Goal: Task Accomplishment & Management: Manage account settings

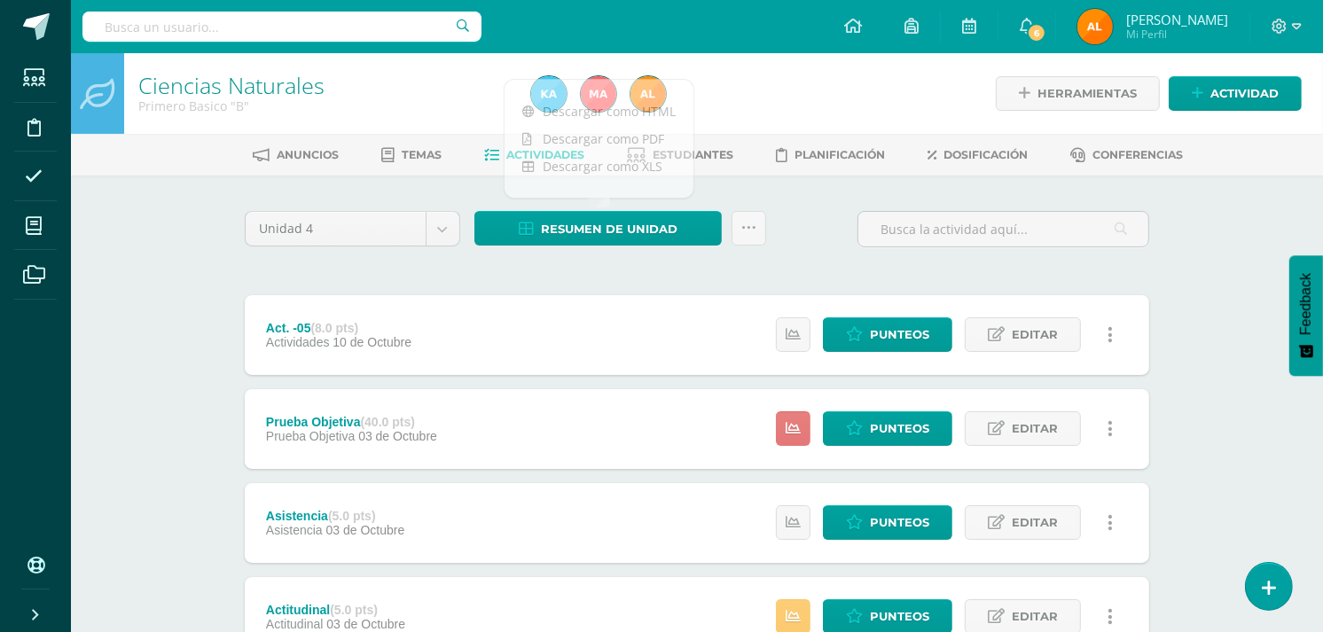
click at [800, 438] on link at bounding box center [793, 428] width 35 height 35
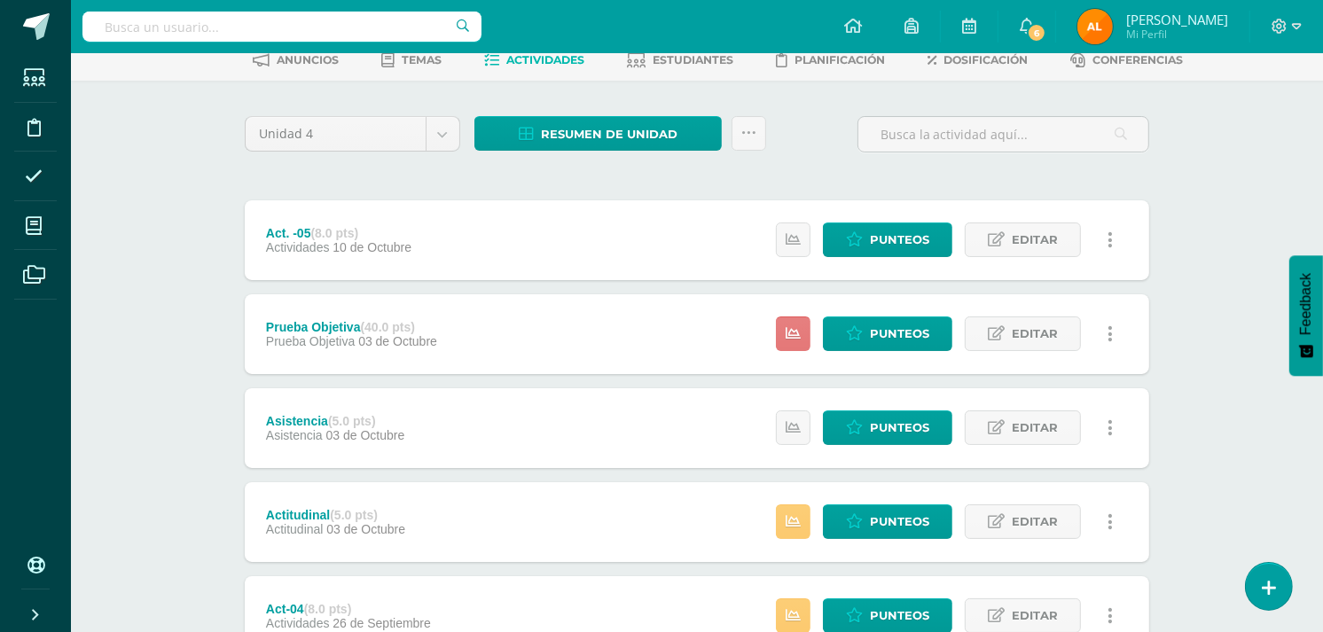
scroll to position [98, 0]
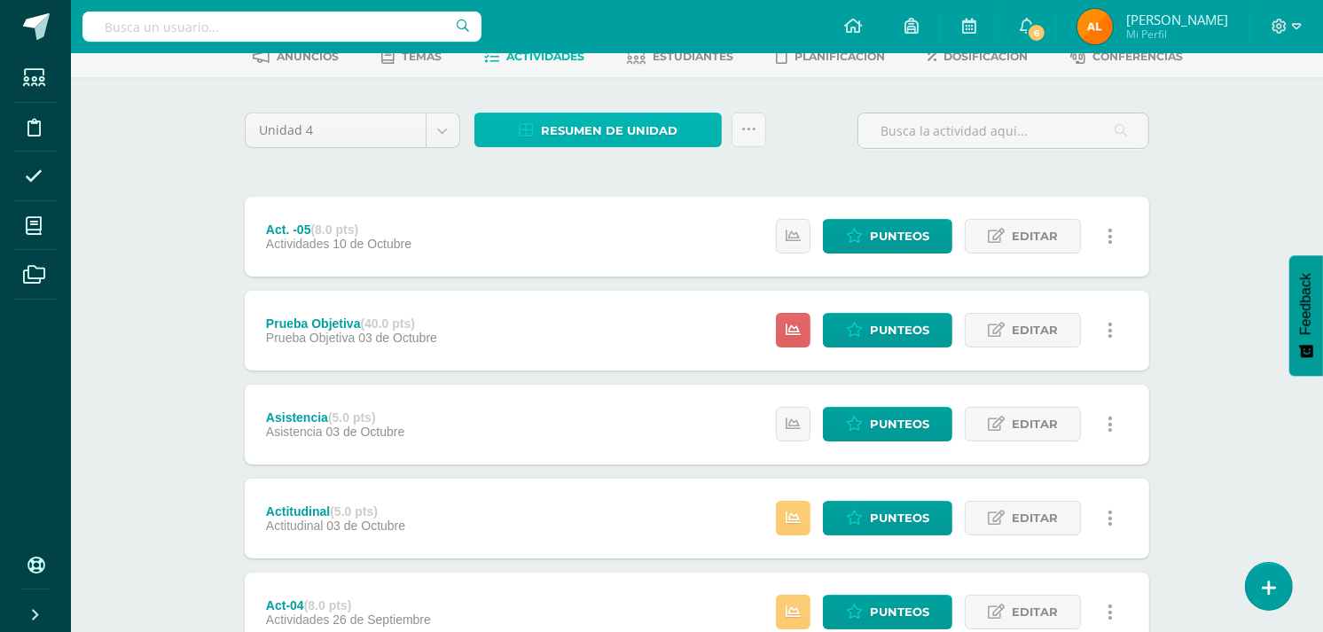
click at [647, 128] on span "Resumen de unidad" at bounding box center [609, 130] width 137 height 33
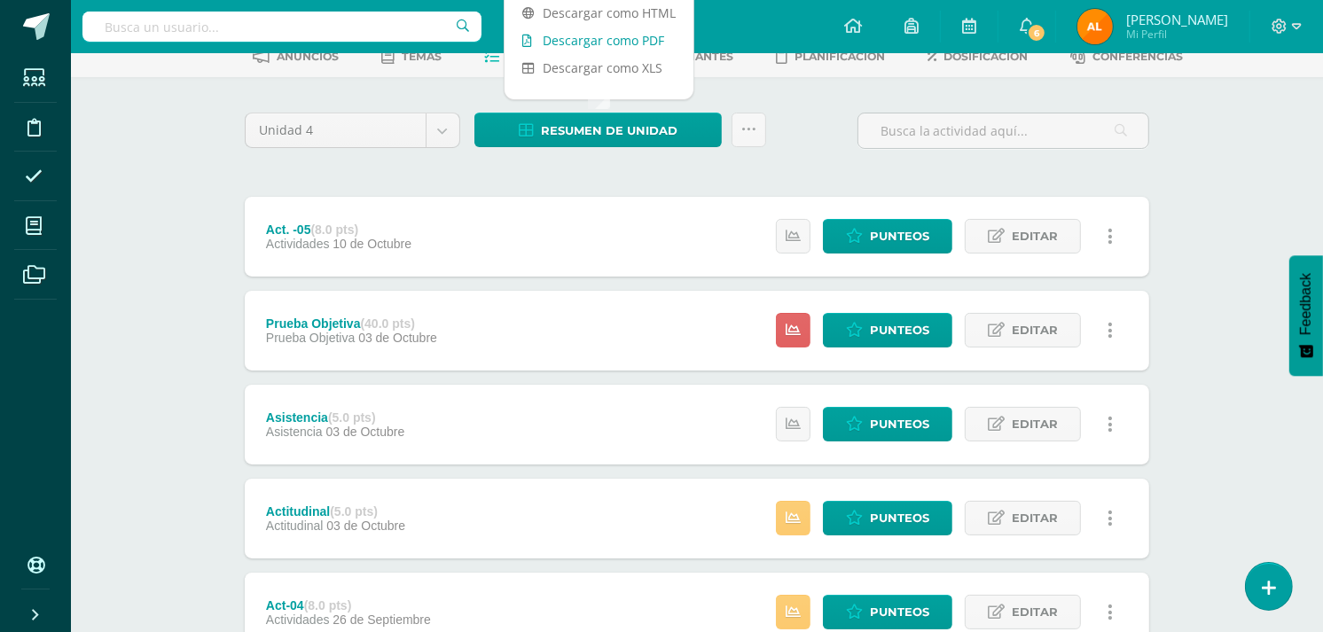
click at [646, 40] on link "Descargar como PDF" at bounding box center [599, 40] width 189 height 27
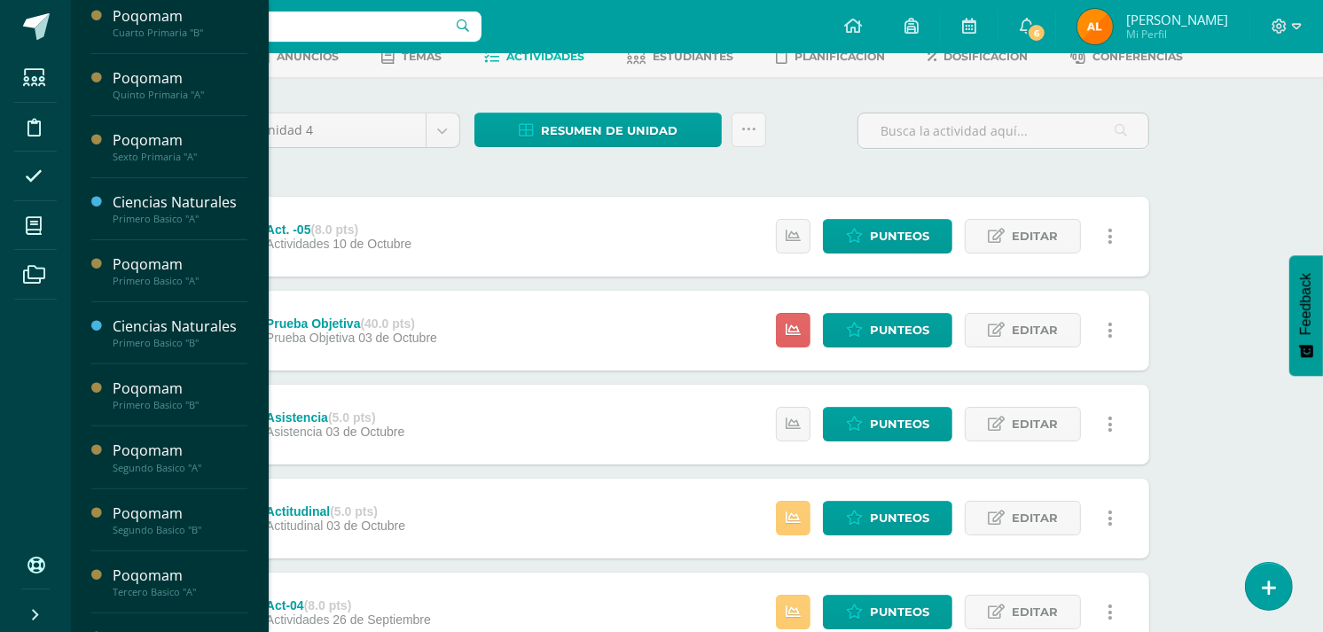
scroll to position [426, 0]
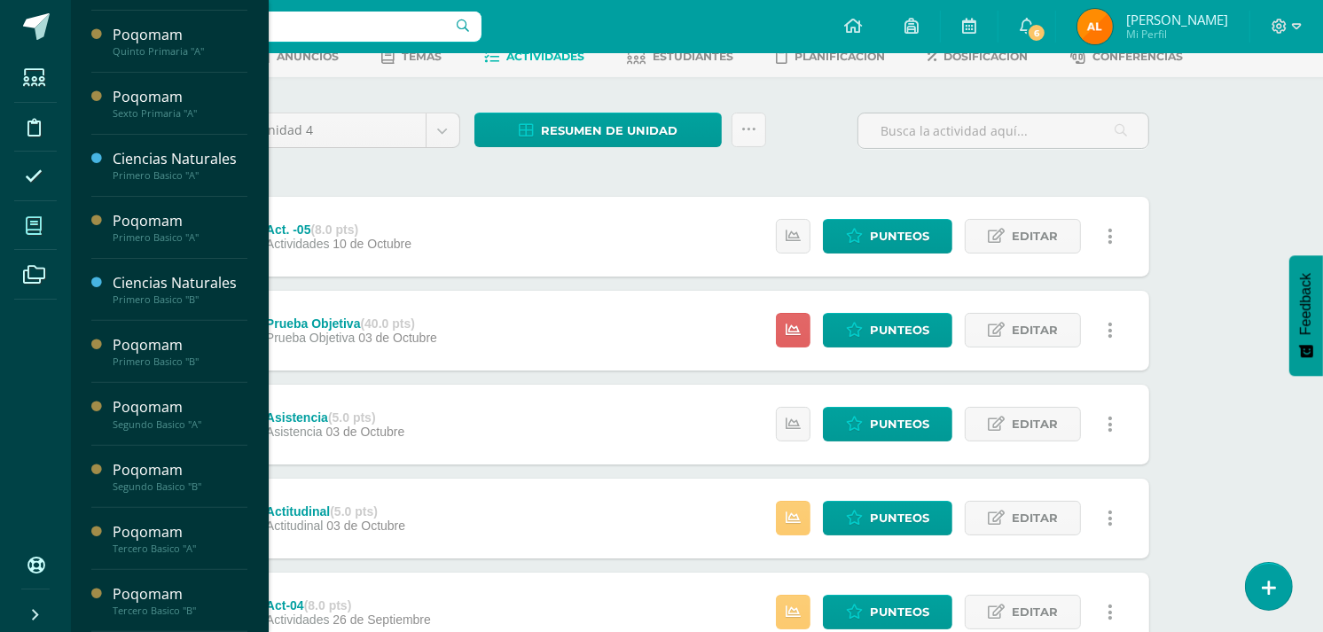
click at [48, 217] on span at bounding box center [34, 226] width 40 height 40
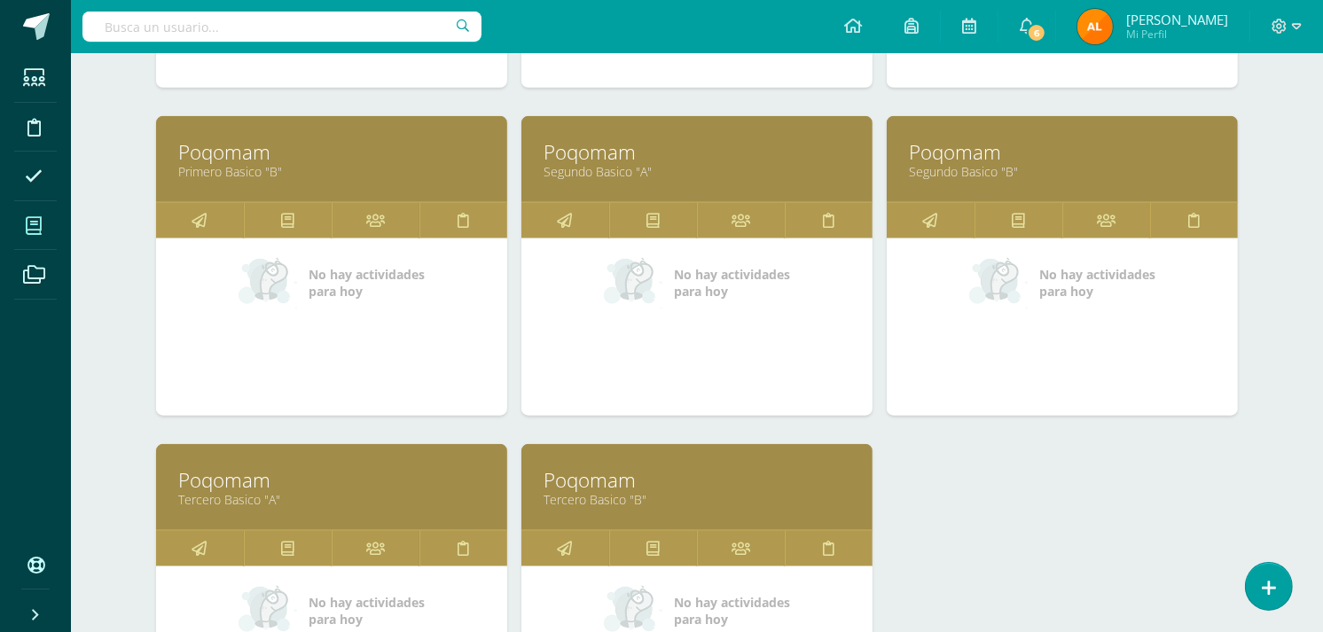
scroll to position [1530, 0]
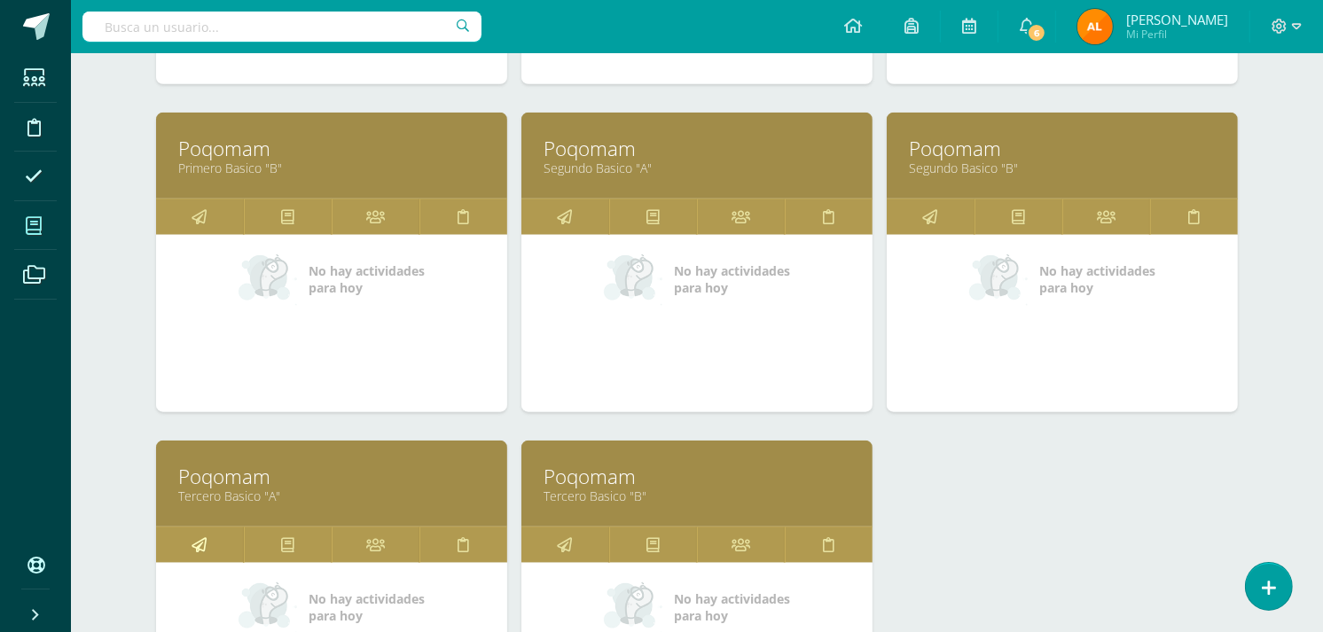
click at [181, 552] on link at bounding box center [200, 545] width 88 height 35
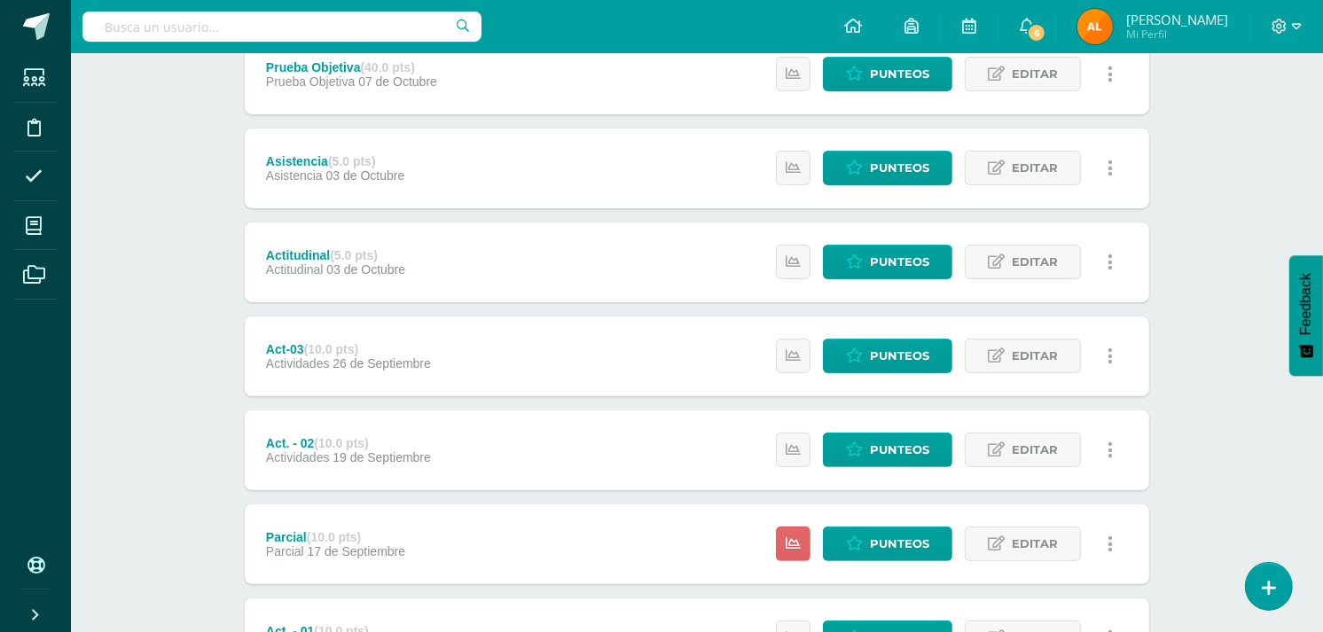
scroll to position [362, 0]
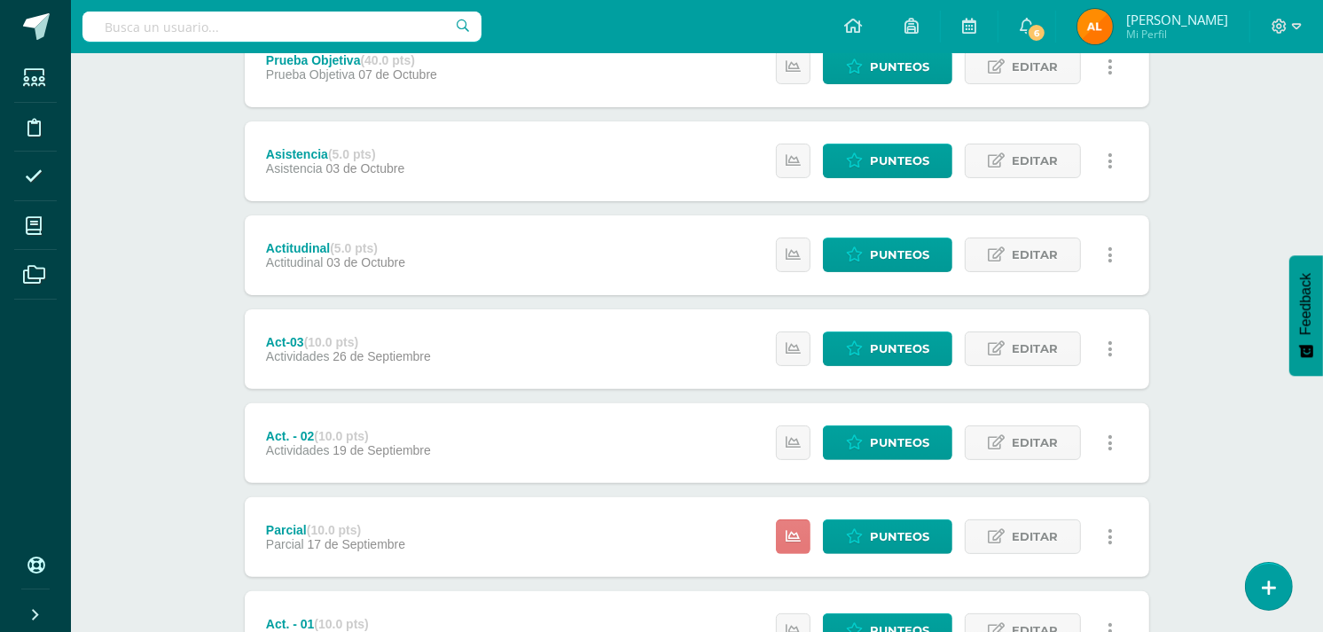
click at [779, 530] on link at bounding box center [793, 537] width 35 height 35
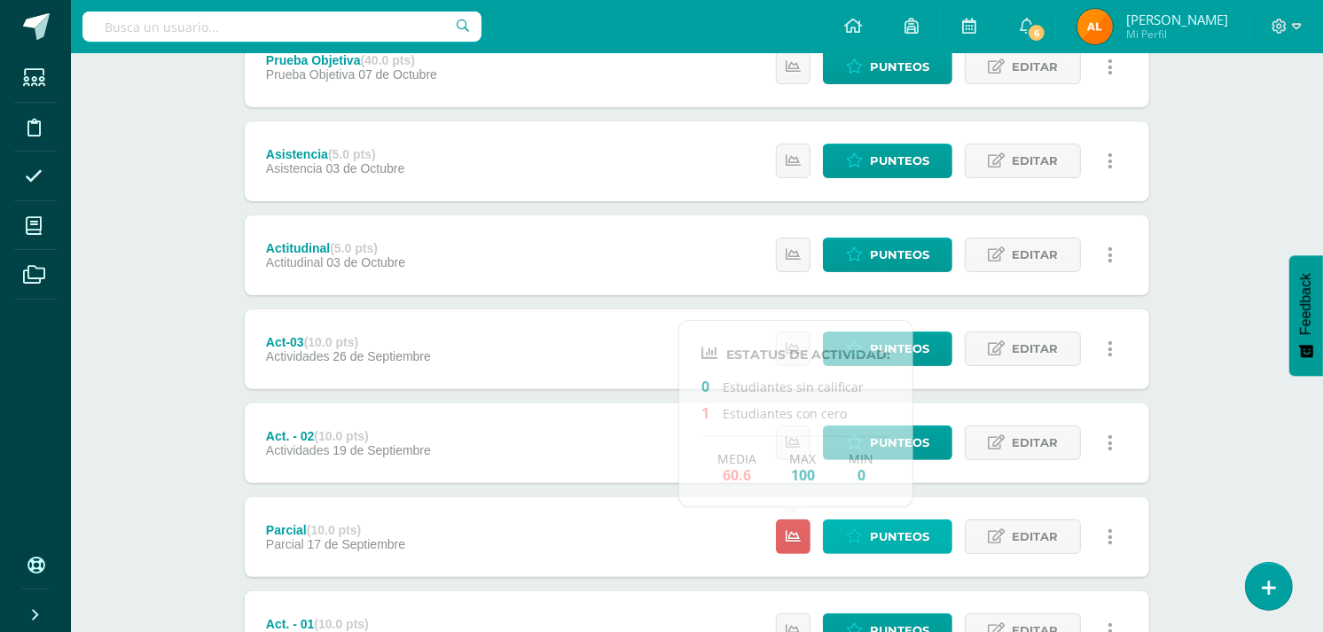
click at [856, 532] on icon at bounding box center [854, 536] width 17 height 15
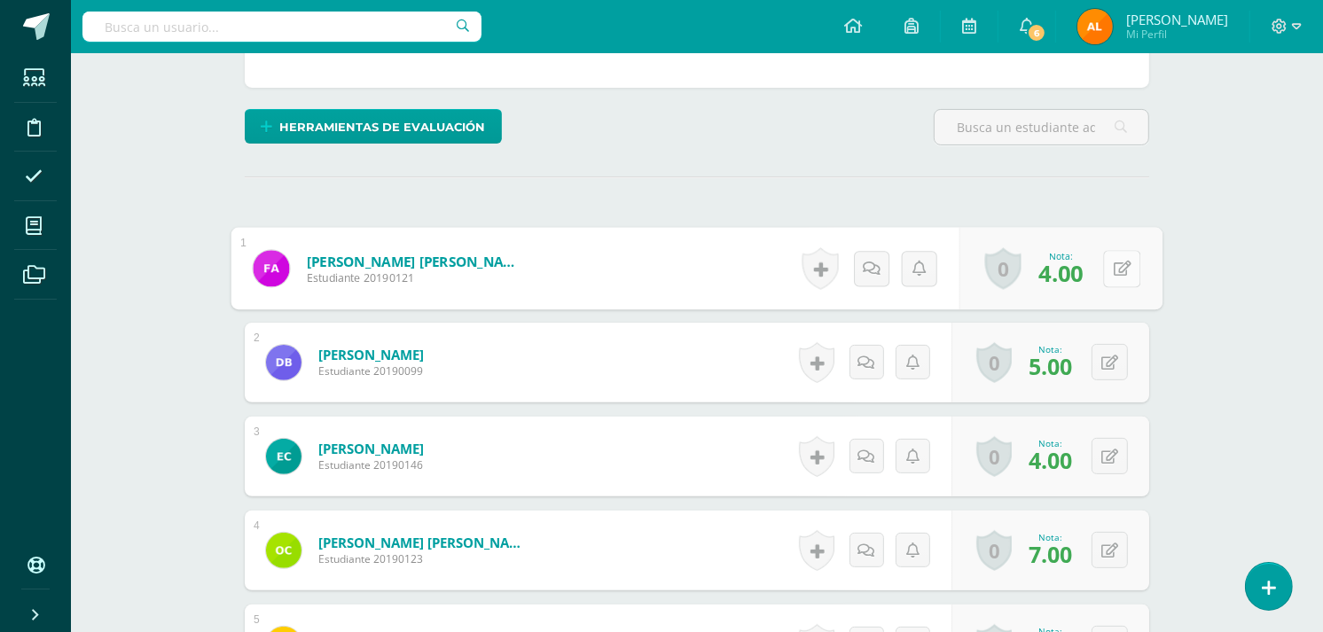
scroll to position [388, 0]
click at [1120, 273] on button at bounding box center [1121, 267] width 37 height 37
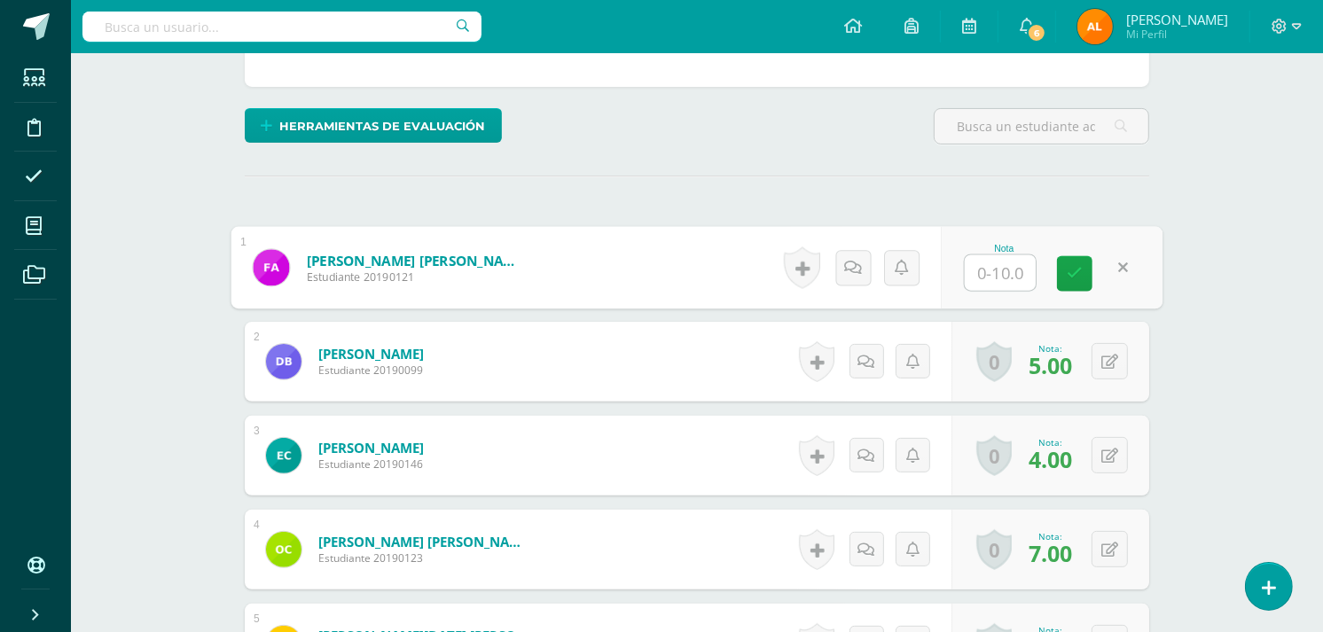
type input "9"
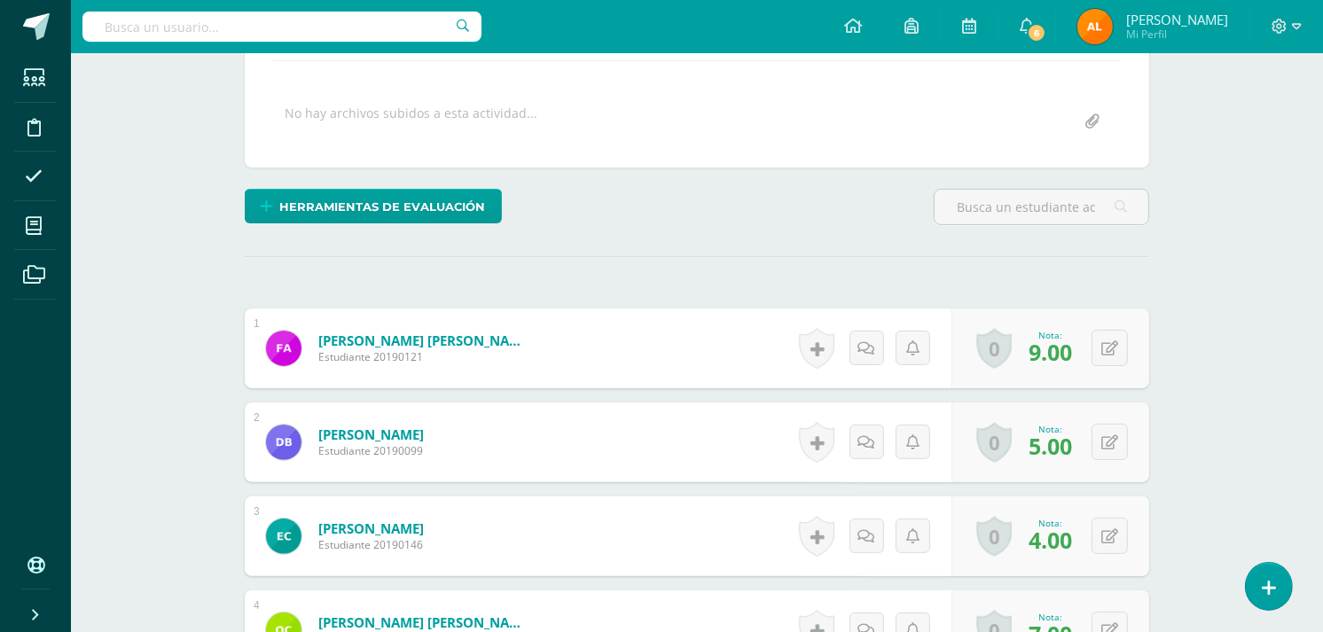
scroll to position [316, 0]
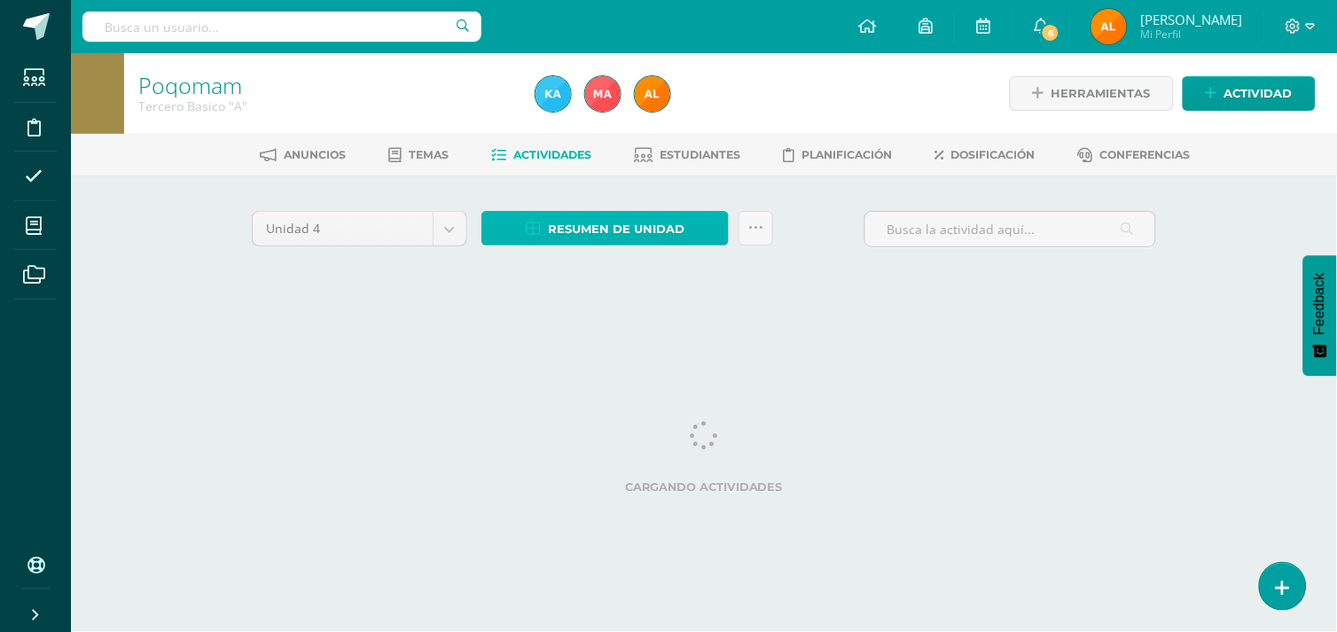
click at [596, 227] on span "Resumen de unidad" at bounding box center [616, 229] width 137 height 33
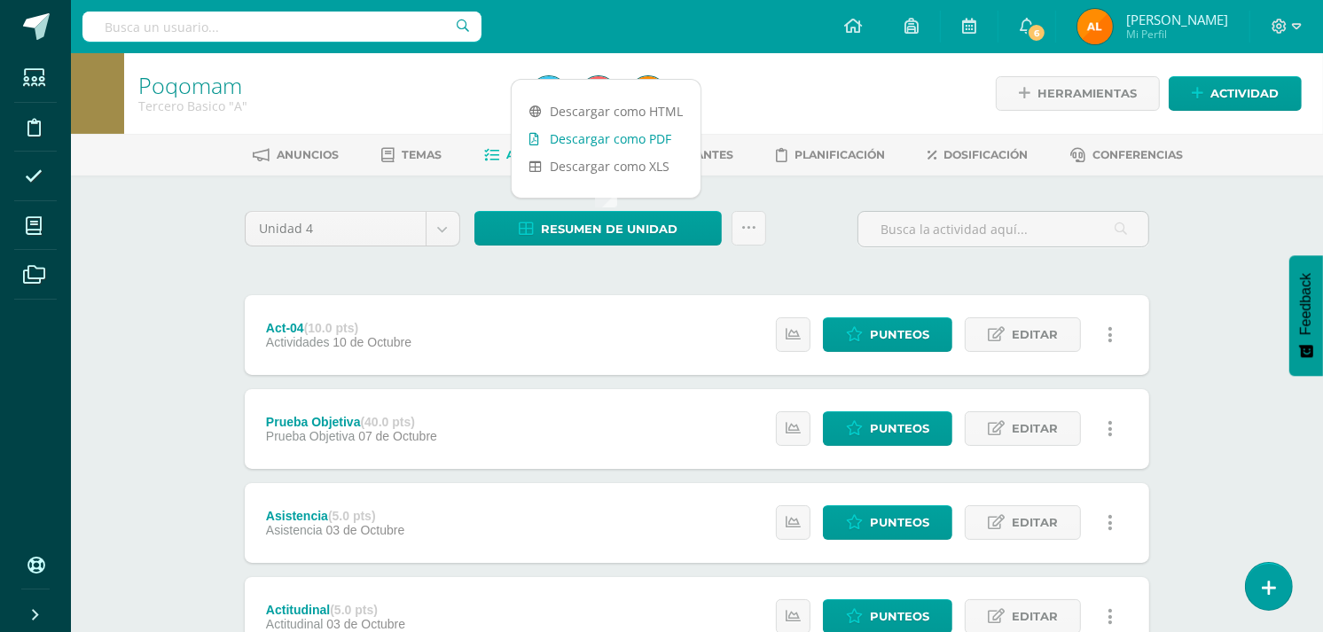
click at [600, 137] on link "Descargar como PDF" at bounding box center [606, 138] width 189 height 27
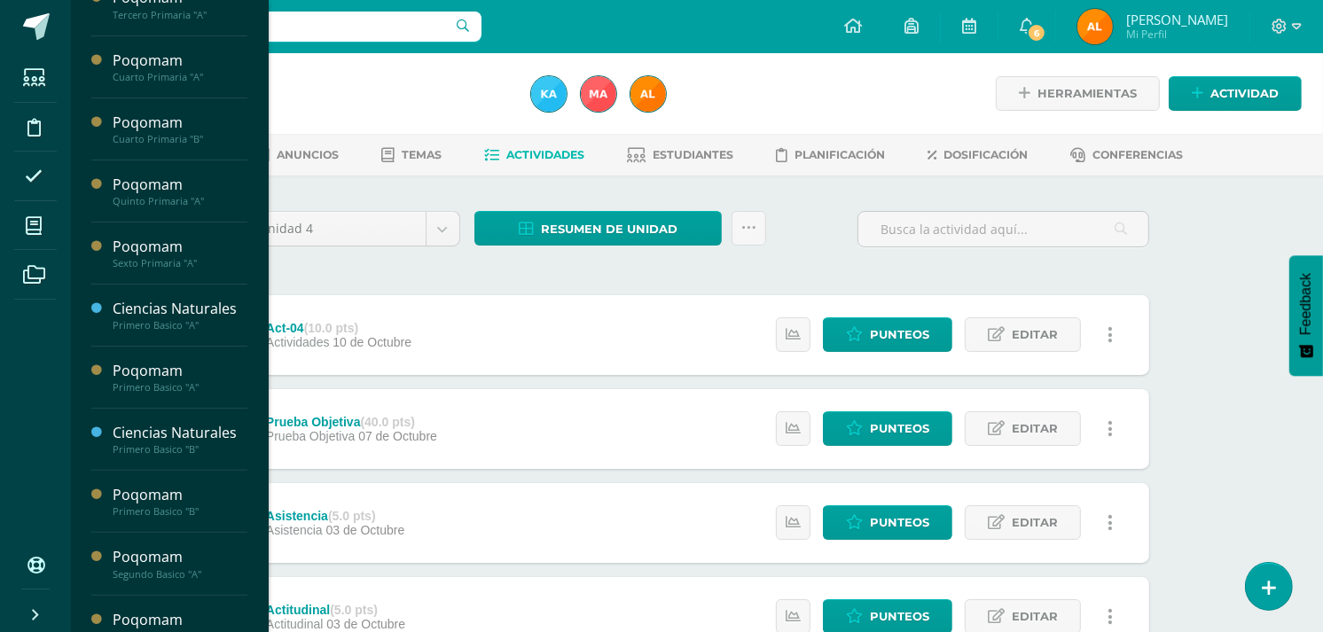
scroll to position [288, 0]
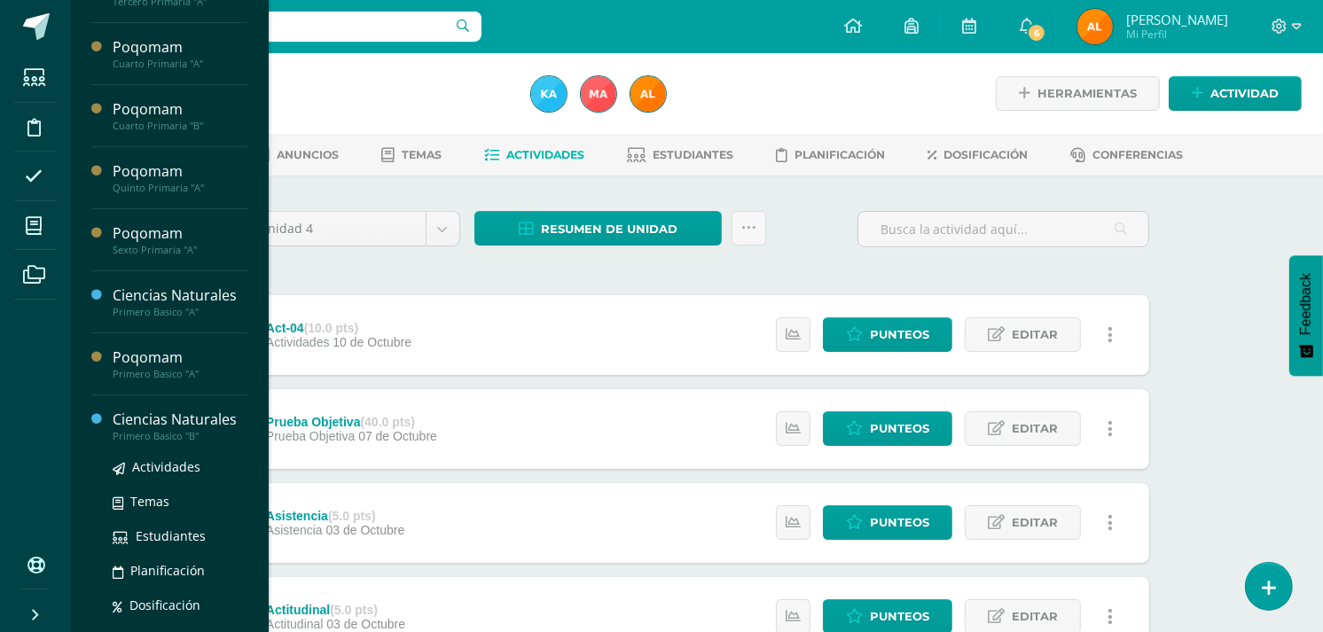
click at [148, 438] on div "Primero Basico "B"" at bounding box center [180, 436] width 135 height 12
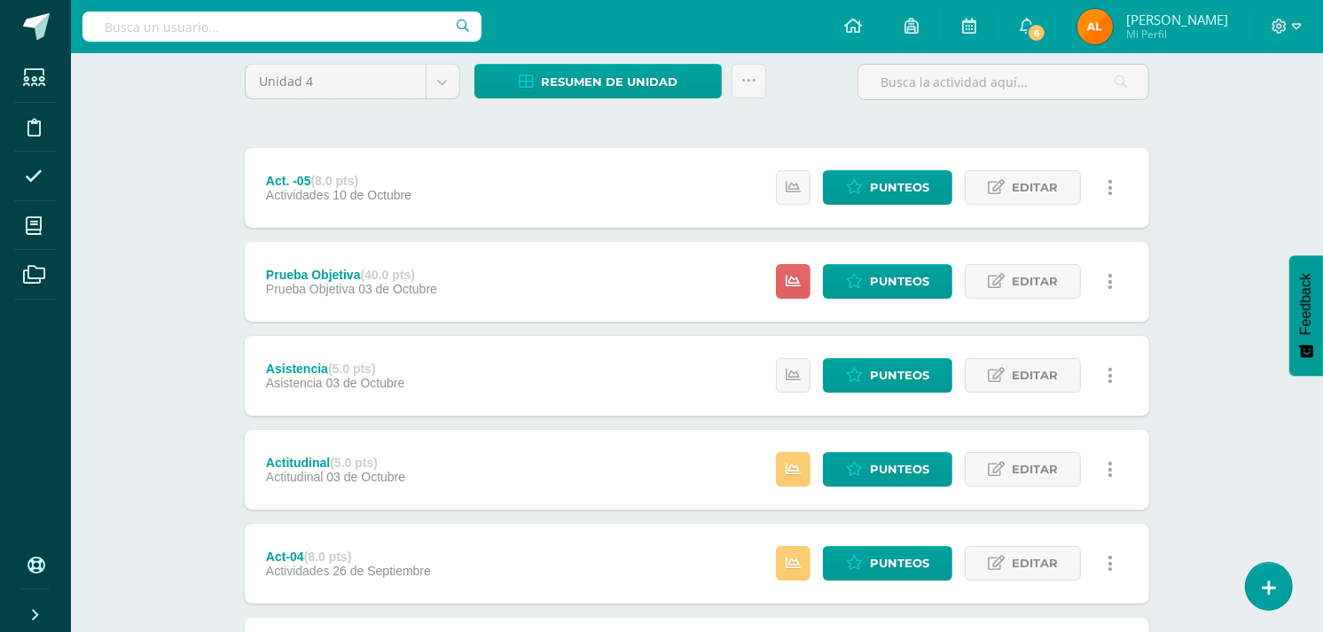
scroll to position [164, 0]
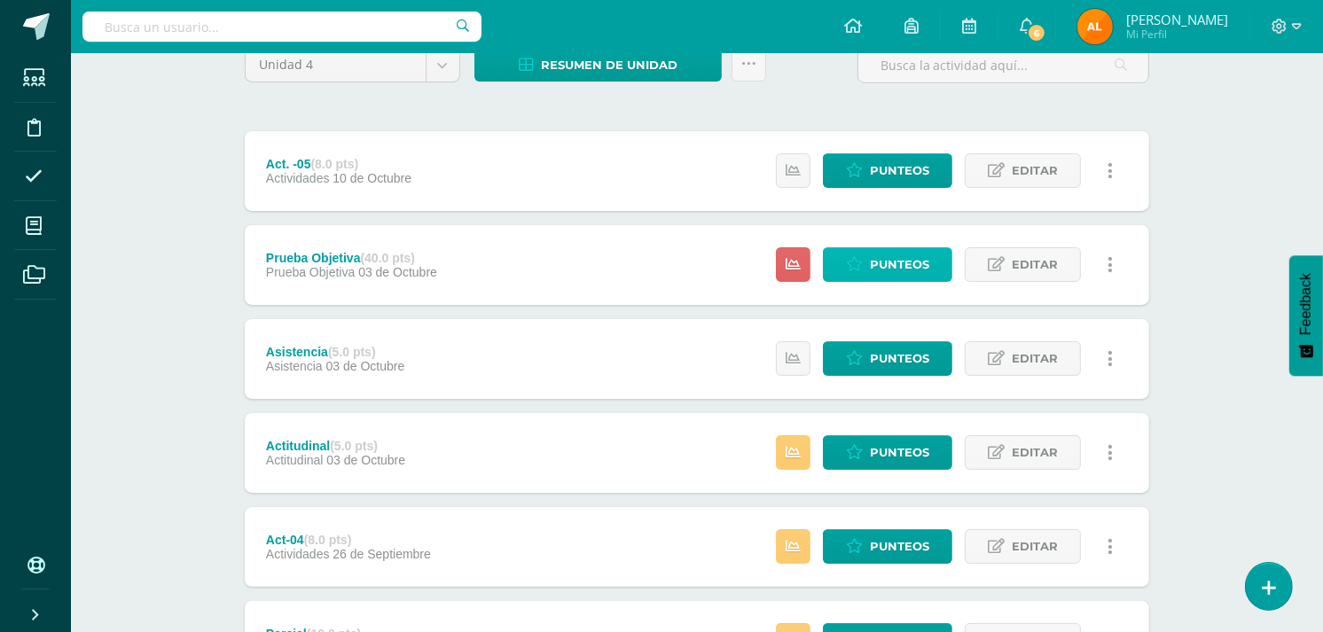
click at [884, 269] on span "Punteos" at bounding box center [899, 264] width 59 height 33
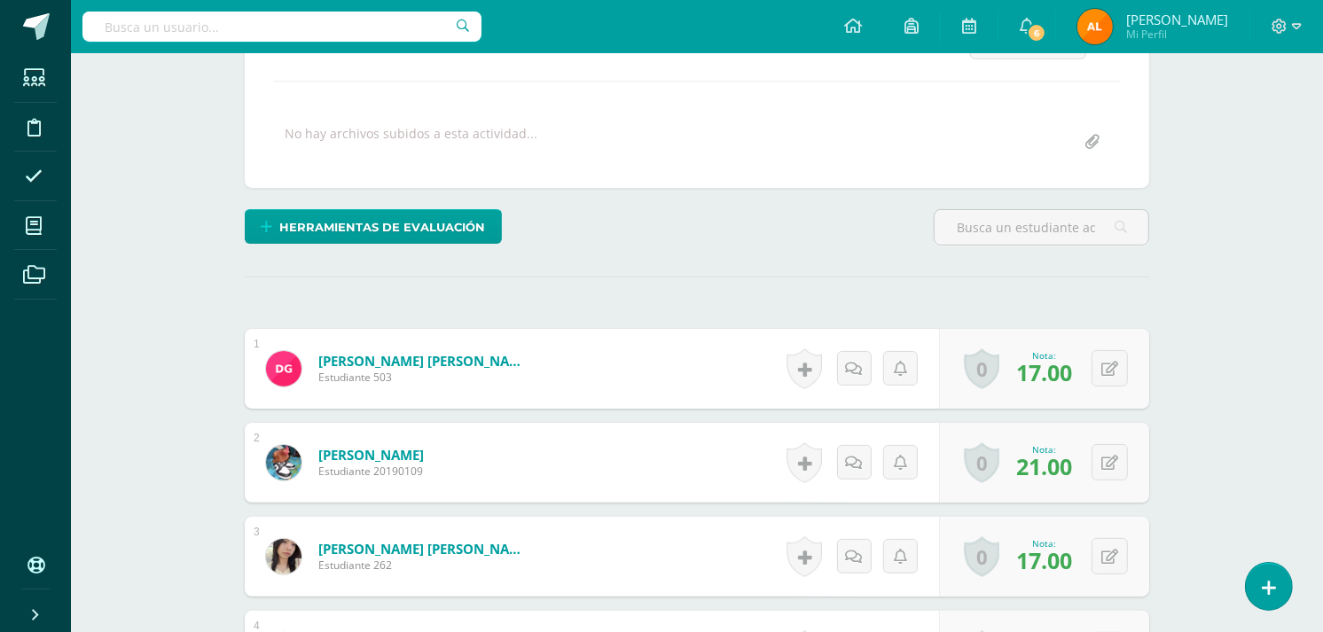
scroll to position [288, 0]
click at [1098, 356] on div "0 Logros Logros obtenidos Aún no hay logros agregados Nota: 17.00" at bounding box center [1055, 368] width 216 height 82
click at [1121, 356] on button at bounding box center [1121, 367] width 37 height 37
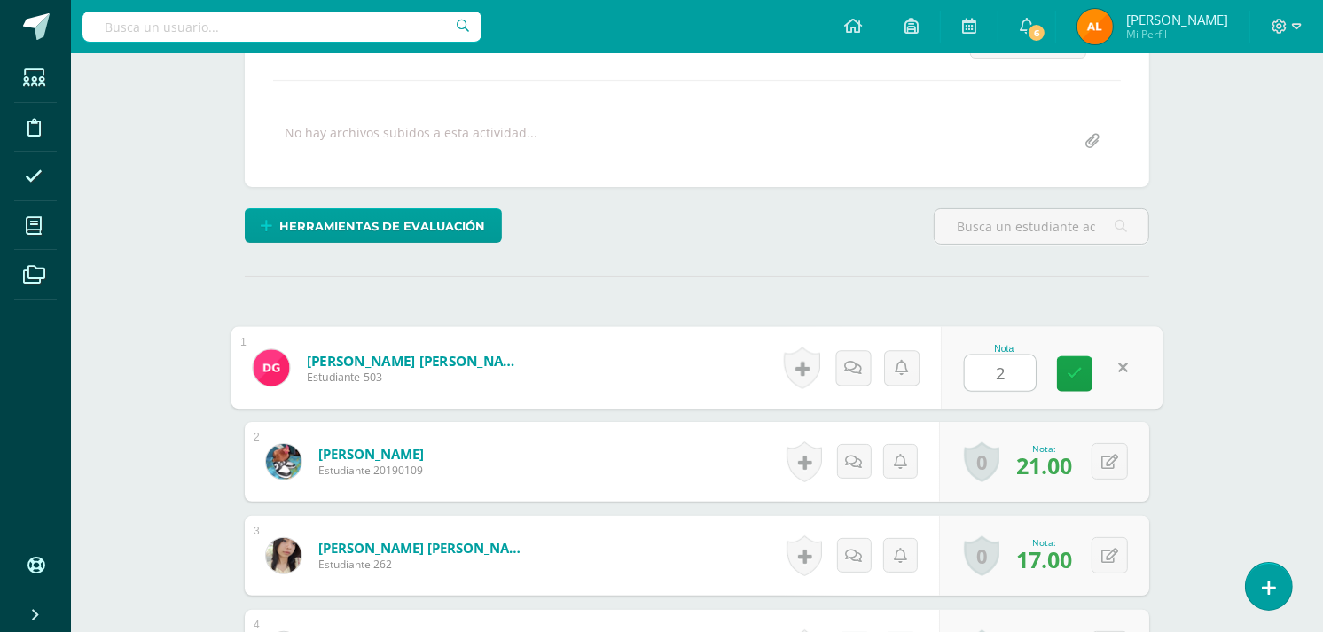
type input "20"
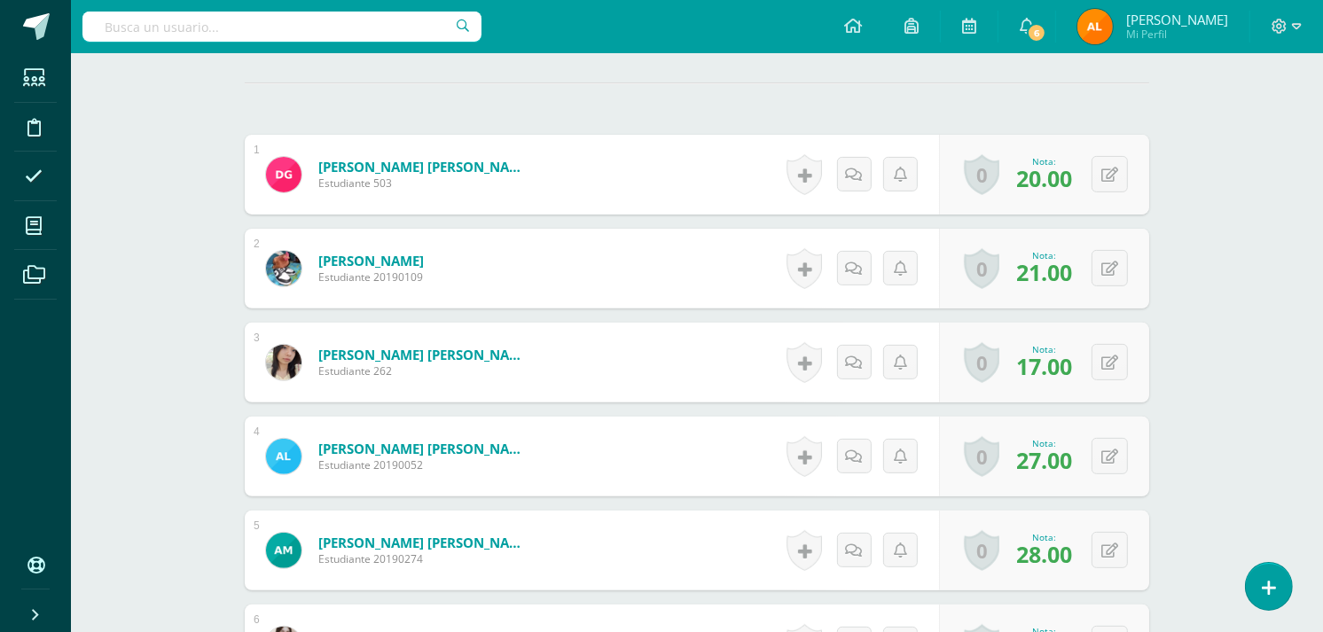
scroll to position [490, 0]
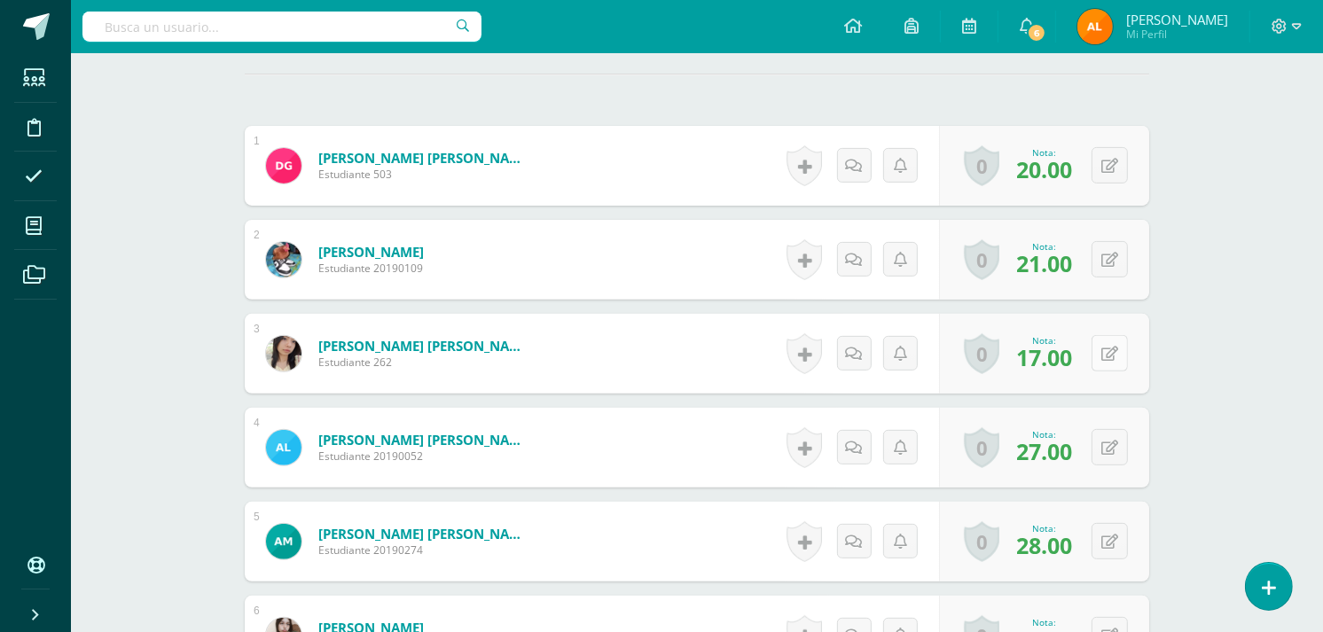
click at [1101, 349] on div "0 Logros Logros obtenidos Aún no hay logros agregados Nota: 17.00" at bounding box center [1044, 354] width 210 height 80
click at [1119, 358] on icon at bounding box center [1123, 353] width 18 height 15
type input "2"
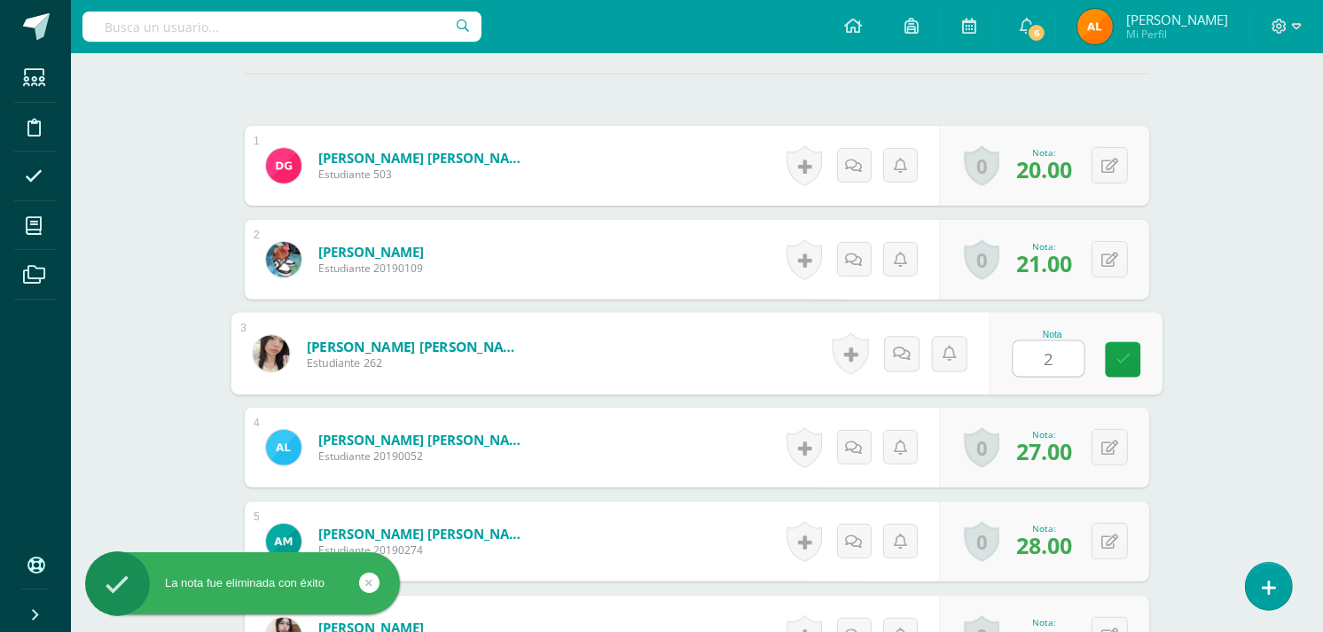
type input "20"
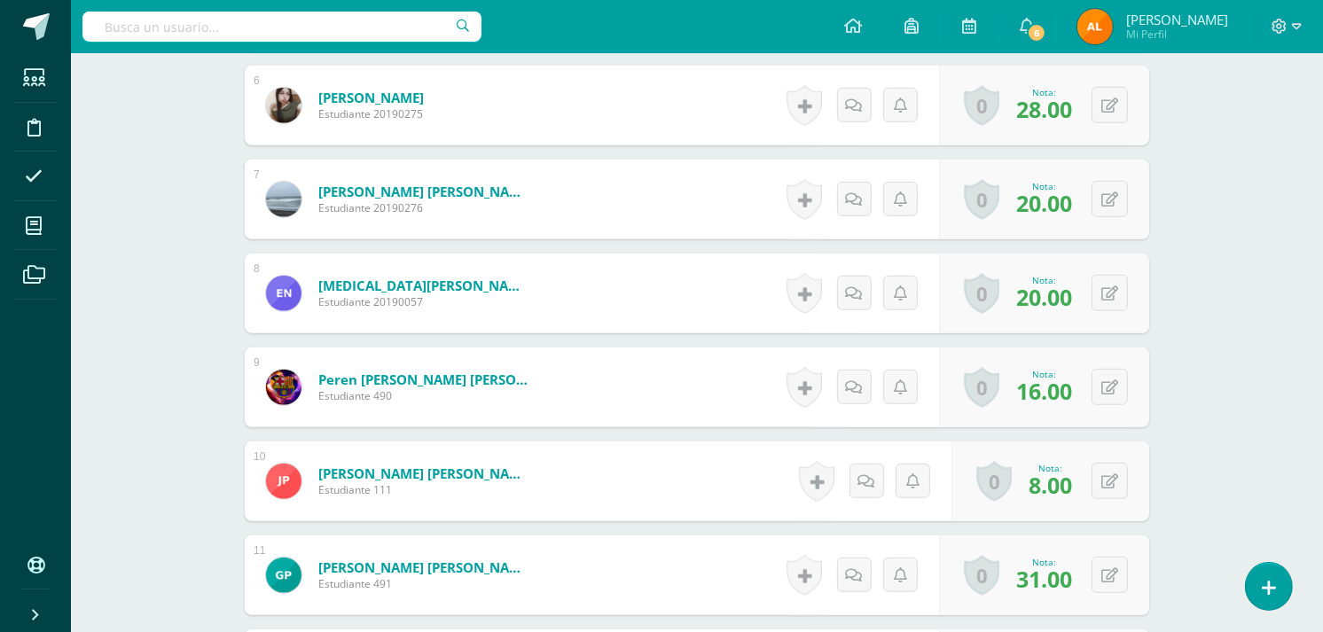
scroll to position [1035, 0]
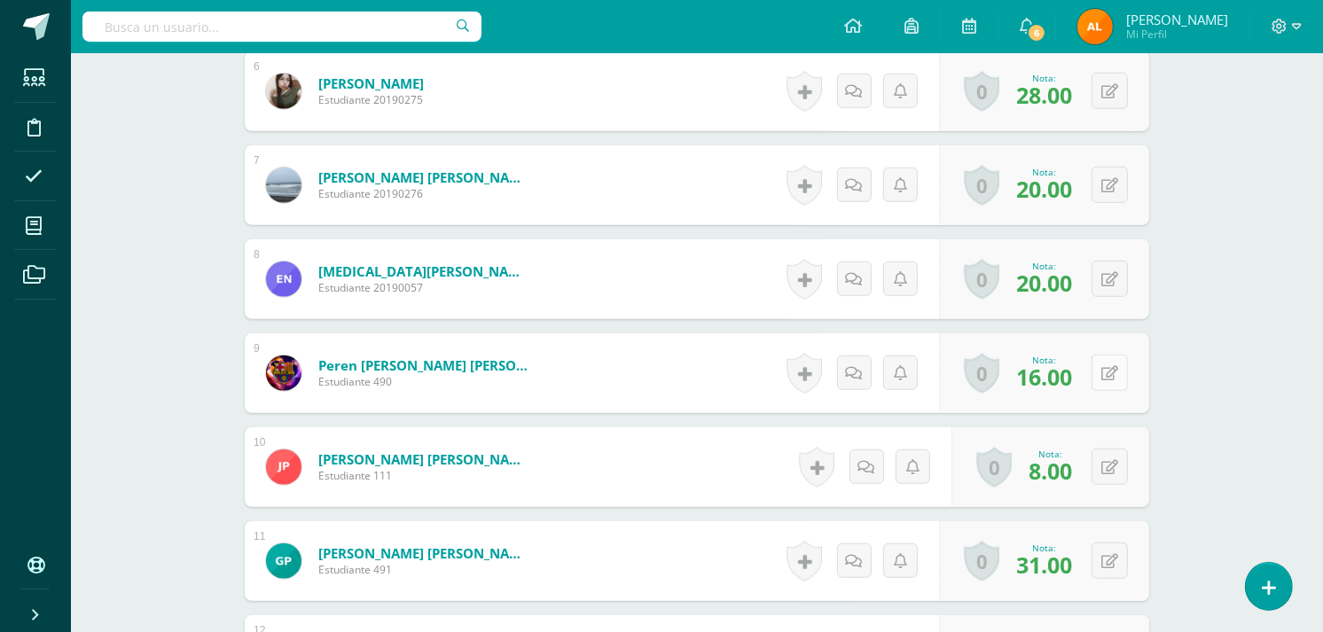
click at [1115, 378] on icon at bounding box center [1109, 373] width 17 height 15
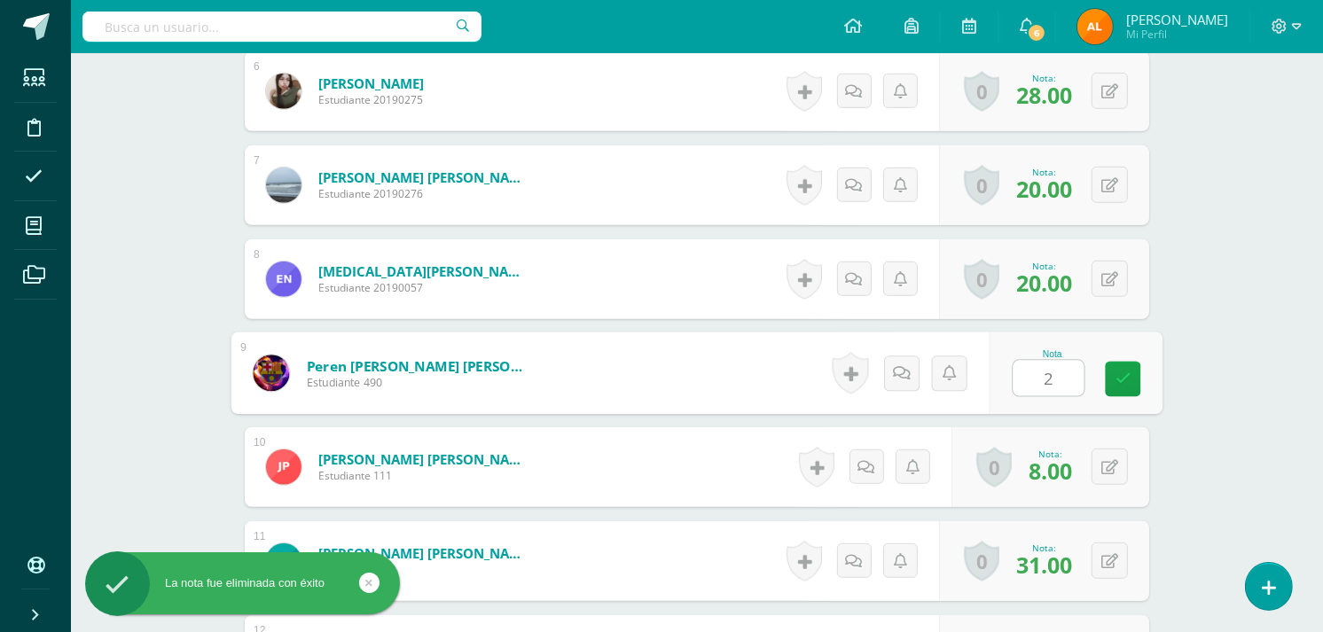
type input "20"
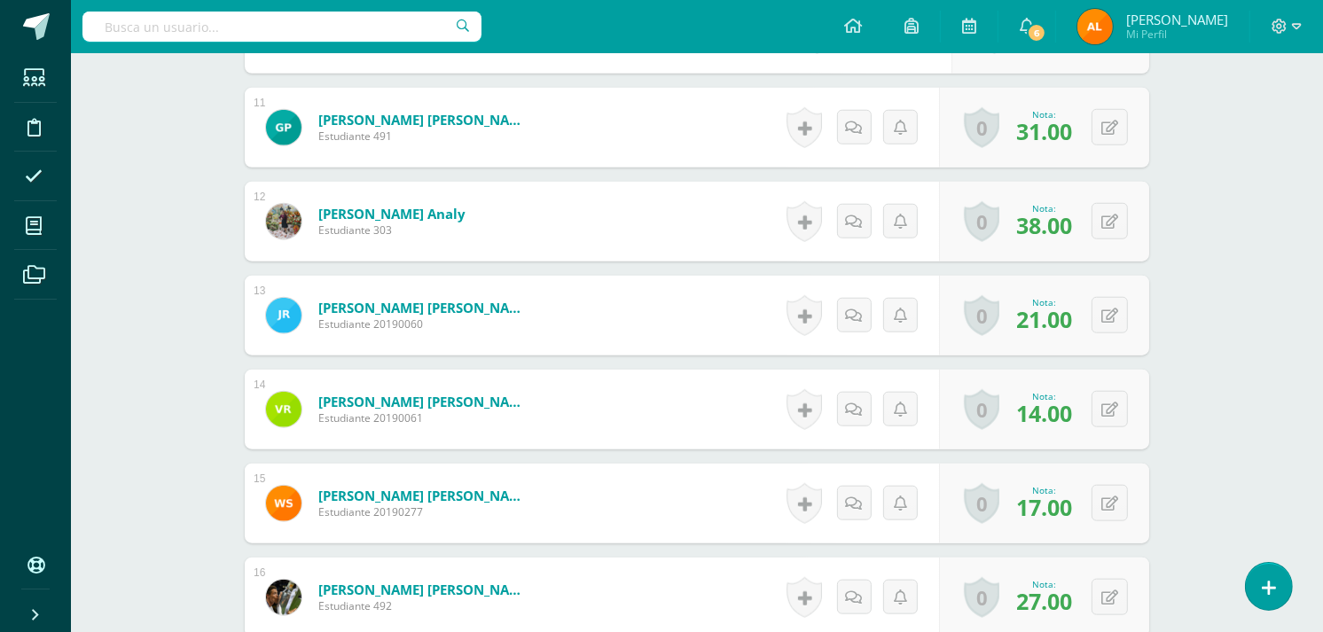
scroll to position [1484, 0]
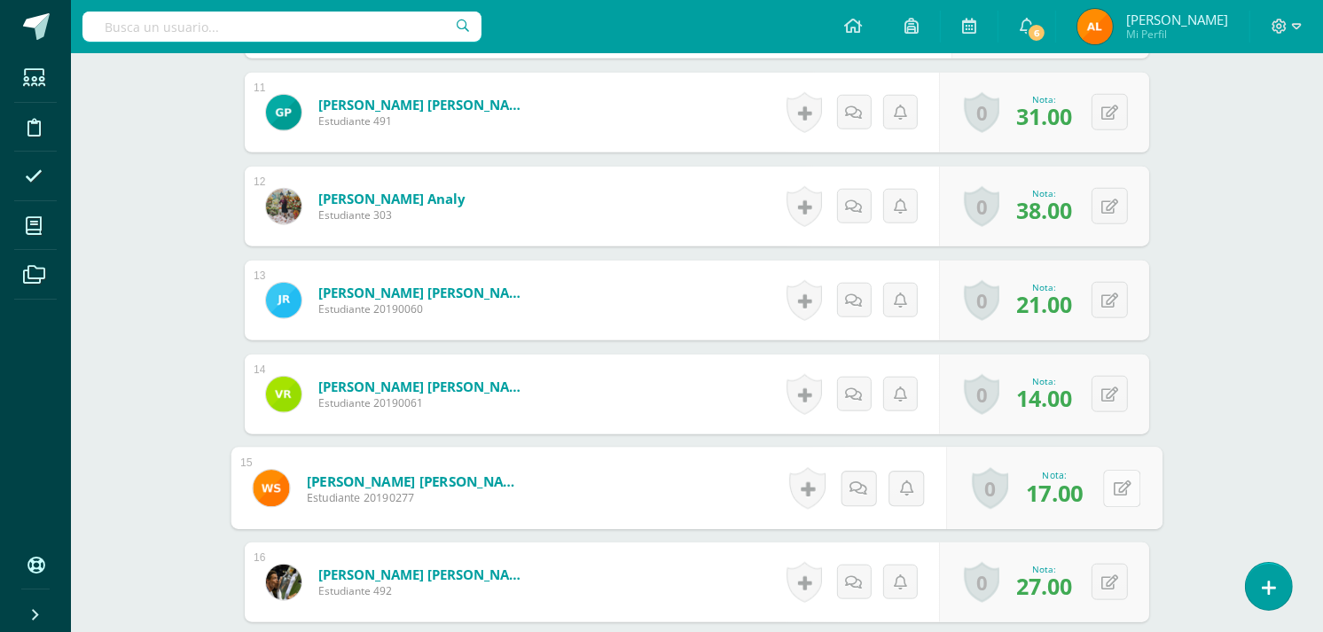
click at [1116, 482] on icon at bounding box center [1123, 488] width 18 height 15
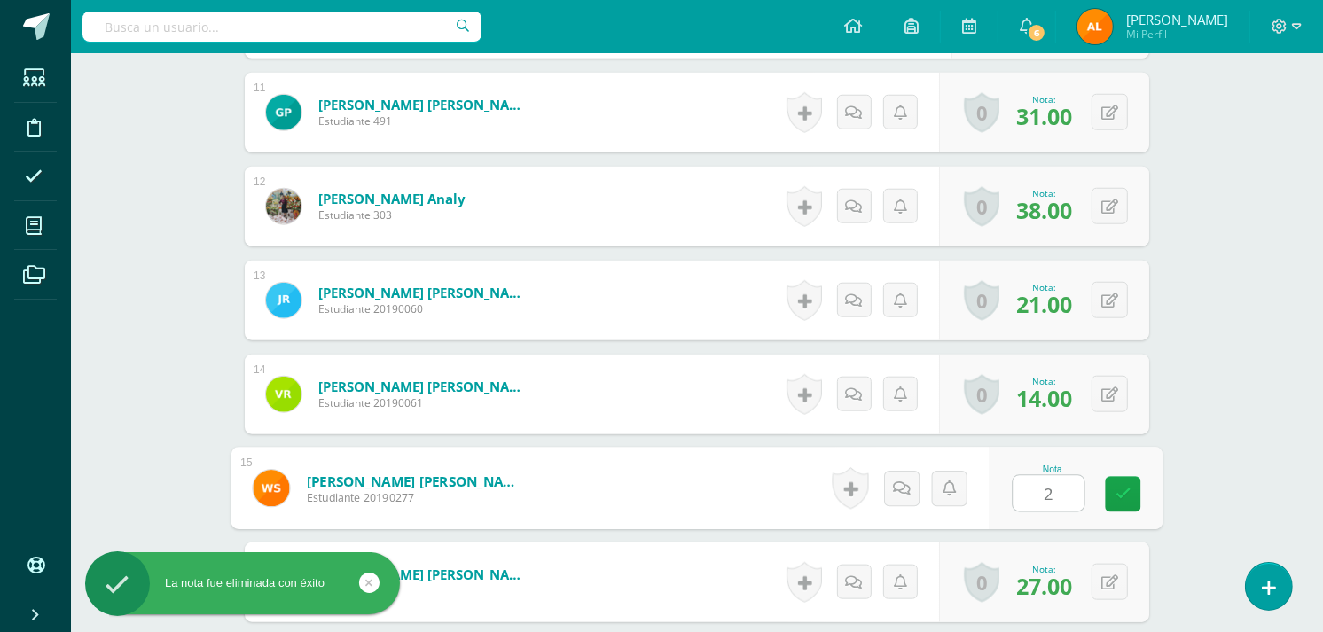
type input "20"
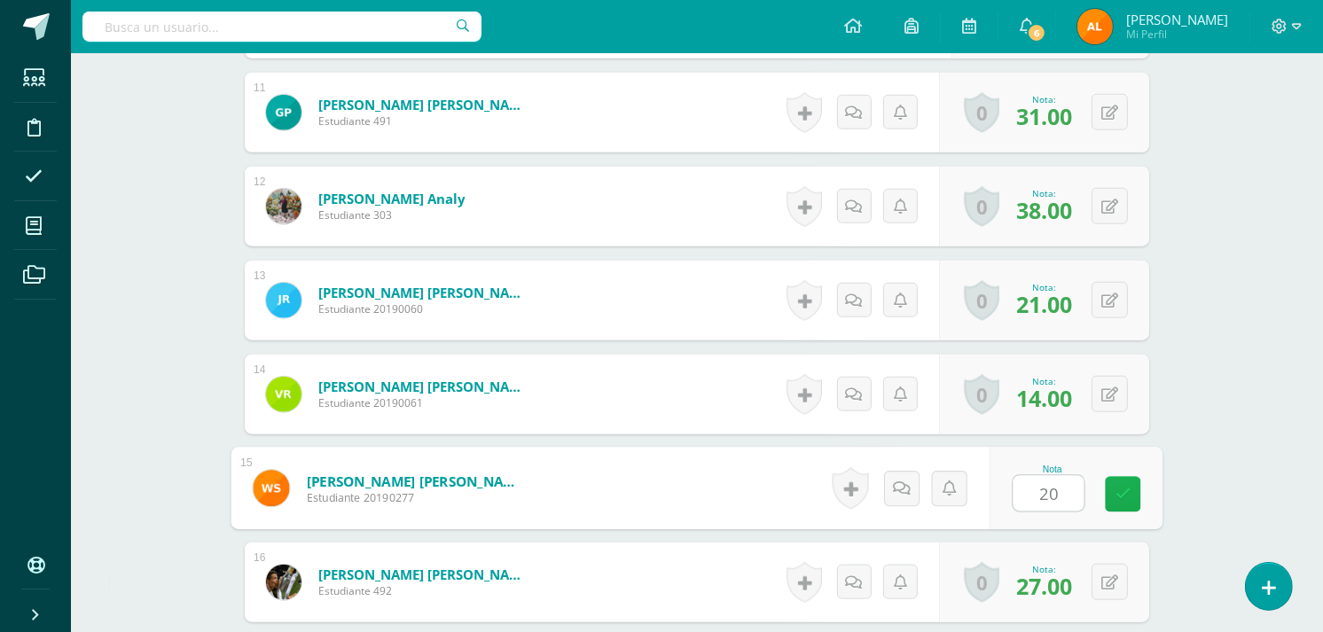
click at [1121, 493] on icon at bounding box center [1124, 494] width 16 height 15
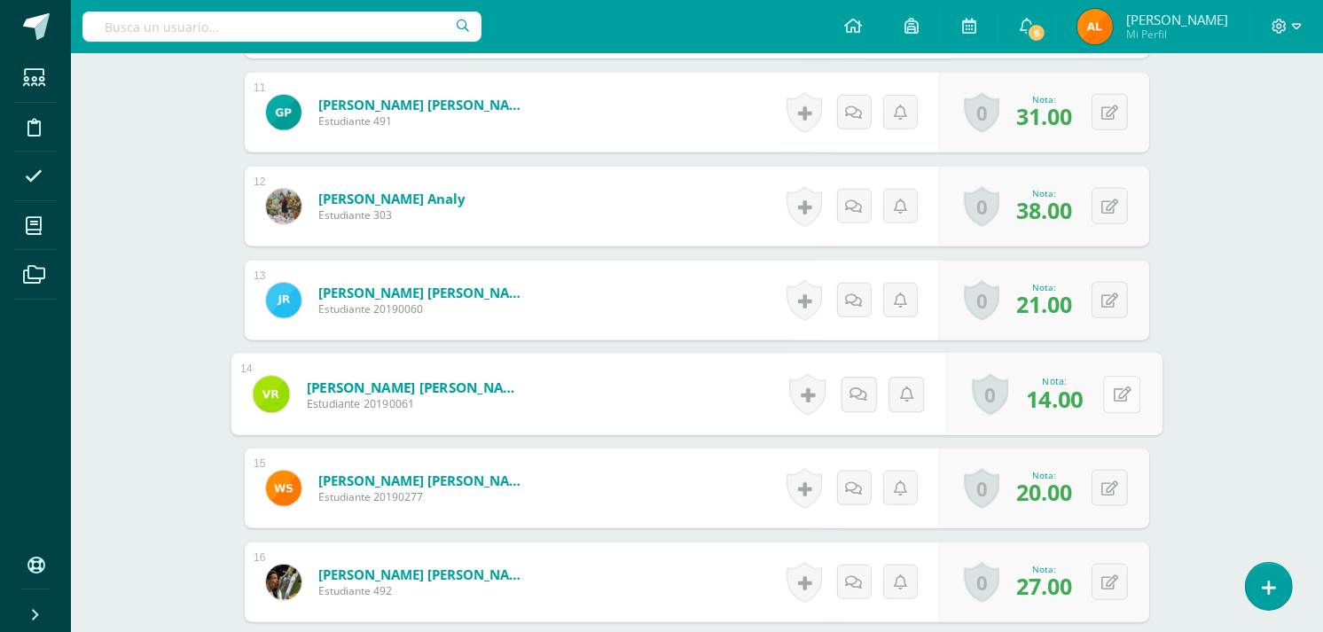
click at [1097, 387] on div "0 Logros Logros obtenidos Aún no hay logros agregados Nota: 14.00" at bounding box center [1055, 395] width 216 height 82
click at [1111, 388] on button at bounding box center [1121, 394] width 37 height 37
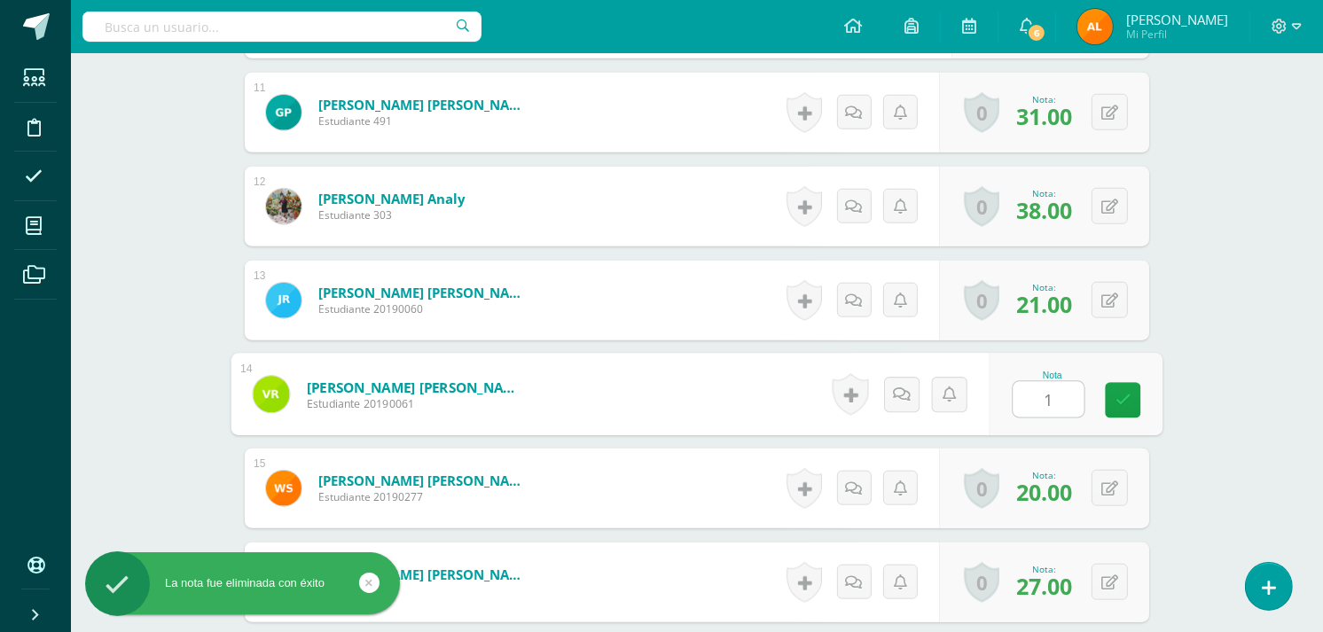
type input "18"
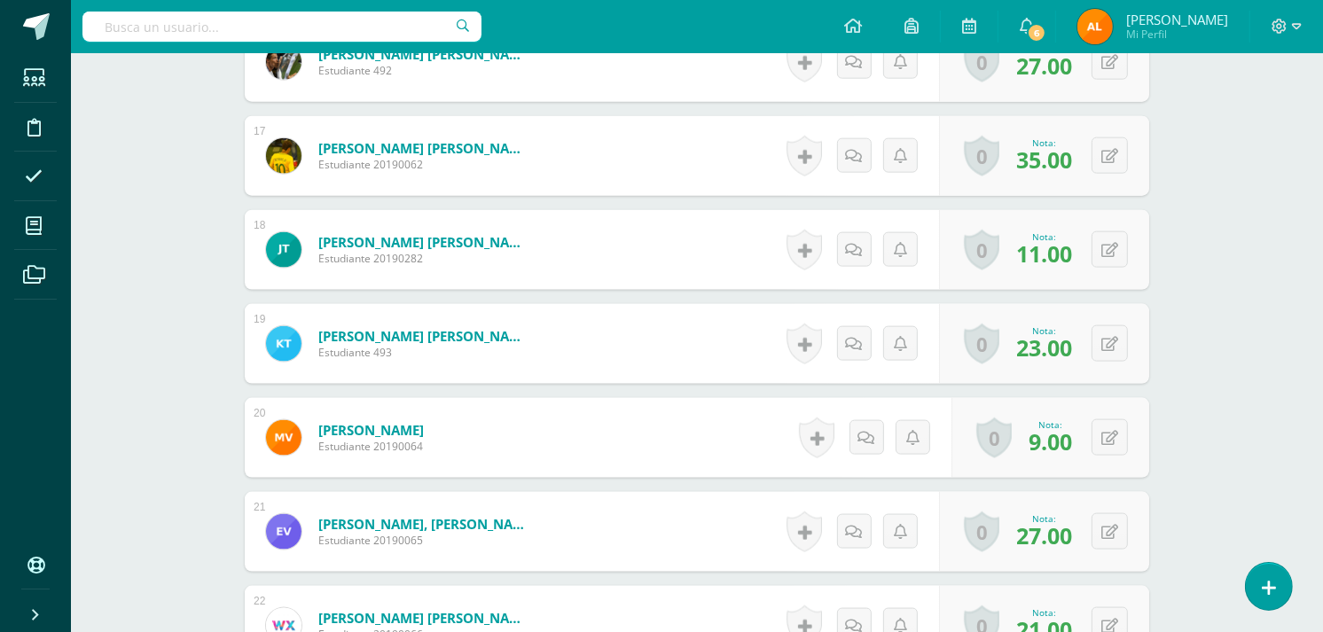
scroll to position [1970, 0]
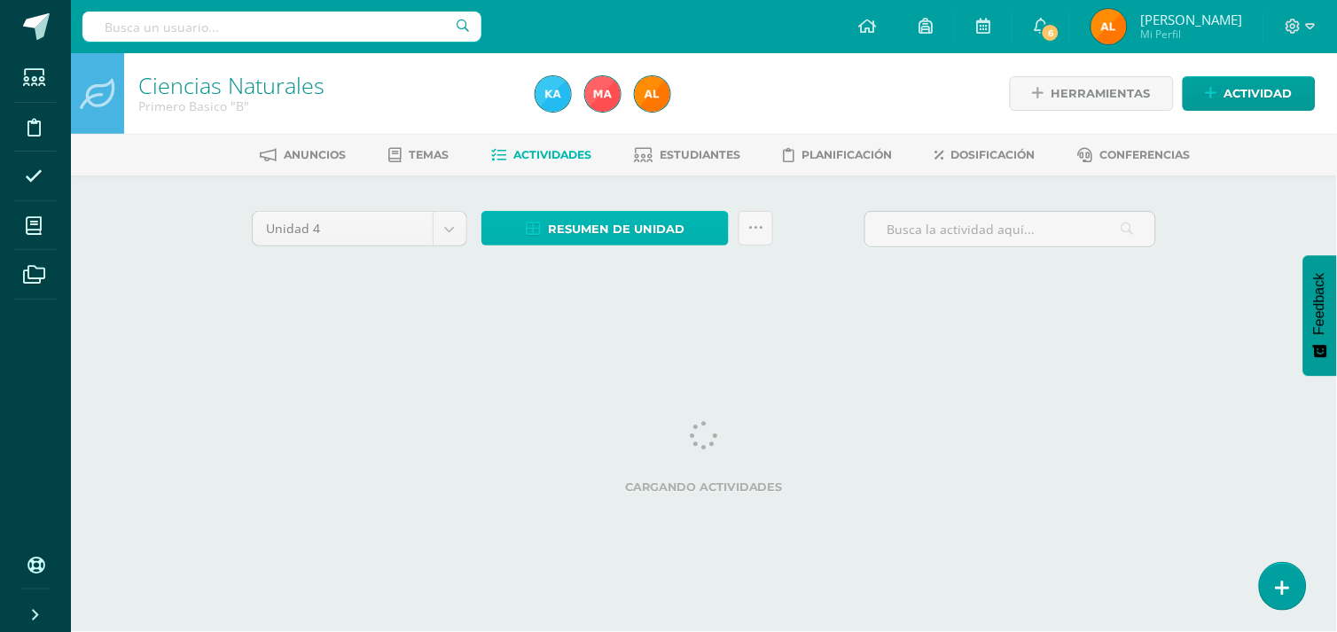
click at [669, 224] on span "Resumen de unidad" at bounding box center [616, 229] width 137 height 33
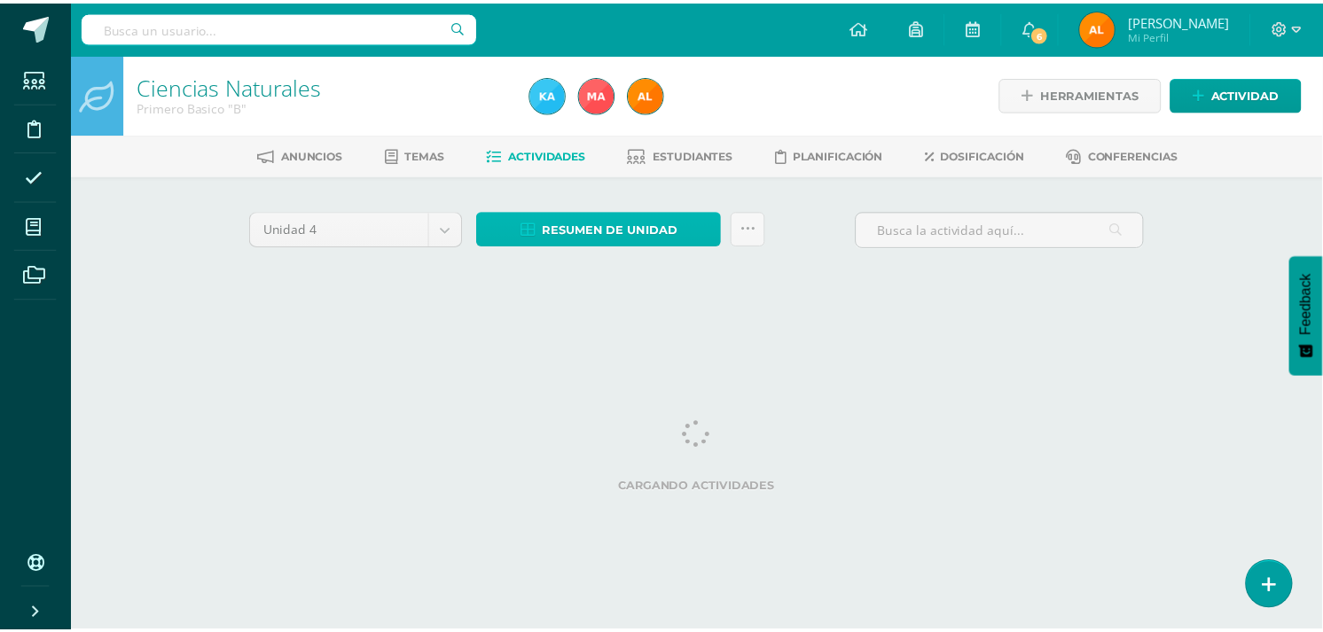
scroll to position [0, 7]
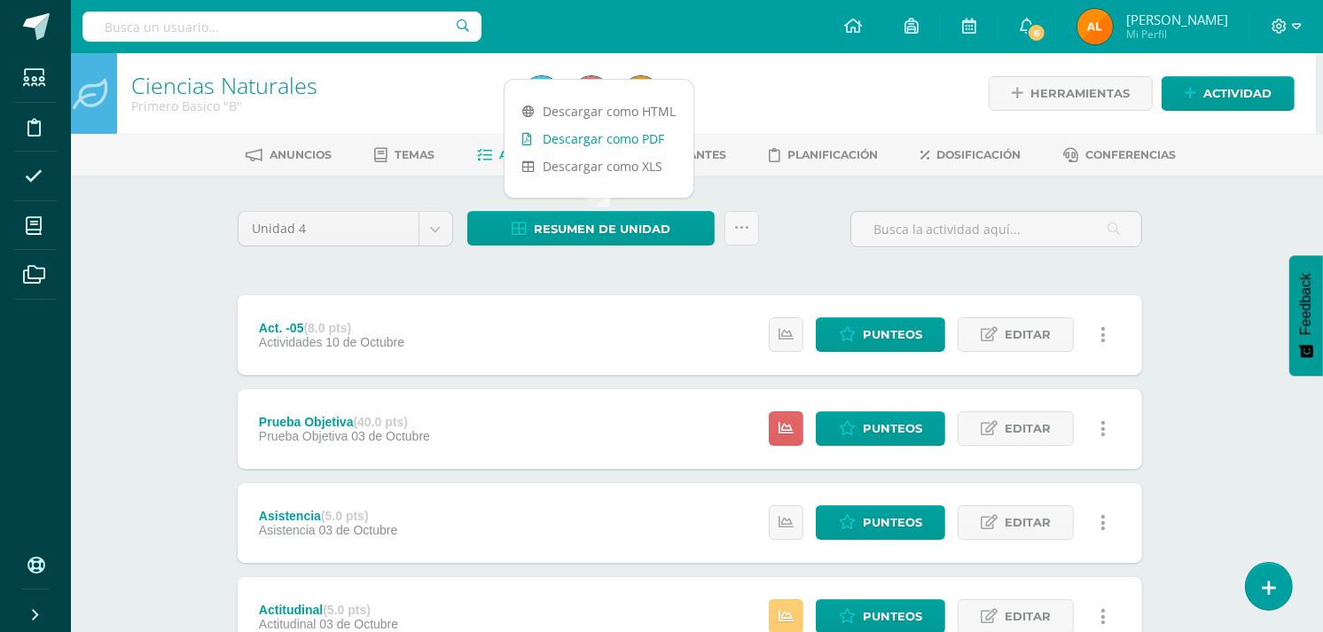
click at [600, 135] on link "Descargar como PDF" at bounding box center [599, 138] width 189 height 27
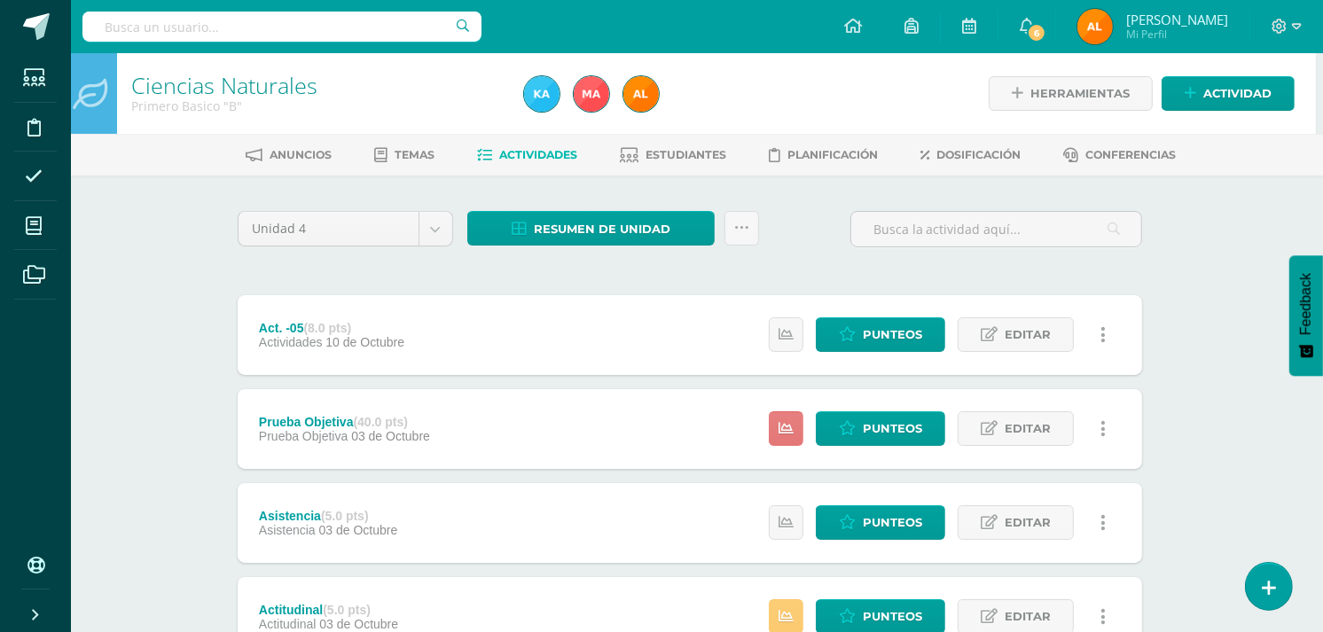
click at [789, 421] on icon at bounding box center [786, 428] width 15 height 15
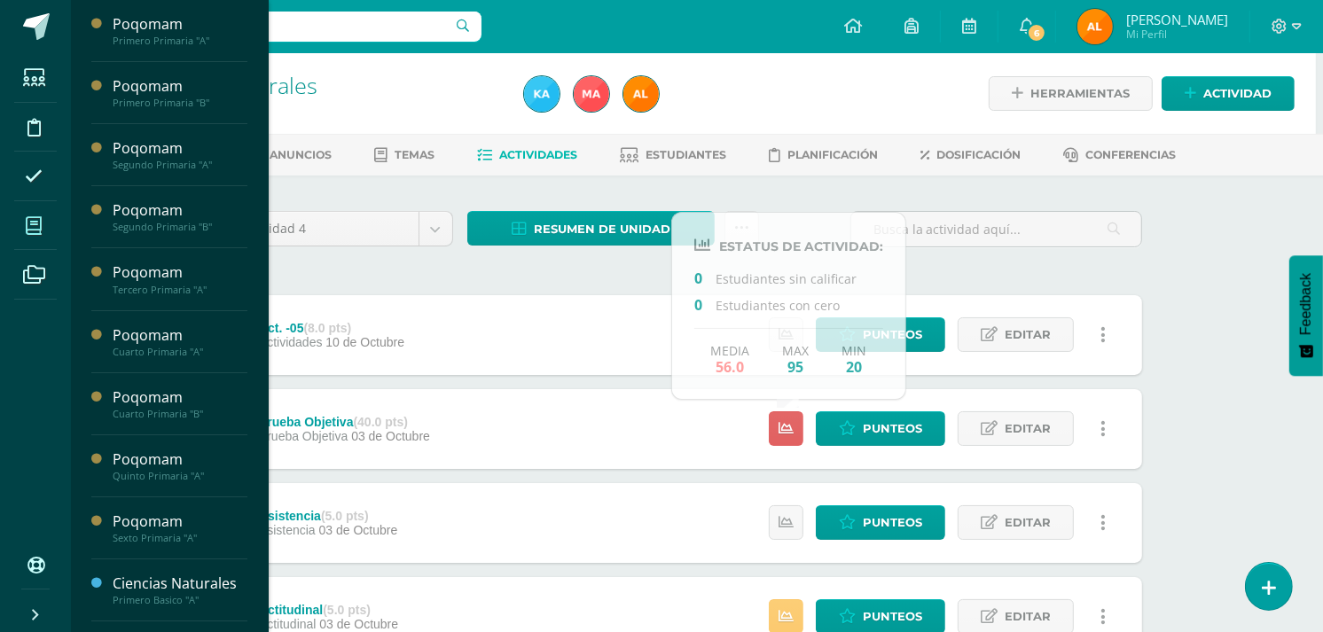
click at [27, 237] on span at bounding box center [34, 226] width 40 height 40
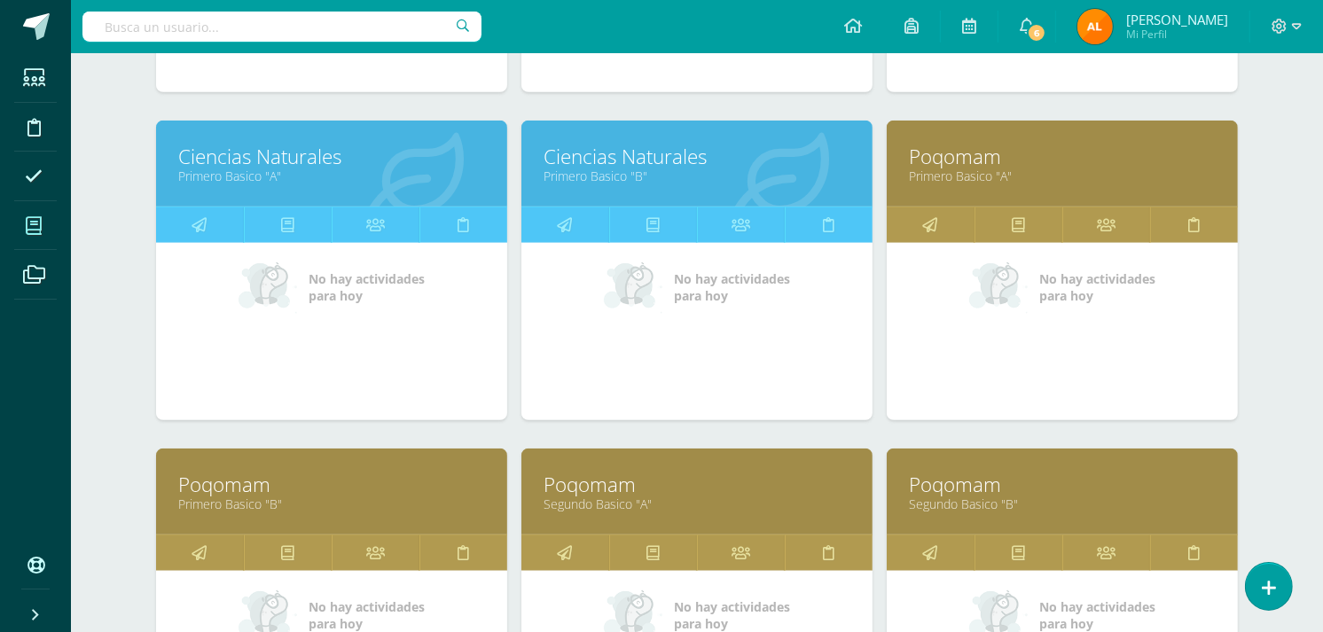
scroll to position [1198, 0]
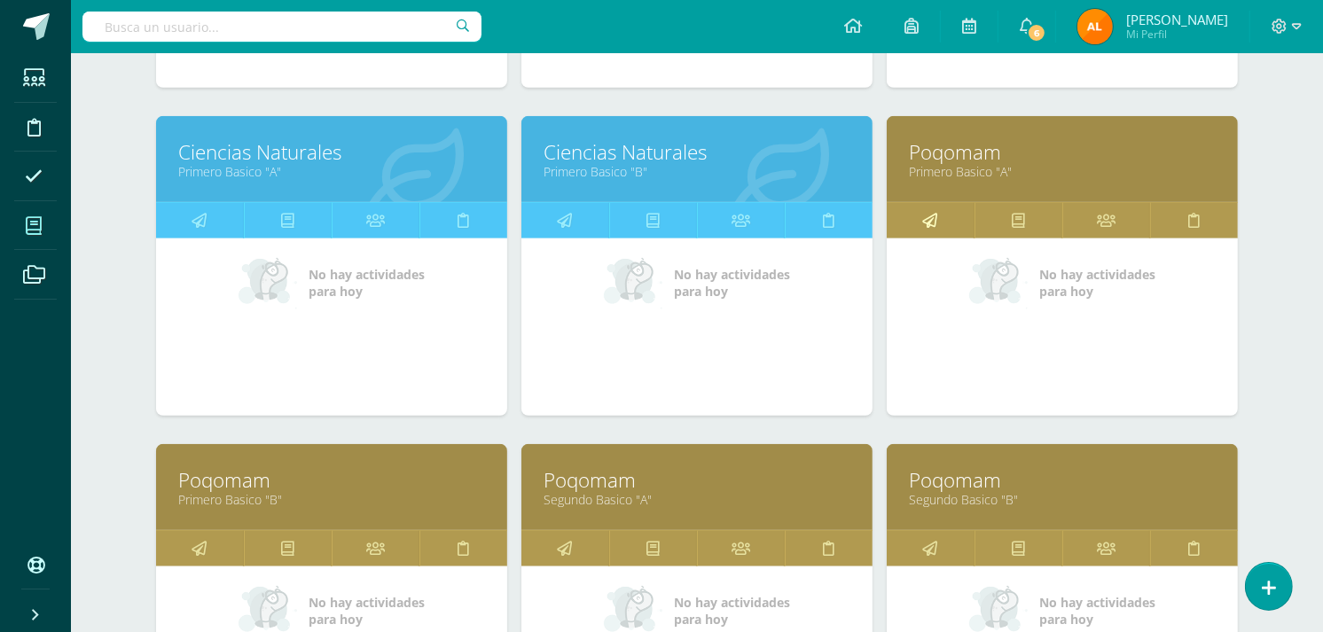
click at [938, 222] on link at bounding box center [931, 220] width 88 height 35
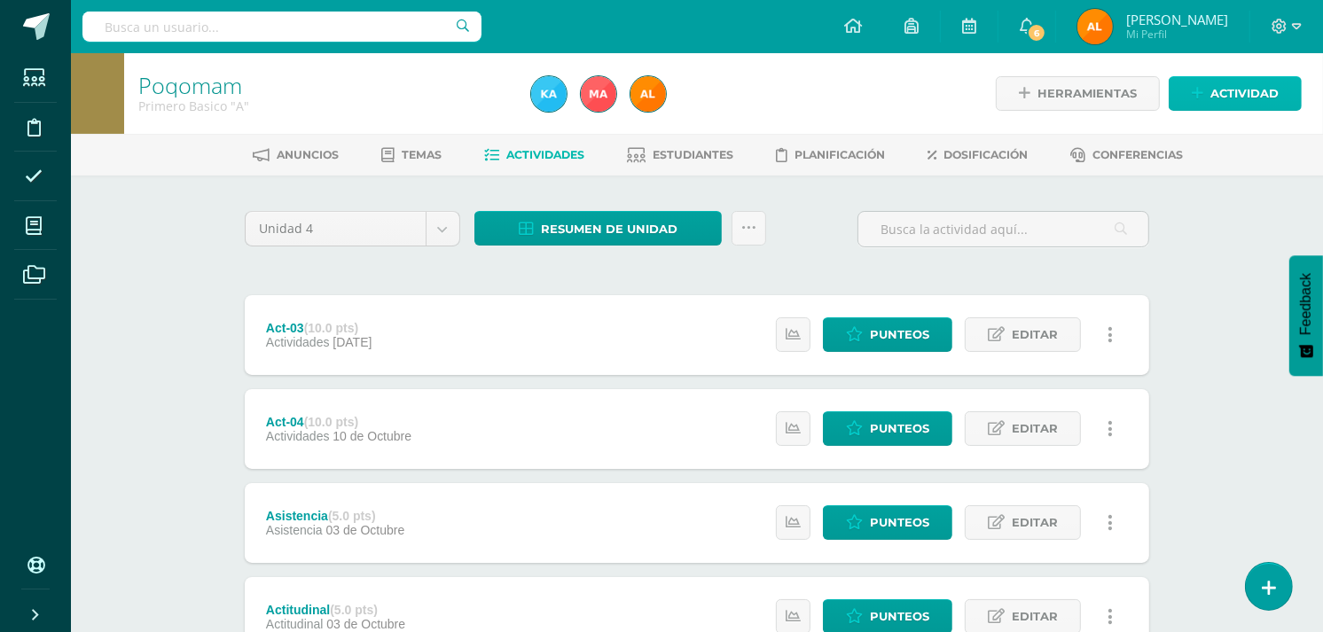
click at [1224, 87] on span "Actividad" at bounding box center [1244, 93] width 68 height 33
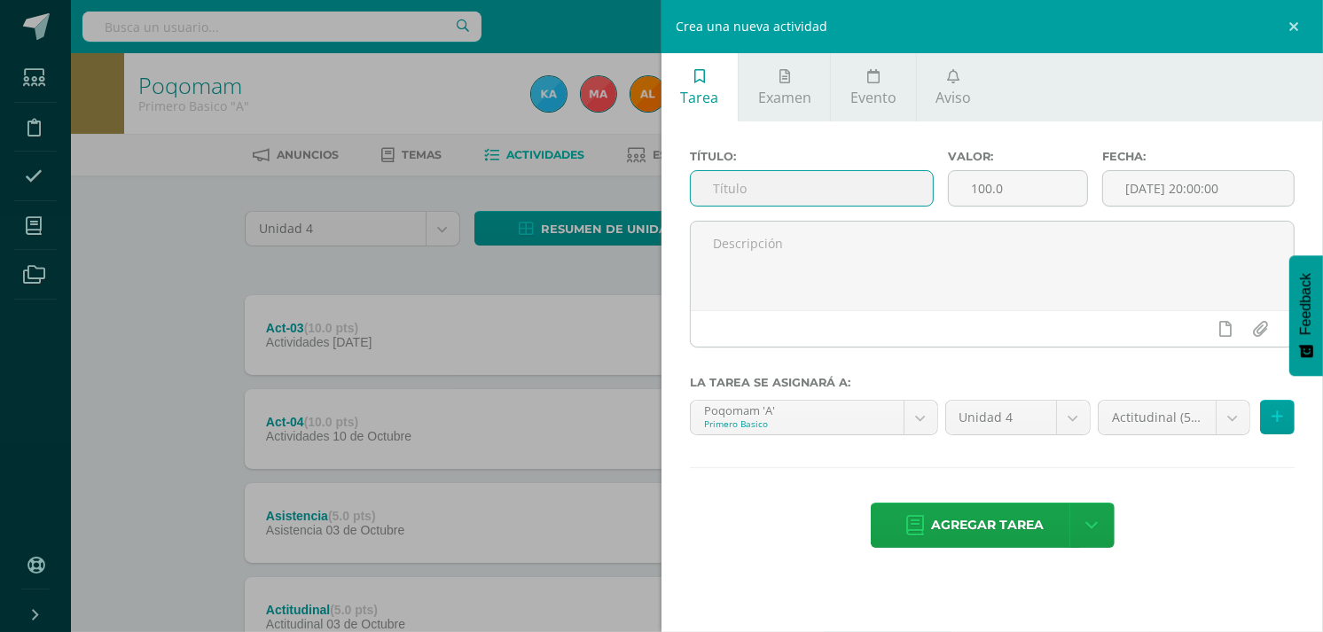
click at [775, 181] on input "text" at bounding box center [812, 188] width 242 height 35
type input "Prueba Objetiva"
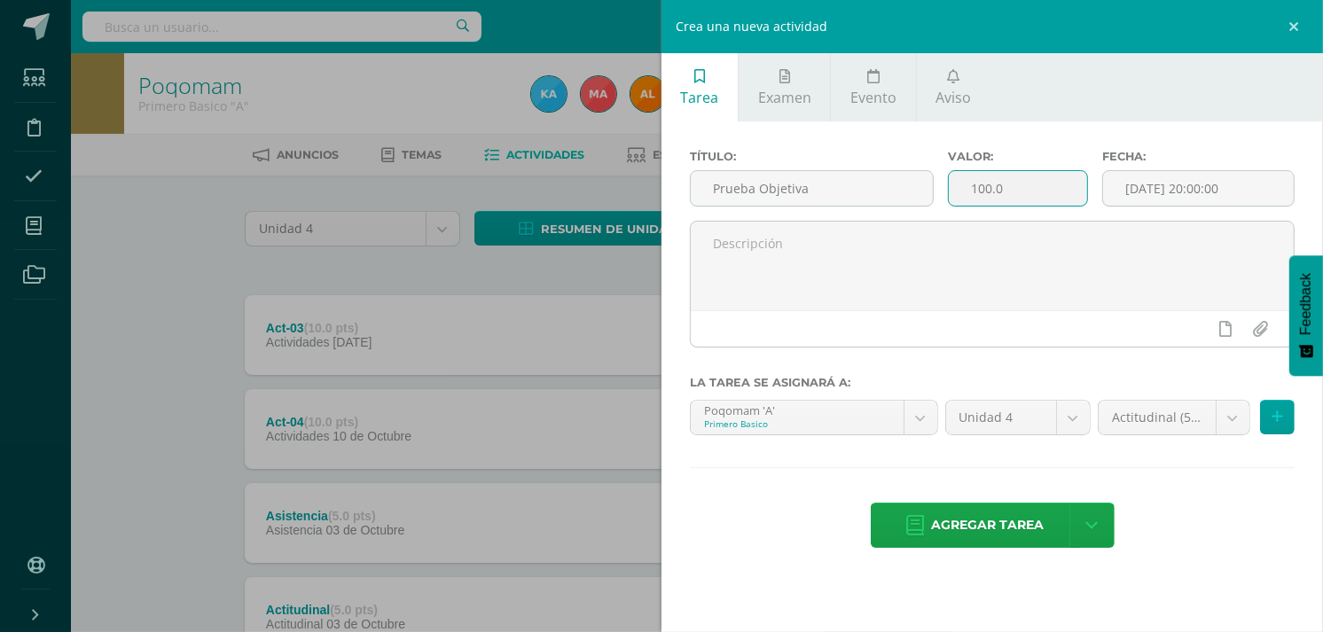
click at [1021, 192] on input "100.0" at bounding box center [1018, 188] width 139 height 35
type input "1"
type input "40"
click at [1189, 178] on input "[DATE] 20:00:00" at bounding box center [1198, 188] width 191 height 35
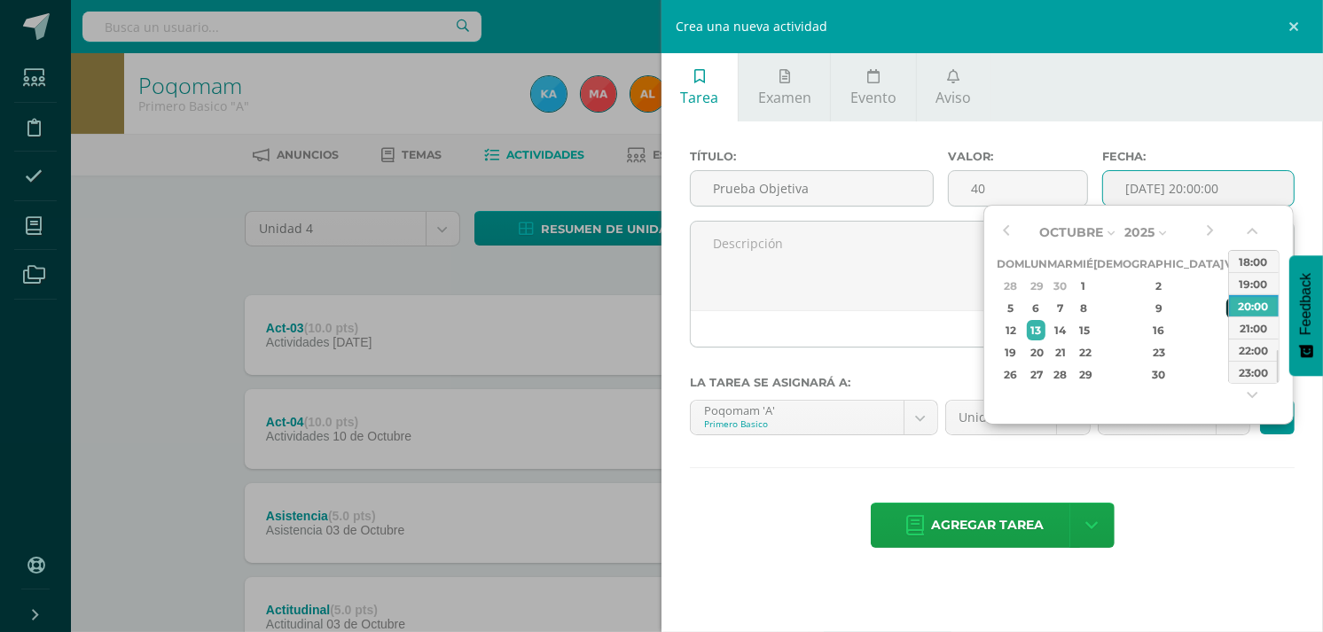
click at [1226, 302] on div "10" at bounding box center [1234, 308] width 16 height 20
type input "2025-10-10 20:00"
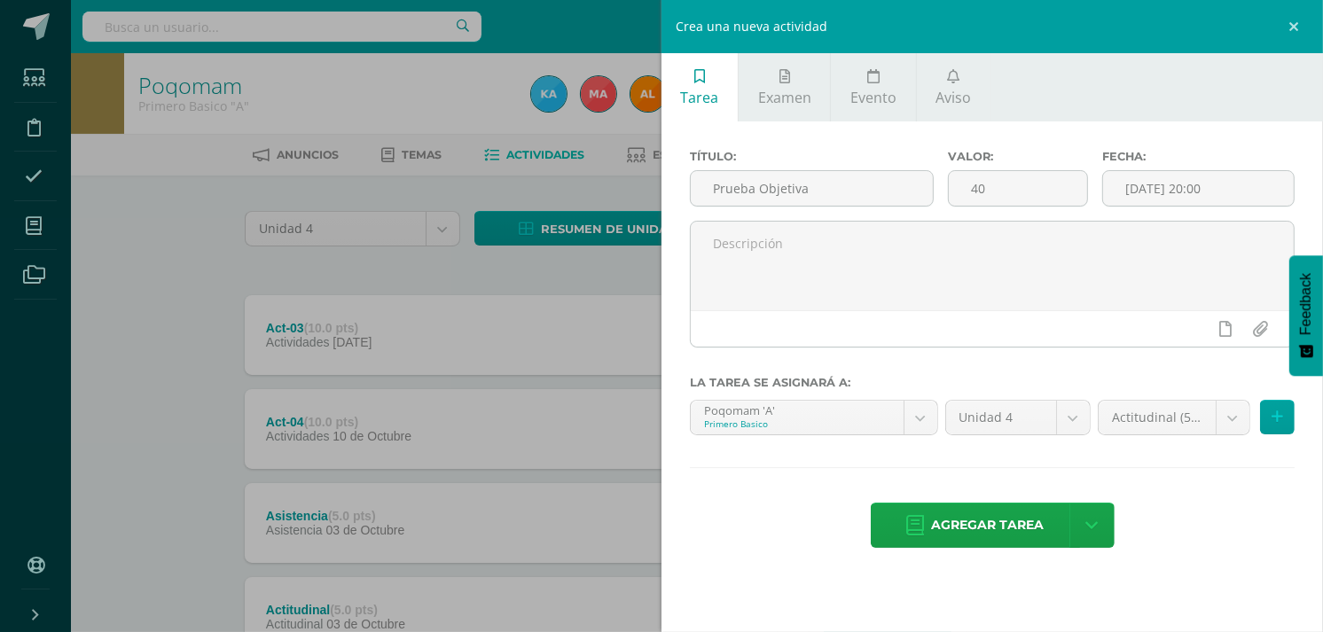
click at [1204, 474] on div "Título: Prueba Objetiva Valor: 40 Fecha: 2025-10-10 20:00 La tarea se asignará …" at bounding box center [993, 350] width 662 height 458
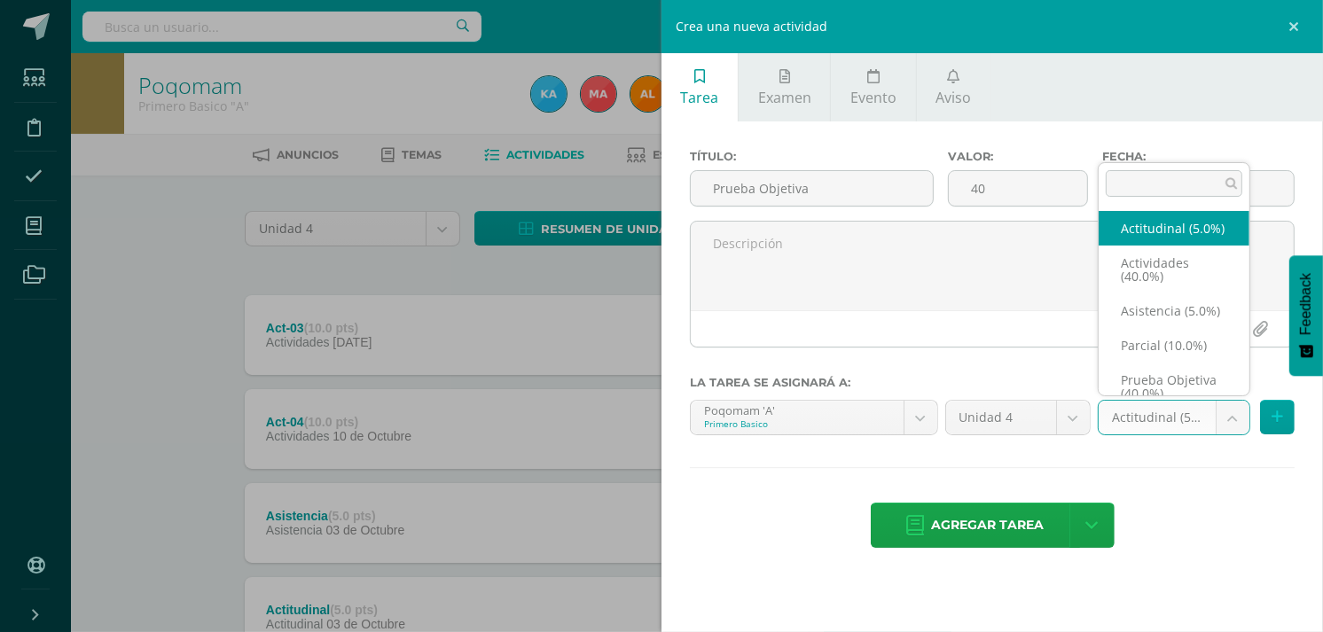
click at [1225, 406] on body "Estudiantes Disciplina Asistencia Mis cursos Archivos Soporte Ayuda Reportar un…" at bounding box center [661, 528] width 1323 height 1057
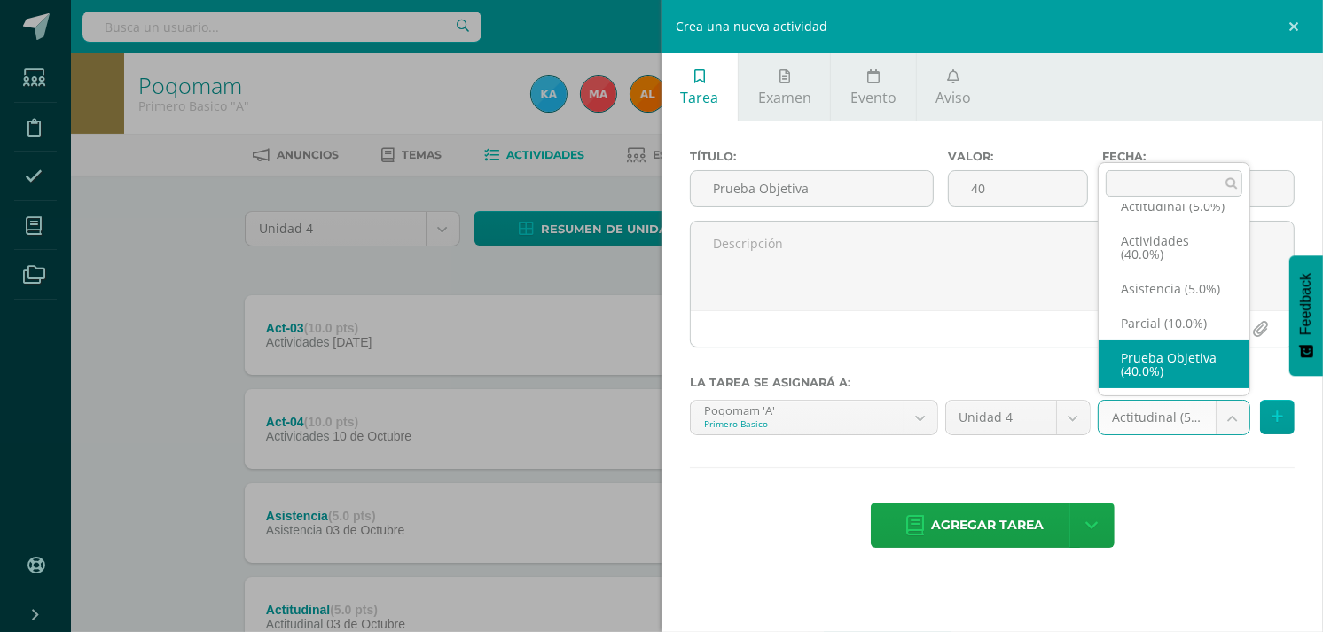
select select "122938"
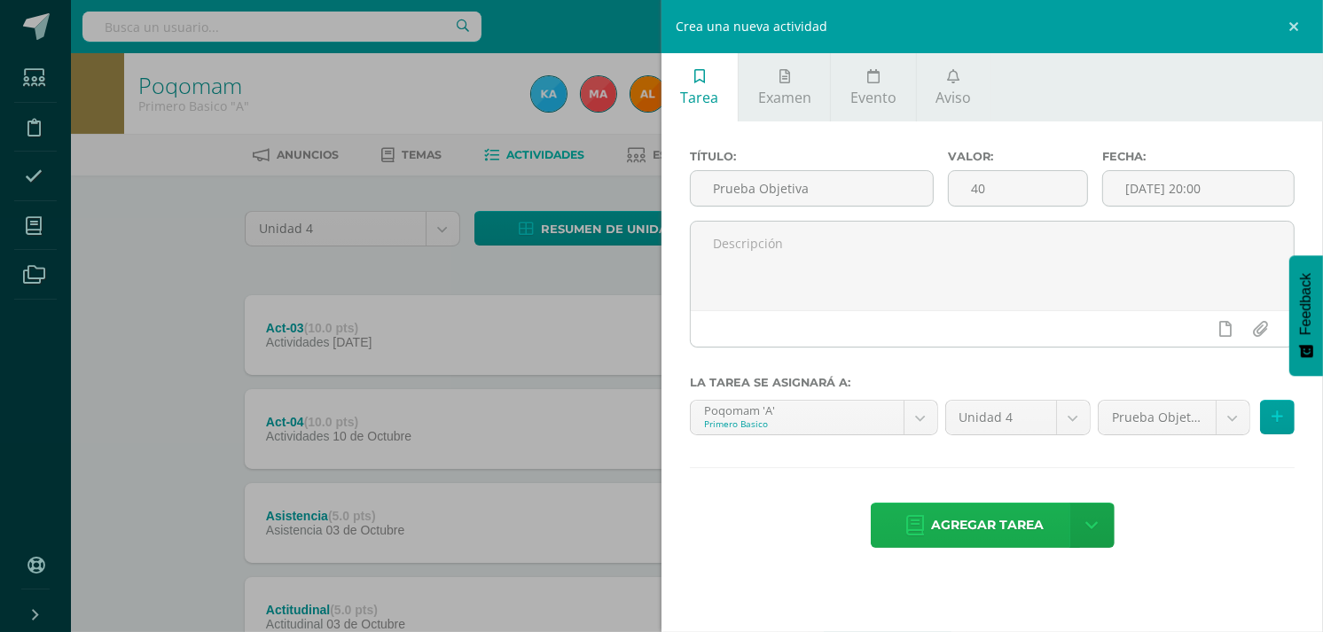
click at [1012, 537] on span "Agregar tarea" at bounding box center [988, 525] width 113 height 43
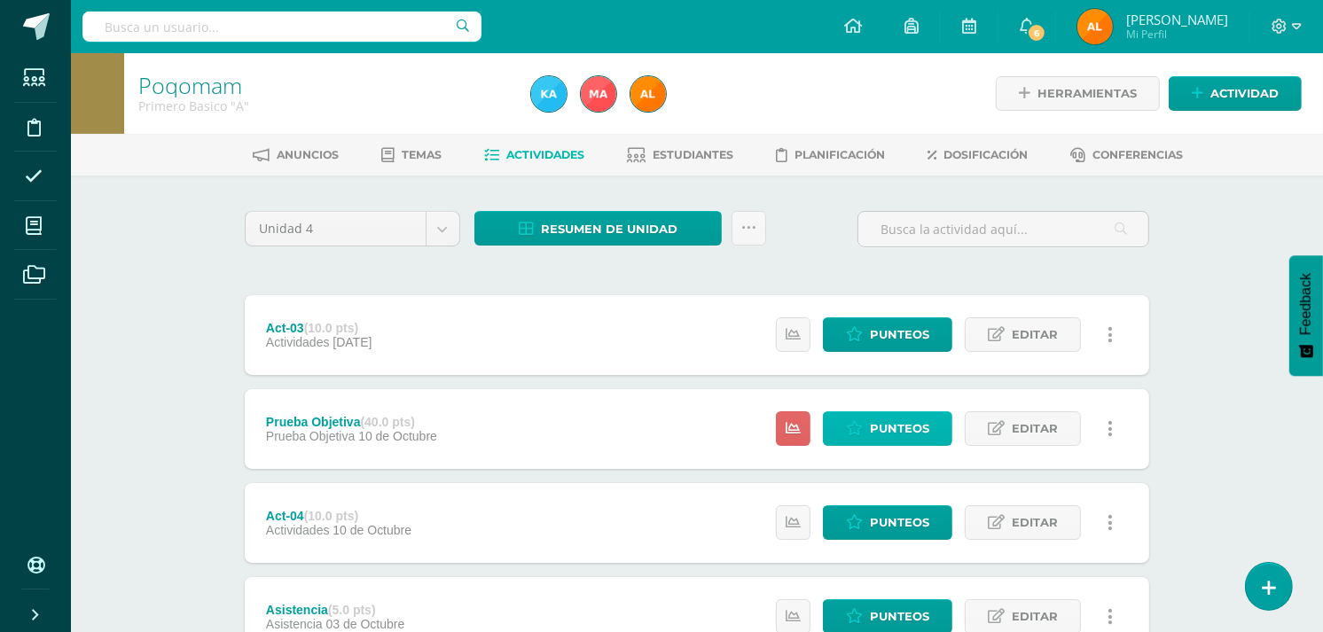
click at [898, 428] on span "Punteos" at bounding box center [899, 428] width 59 height 33
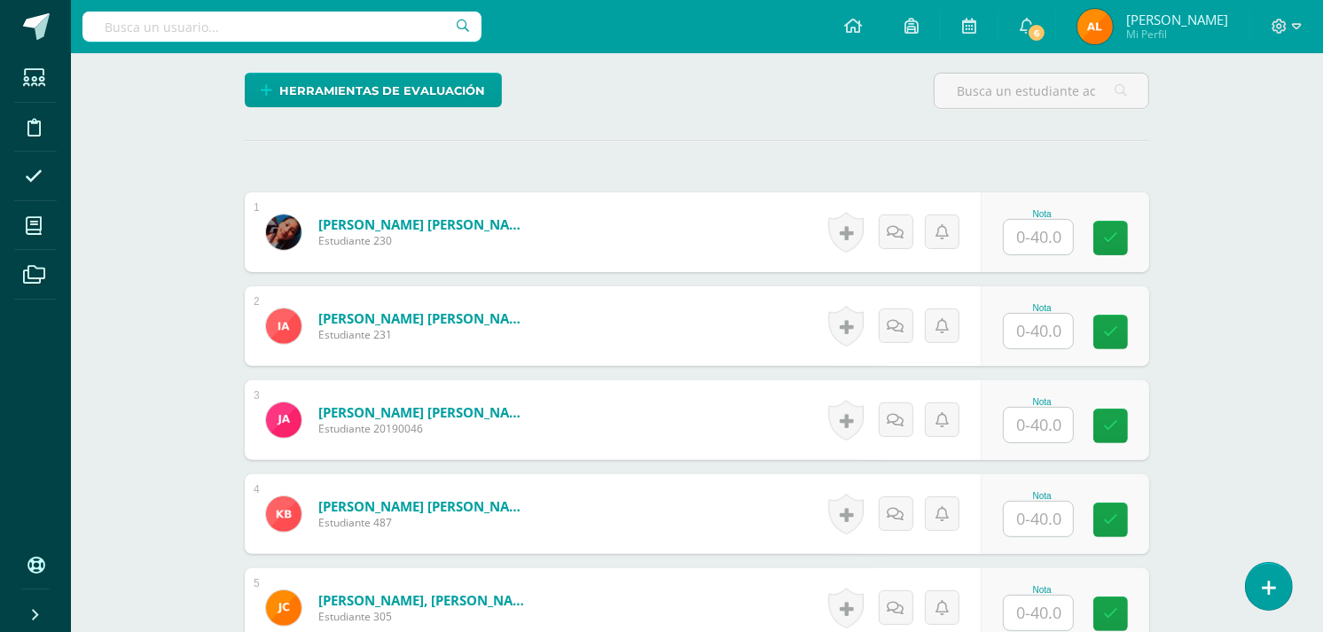
scroll to position [426, 0]
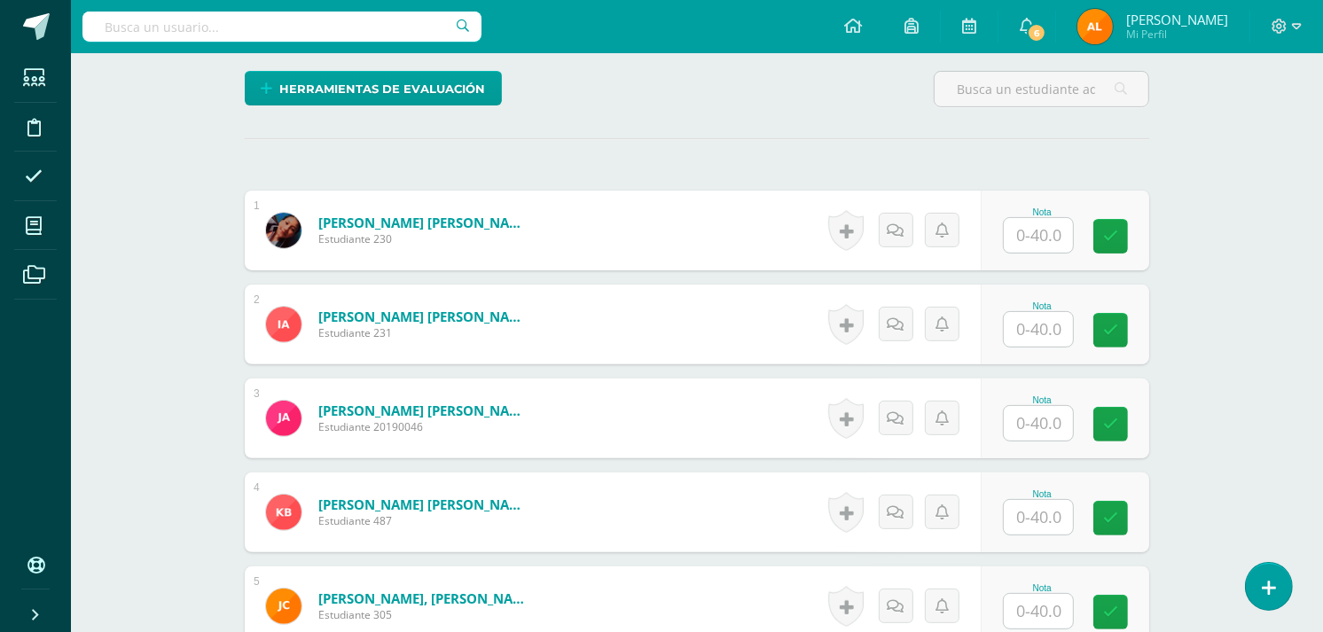
click at [1053, 249] on input "text" at bounding box center [1038, 235] width 69 height 35
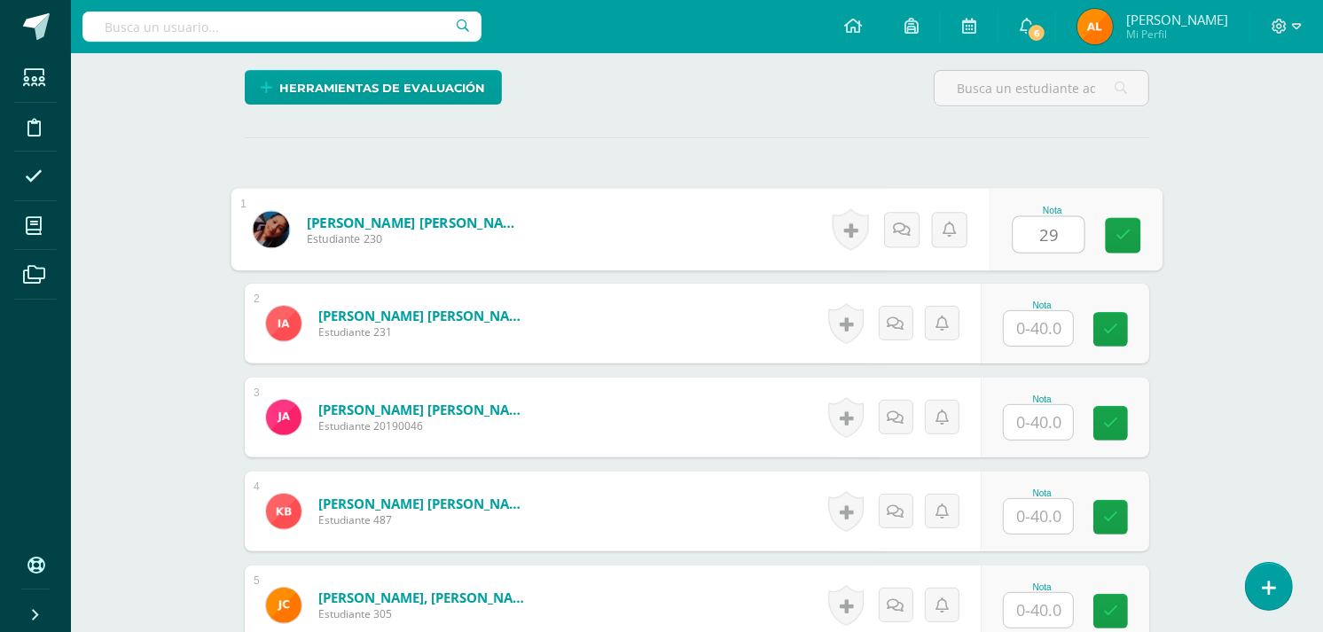
type input "29"
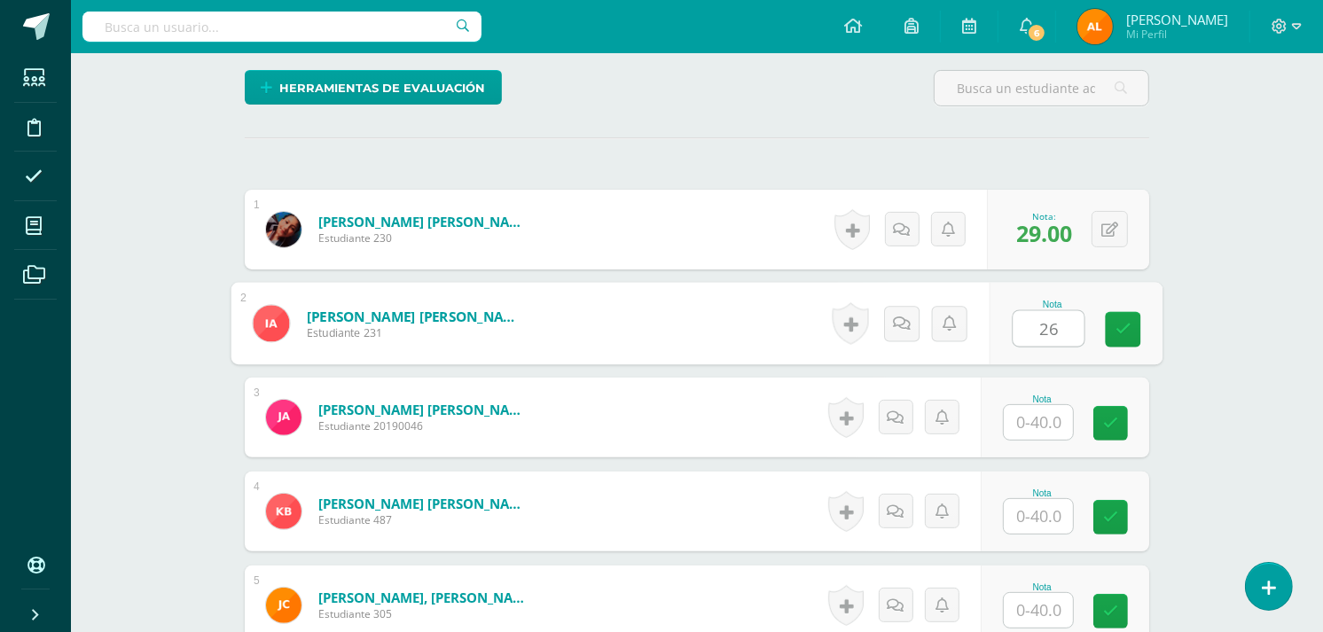
type input "26"
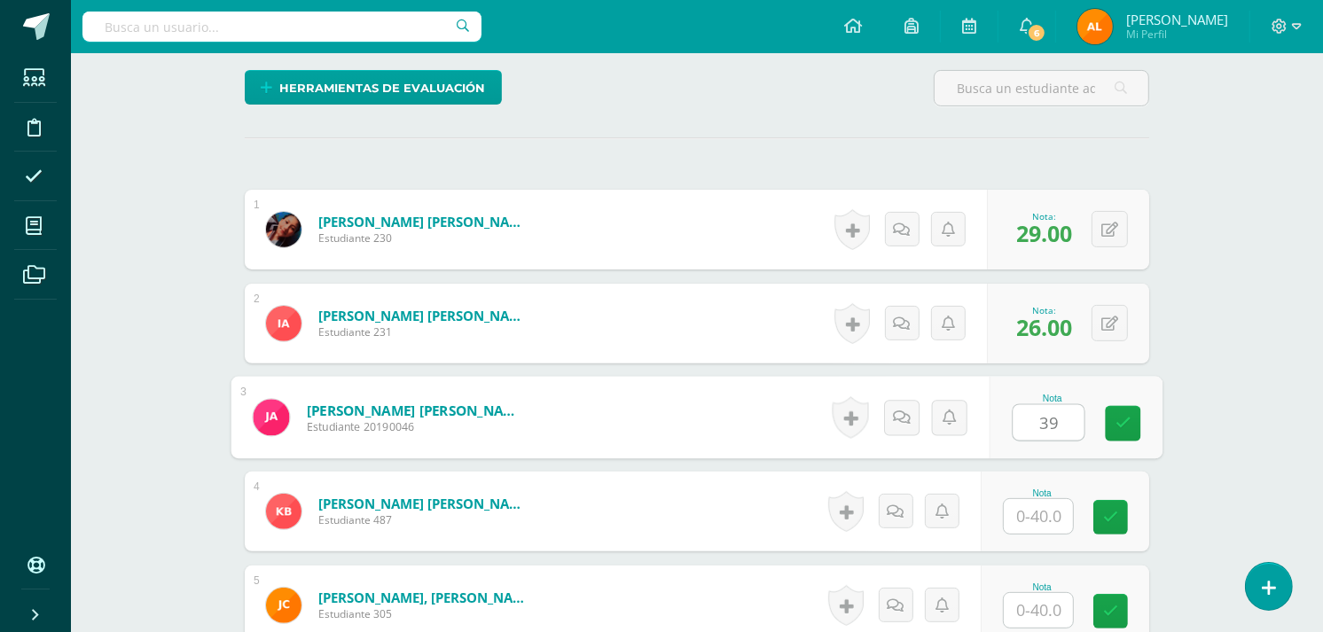
type input "39"
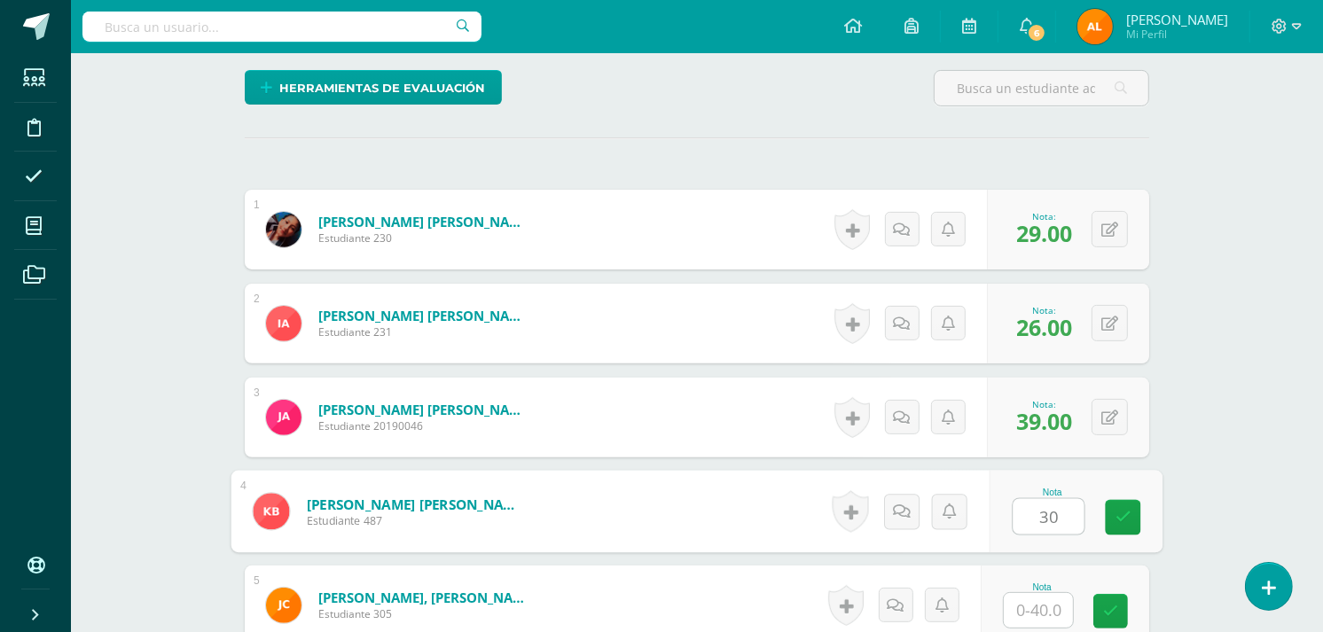
type input "30"
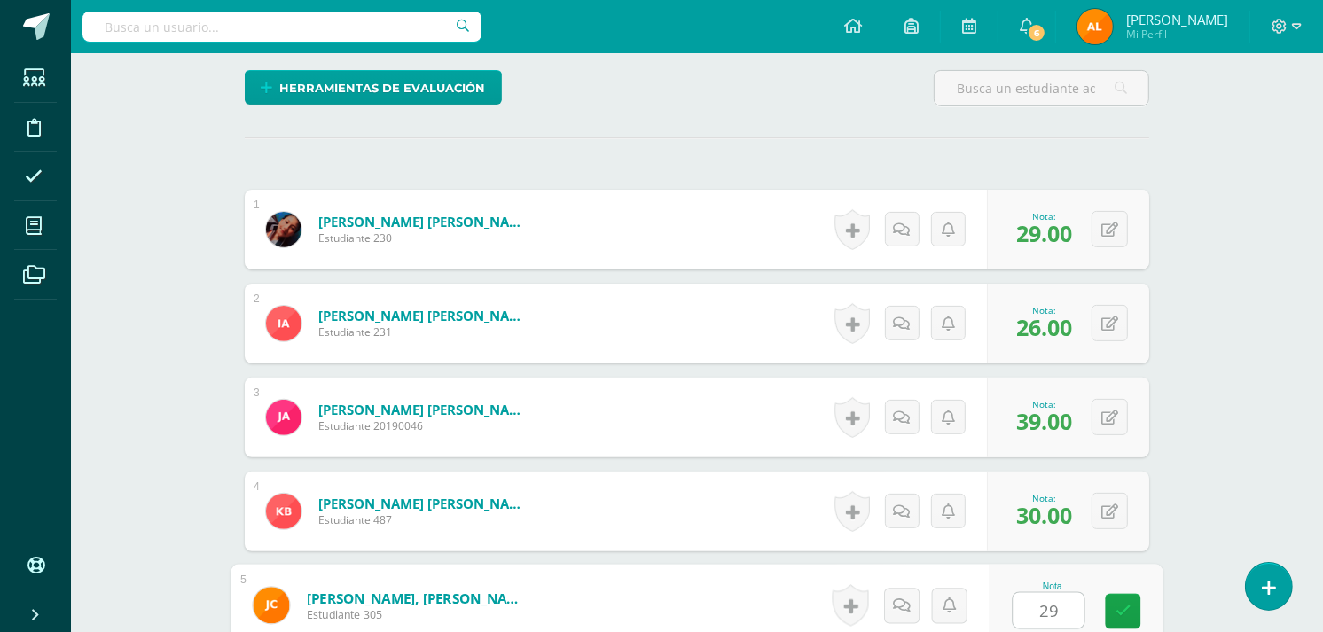
type input "29"
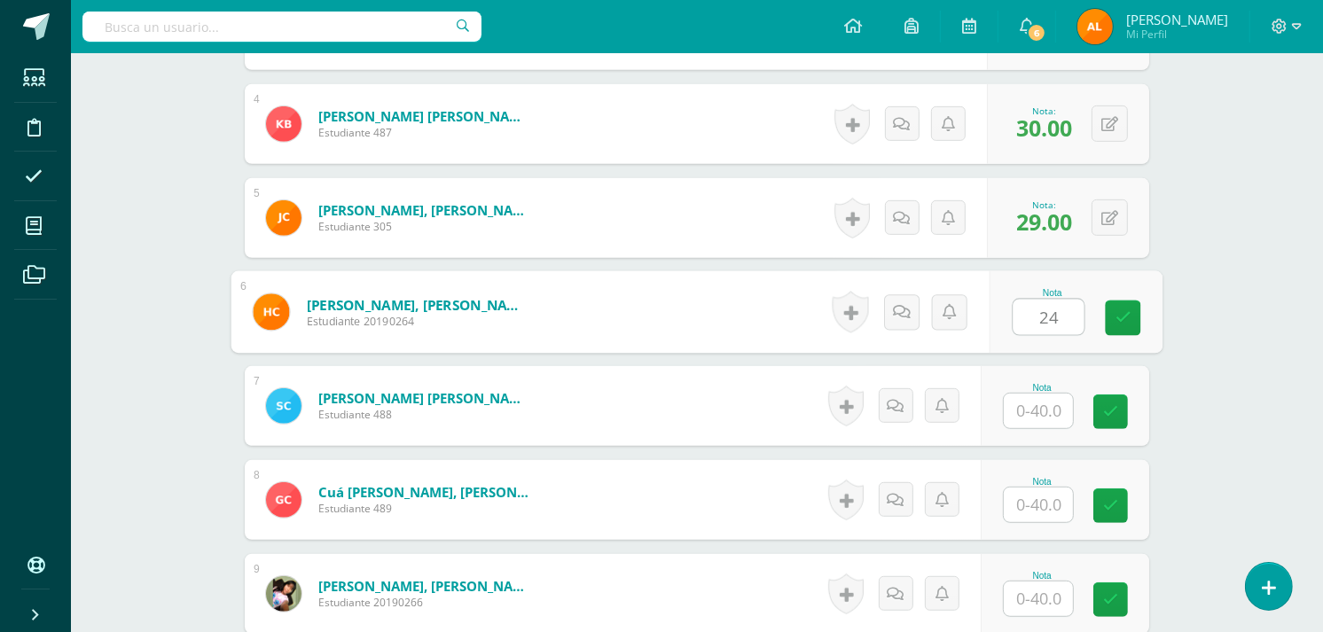
type input "24"
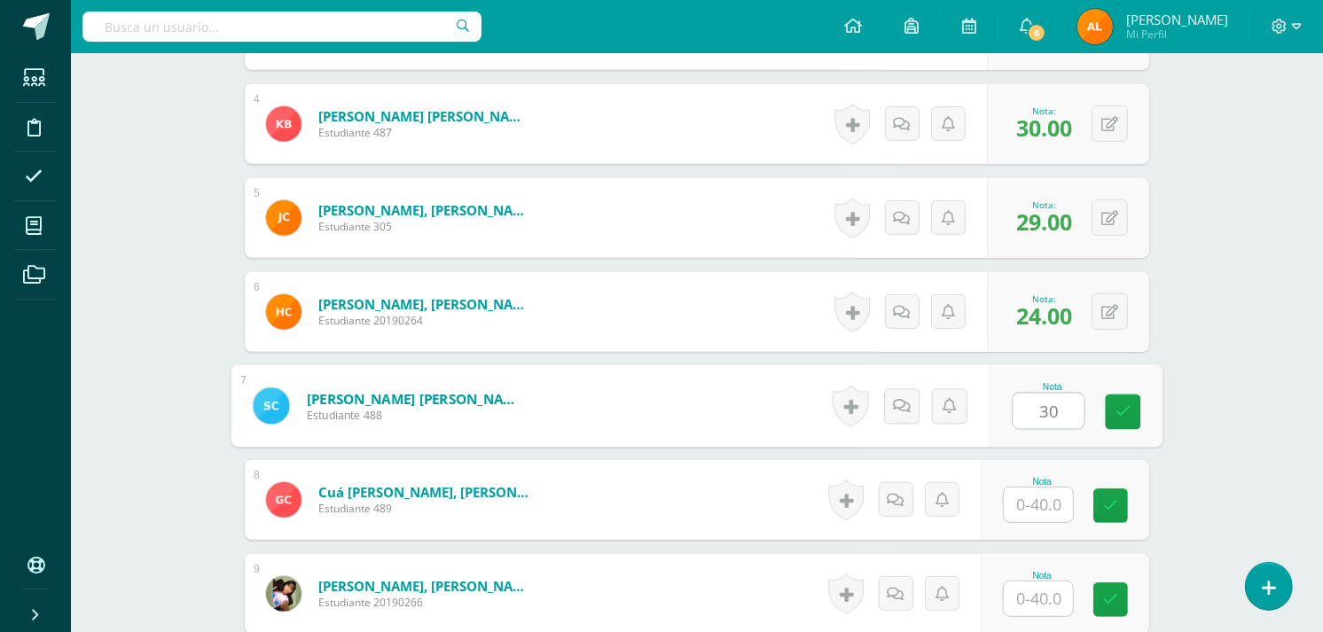
type input "30"
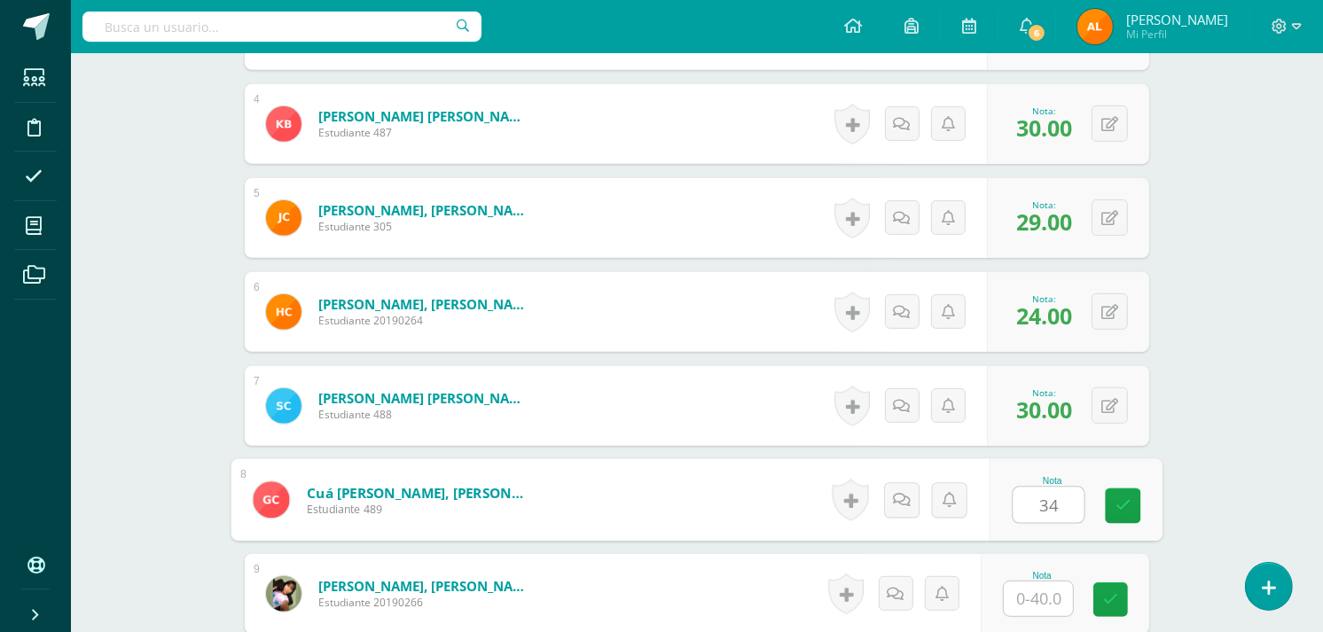
type input "34"
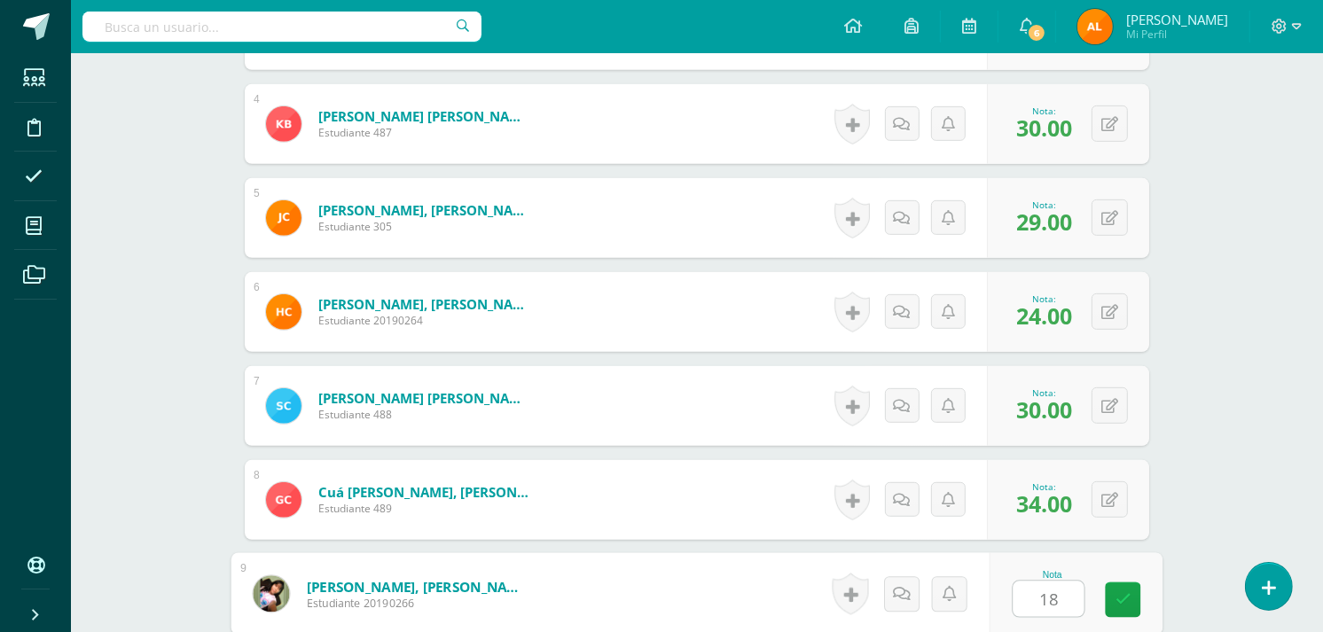
type input "18"
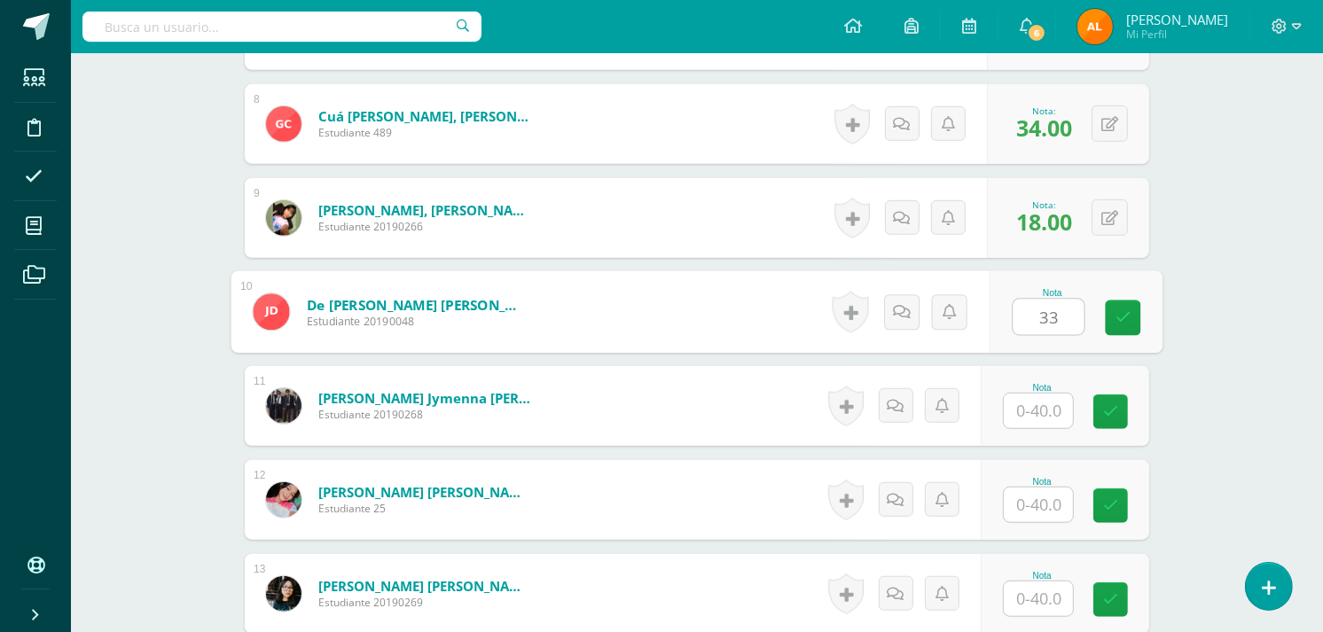
type input "33"
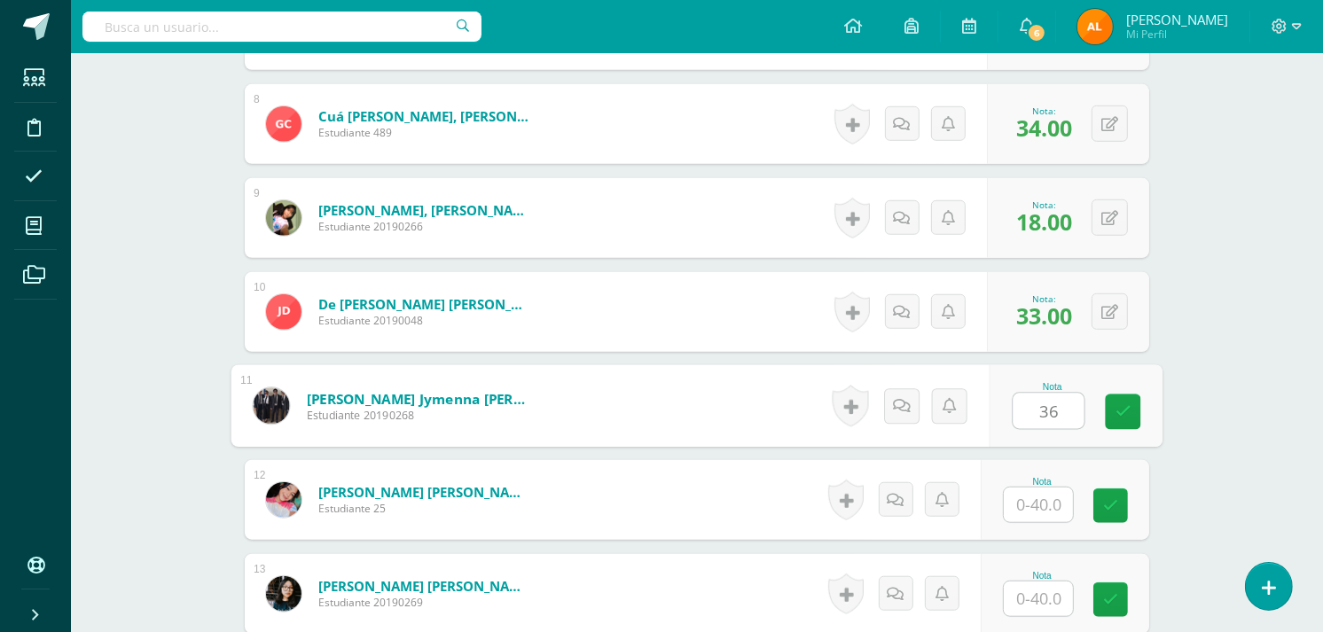
type input "36"
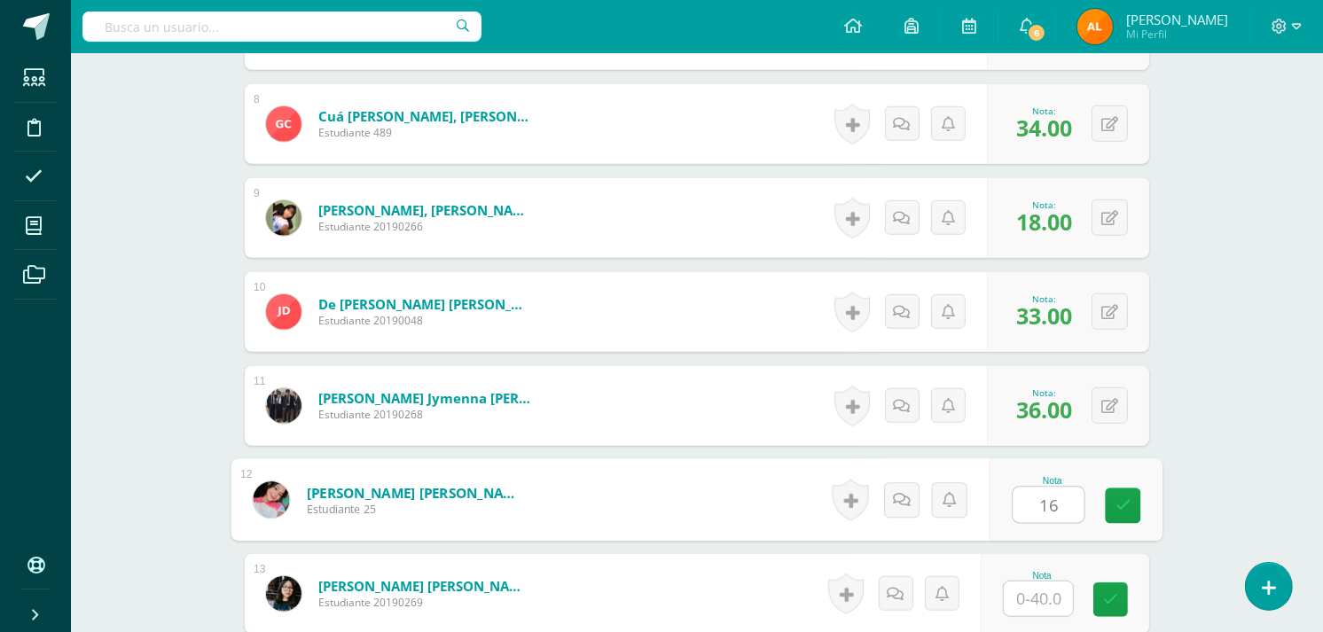
type input "16"
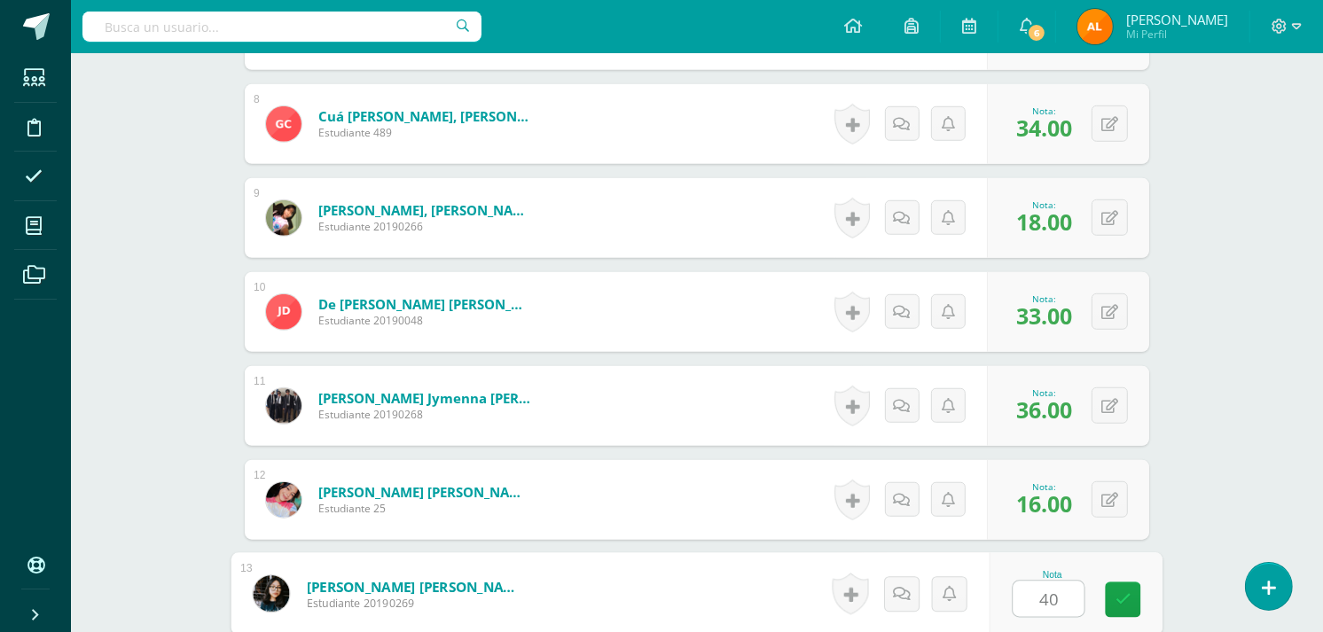
type input "40"
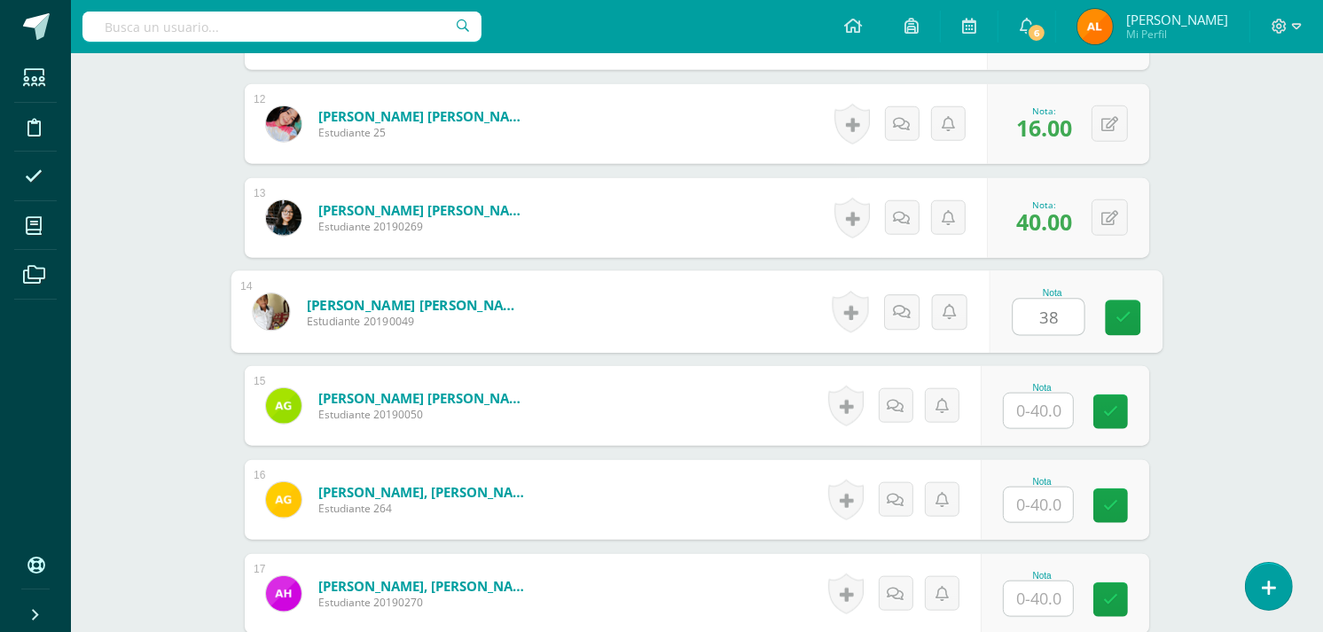
type input "38"
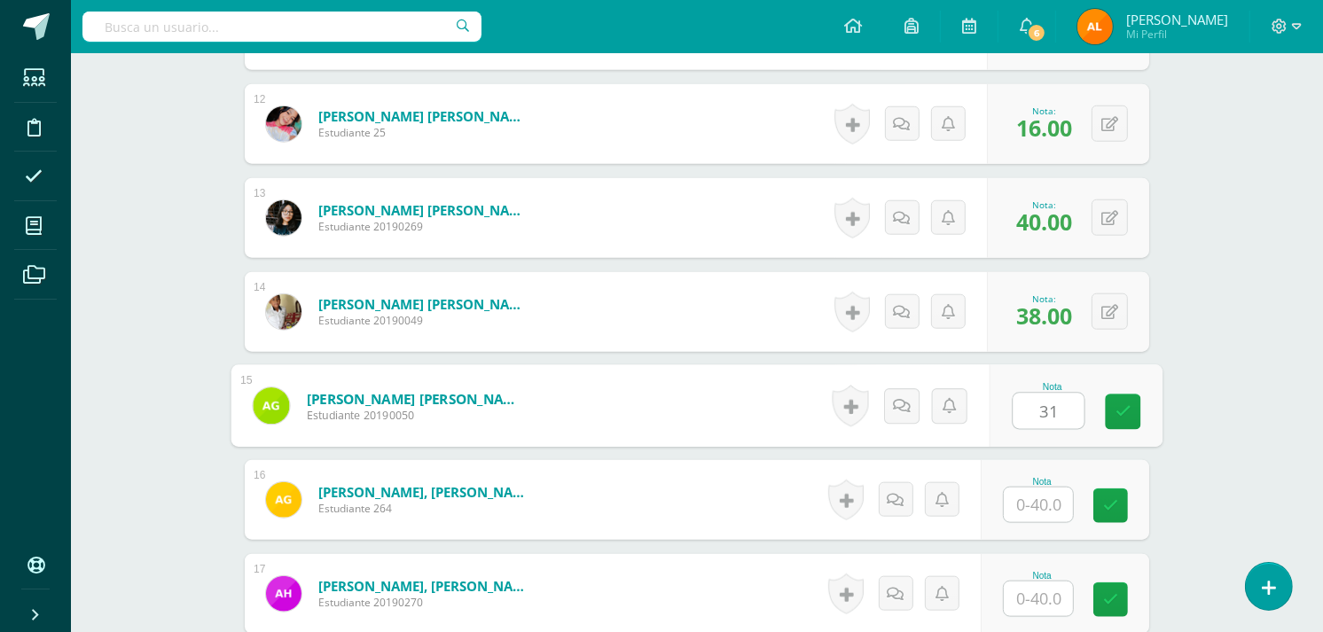
type input "31"
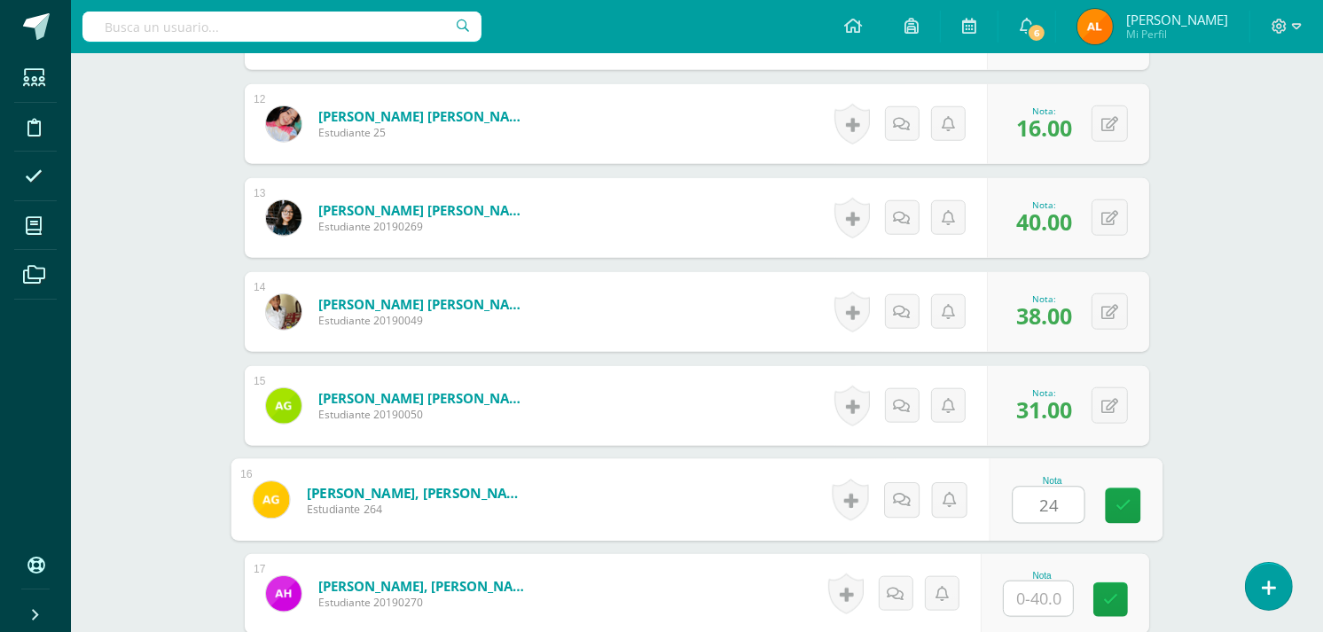
type input "24"
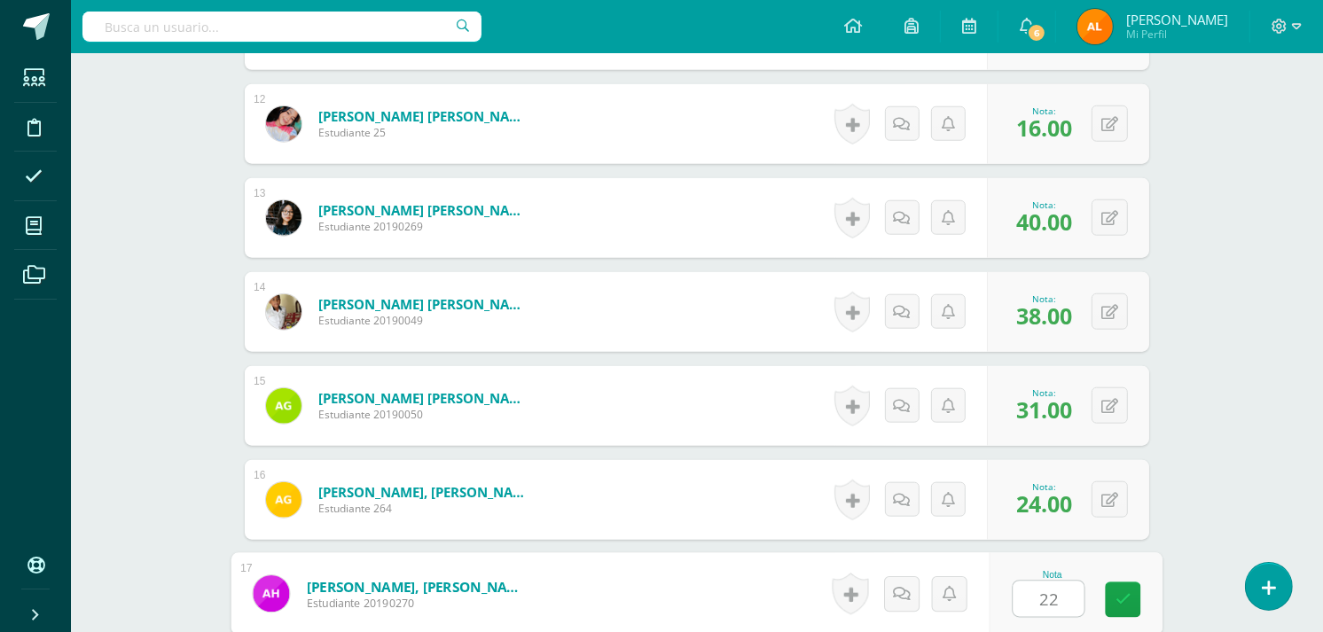
type input "22"
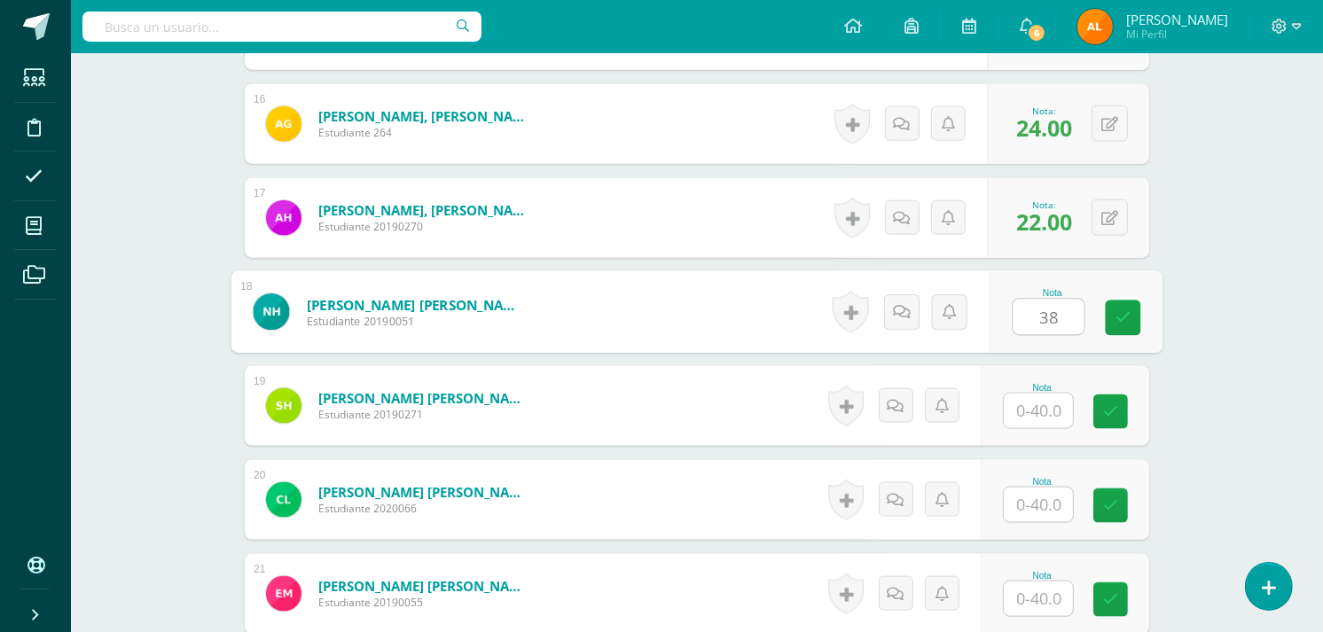
type input "38"
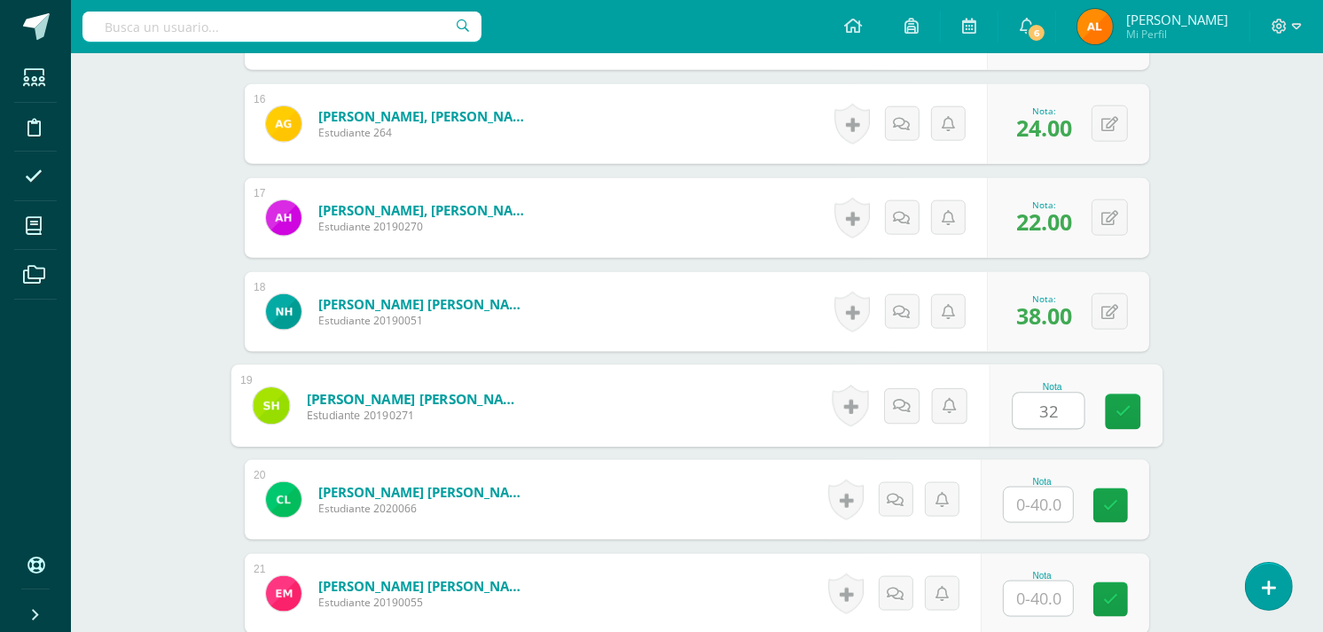
type input "32"
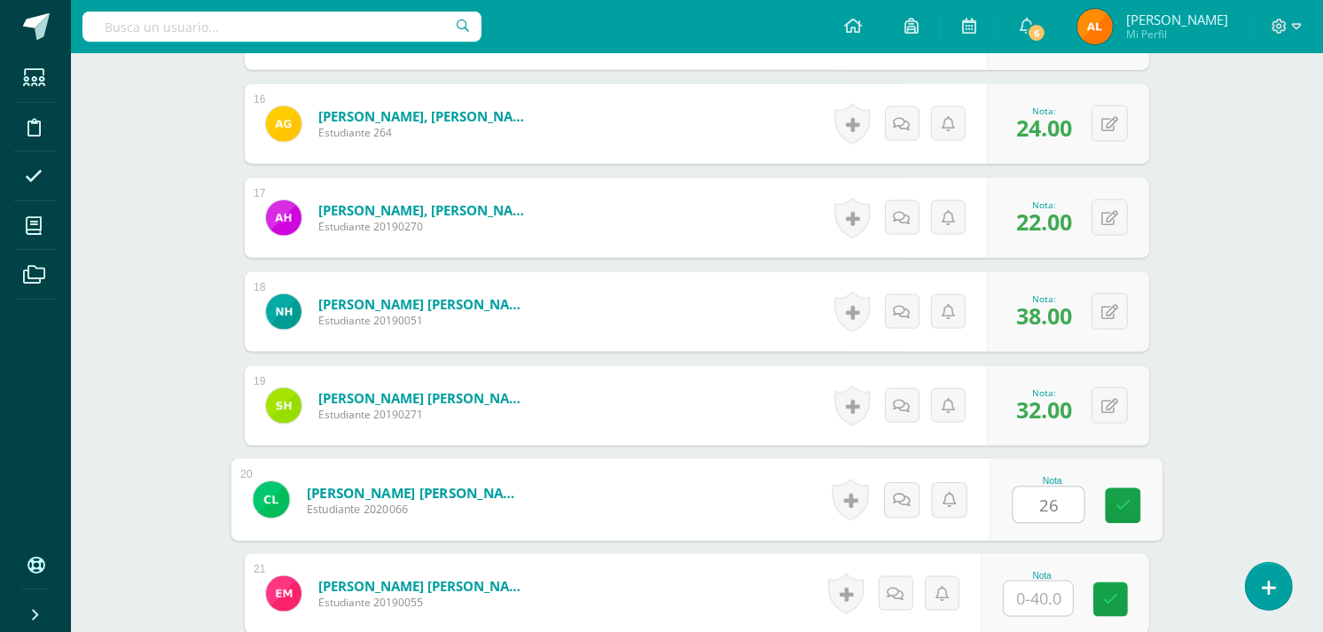
type input "26"
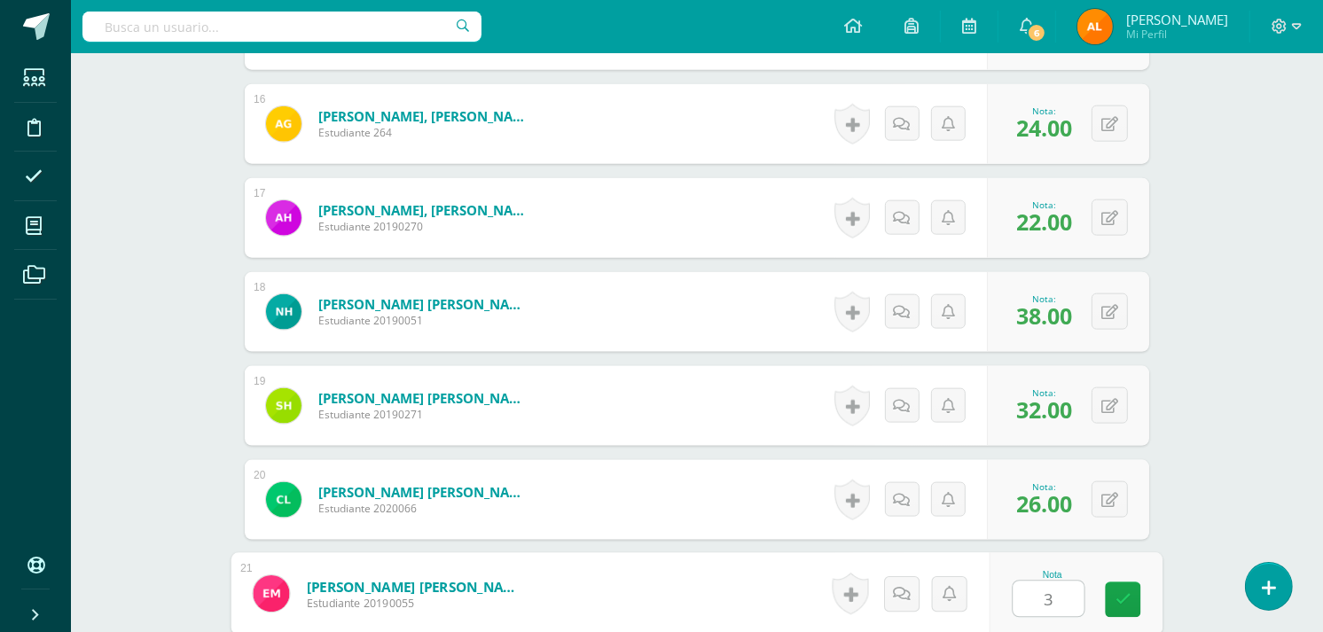
type input "36"
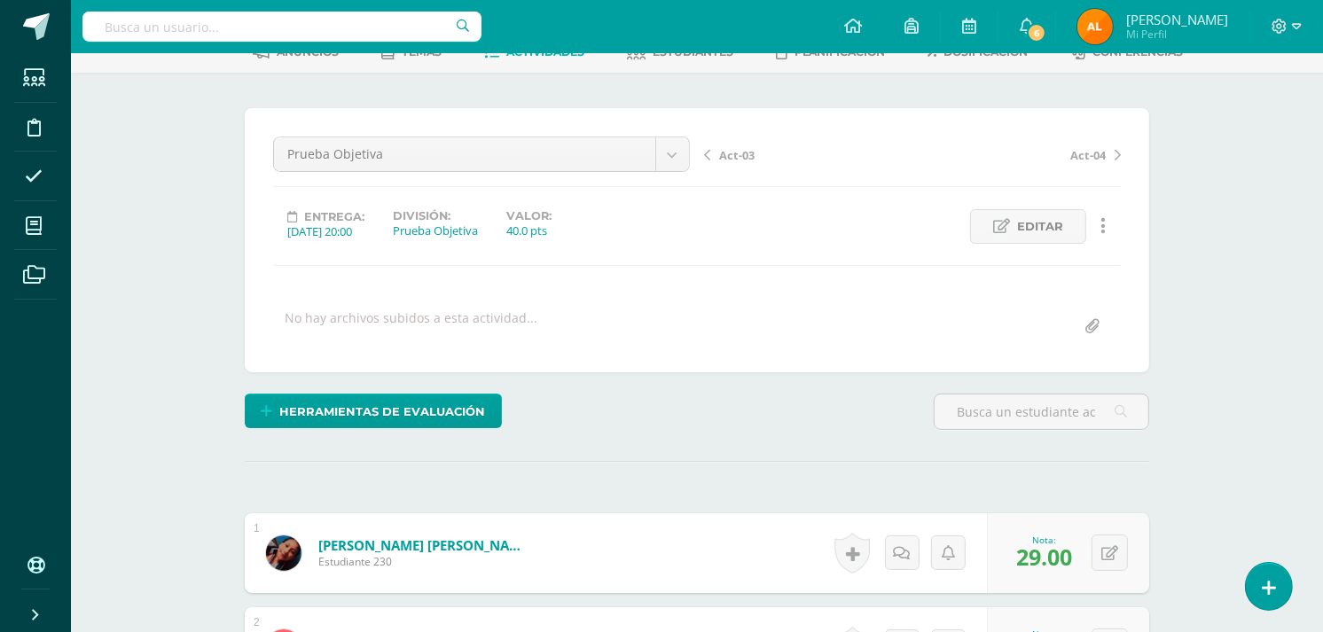
scroll to position [0, 0]
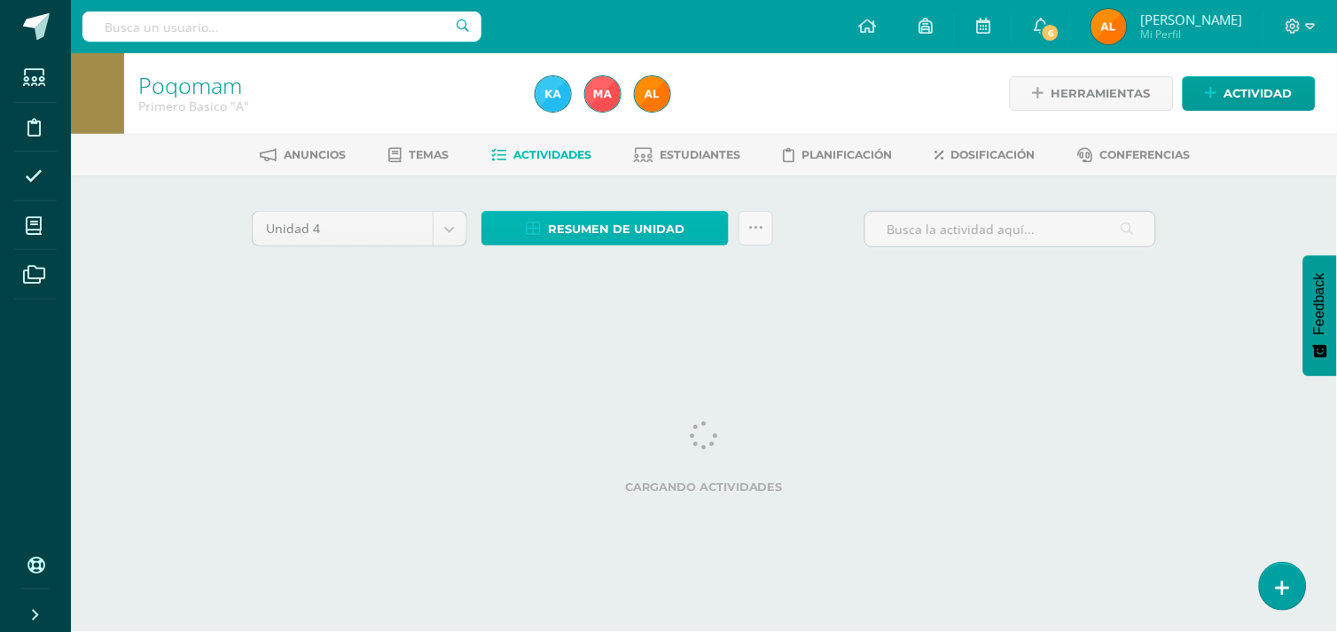
click at [647, 243] on span "Resumen de unidad" at bounding box center [616, 229] width 137 height 33
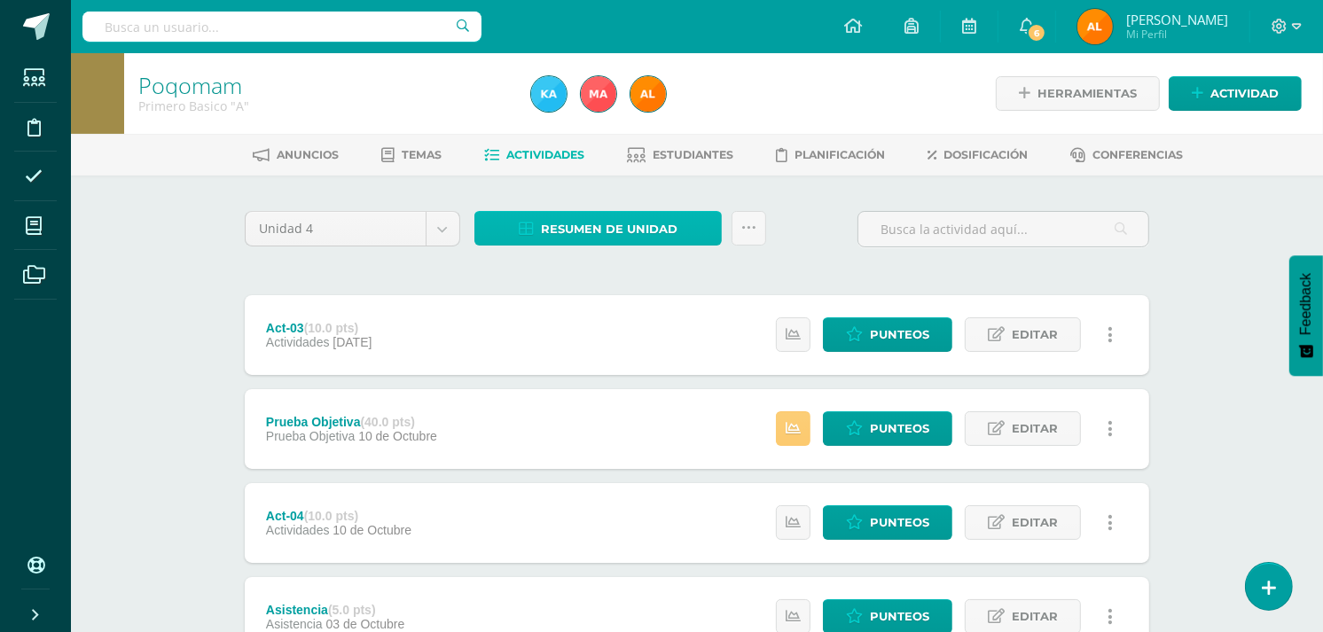
click at [638, 233] on span "Resumen de unidad" at bounding box center [609, 229] width 137 height 33
click at [805, 255] on div "Unidad 4 Unidad 1 Unidad 2 Unidad 3 Unidad 4 Resumen de unidad Subir actividade…" at bounding box center [697, 236] width 919 height 51
click at [623, 231] on span "Resumen de unidad" at bounding box center [609, 229] width 137 height 33
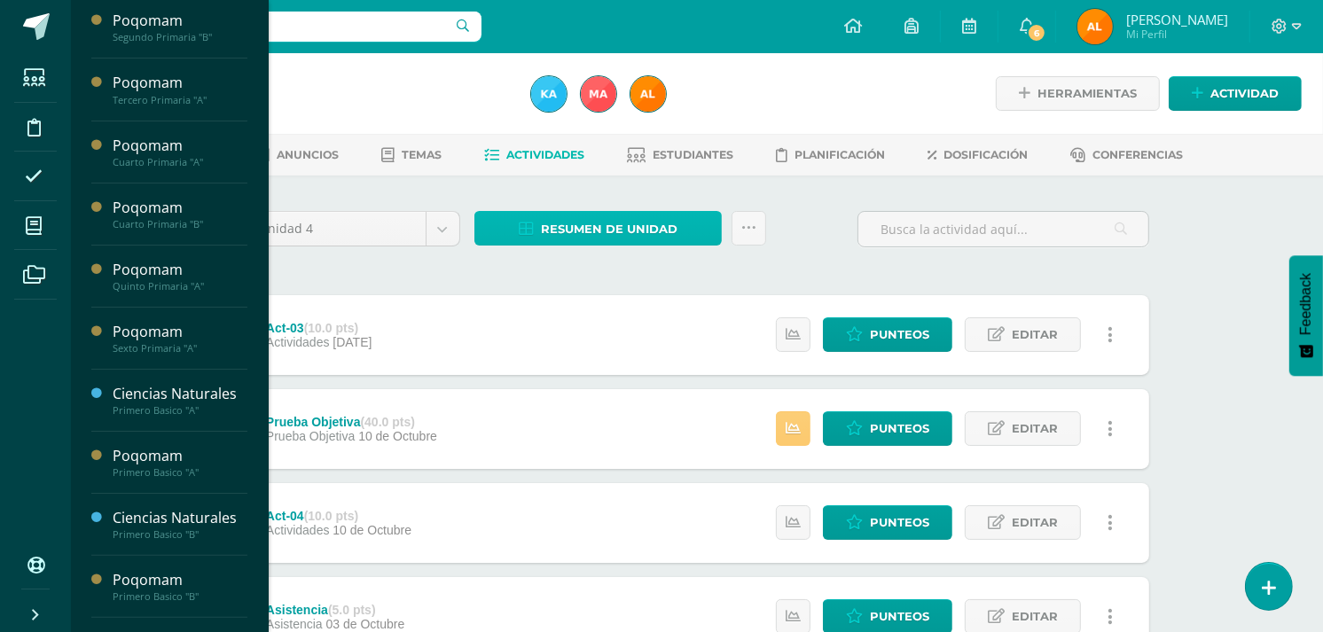
scroll to position [251, 0]
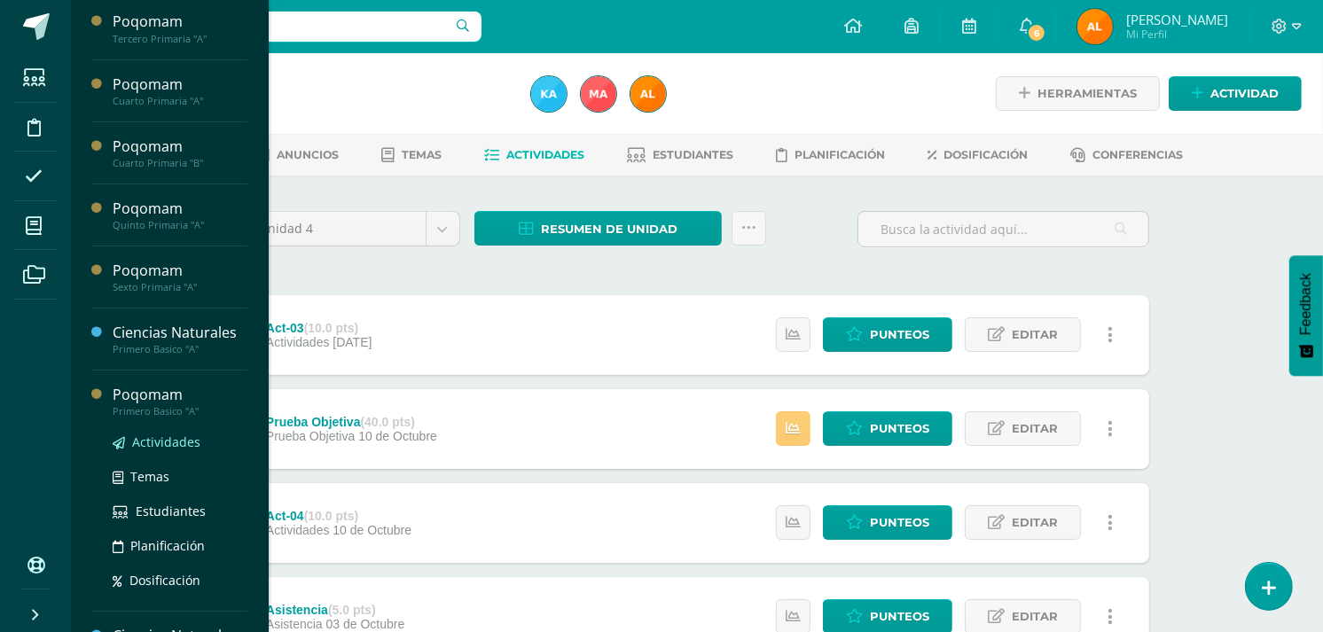
click at [158, 432] on link "Actividades" at bounding box center [180, 442] width 135 height 20
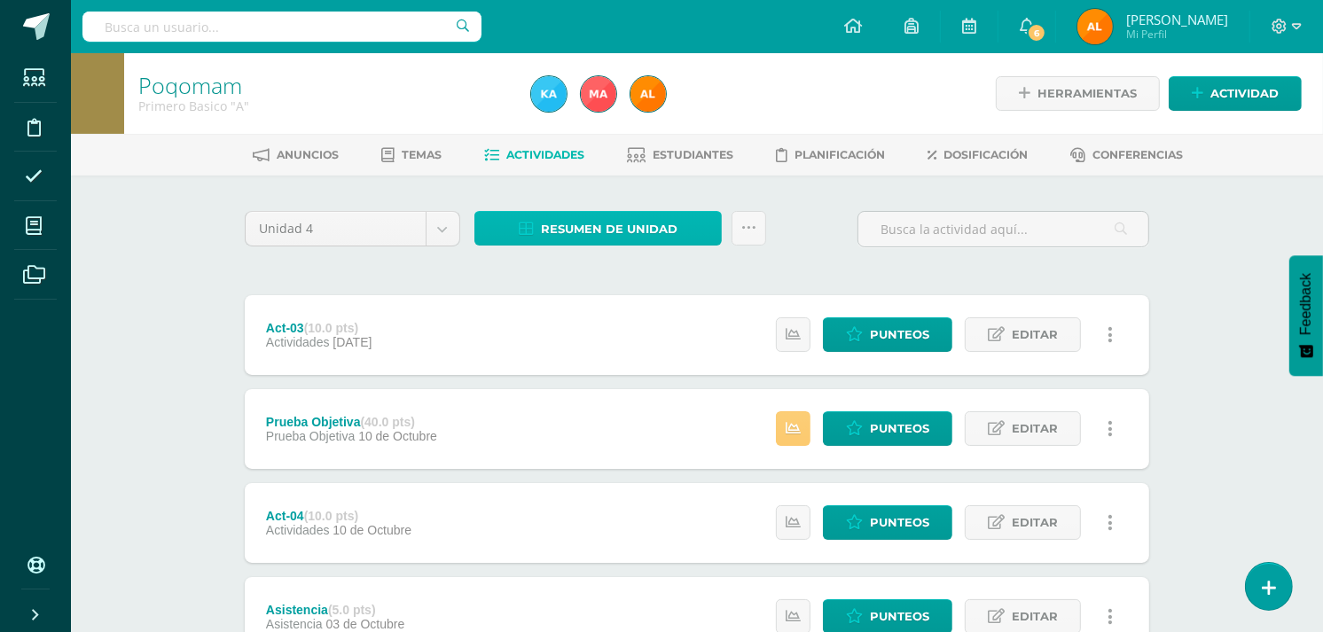
click at [626, 226] on span "Resumen de unidad" at bounding box center [609, 229] width 137 height 33
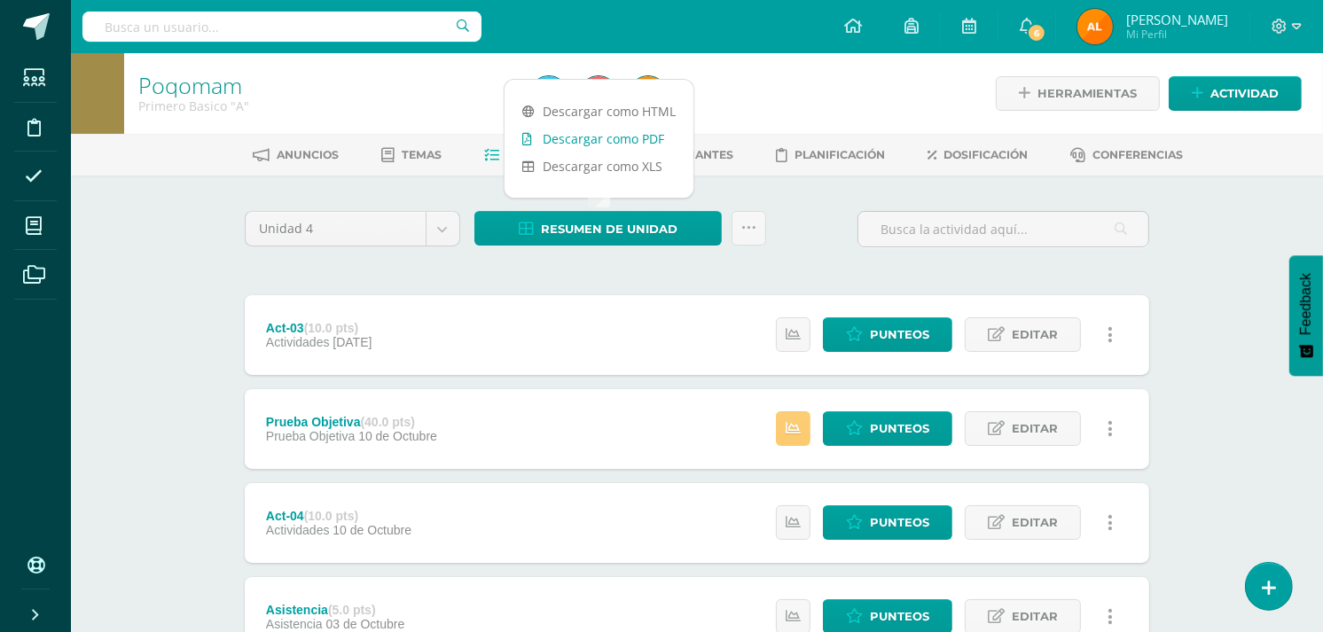
click at [626, 133] on link "Descargar como PDF" at bounding box center [599, 138] width 189 height 27
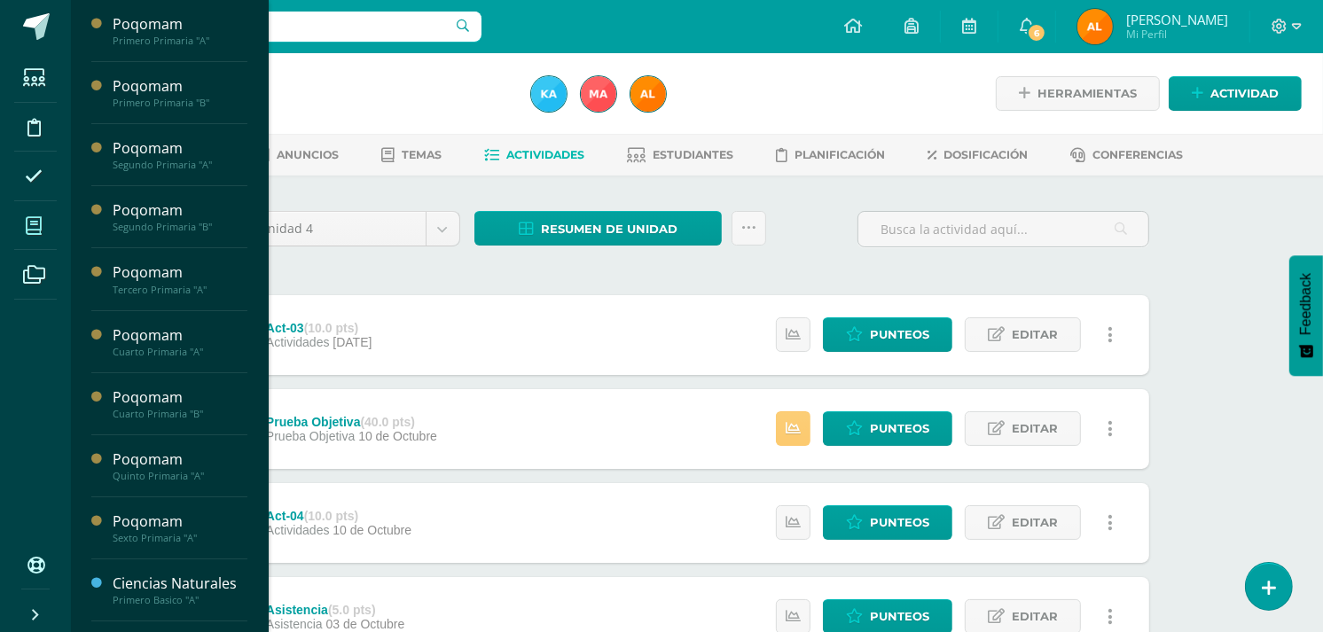
click at [29, 208] on span at bounding box center [34, 226] width 40 height 40
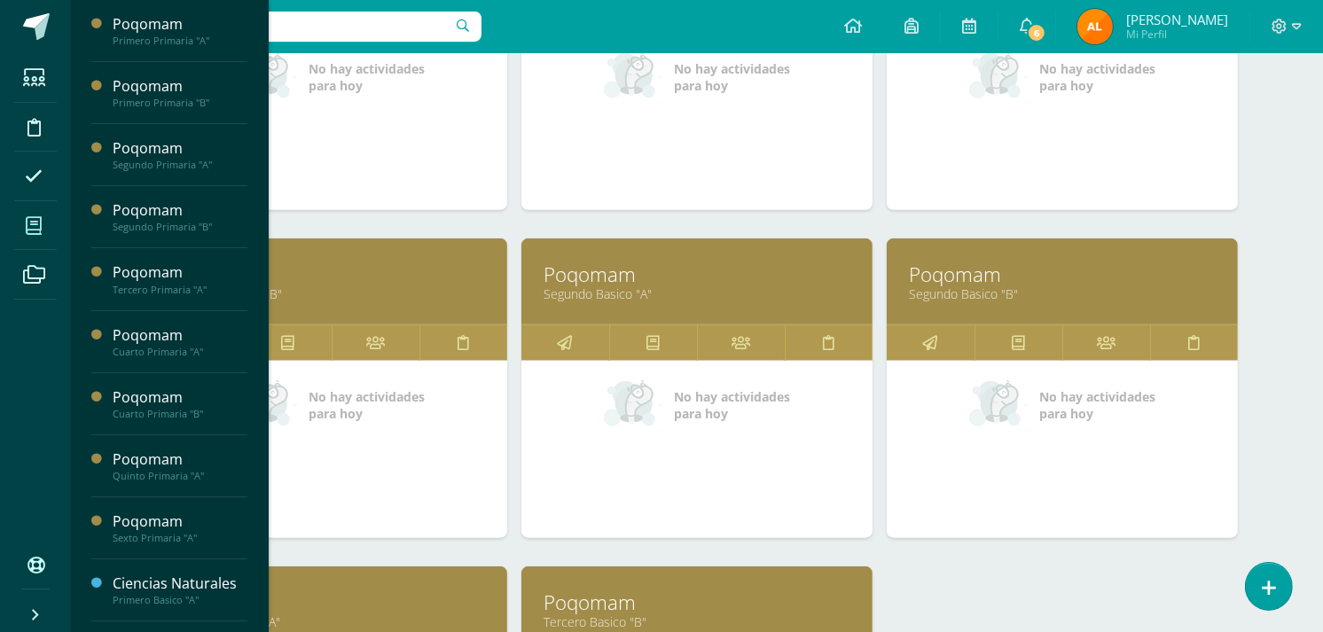
scroll to position [1407, 0]
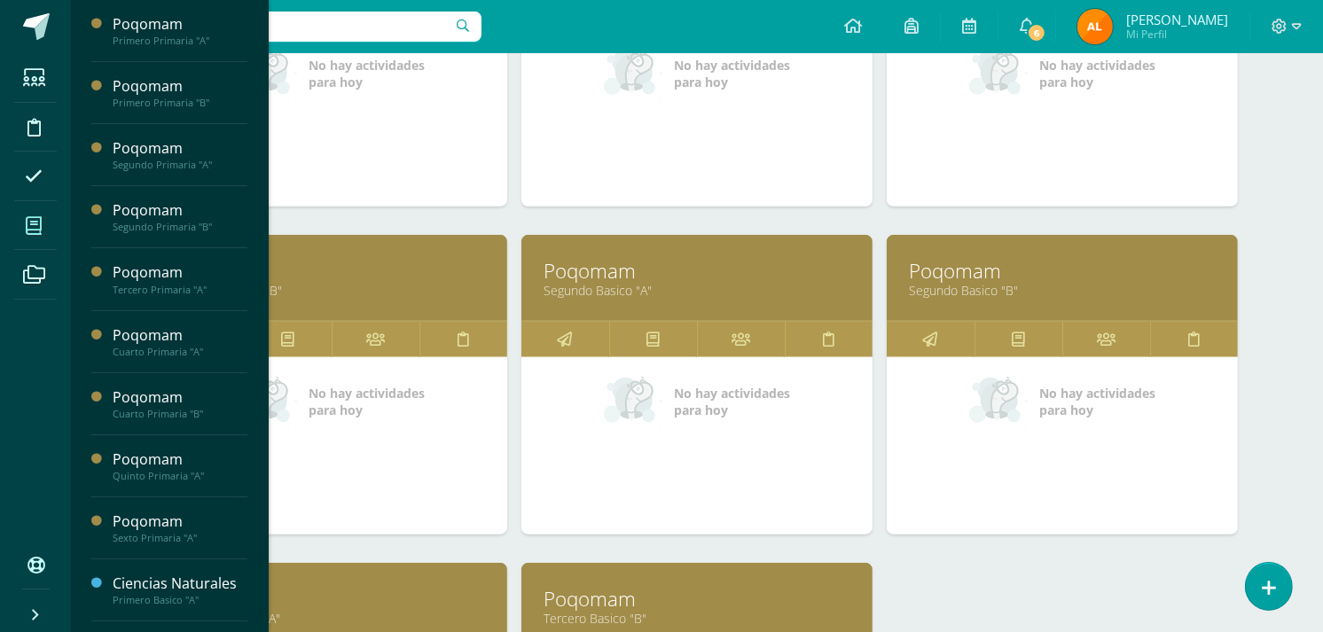
click at [323, 308] on div "Poqomam Primero Basico "B"" at bounding box center [331, 278] width 351 height 86
click at [288, 287] on link "Primero Basico "B"" at bounding box center [331, 290] width 307 height 17
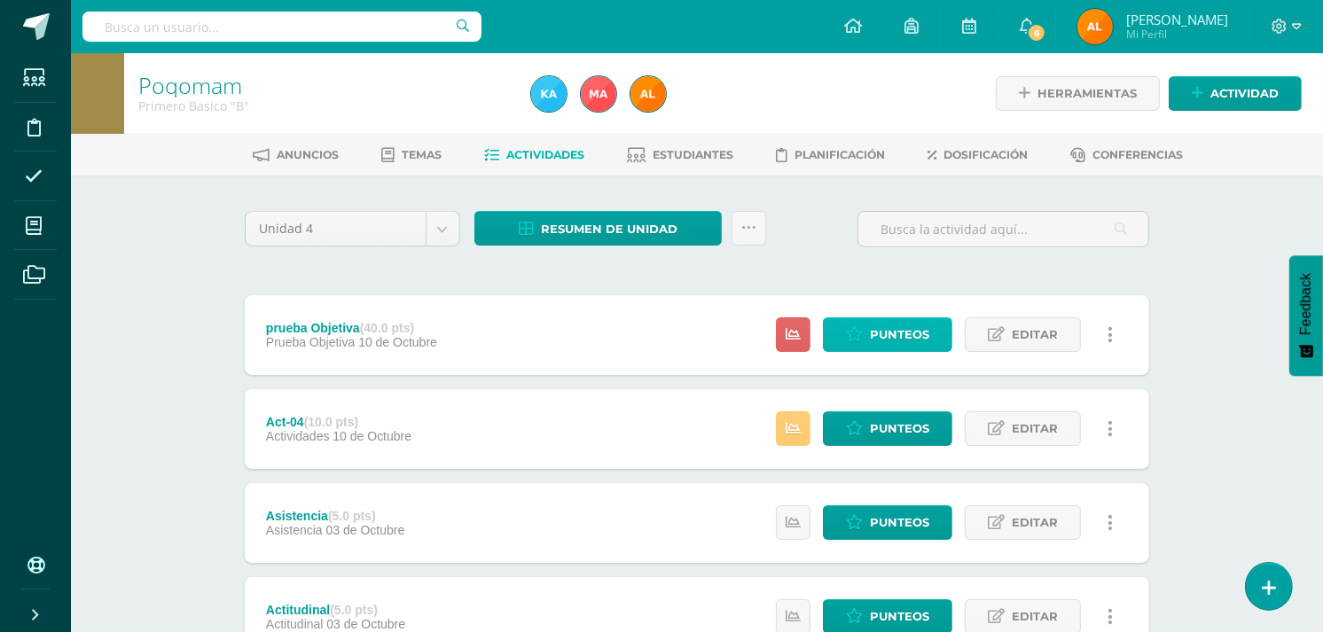
click at [875, 338] on span "Punteos" at bounding box center [899, 334] width 59 height 33
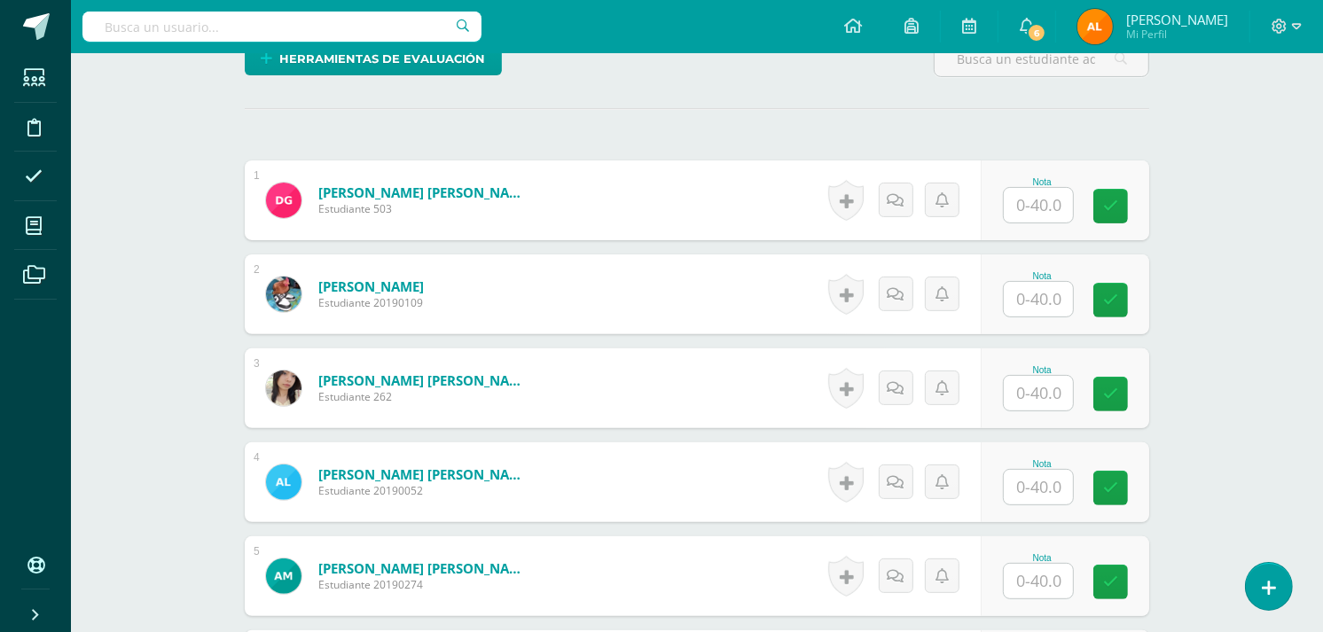
scroll to position [465, 0]
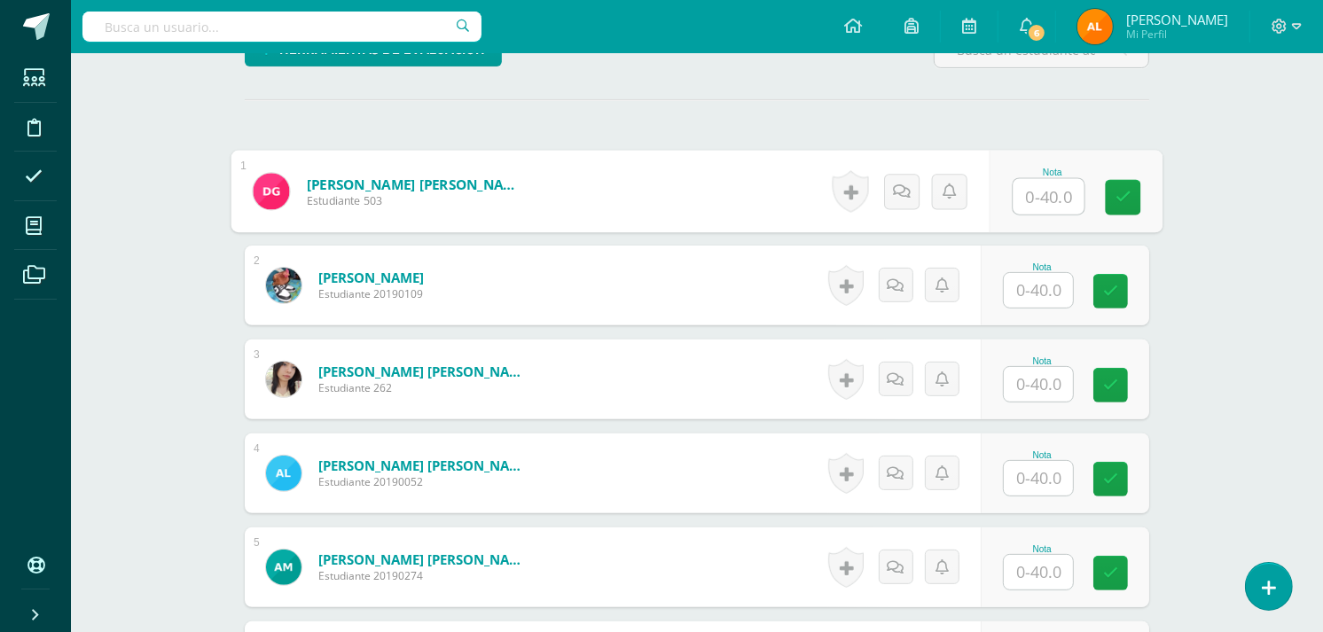
click at [1056, 192] on input "text" at bounding box center [1049, 196] width 71 height 35
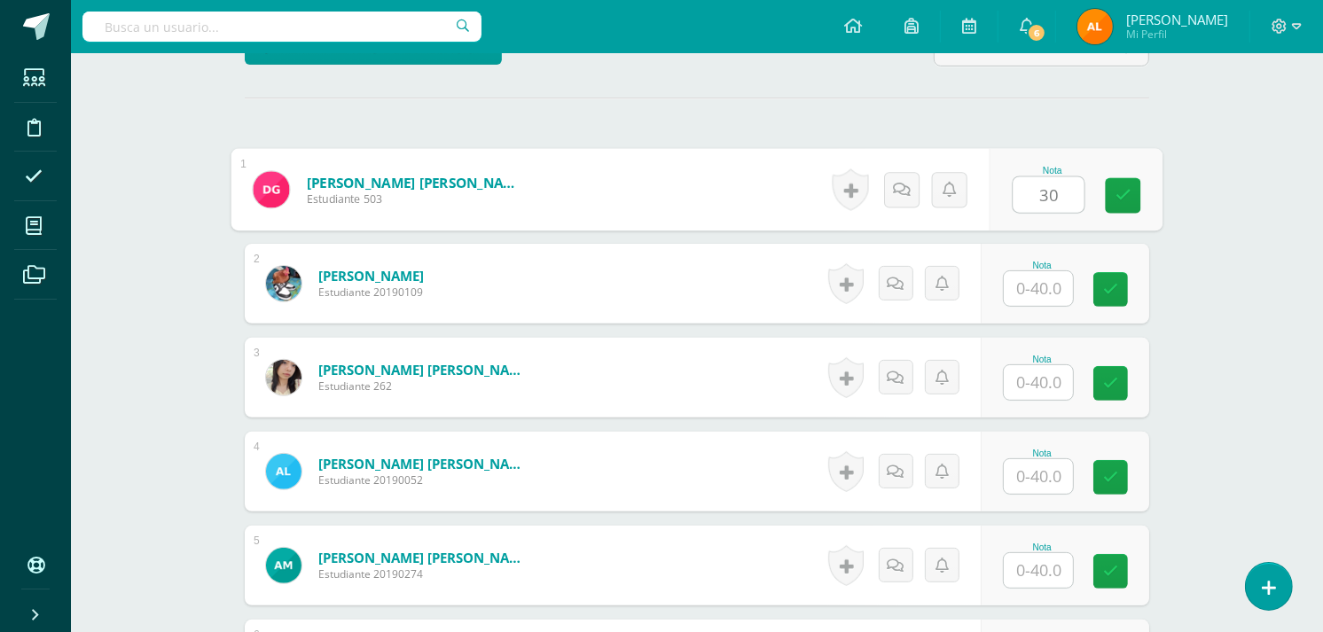
type input "30"
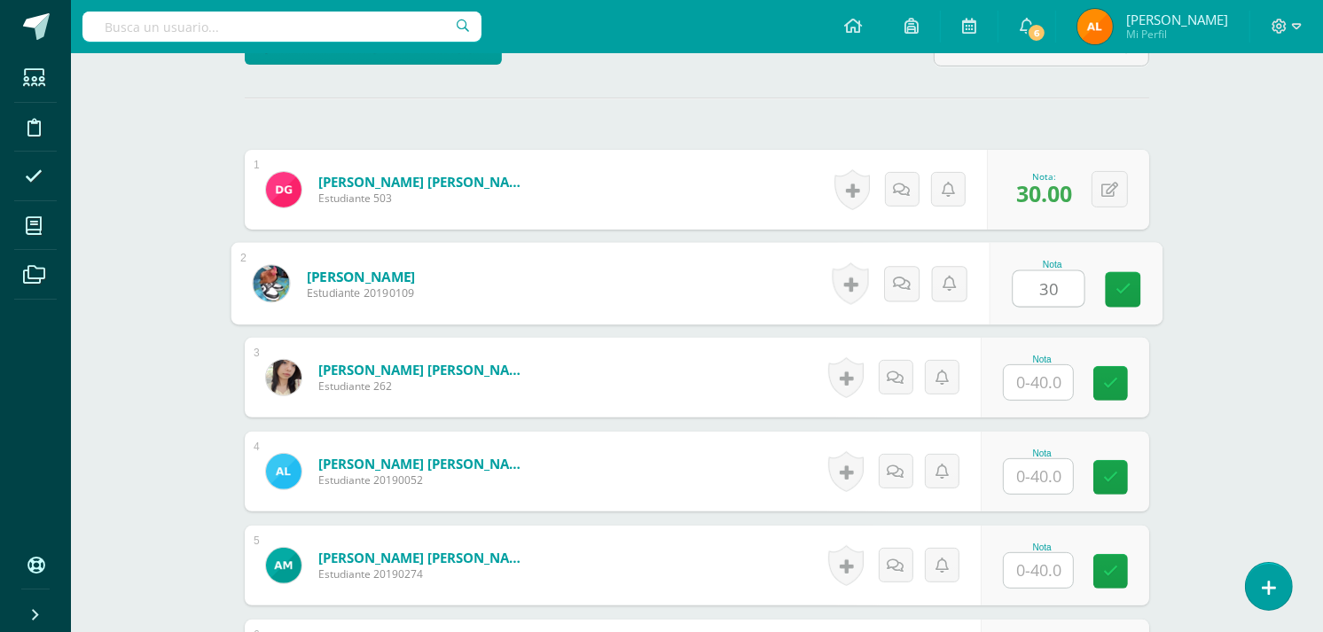
type input "30"
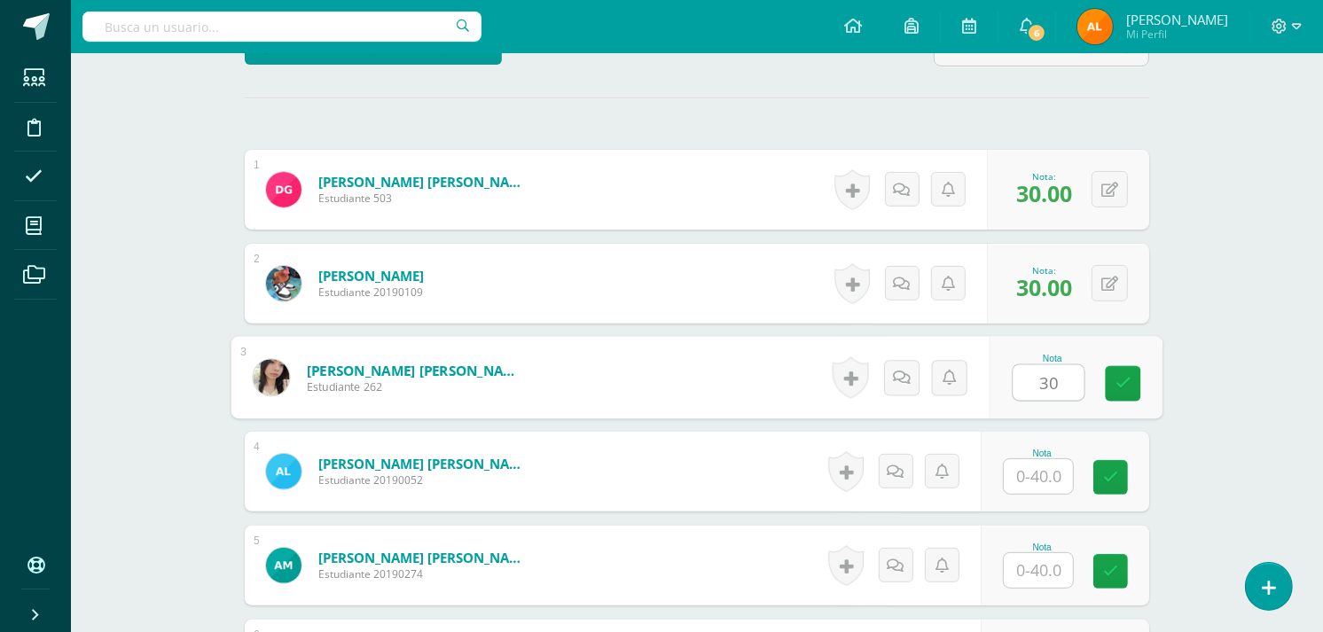
type input "30"
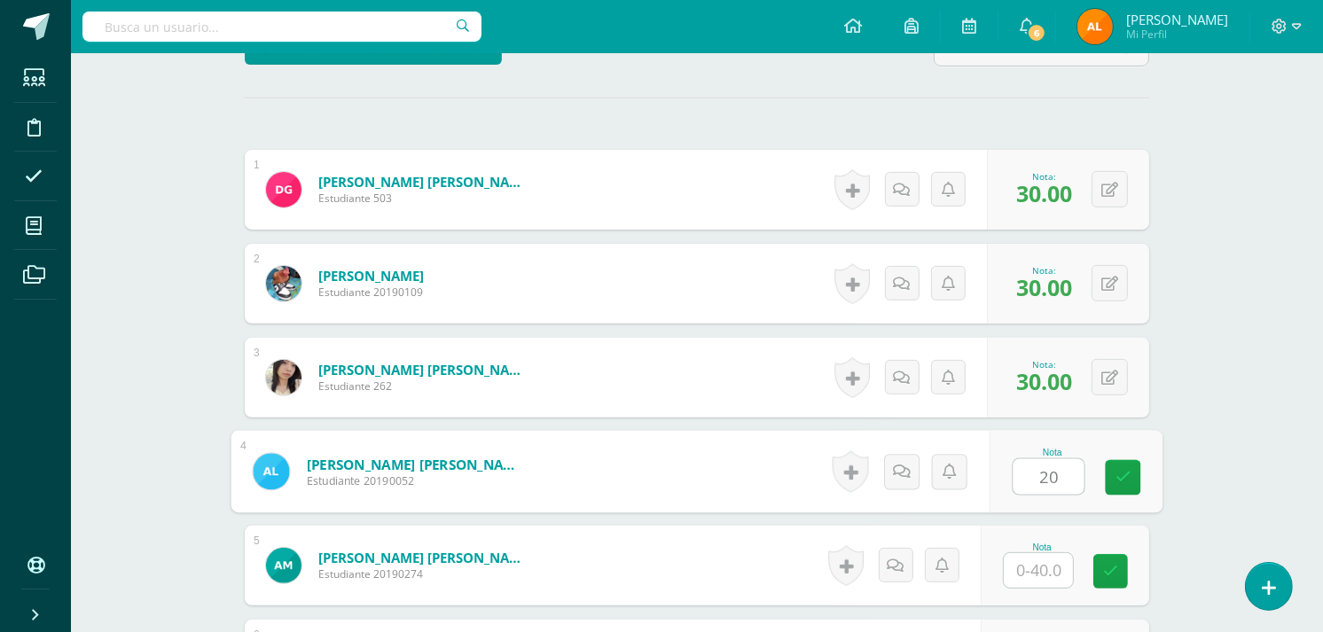
type input "20"
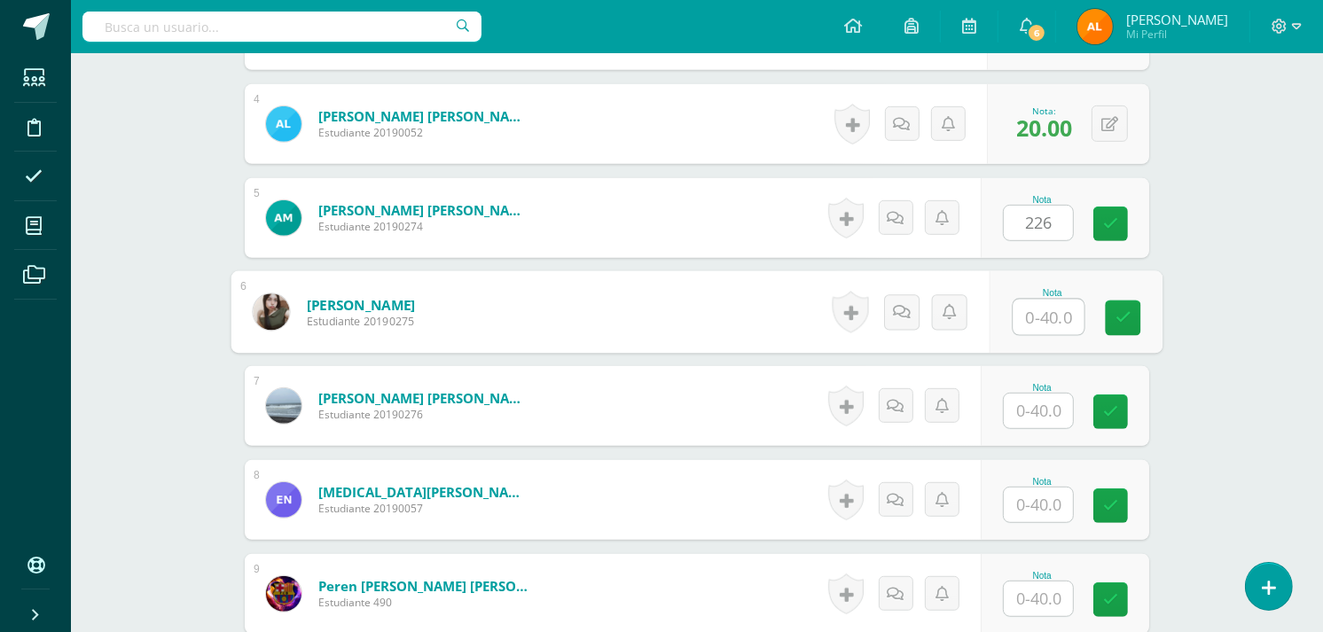
type input "0"
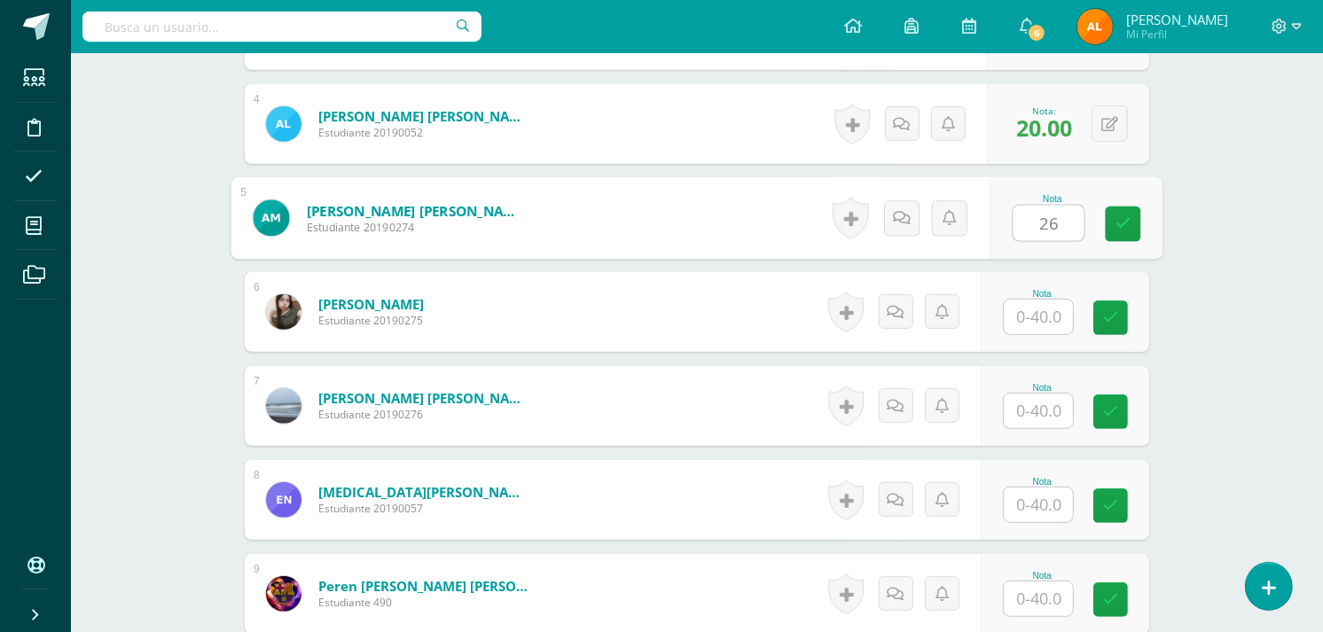
type input "26"
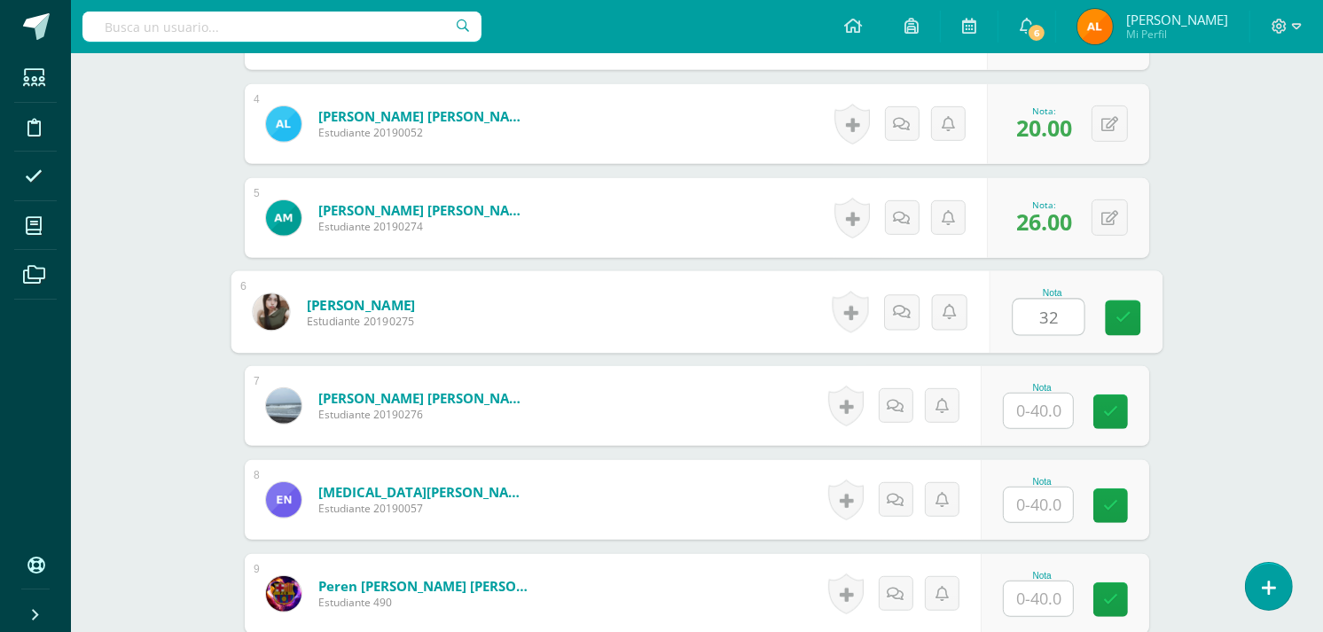
type input "32"
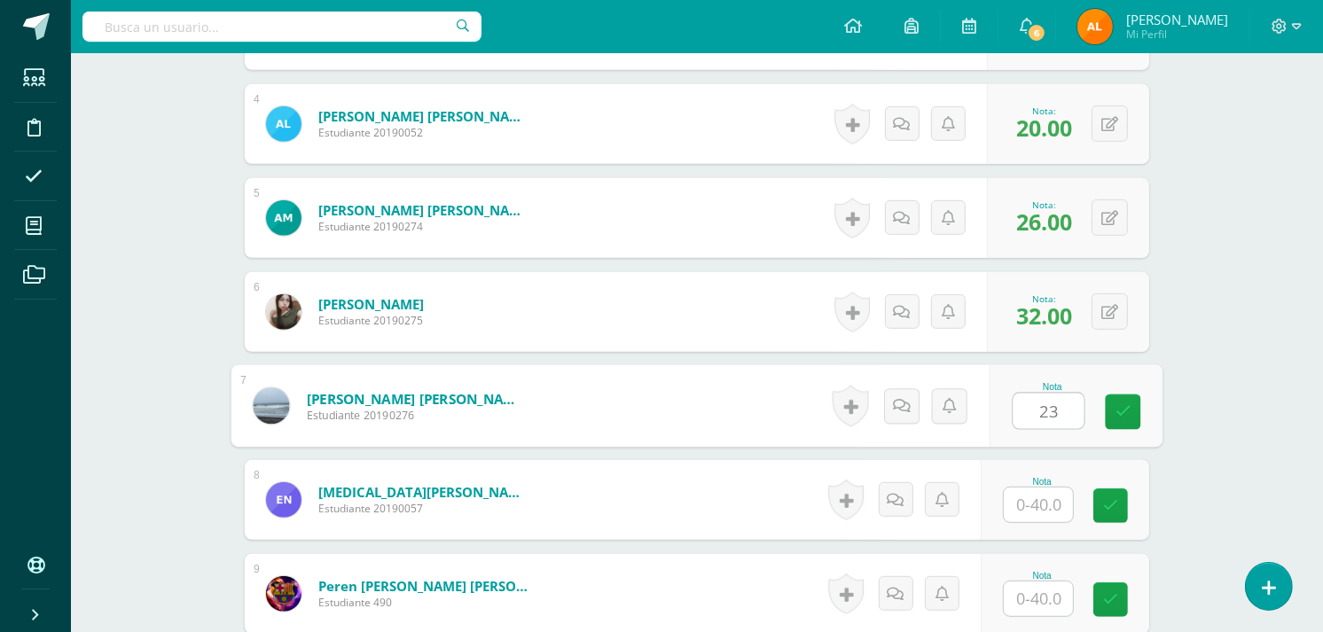
type input "23"
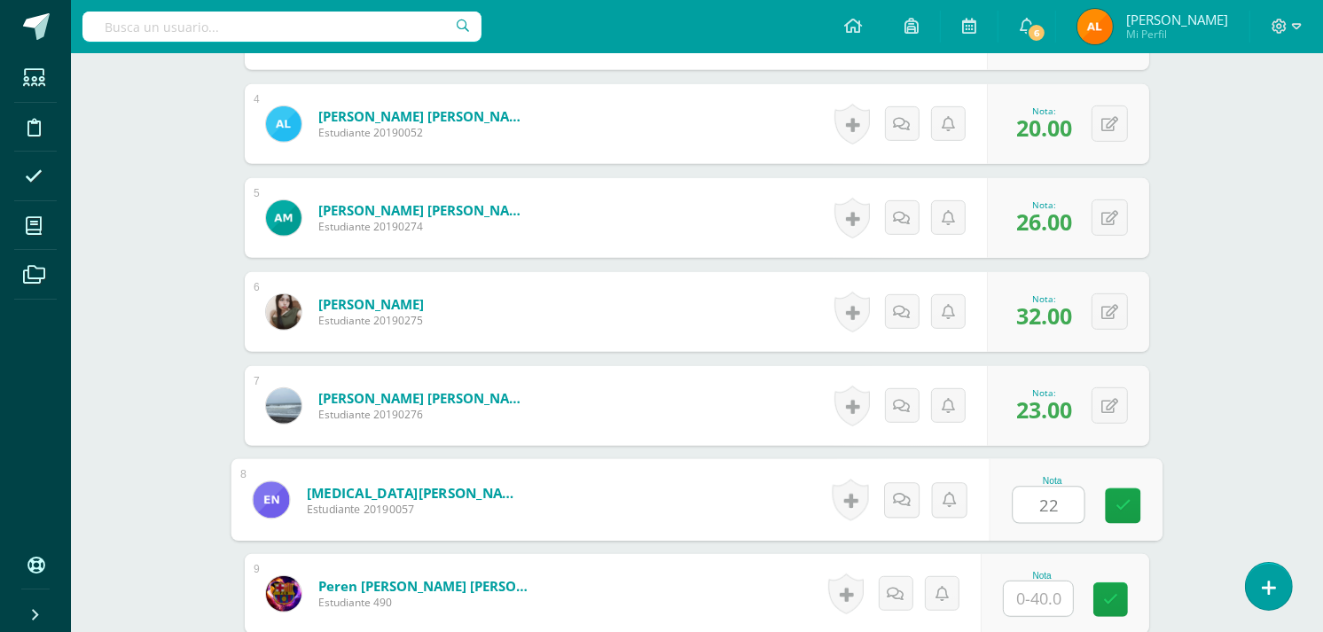
type input "22"
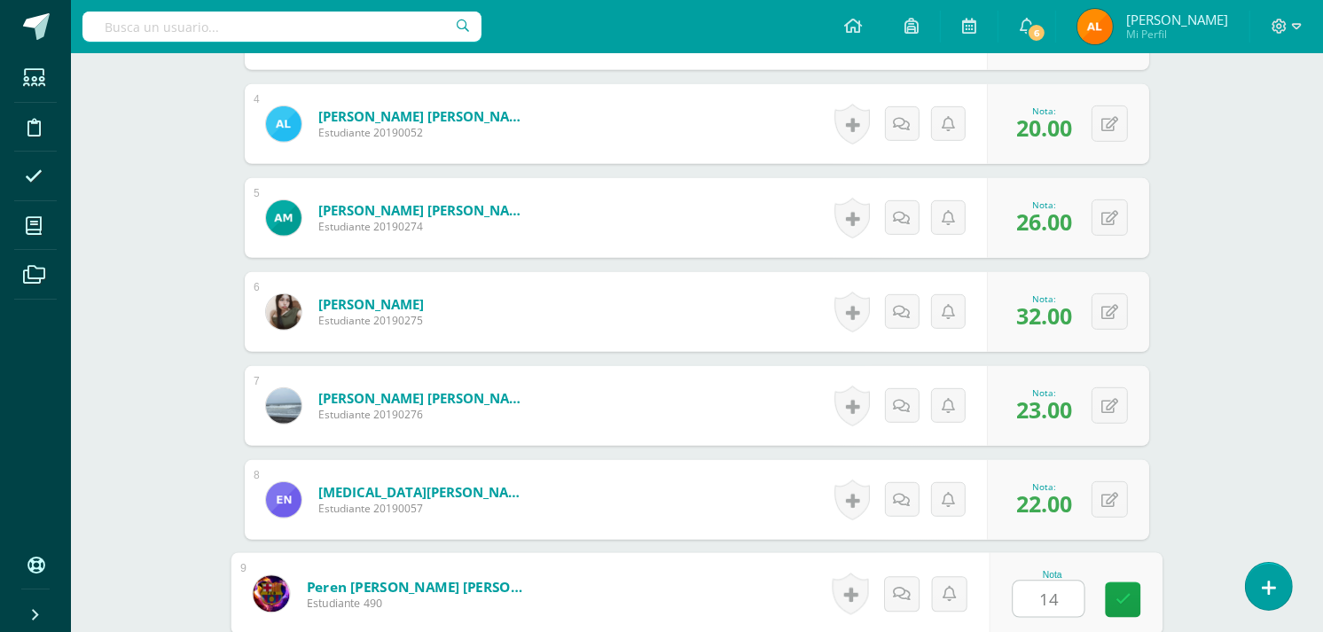
type input "14"
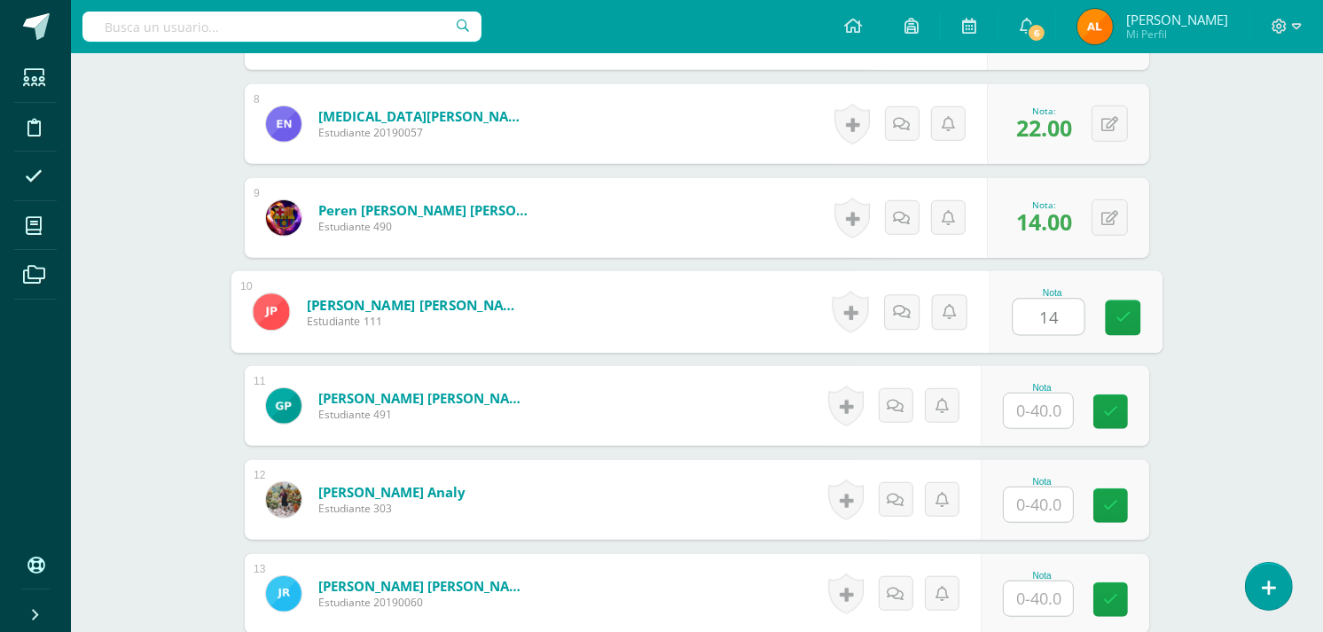
type input "14"
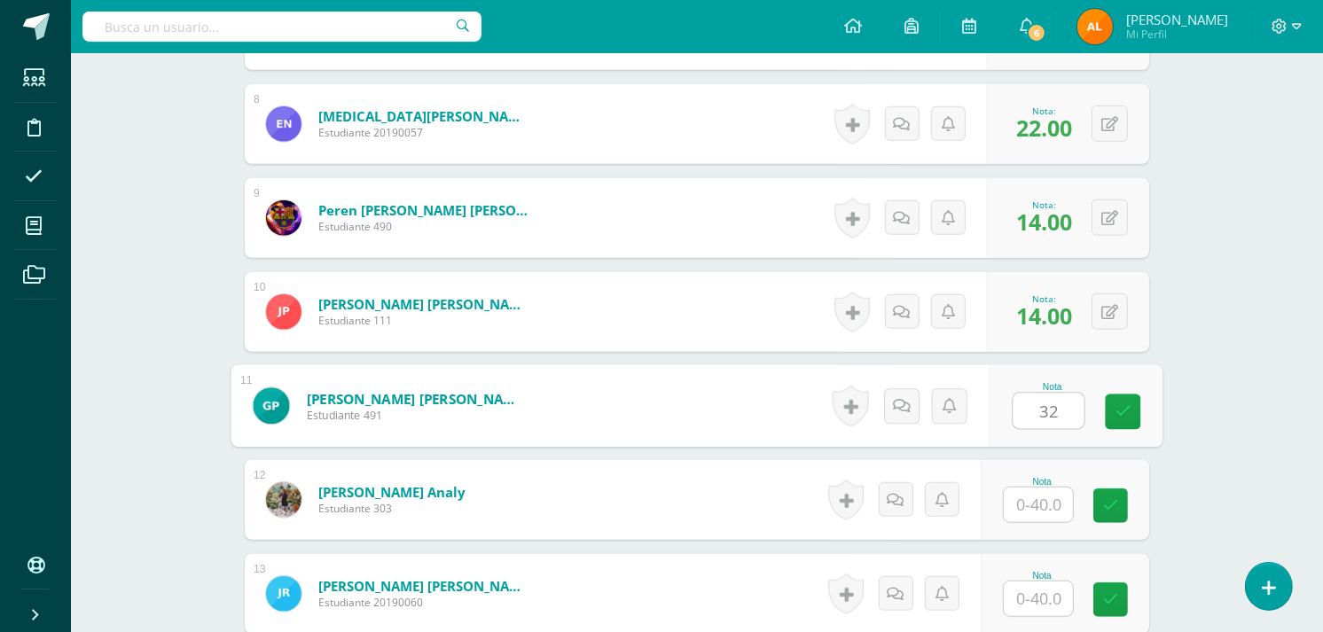
type input "32"
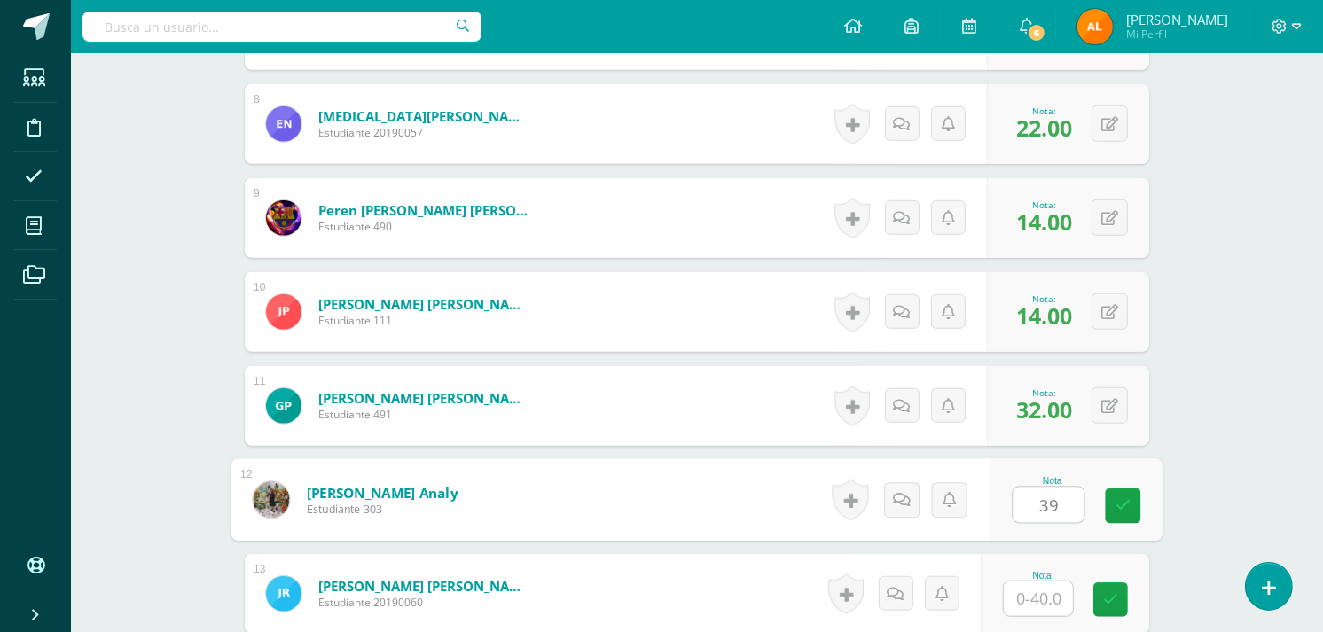
type input "39"
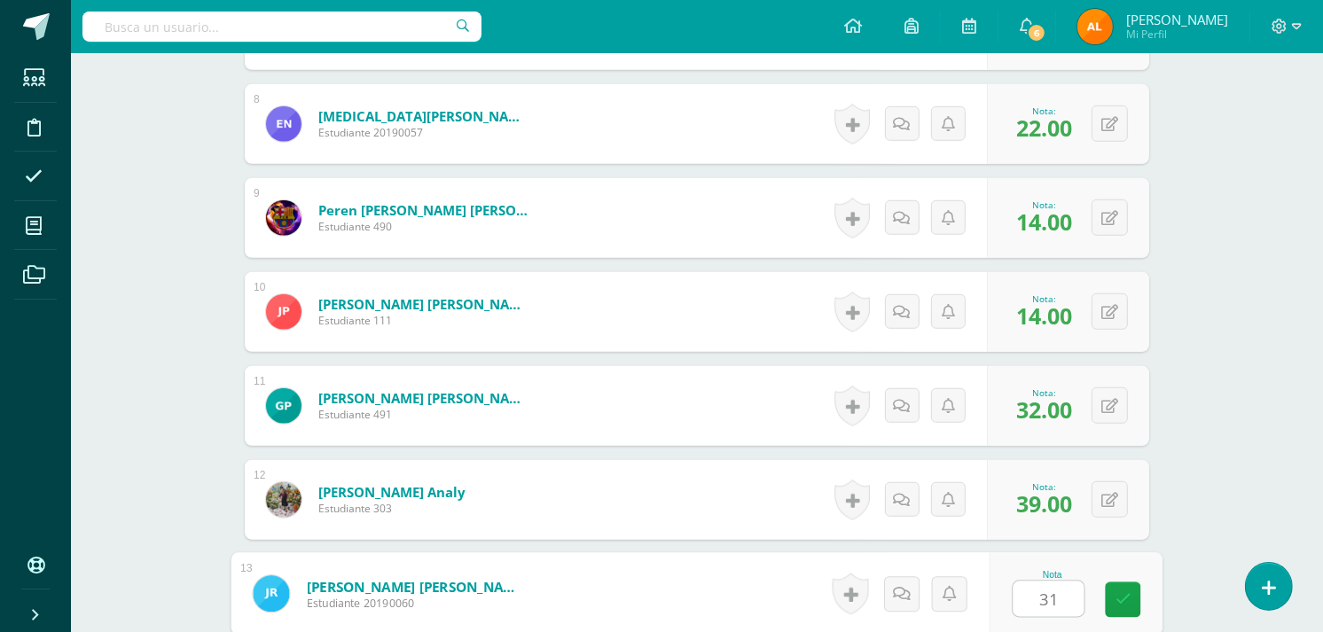
type input "31"
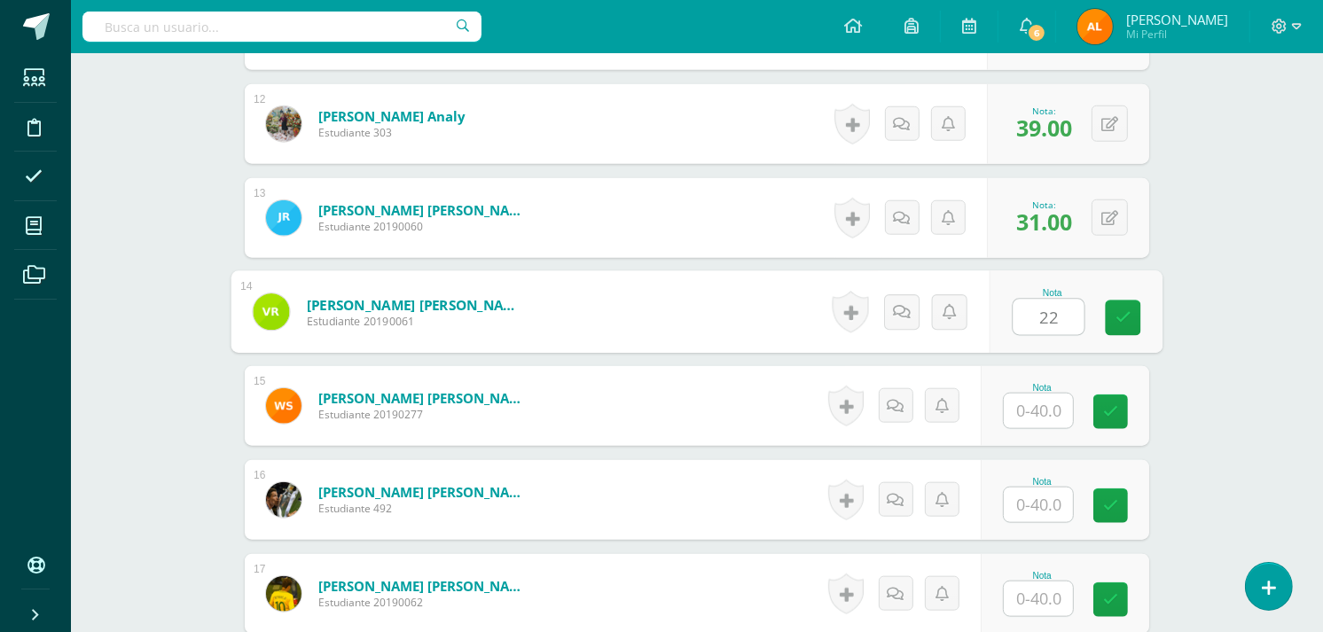
type input "22"
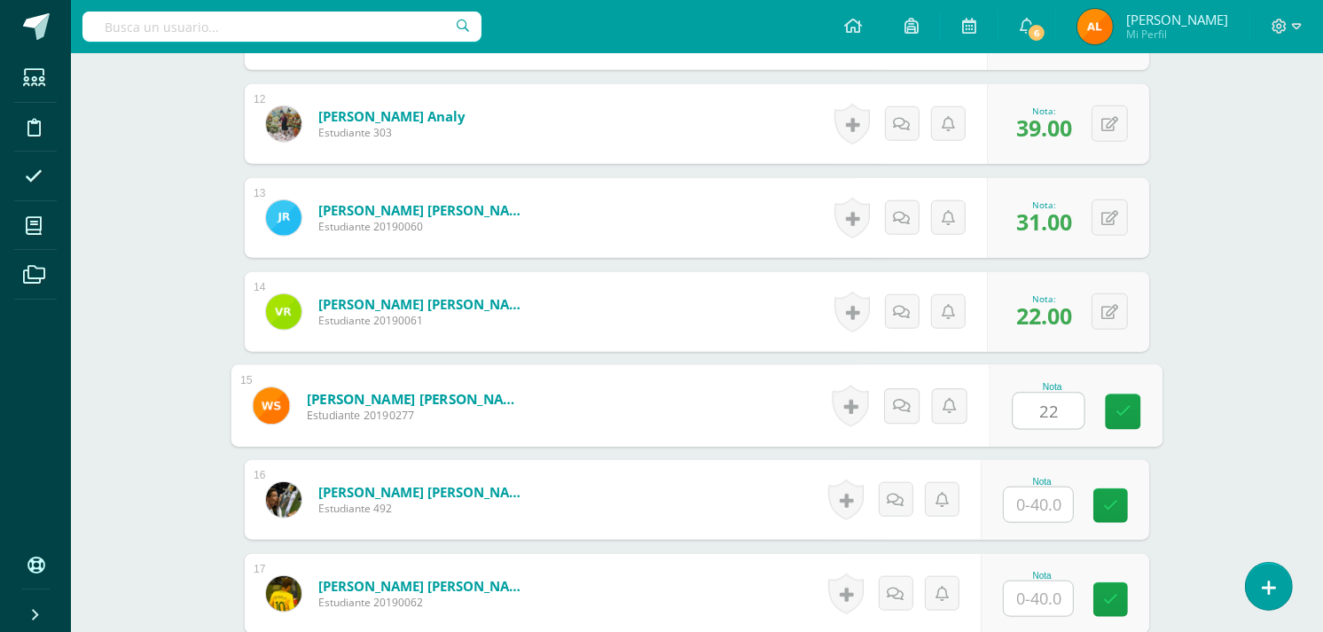
type input "22"
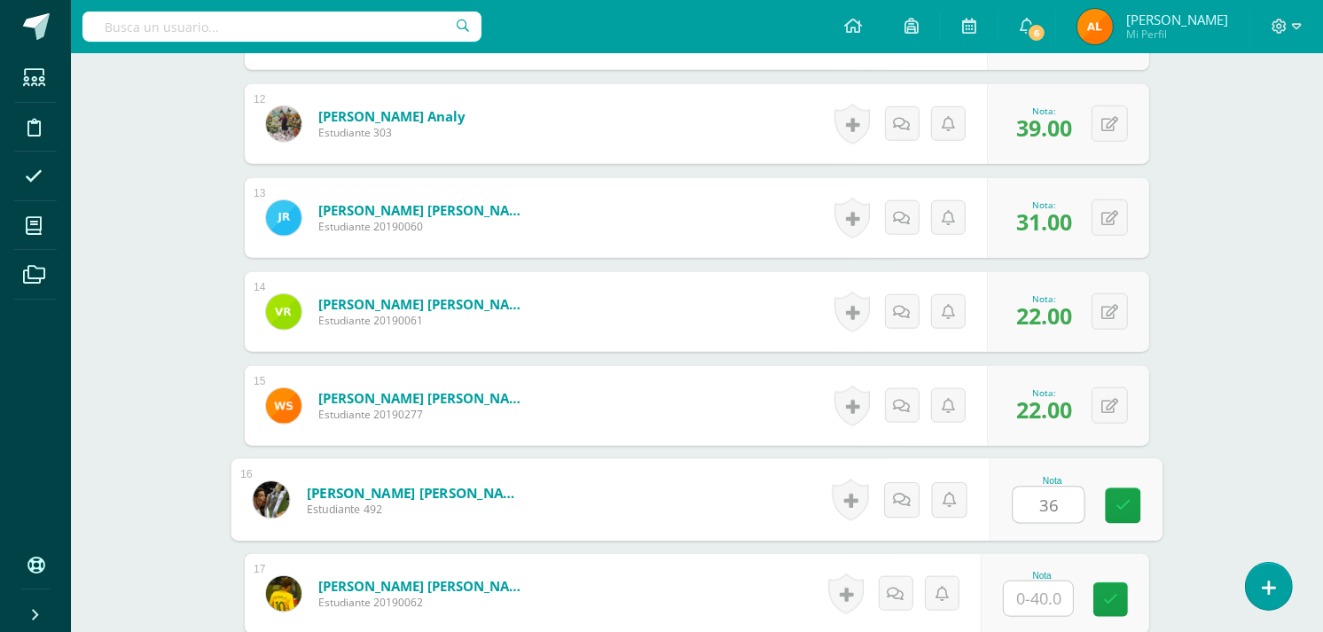
type input "36"
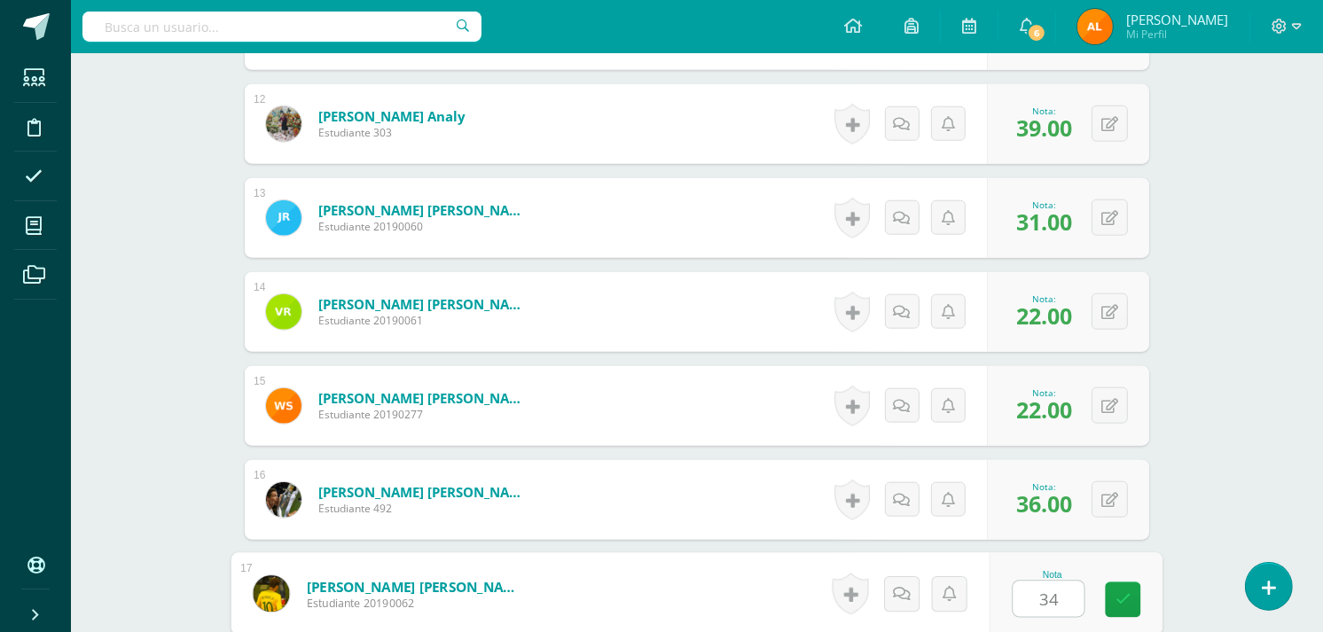
type input "34"
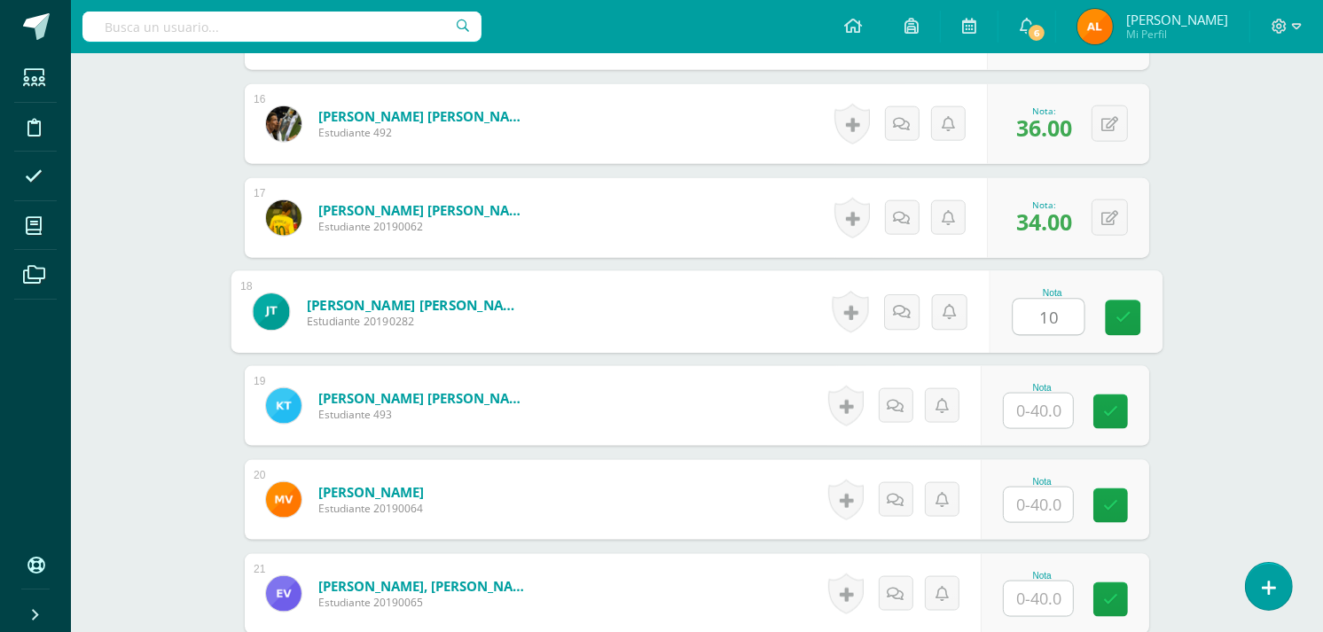
type input "10"
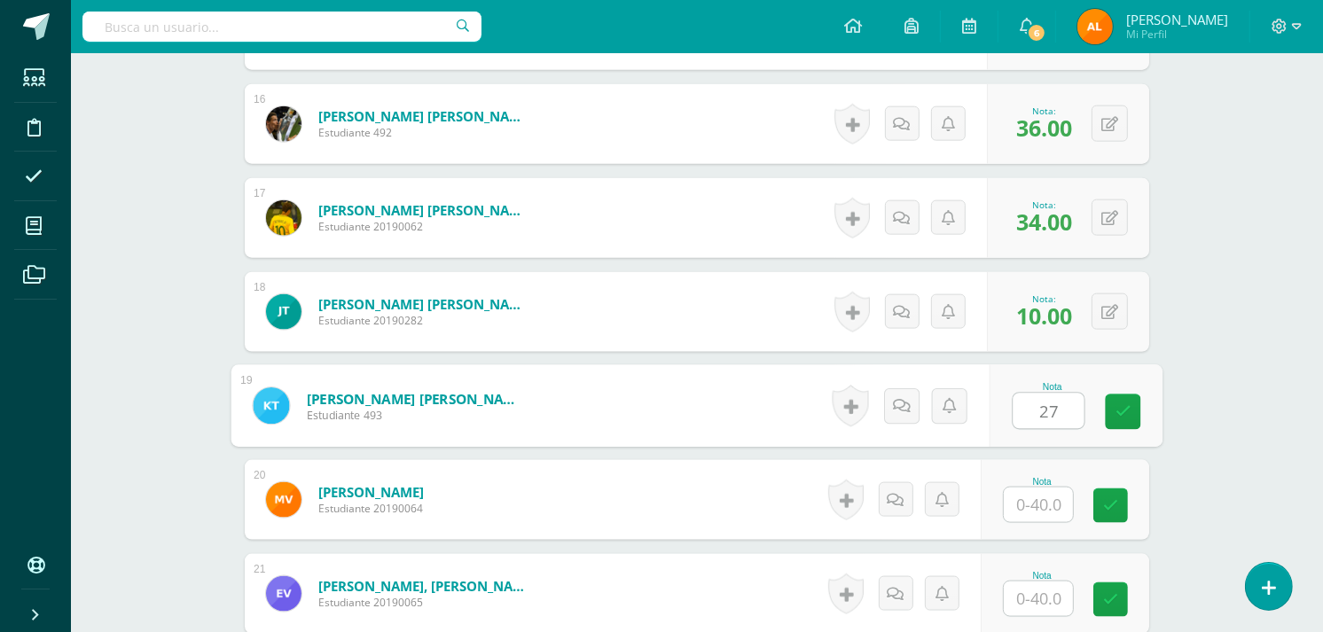
type input "27"
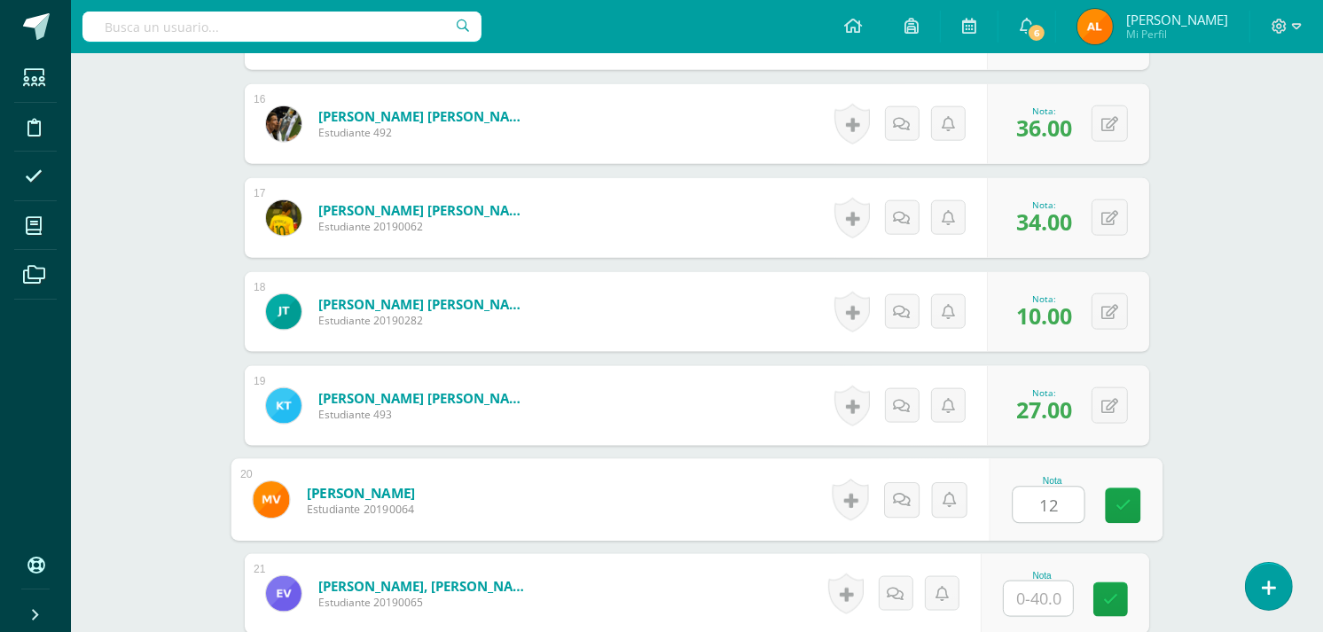
type input "12"
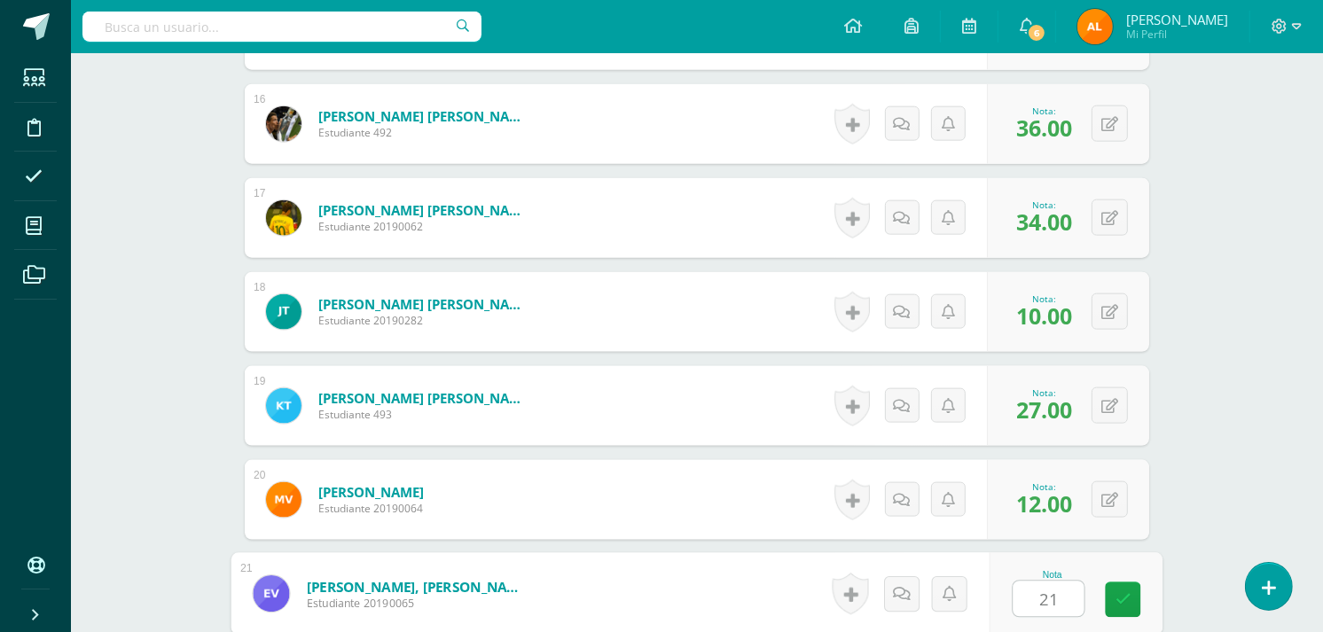
type input "21"
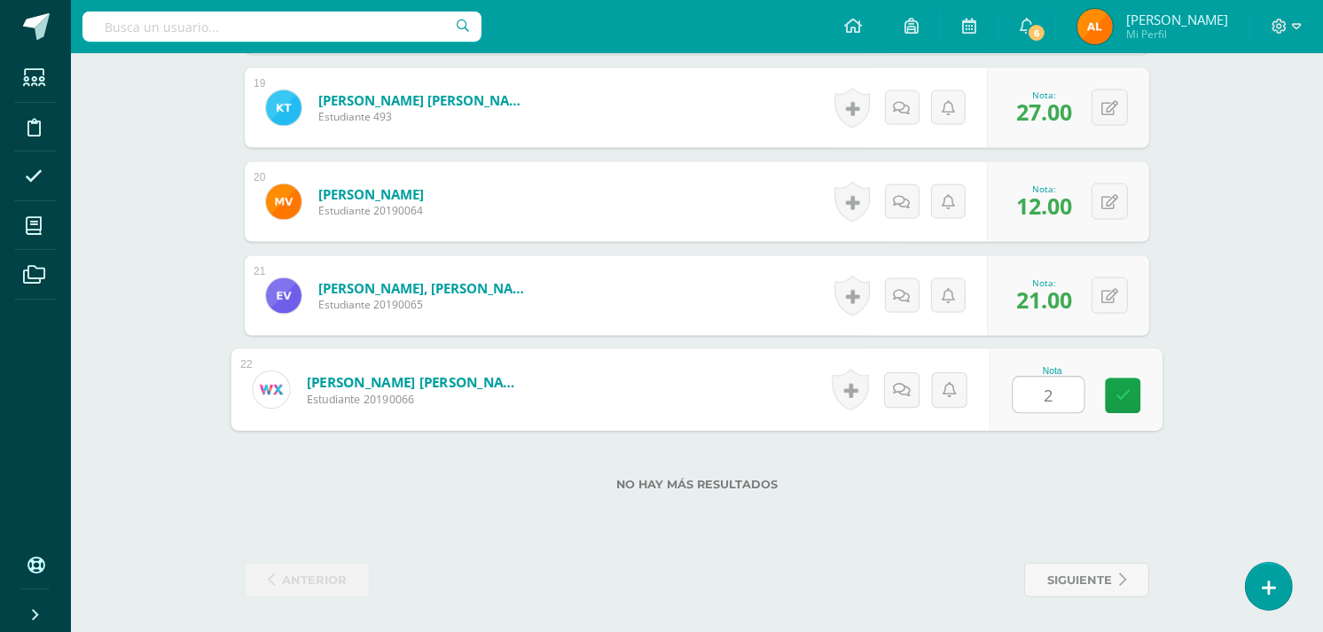
type input "22"
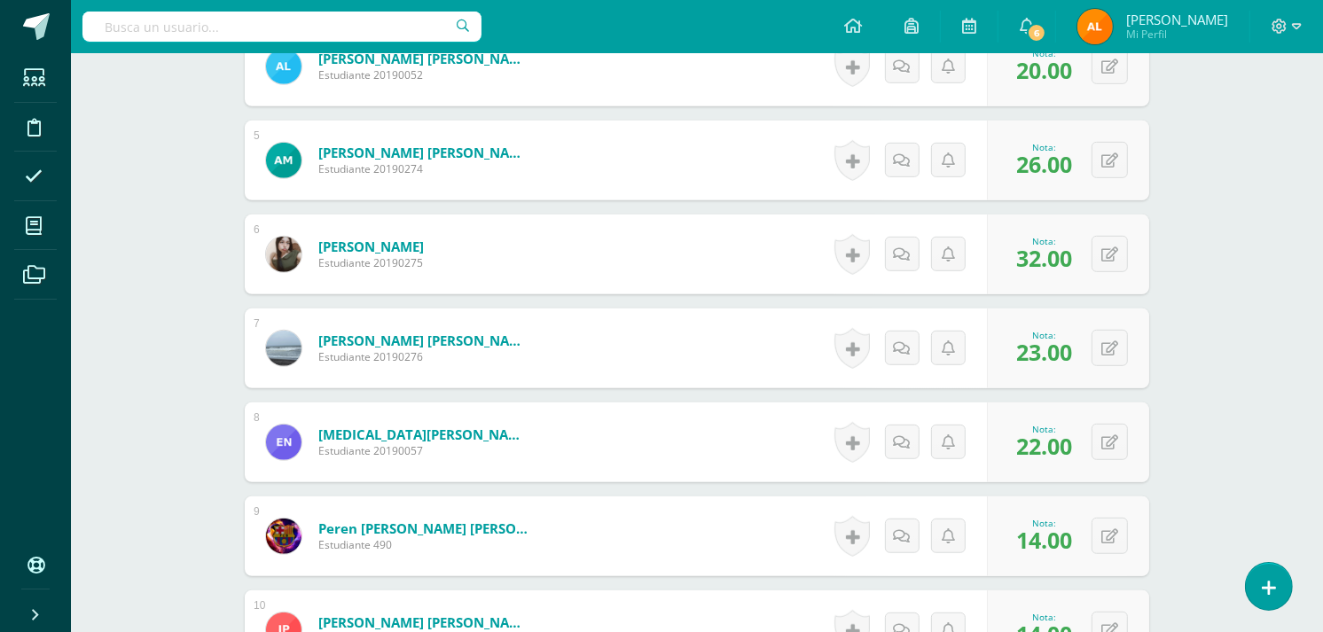
scroll to position [0, 0]
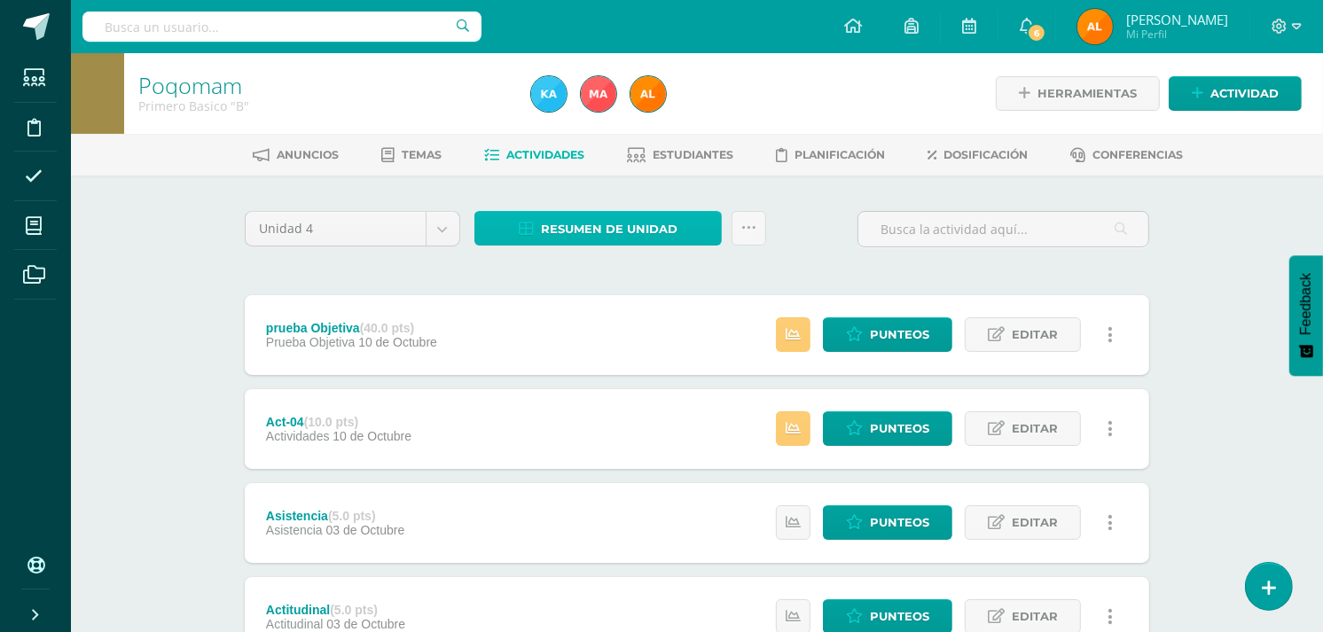
click at [624, 229] on span "Resumen de unidad" at bounding box center [609, 229] width 137 height 33
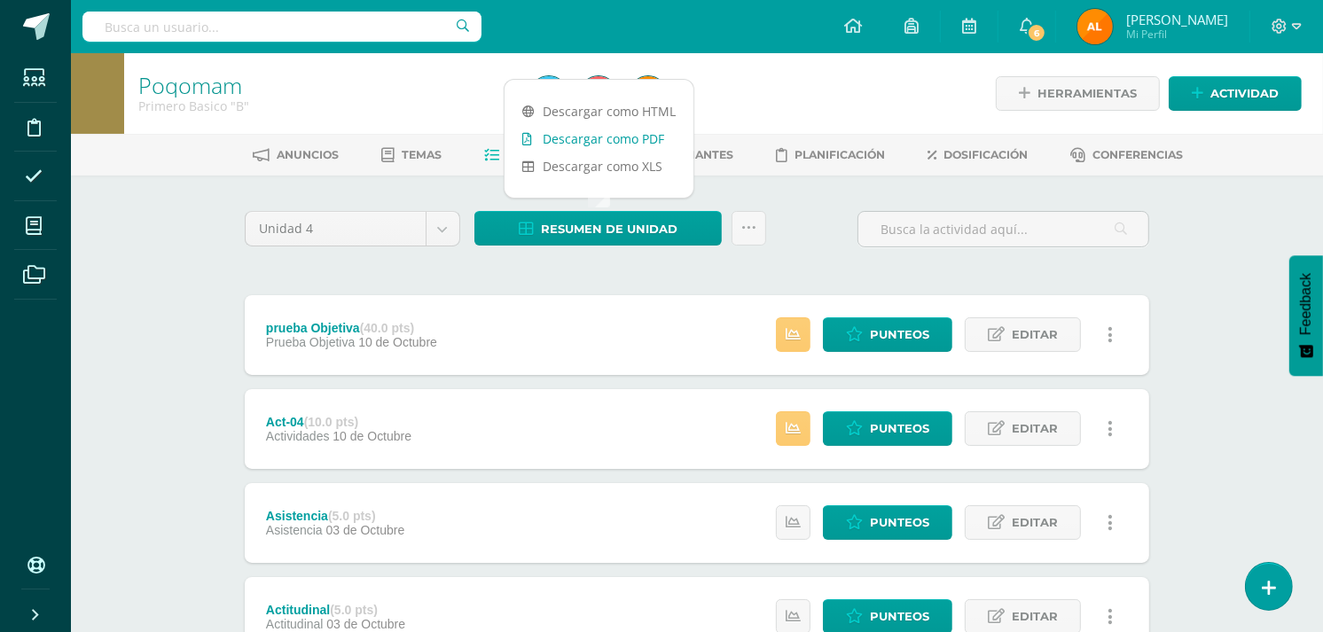
click at [607, 144] on link "Descargar como PDF" at bounding box center [599, 138] width 189 height 27
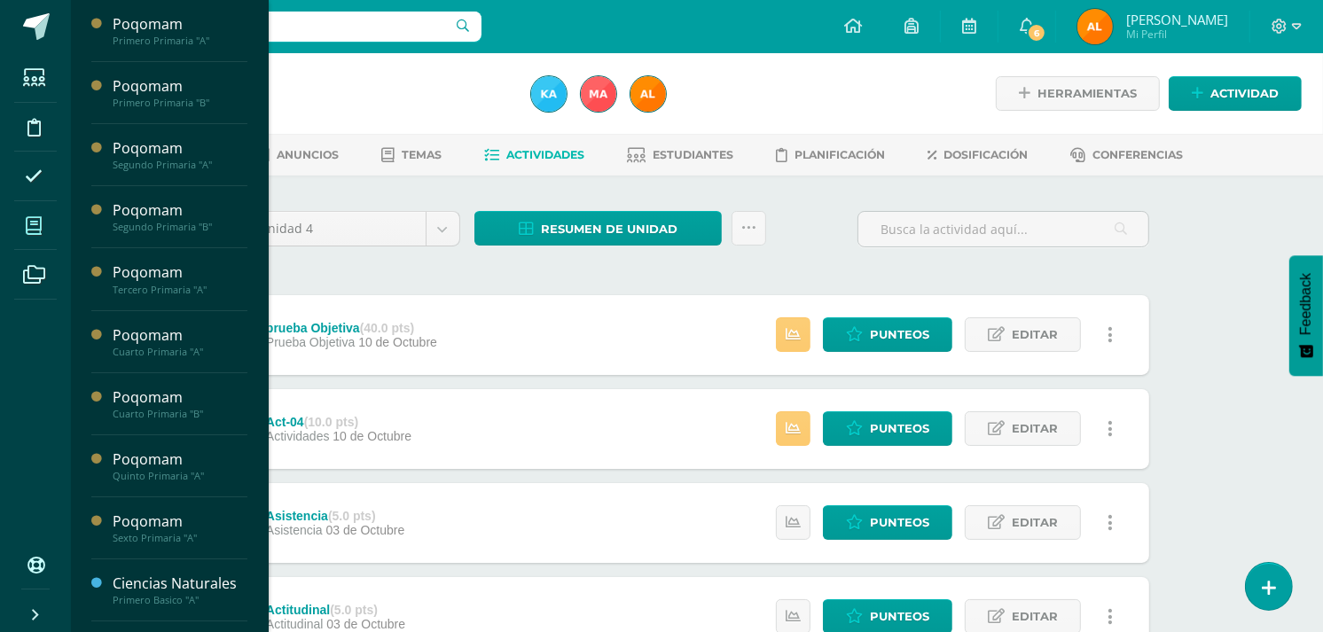
click at [27, 228] on icon at bounding box center [34, 226] width 16 height 18
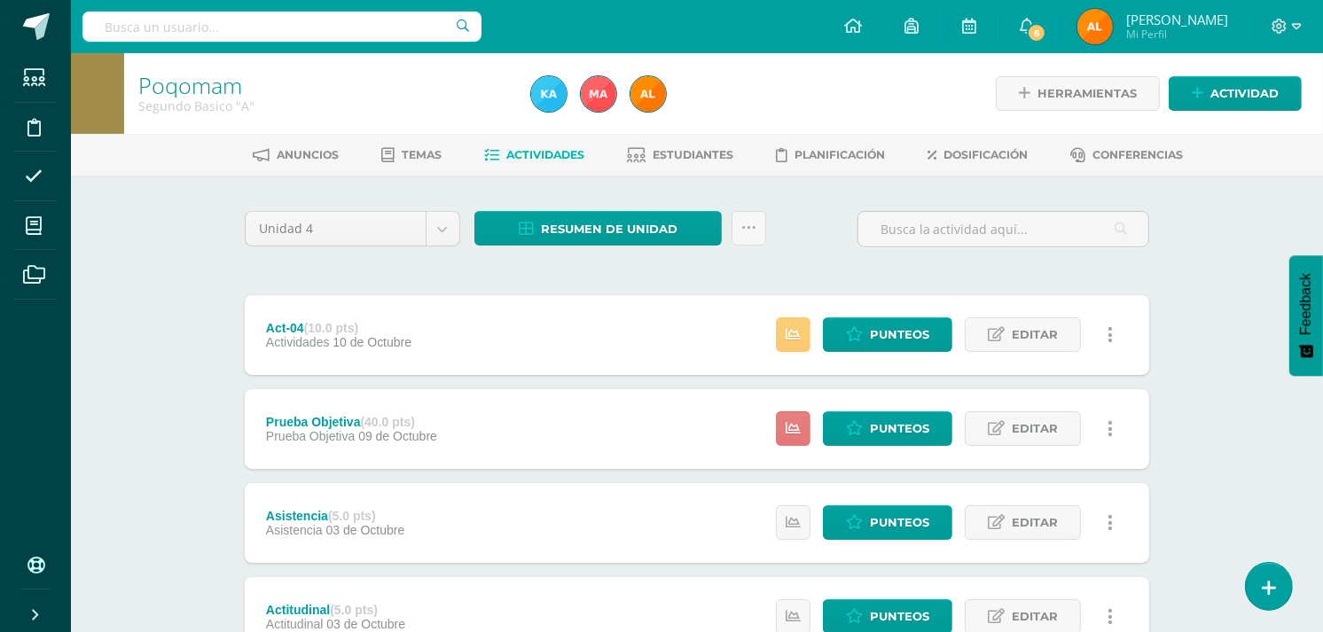
click at [793, 421] on icon at bounding box center [793, 428] width 15 height 15
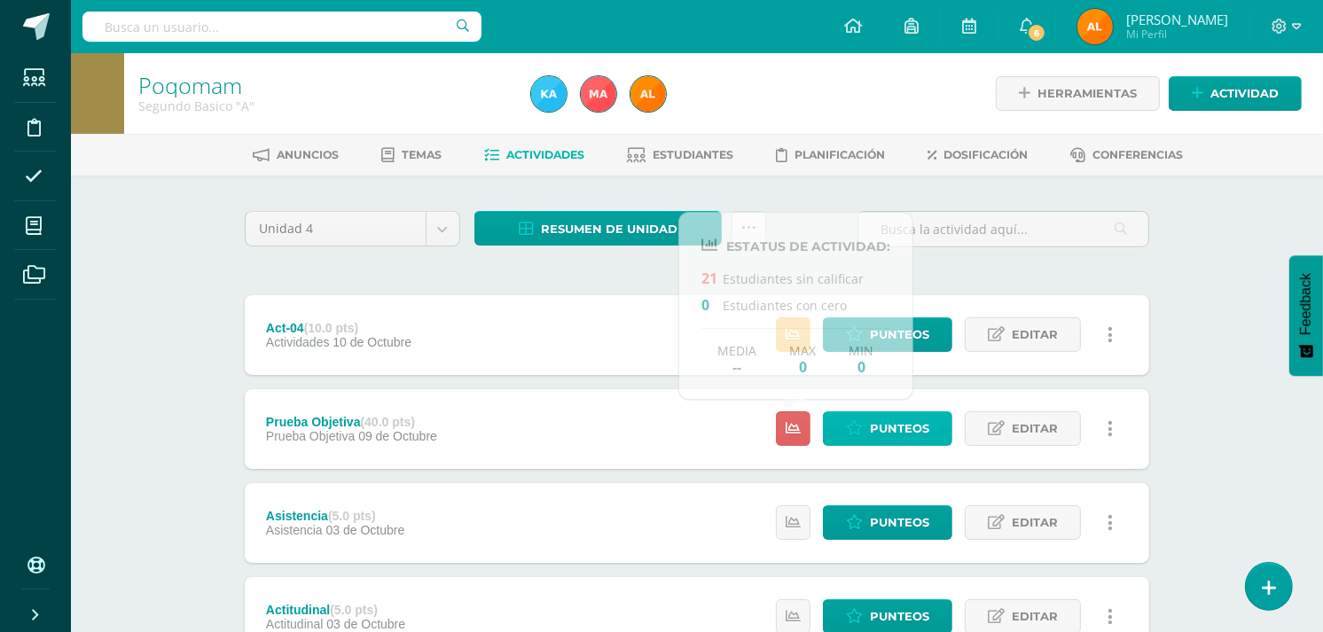
click at [905, 424] on span "Punteos" at bounding box center [899, 428] width 59 height 33
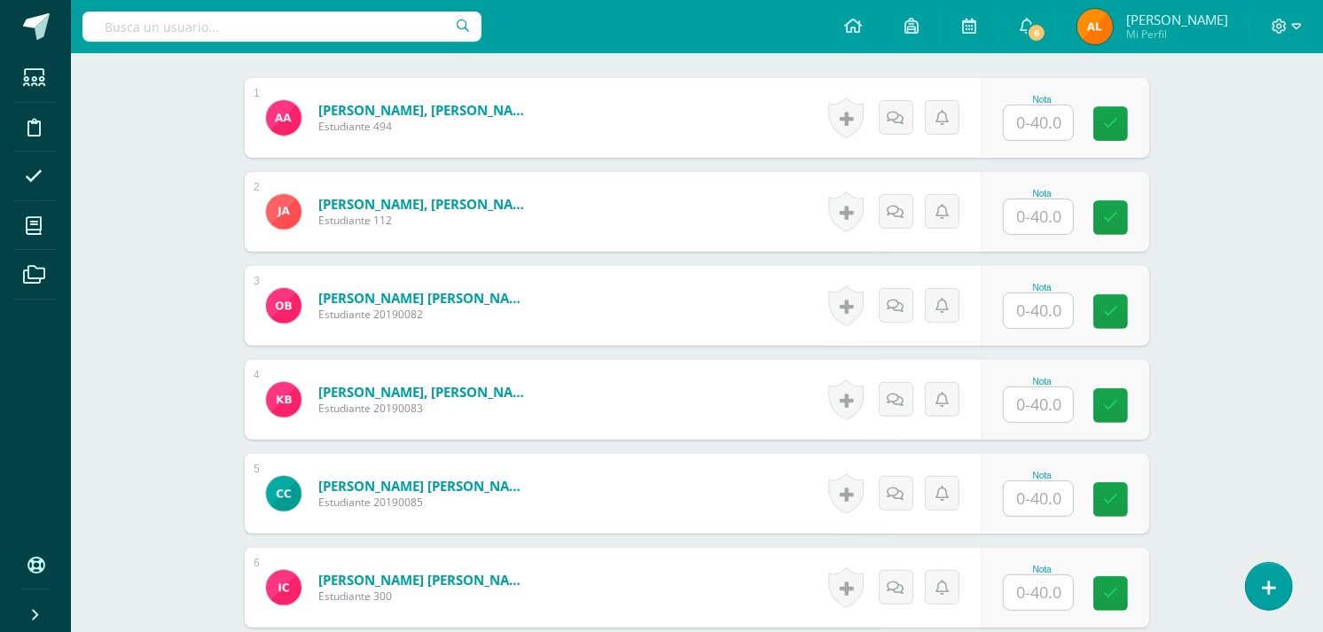
scroll to position [548, 0]
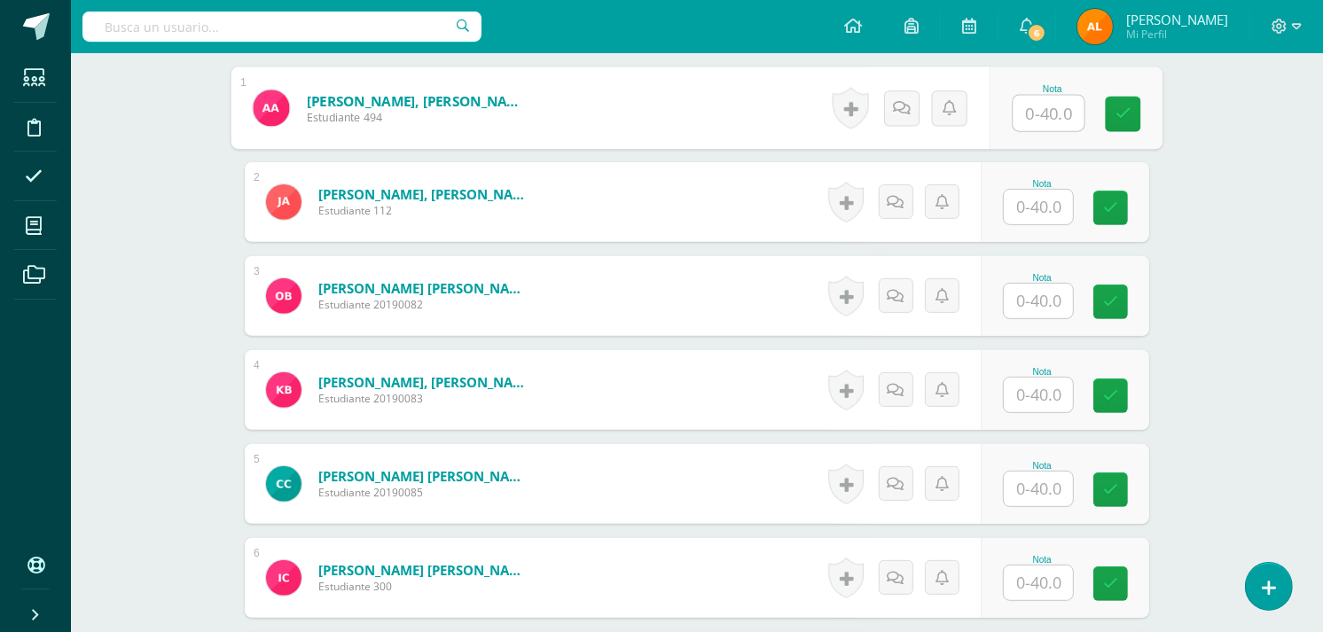
click at [1058, 113] on input "text" at bounding box center [1049, 113] width 71 height 35
type input "36"
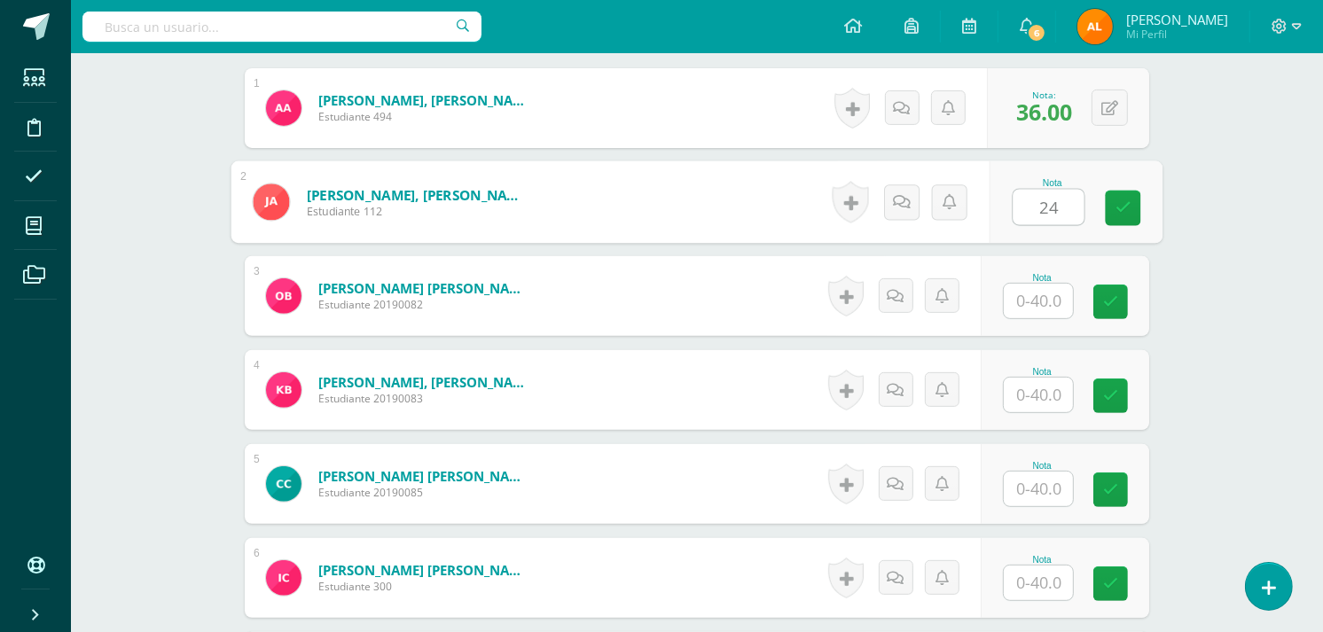
type input "24"
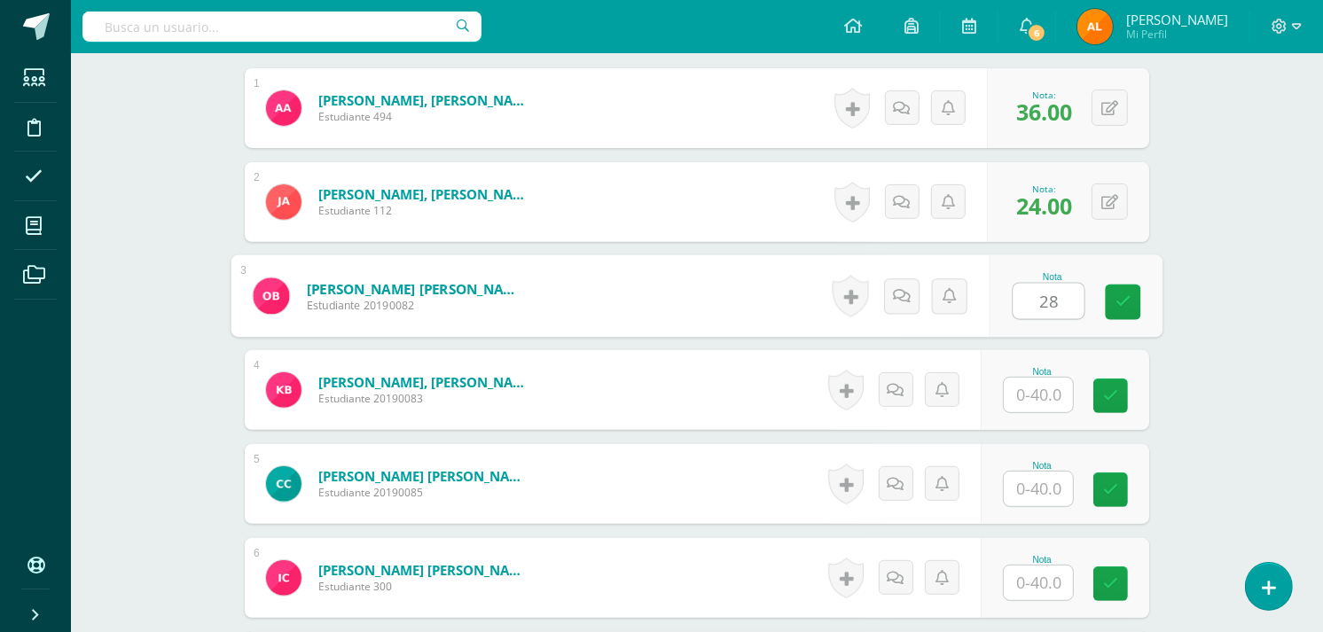
type input "28"
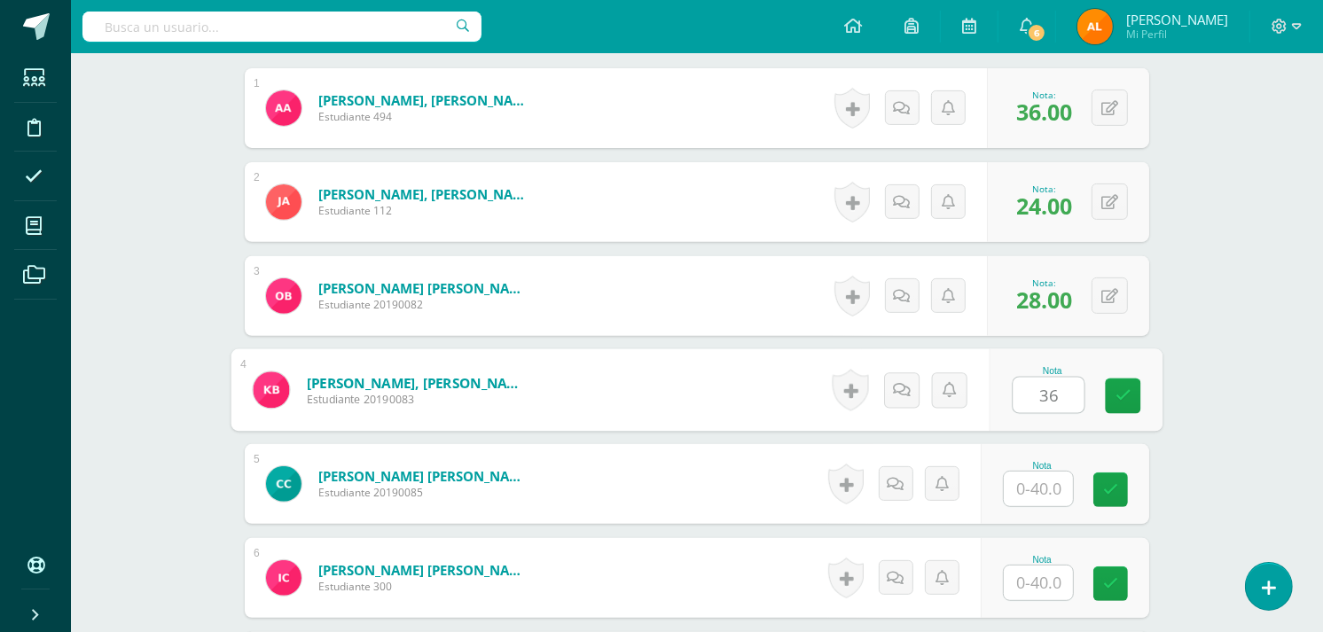
type input "36"
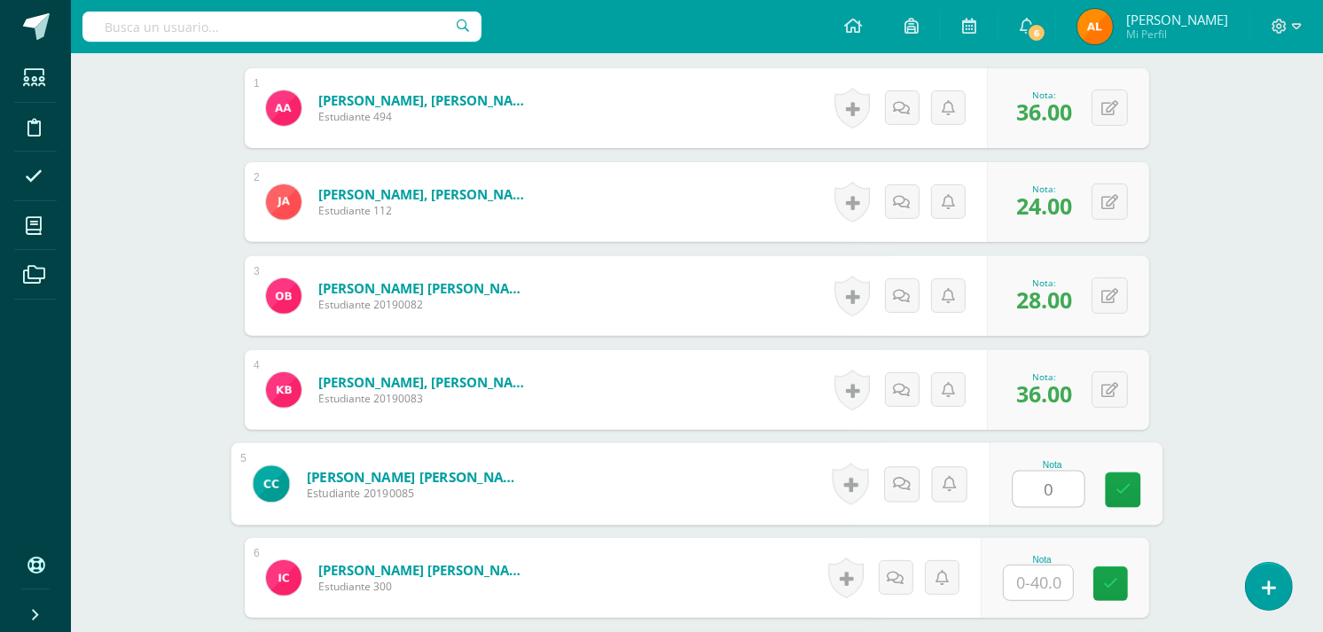
type input "0"
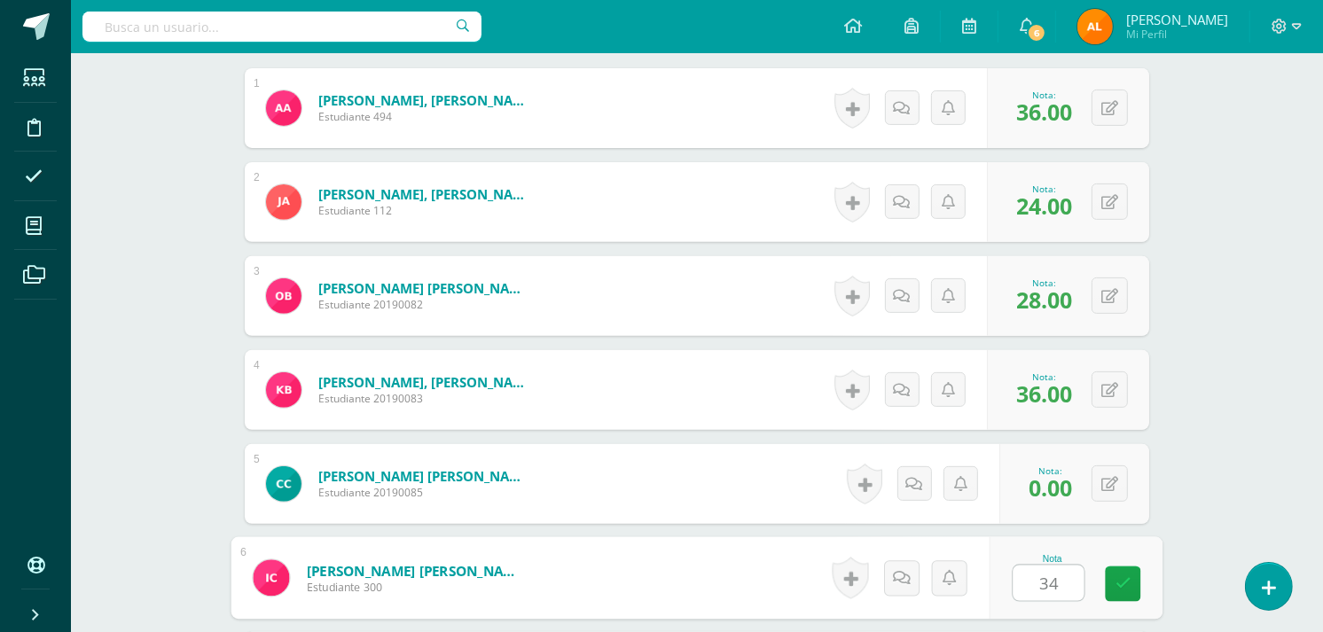
type input "34"
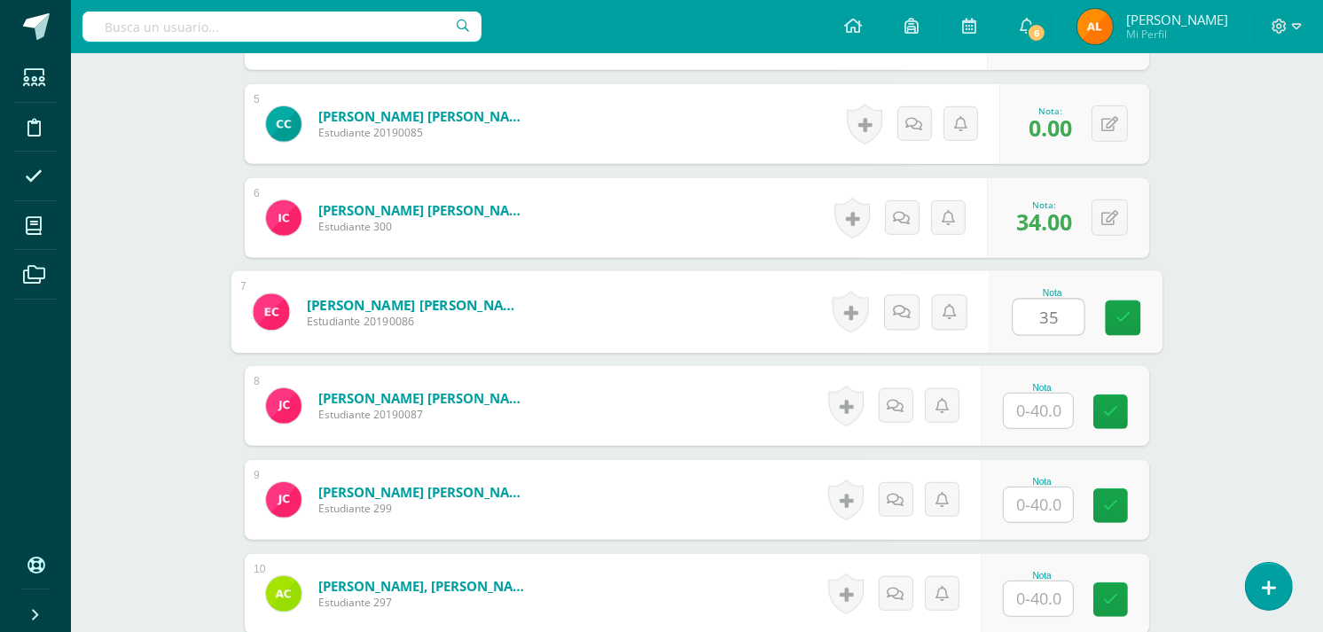
type input "35"
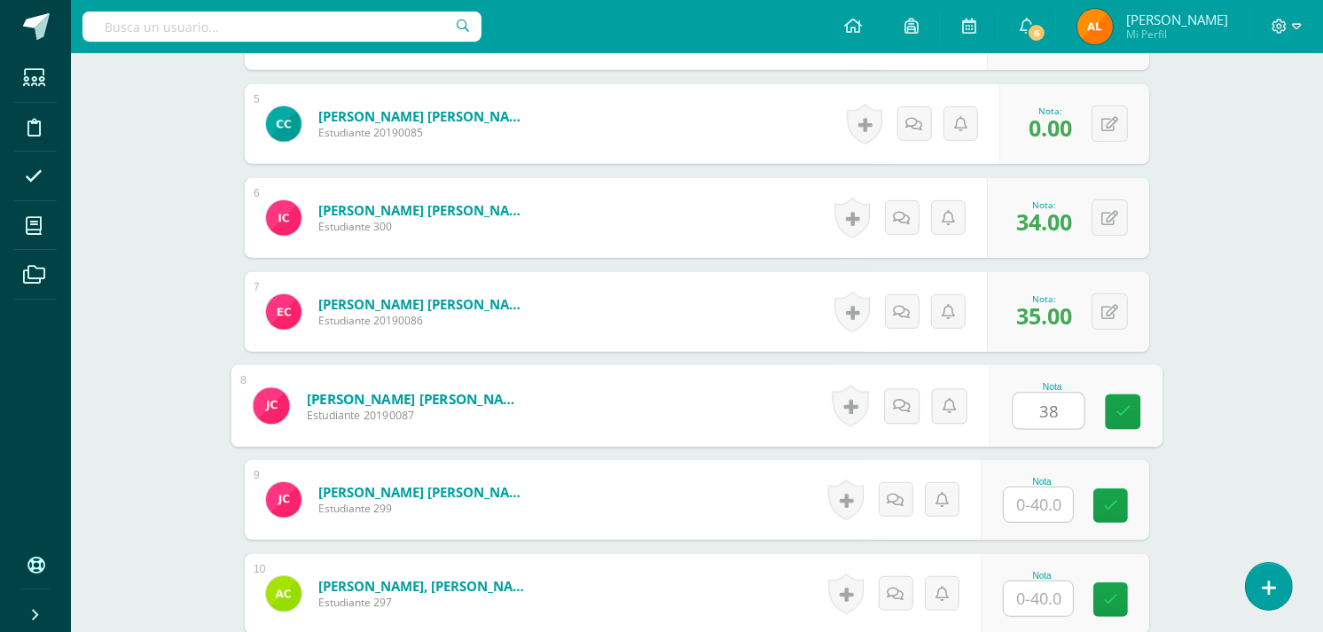
type input "38"
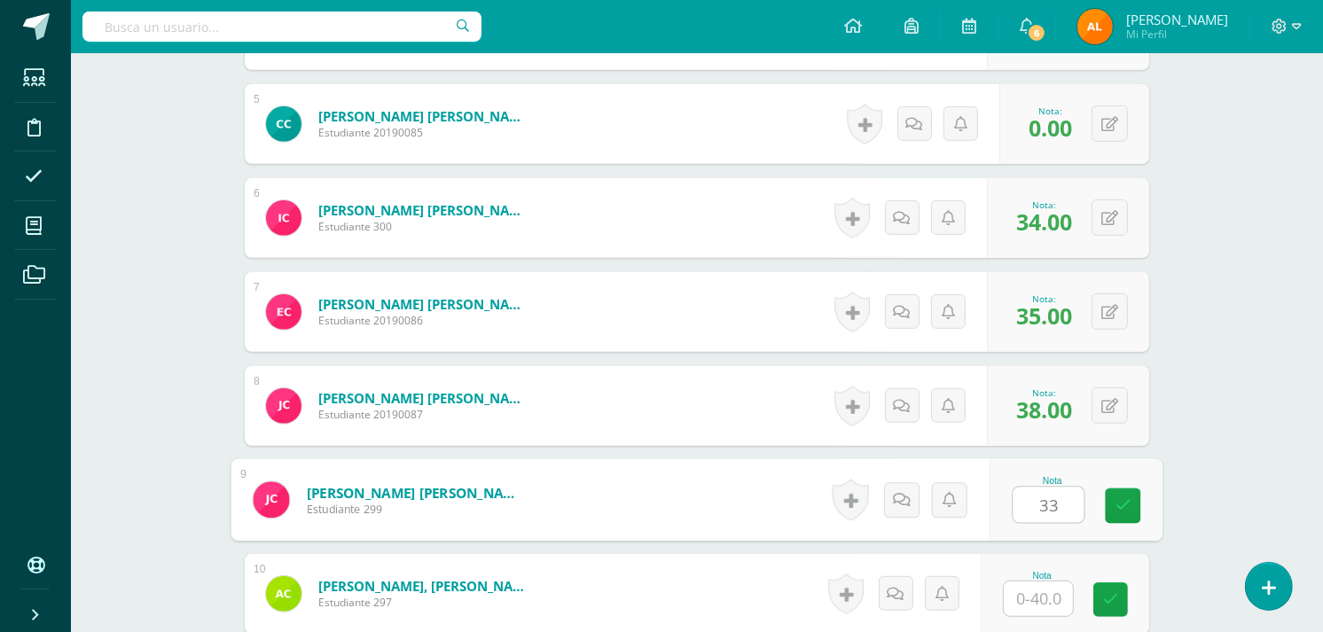
type input "33"
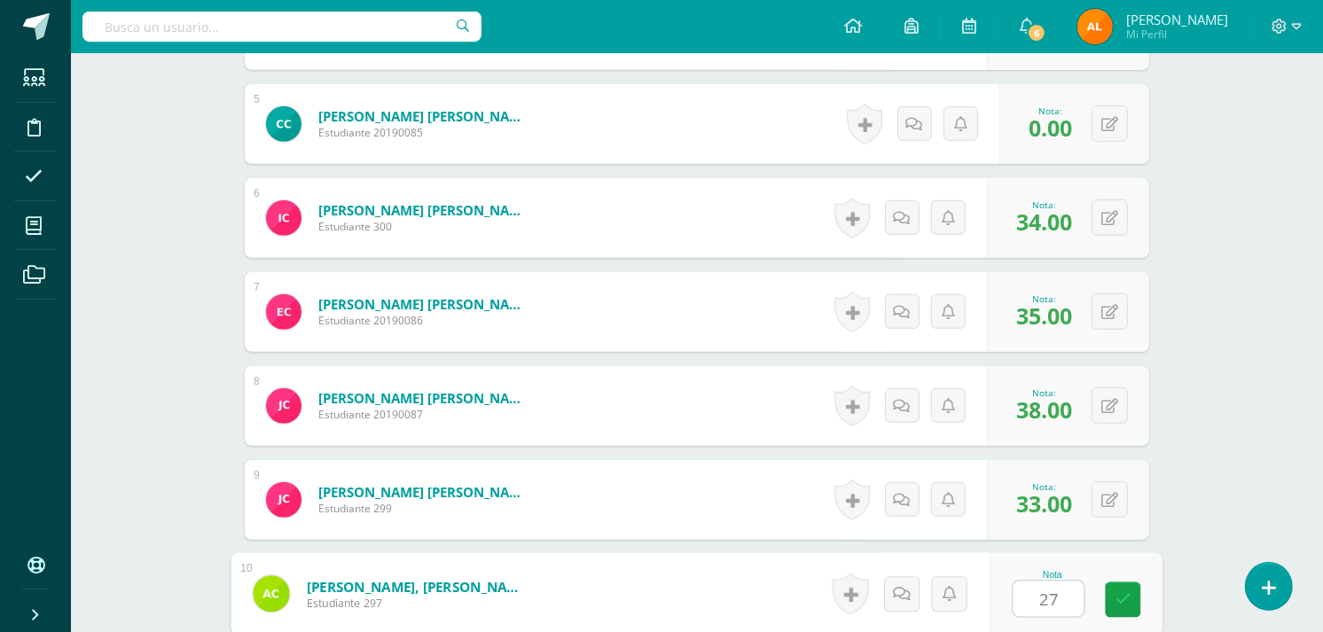
type input "27"
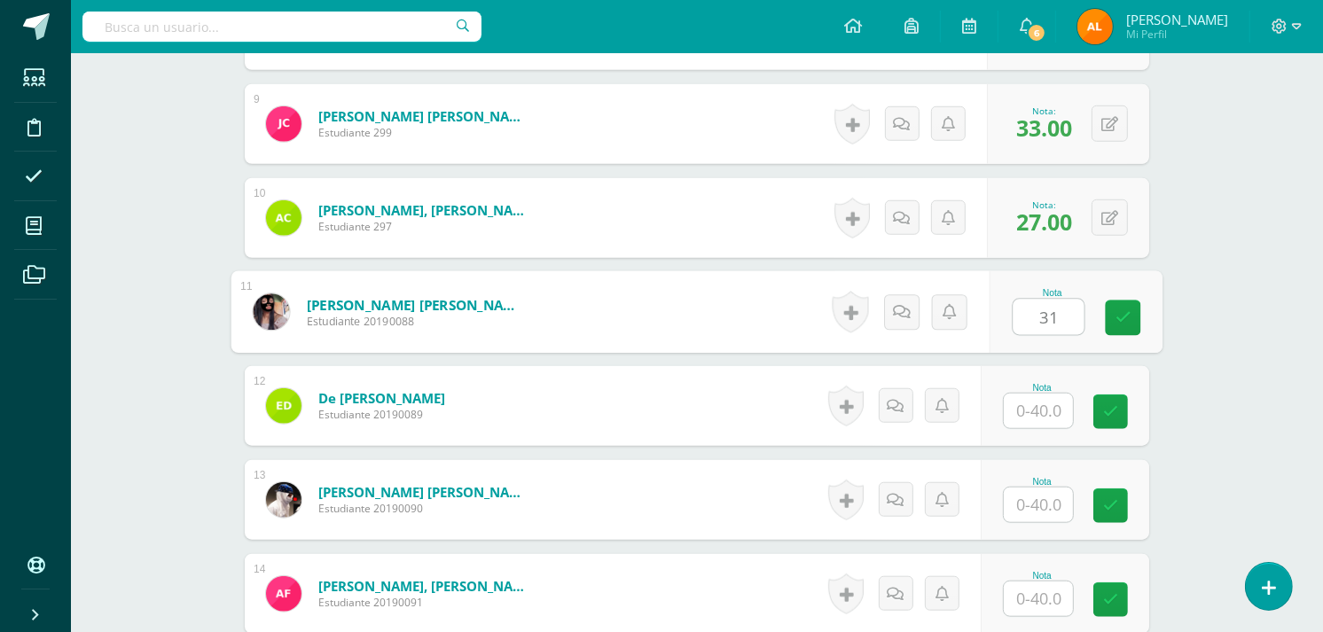
type input "31"
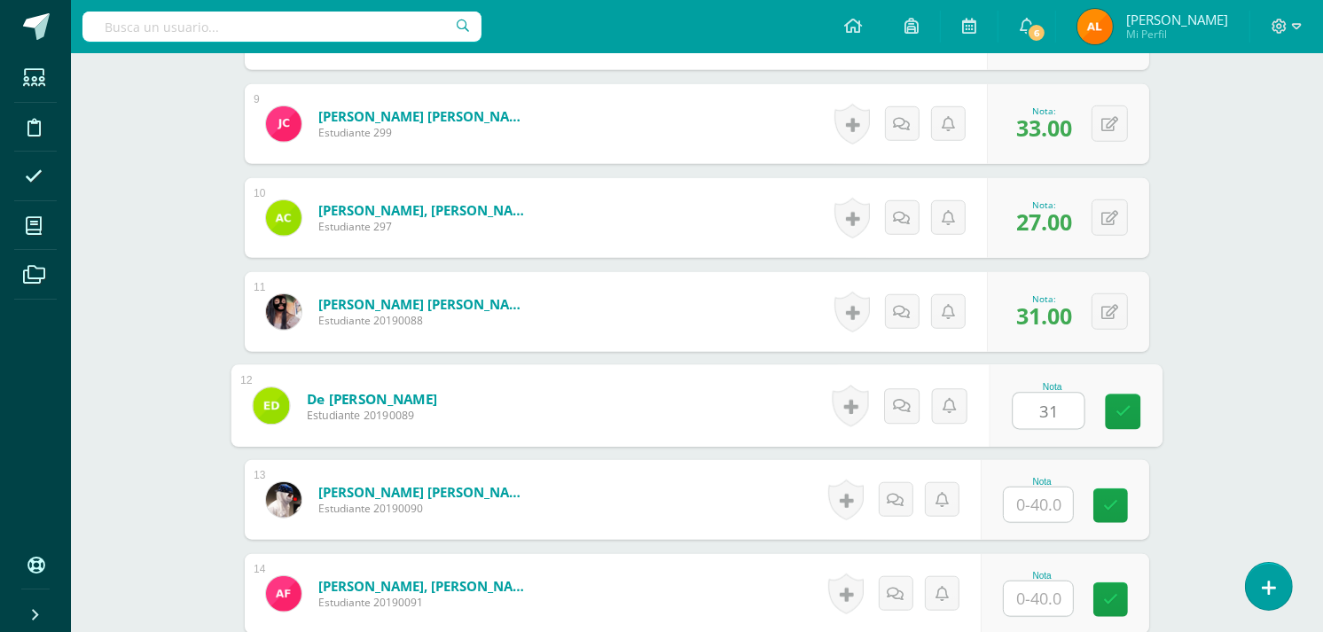
type input "31"
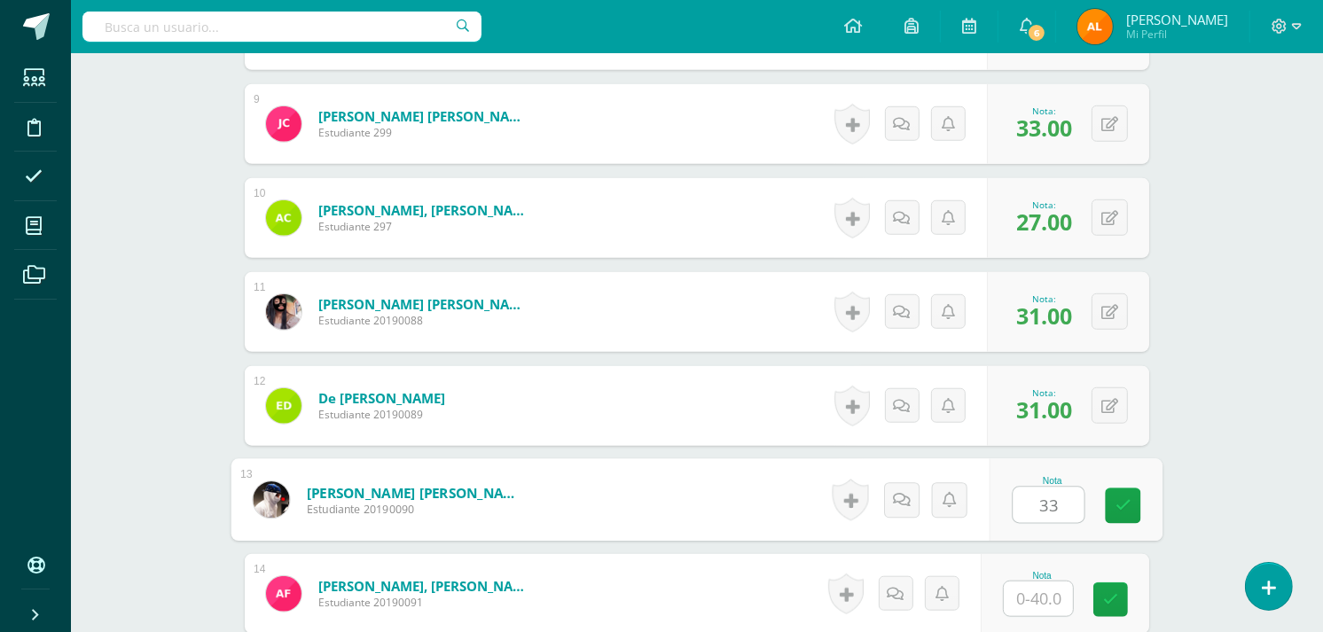
type input "33"
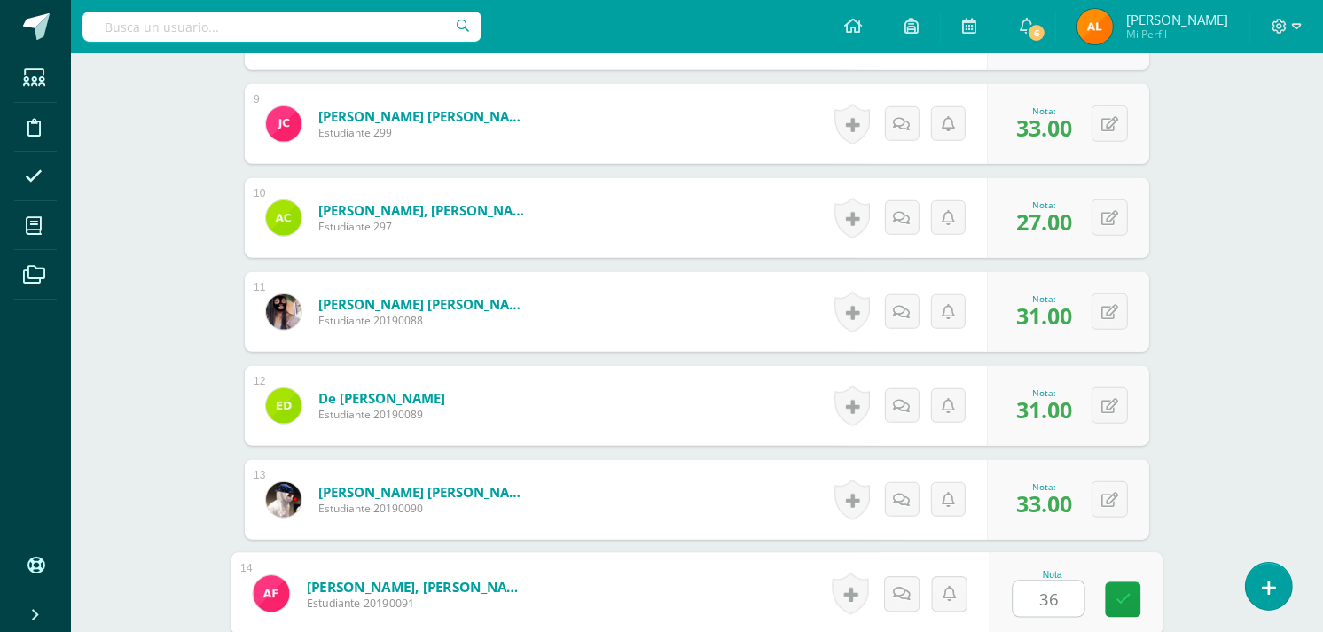
type input "36"
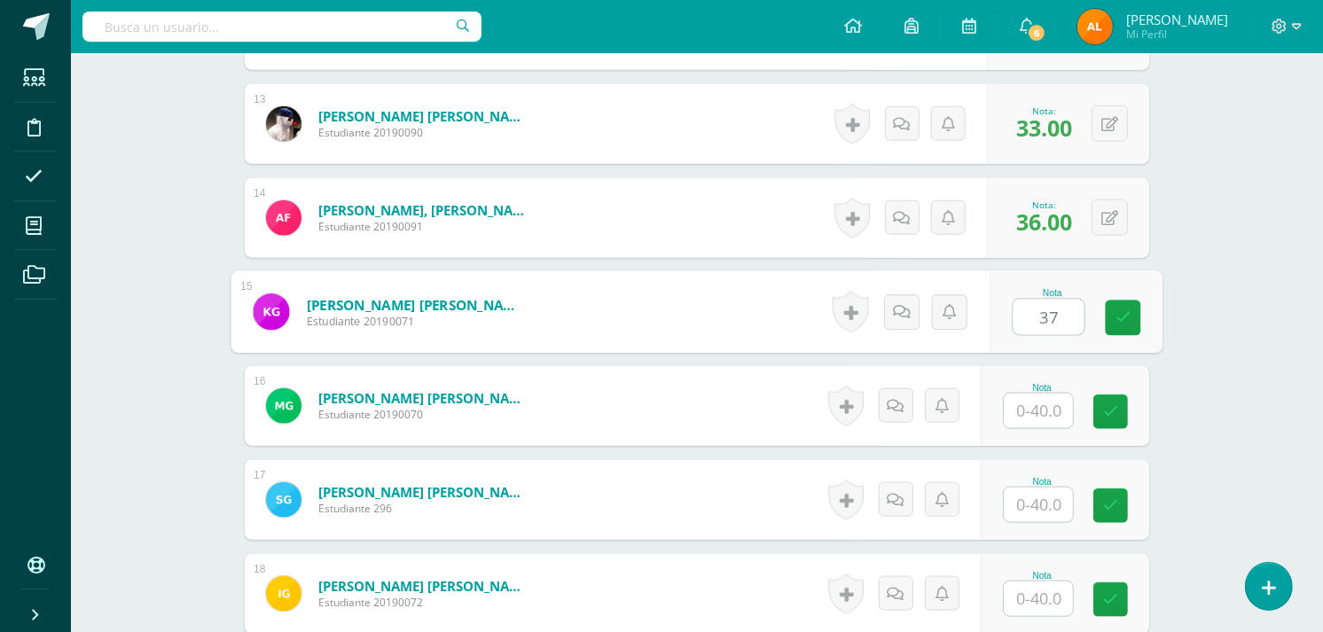
type input "37"
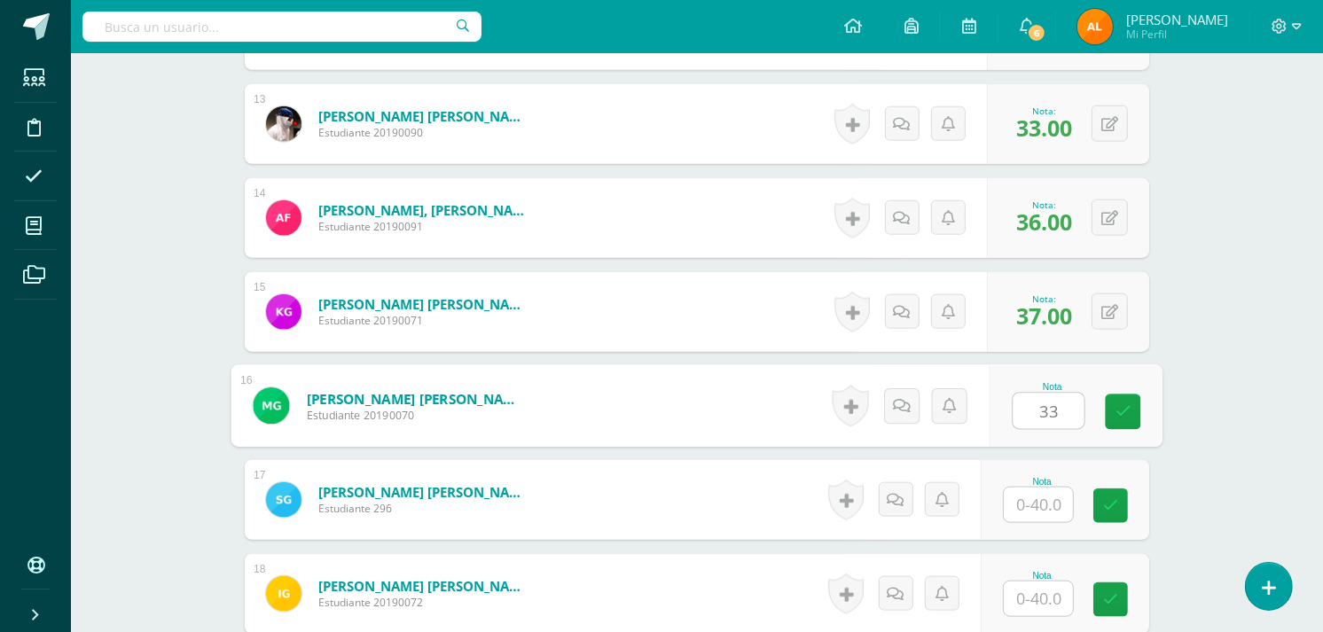
type input "33"
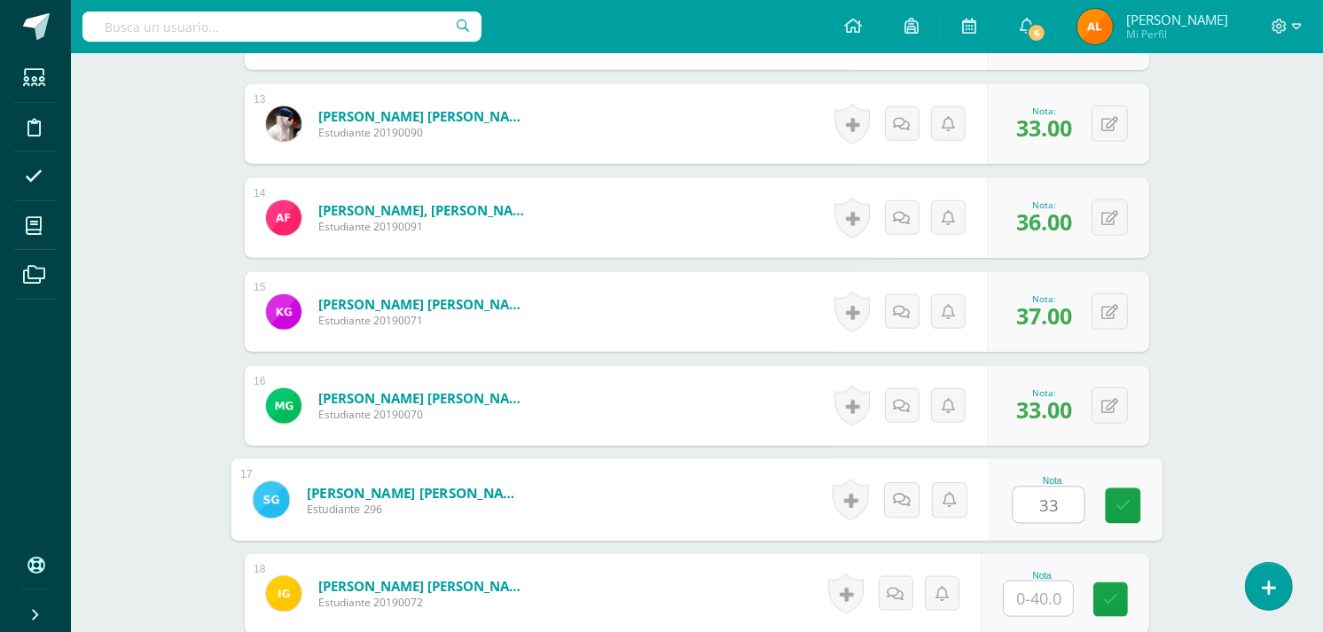
type input "33"
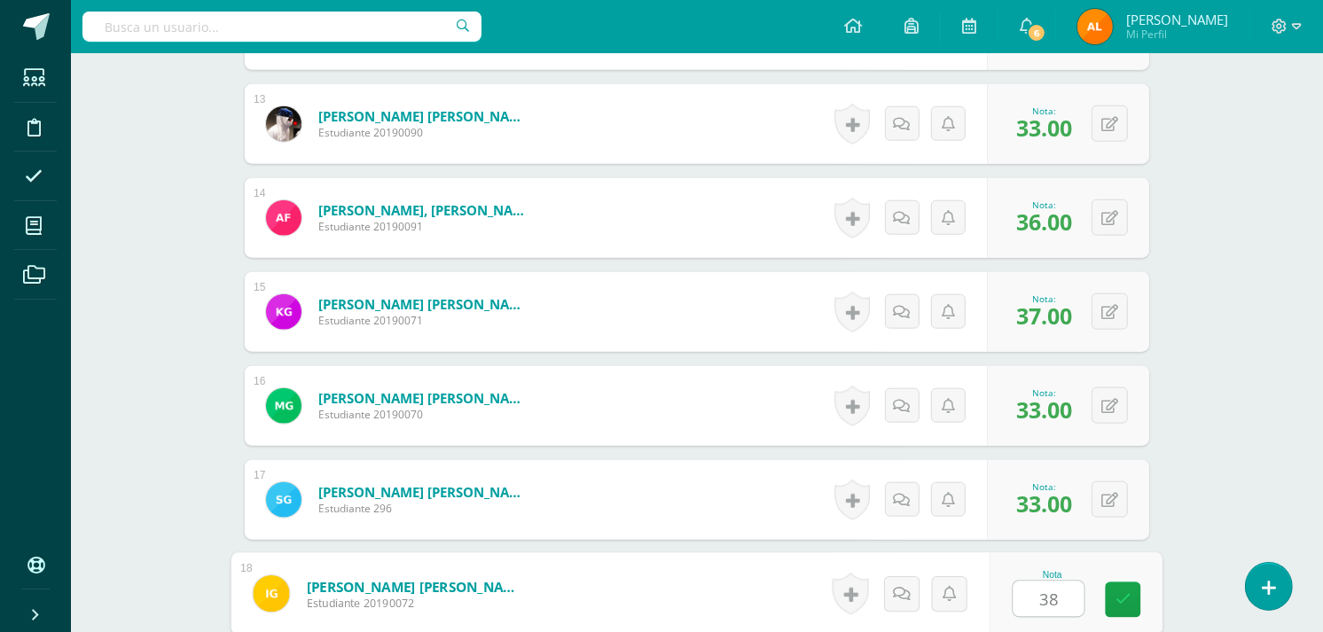
type input "38"
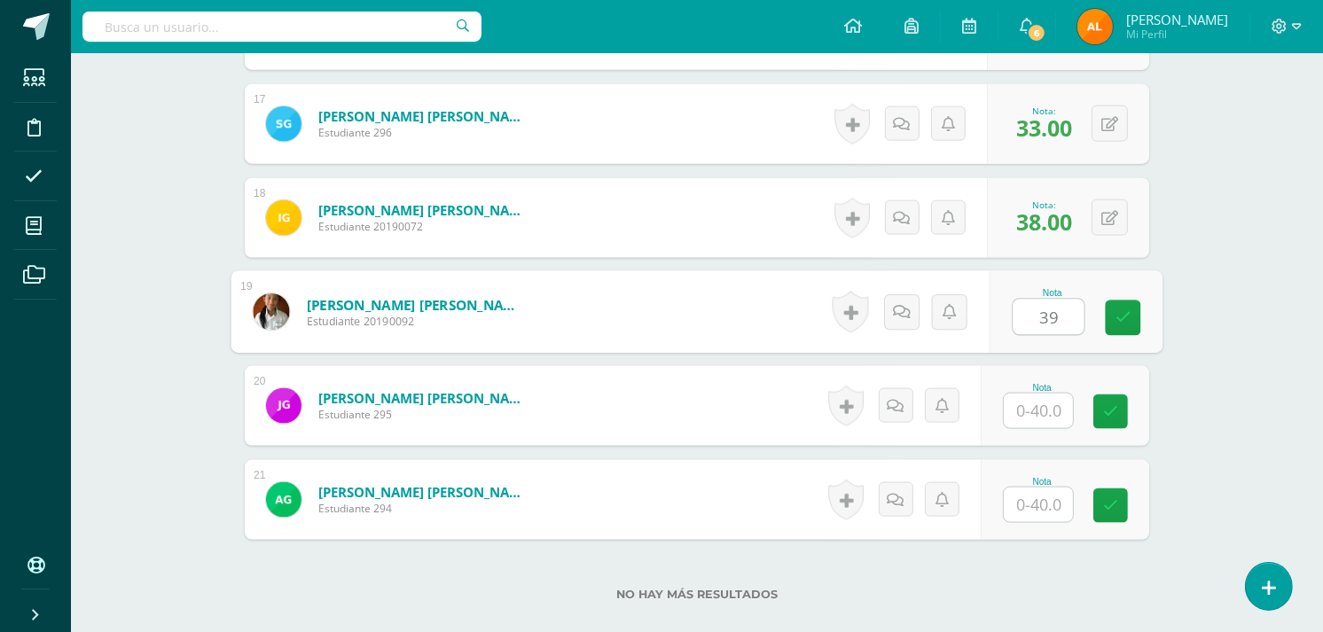
type input "39"
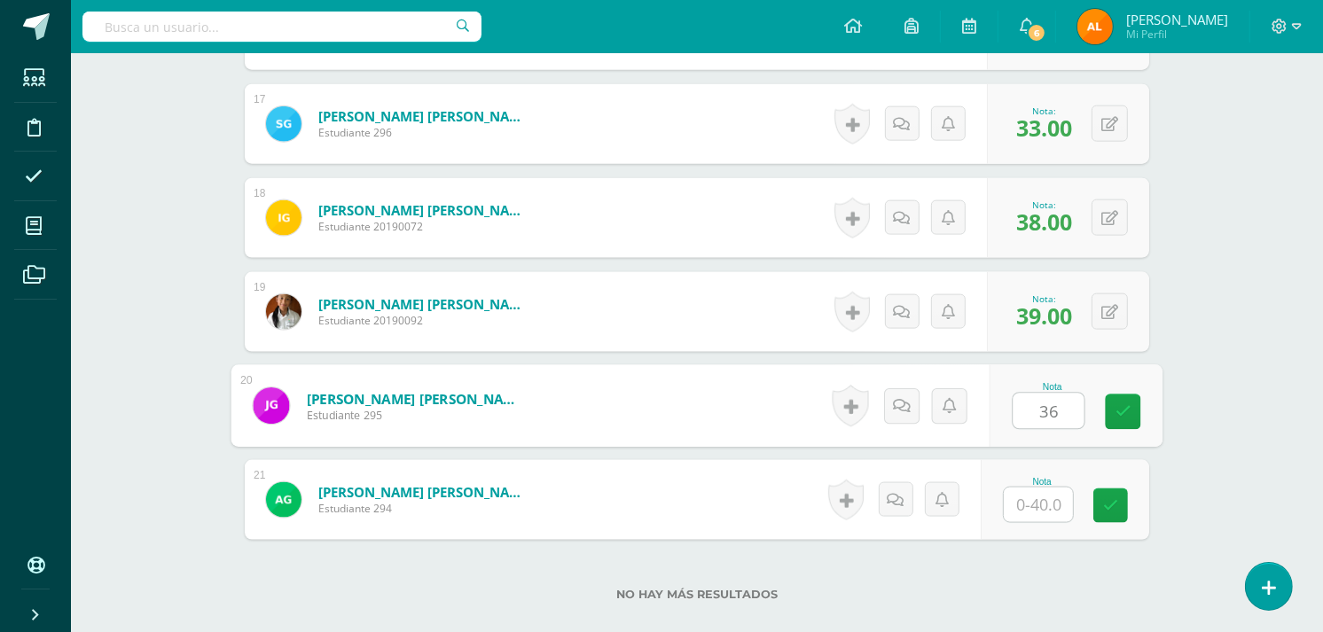
type input "36"
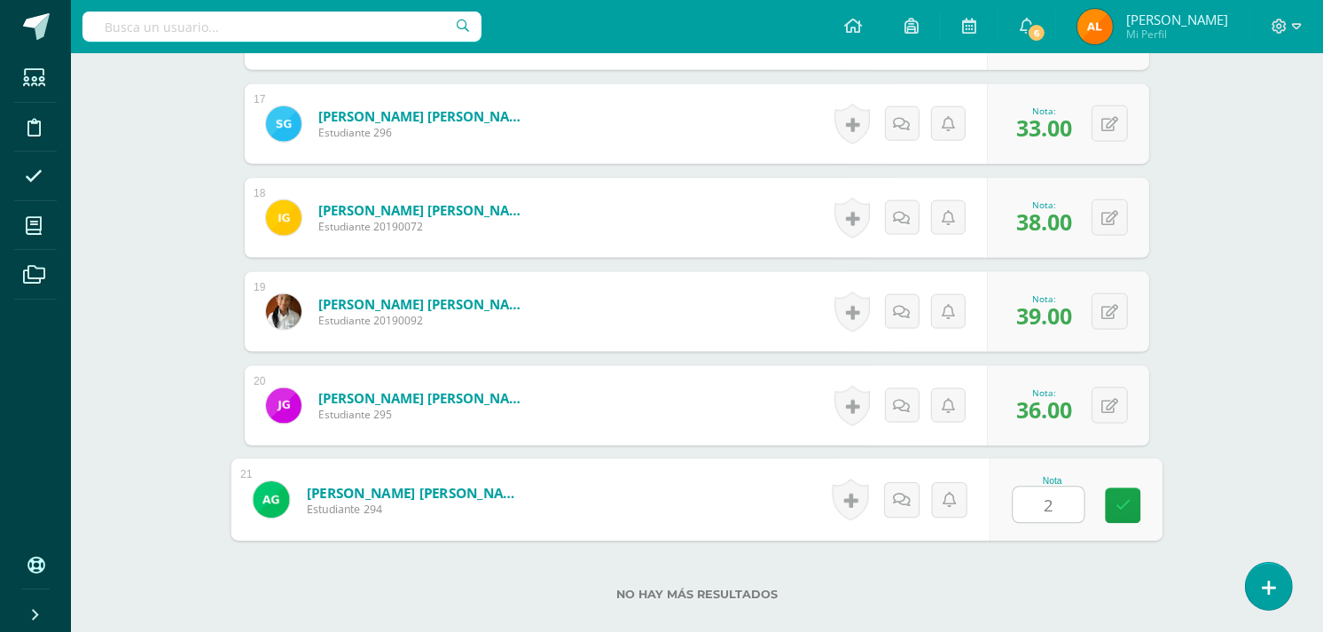
type input "28"
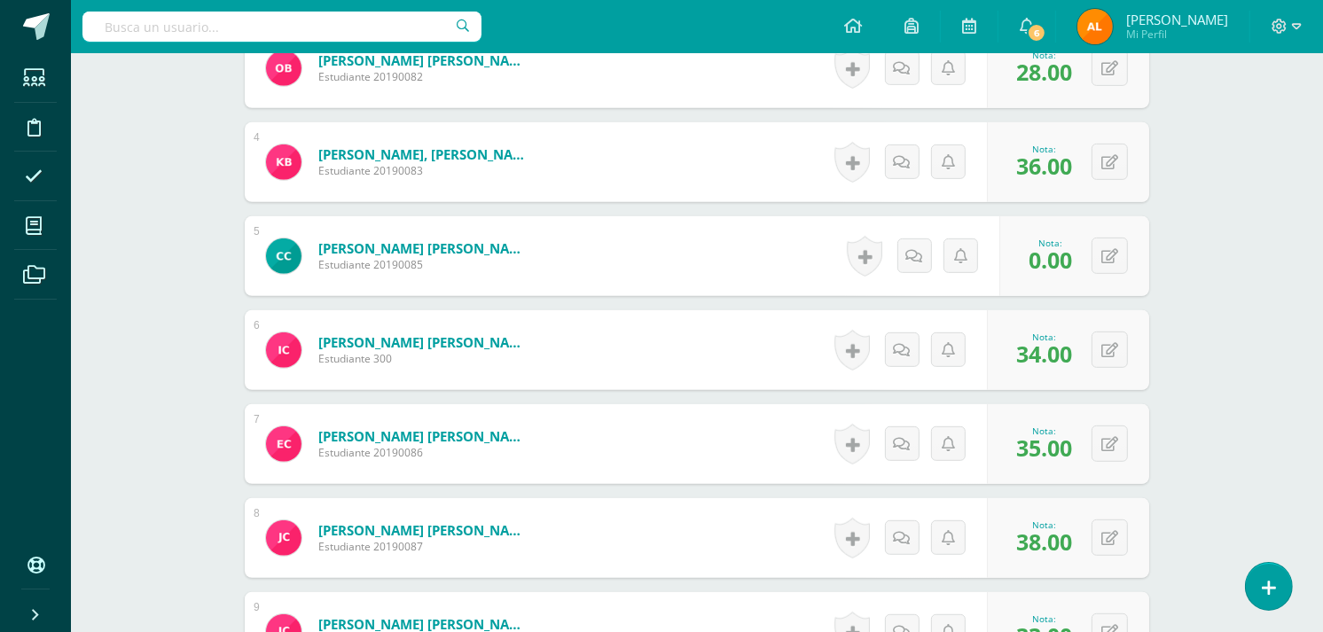
scroll to position [0, 0]
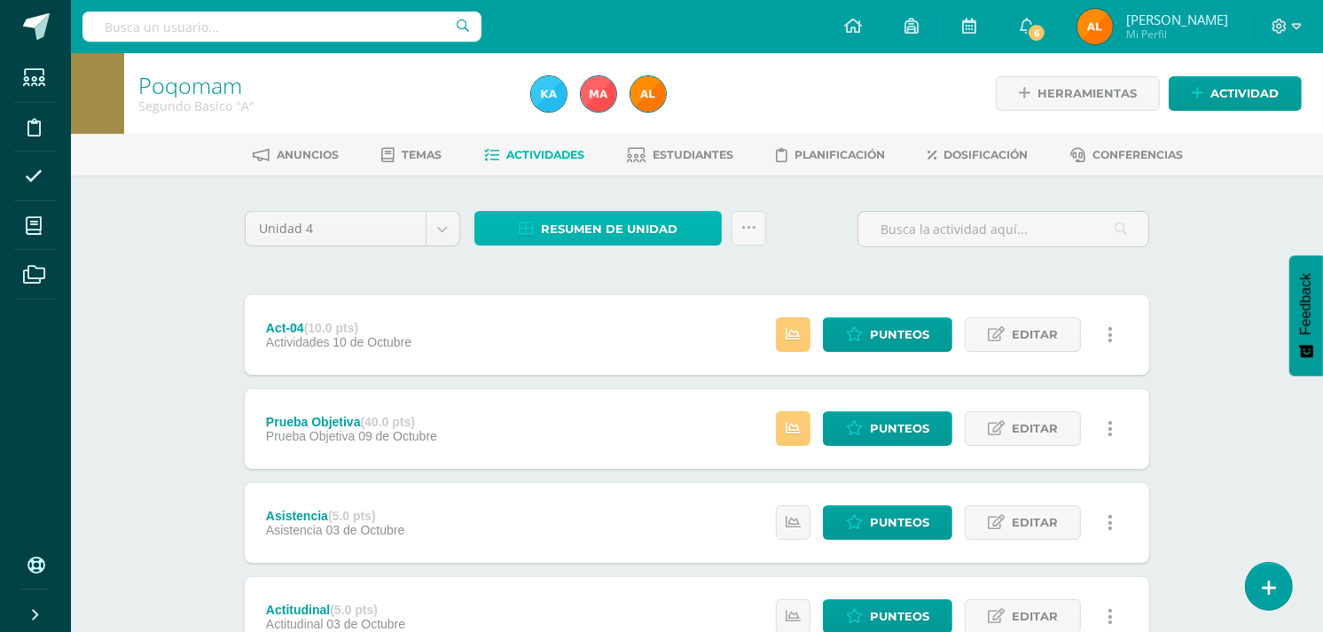
click at [606, 232] on span "Resumen de unidad" at bounding box center [609, 229] width 137 height 33
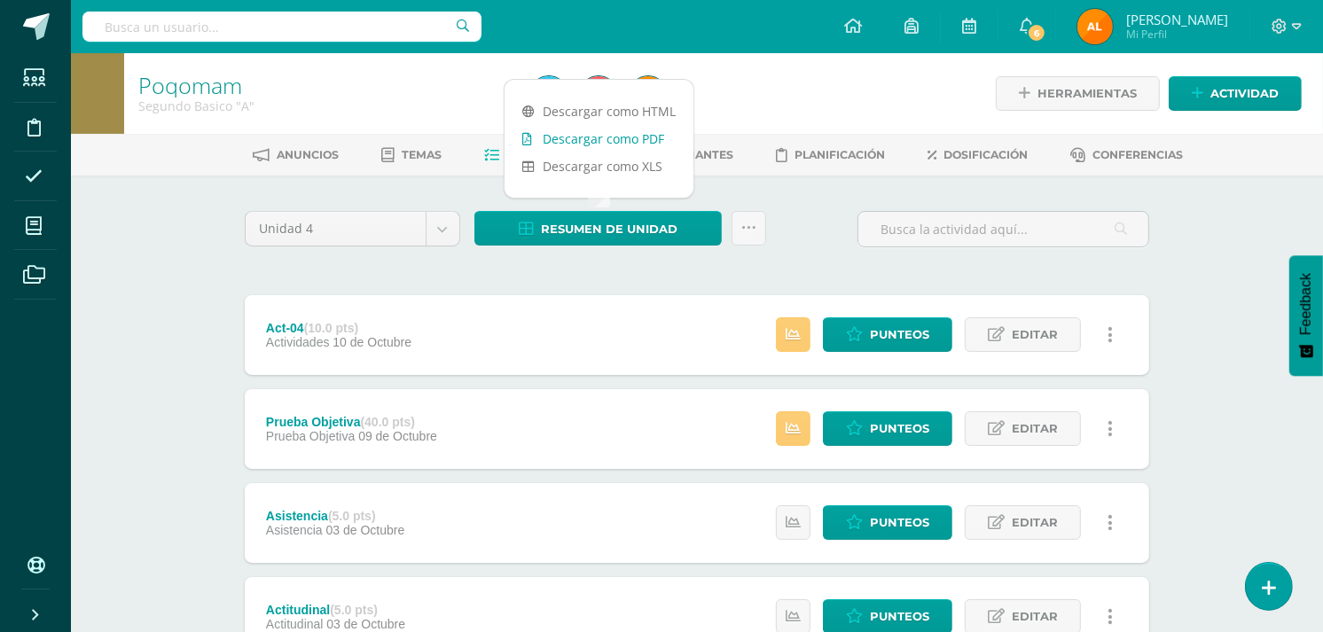
click at [634, 144] on link "Descargar como PDF" at bounding box center [599, 138] width 189 height 27
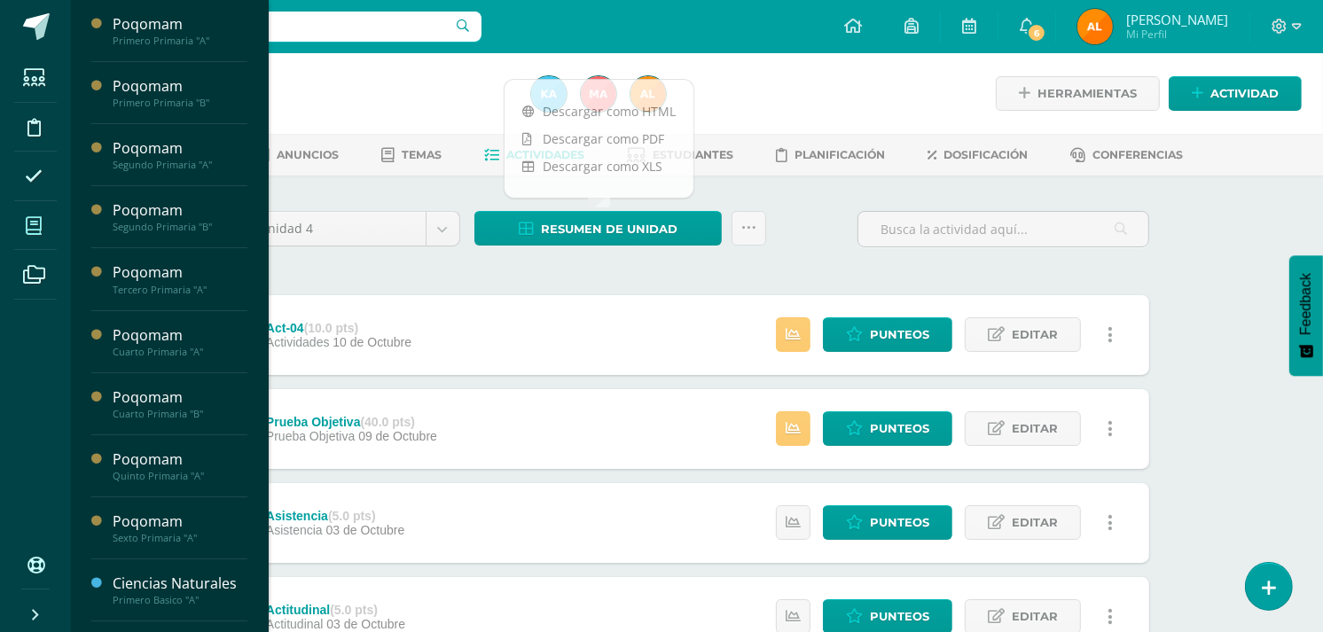
click at [37, 232] on icon at bounding box center [34, 226] width 16 height 18
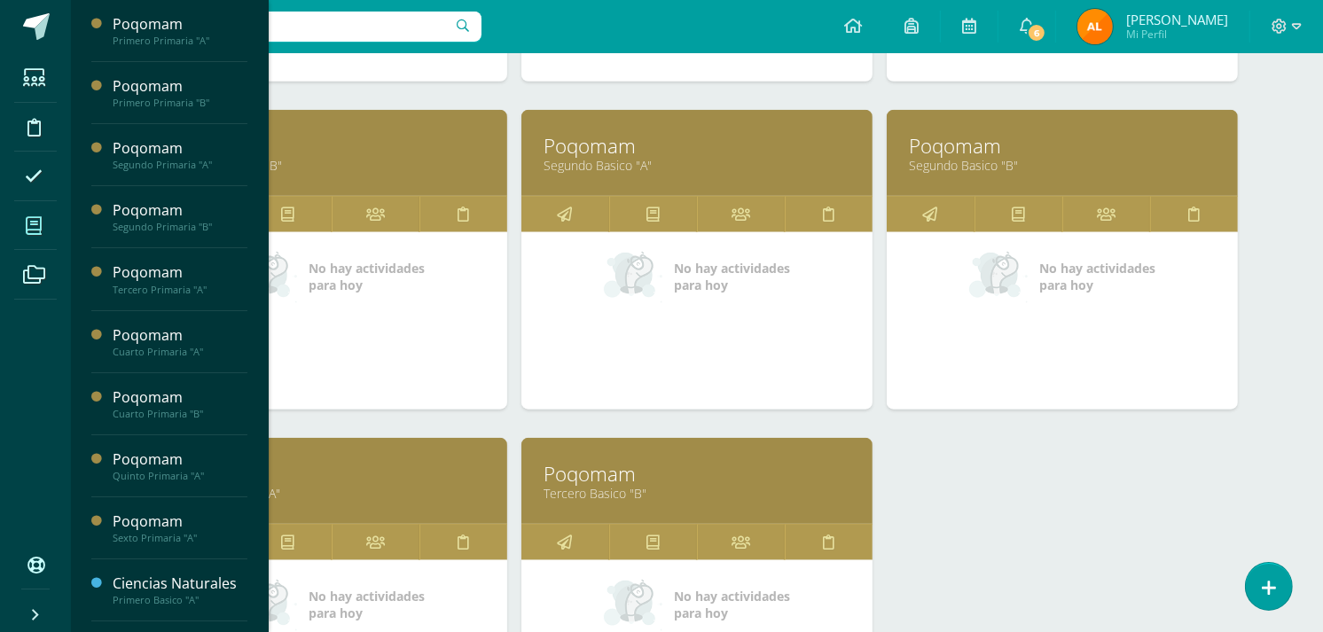
scroll to position [1513, 0]
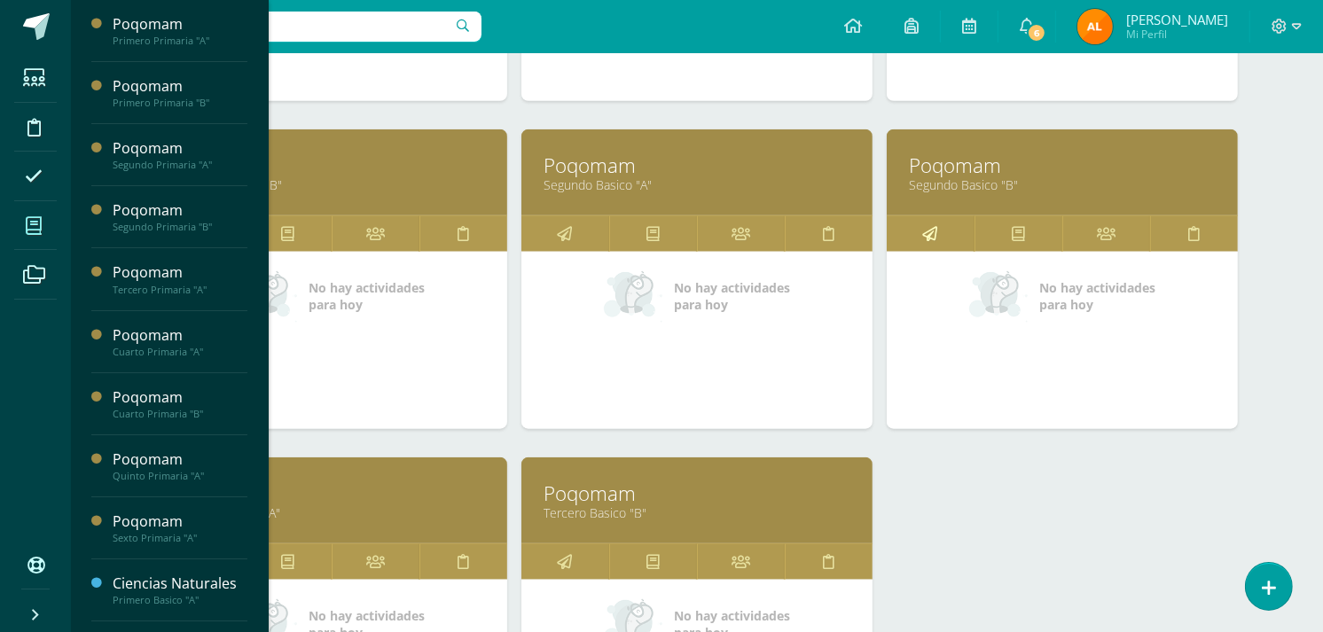
click at [929, 240] on icon at bounding box center [930, 233] width 15 height 35
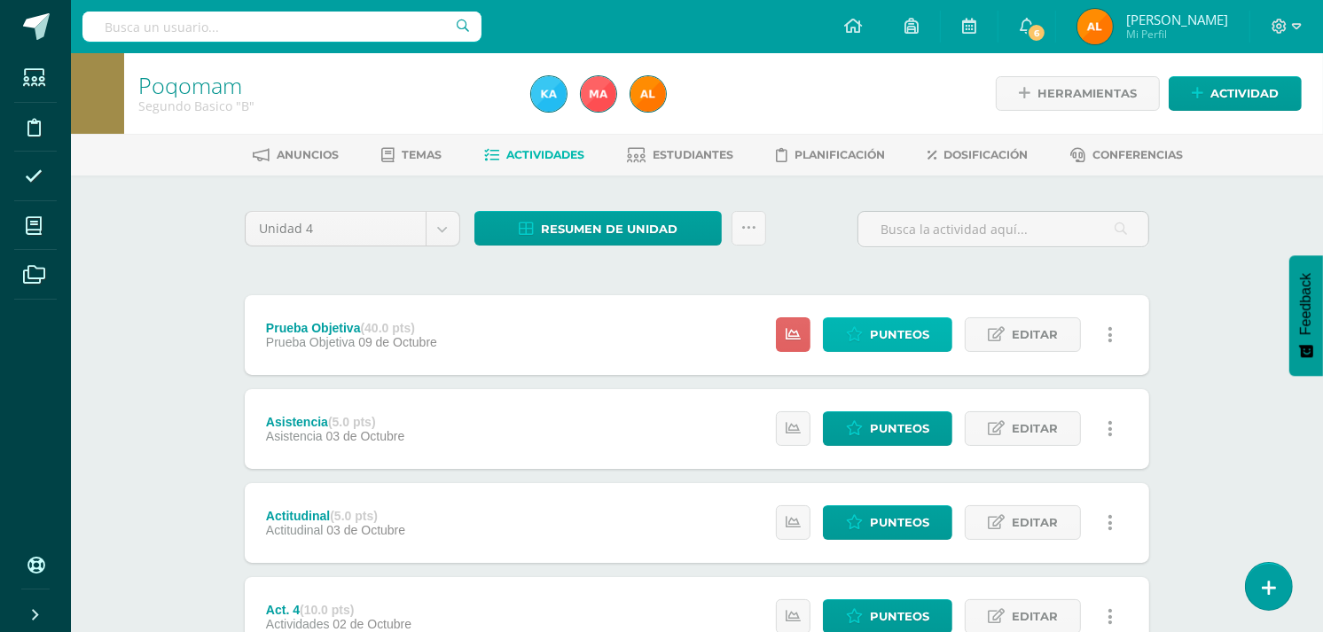
click at [931, 329] on link "Punteos" at bounding box center [887, 334] width 129 height 35
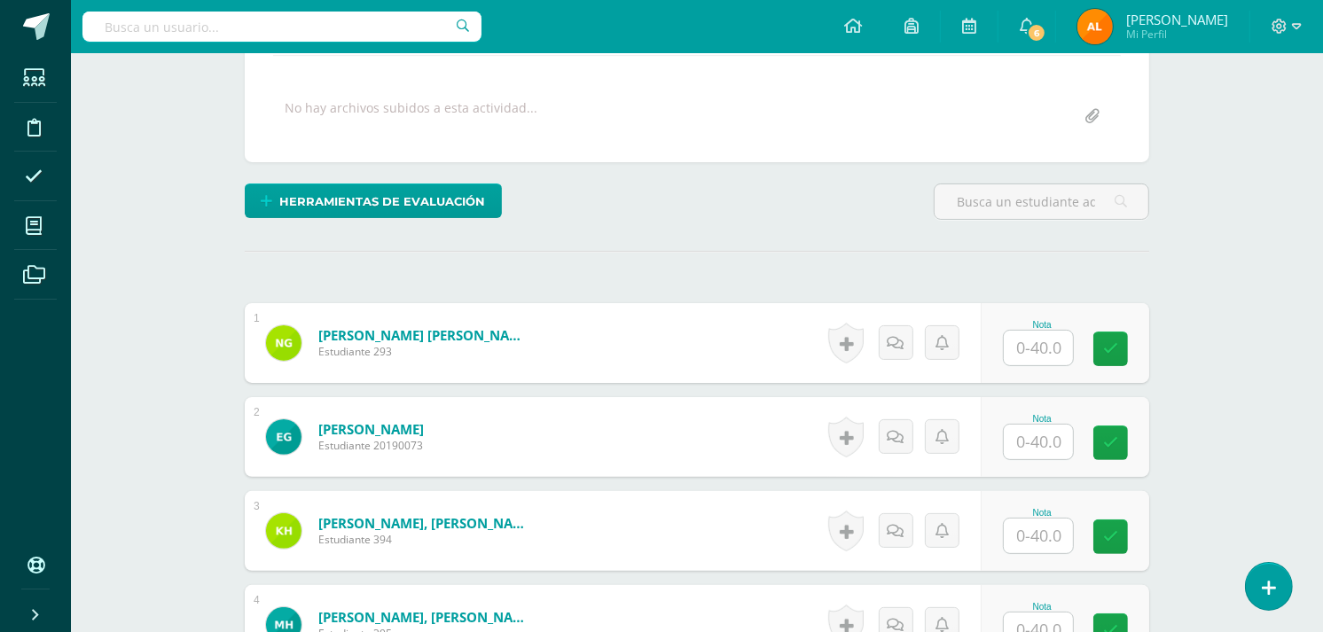
scroll to position [401, 0]
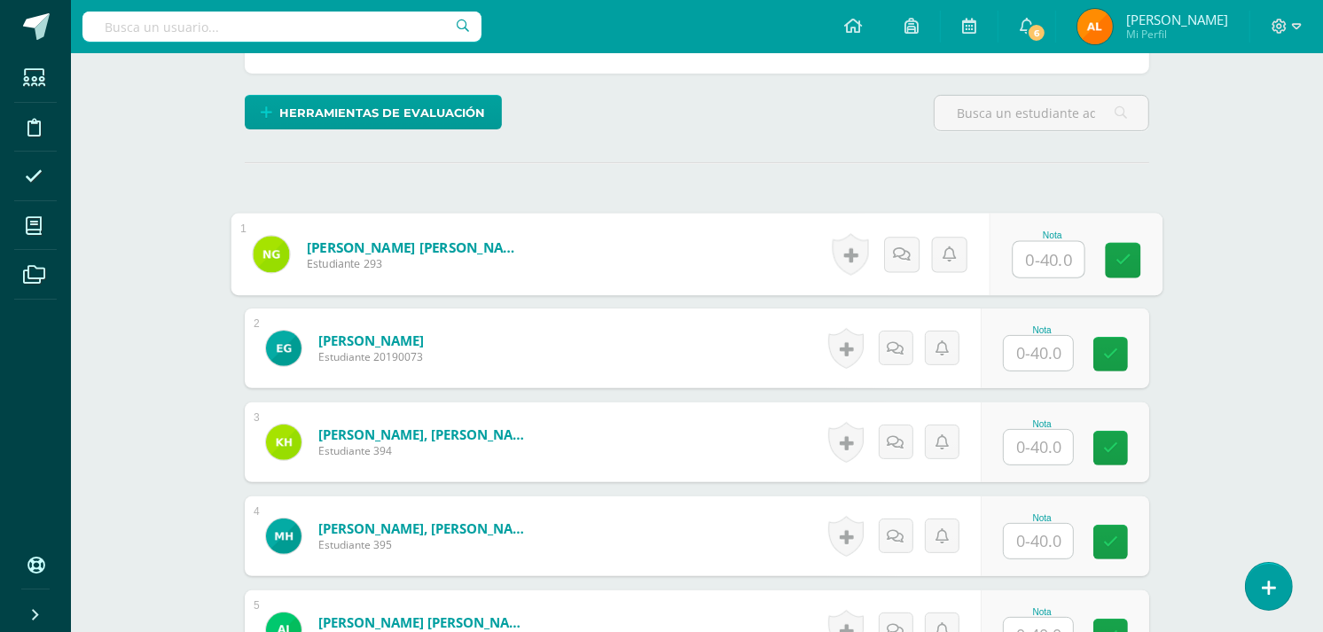
click at [1059, 257] on input "text" at bounding box center [1049, 259] width 71 height 35
type input "33"
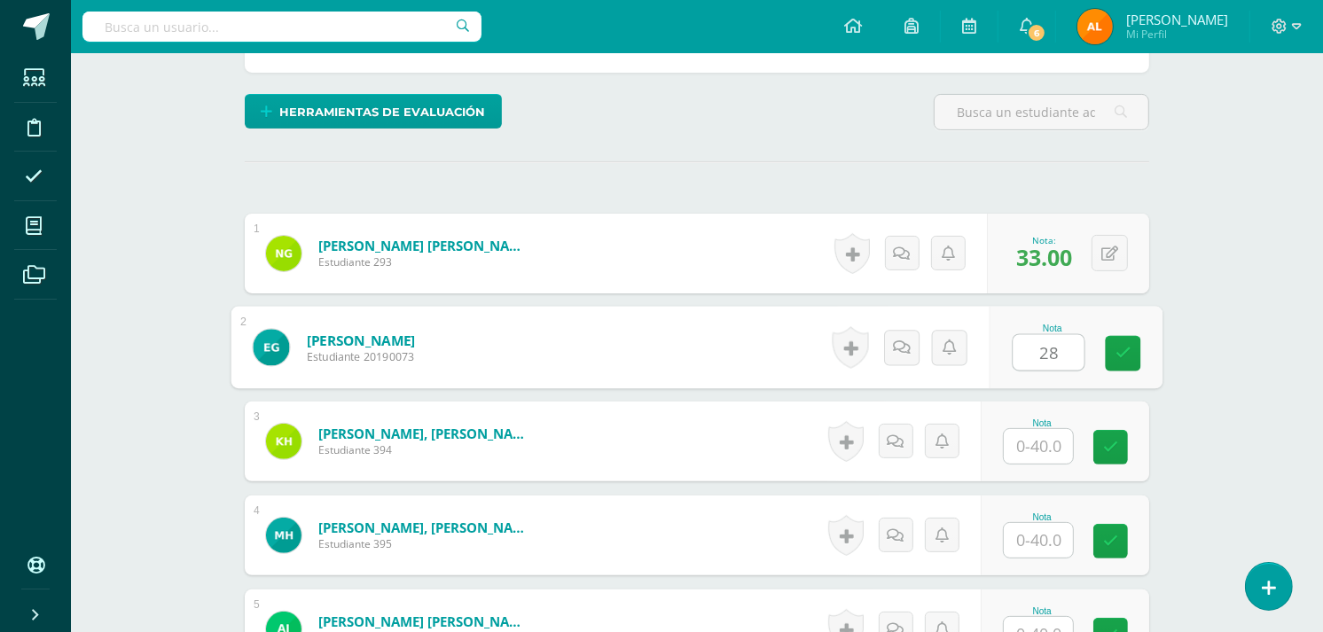
type input "28"
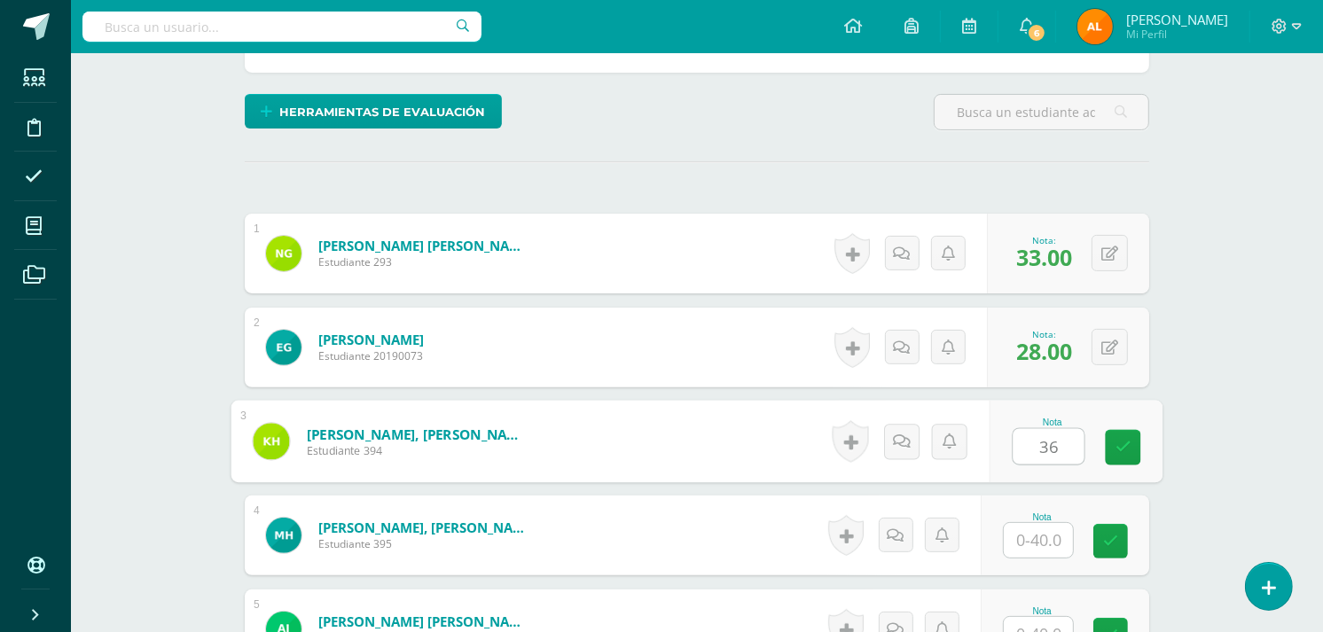
type input "36"
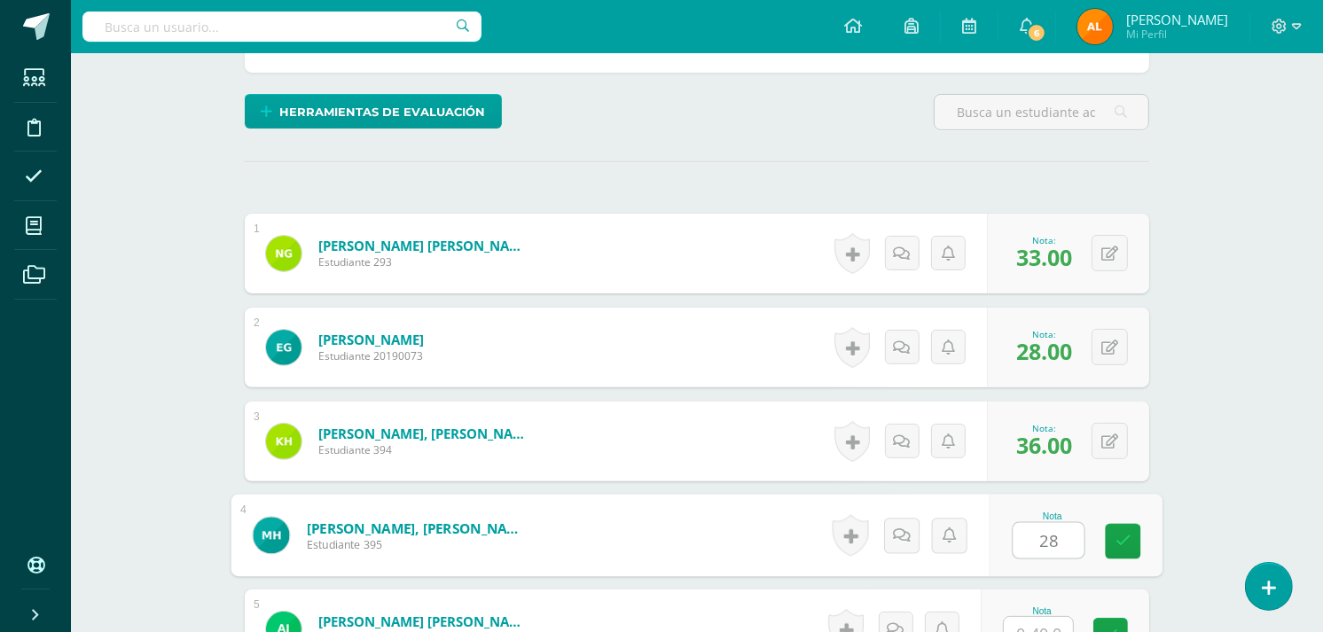
type input "28"
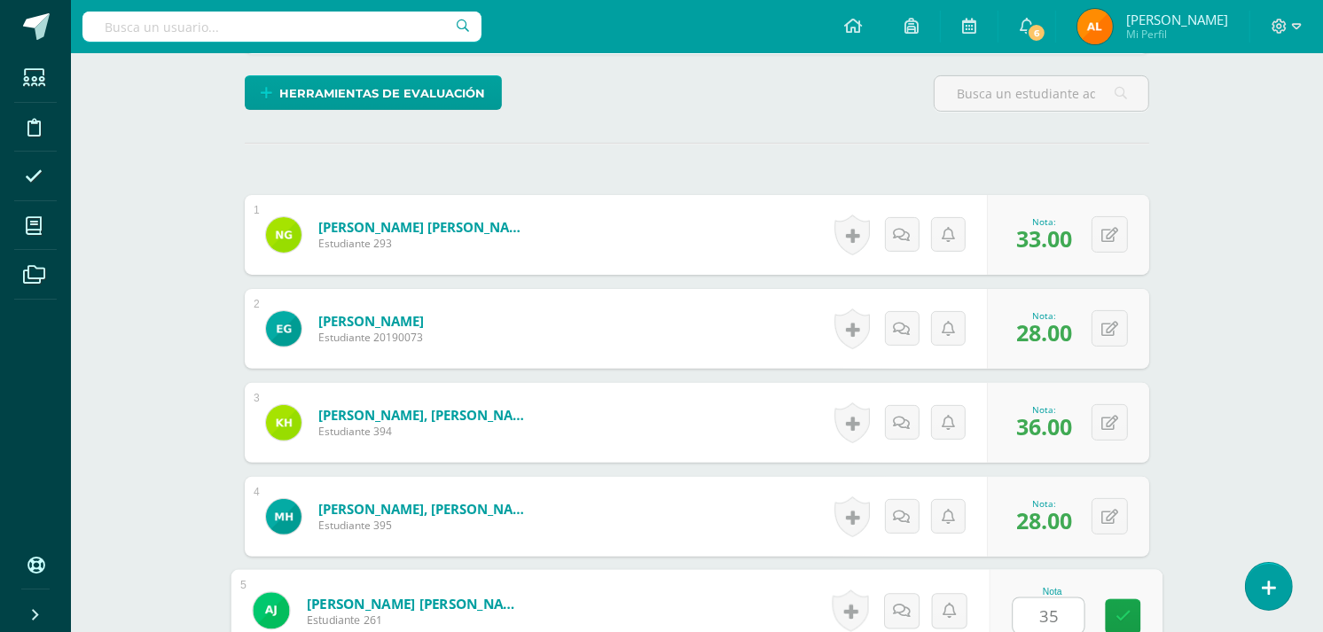
type input "35"
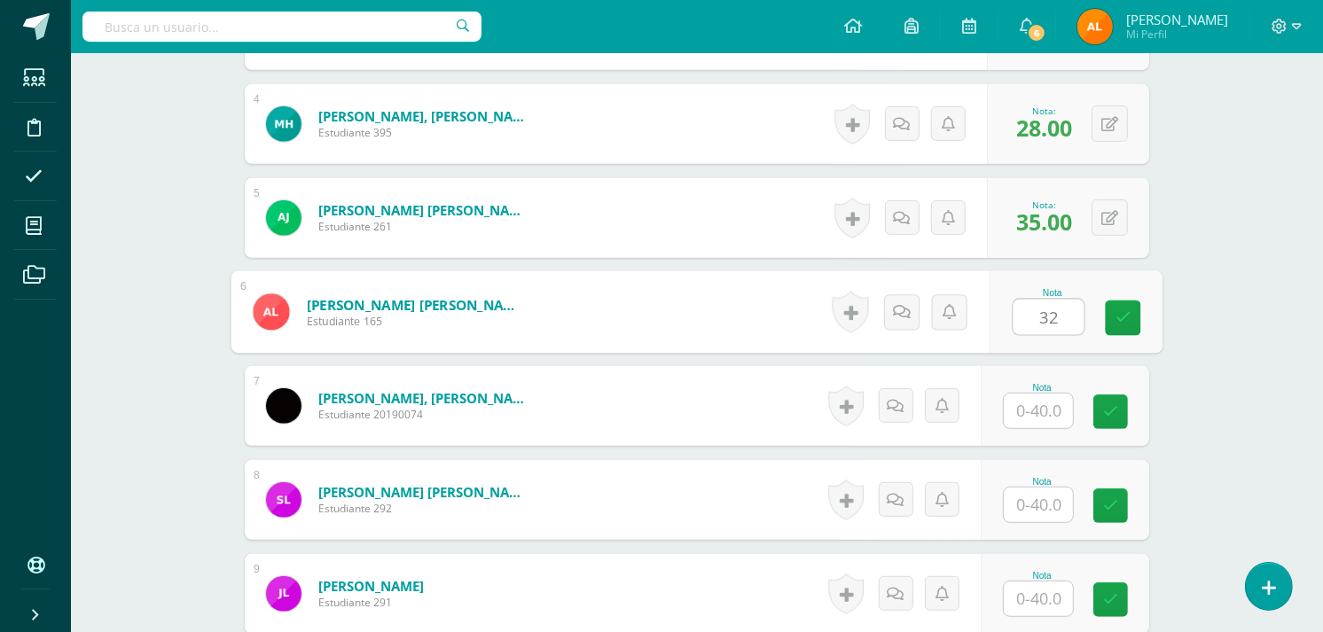
type input "32"
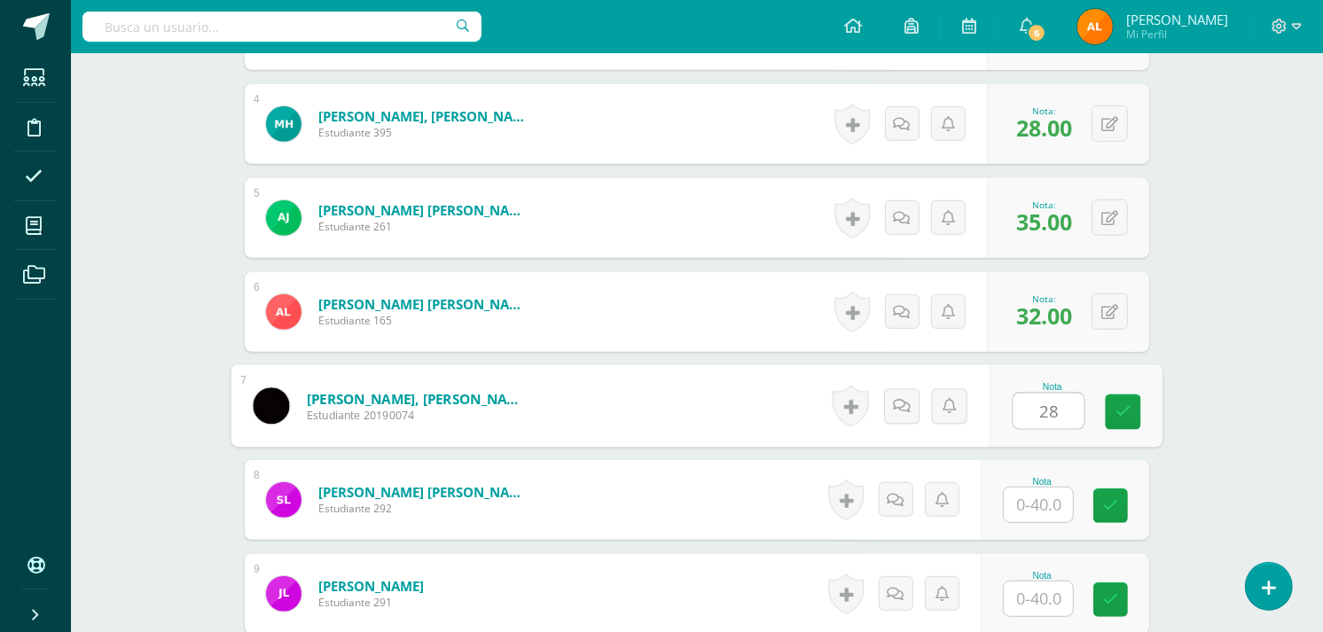
type input "28"
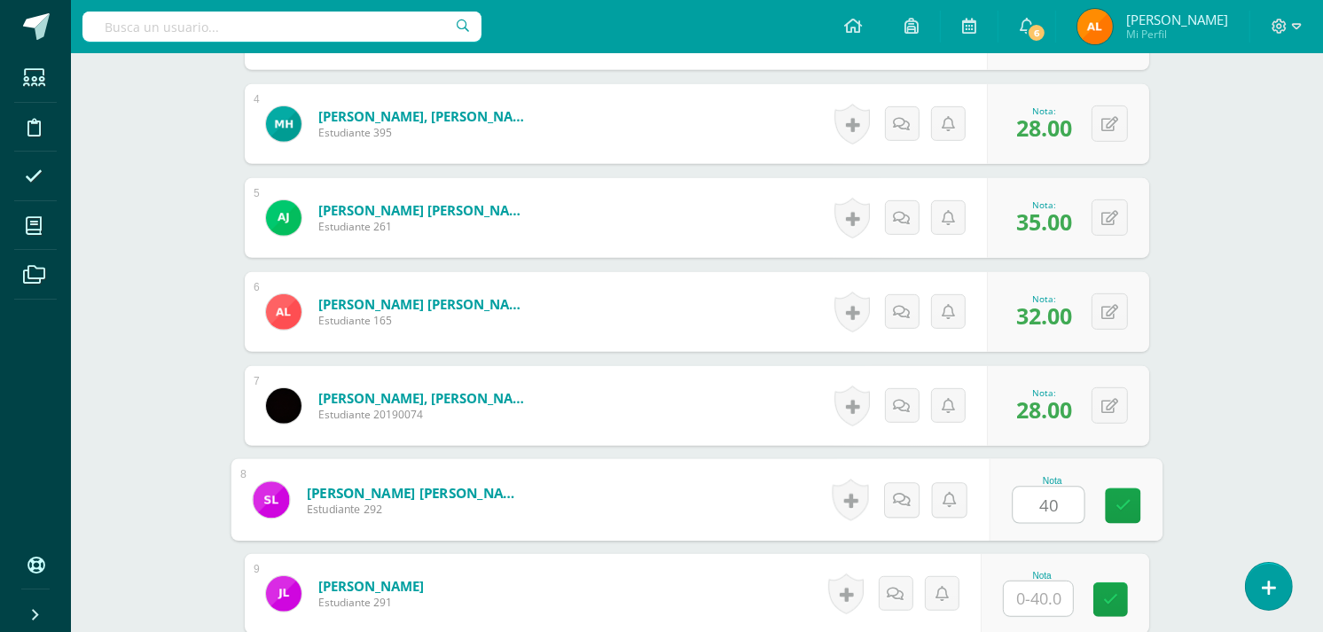
type input "40"
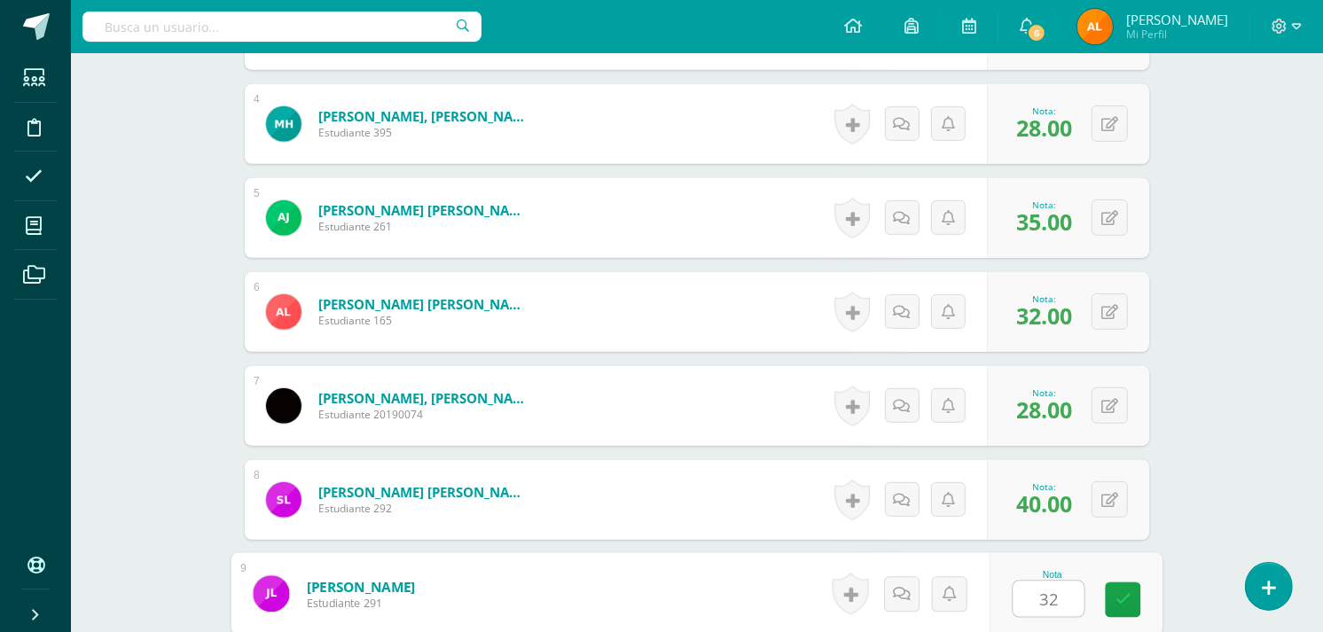
type input "32"
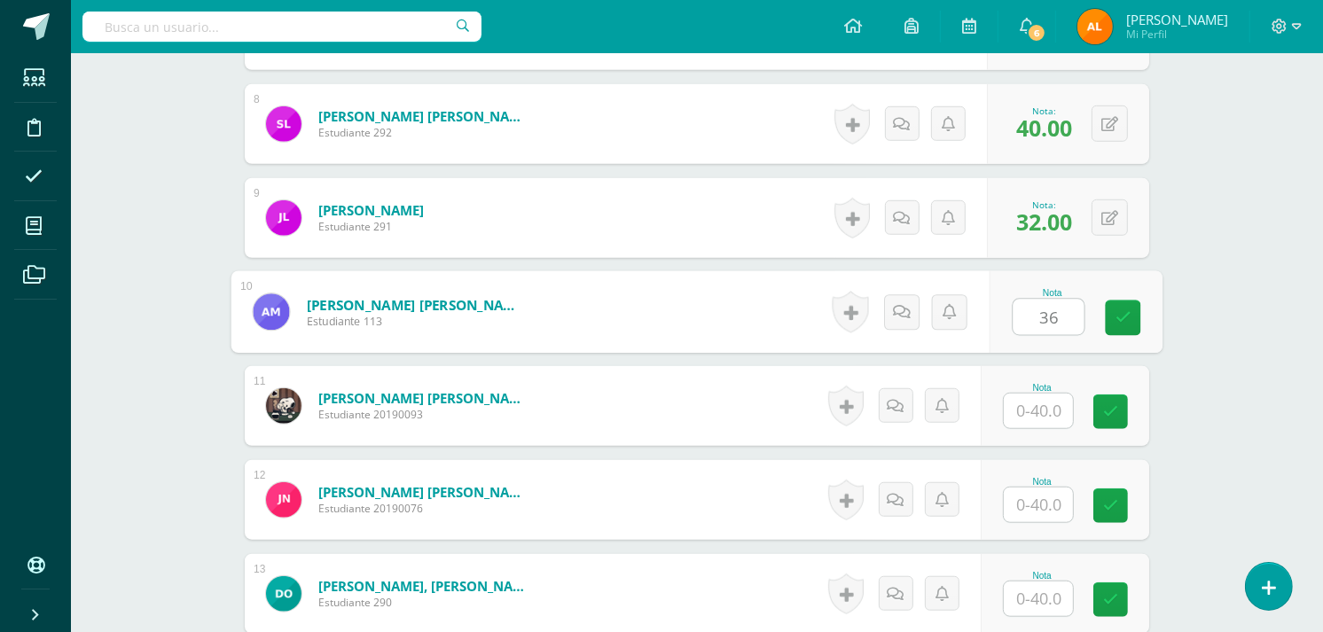
type input "36"
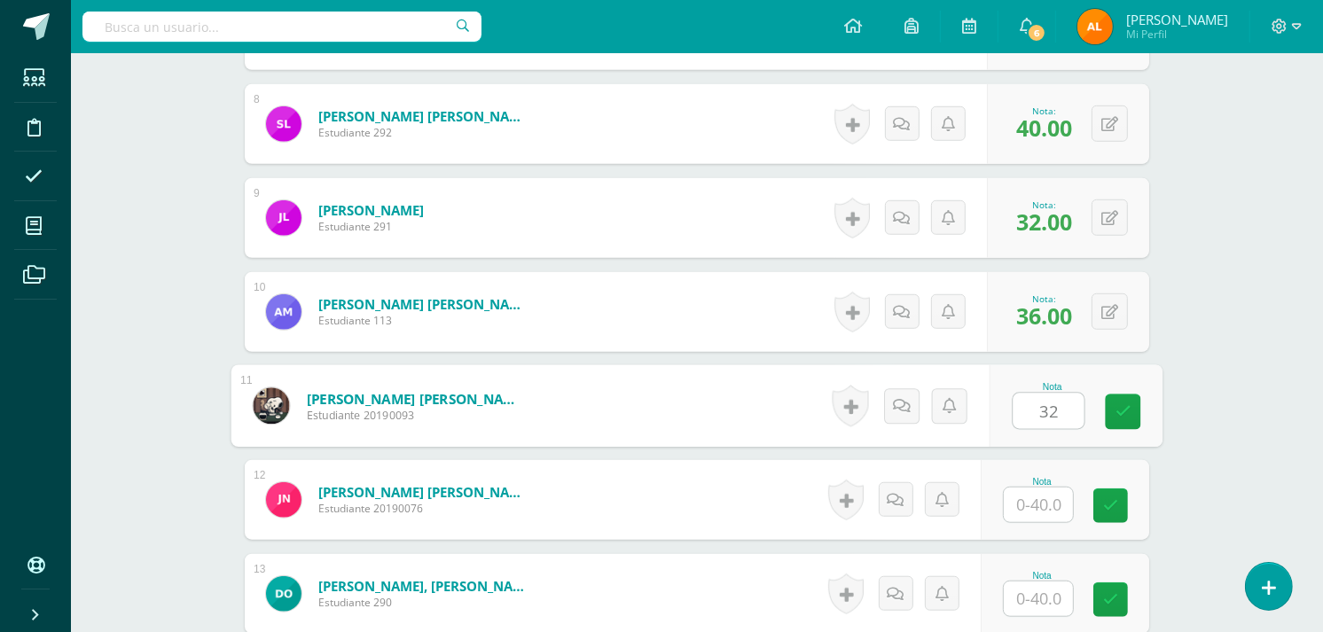
type input "32"
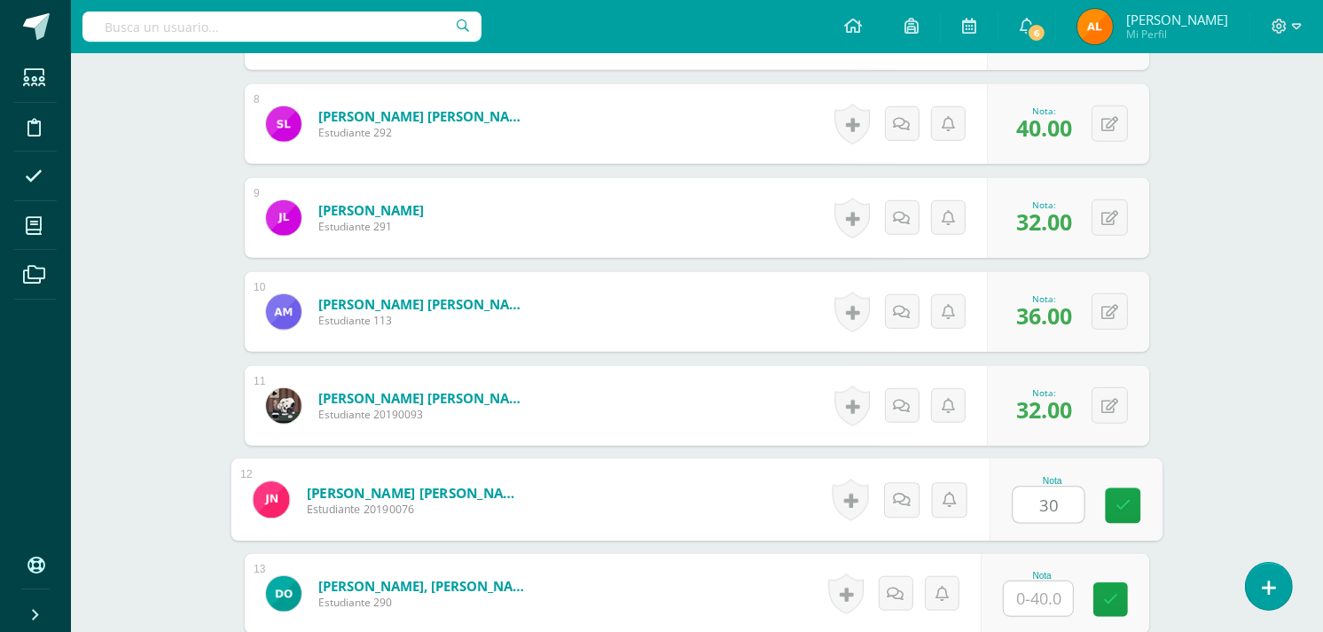
type input "30"
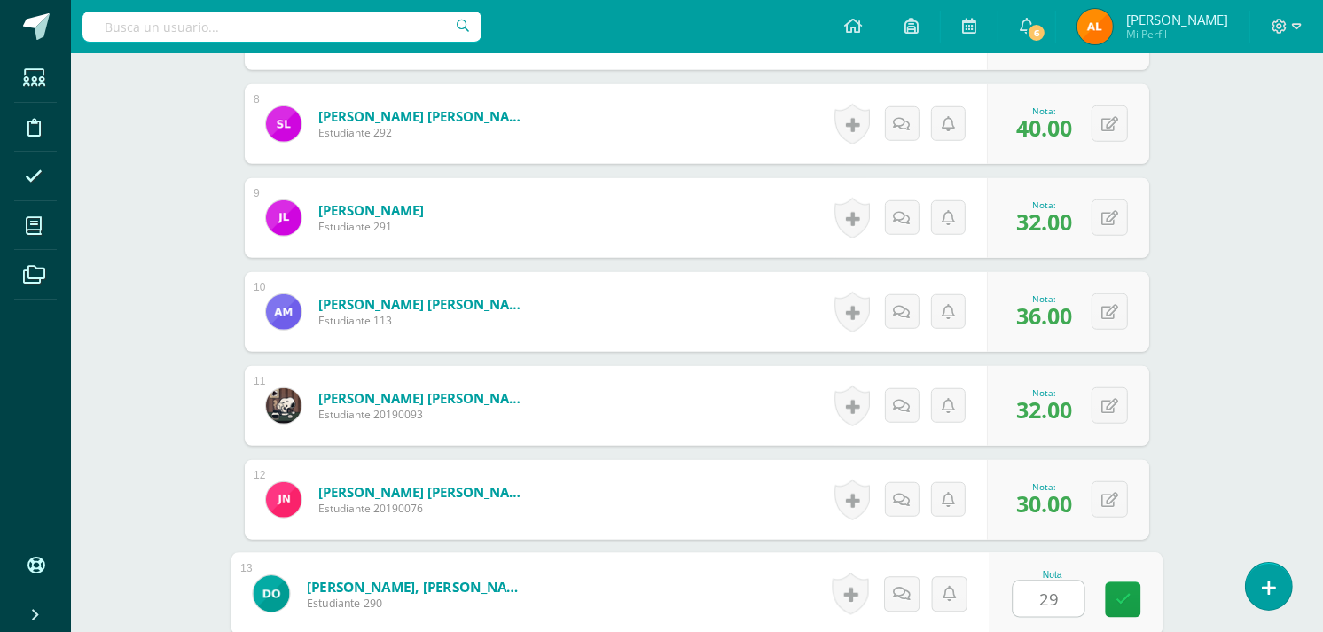
type input "29"
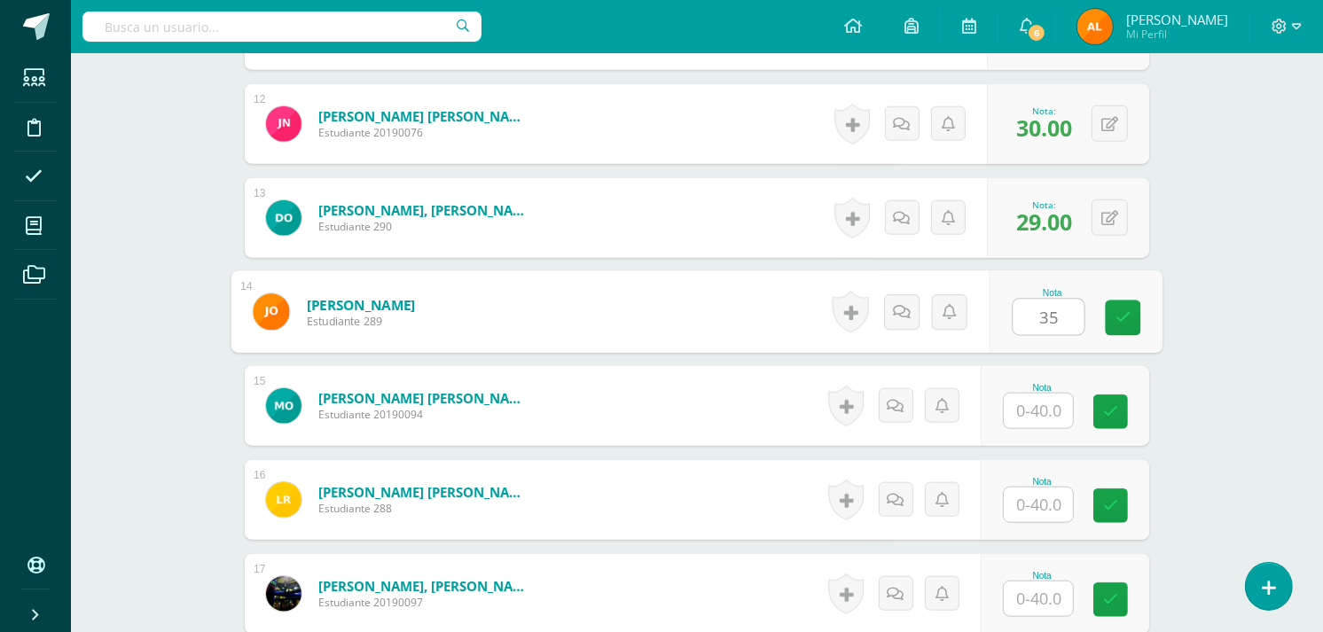
type input "35"
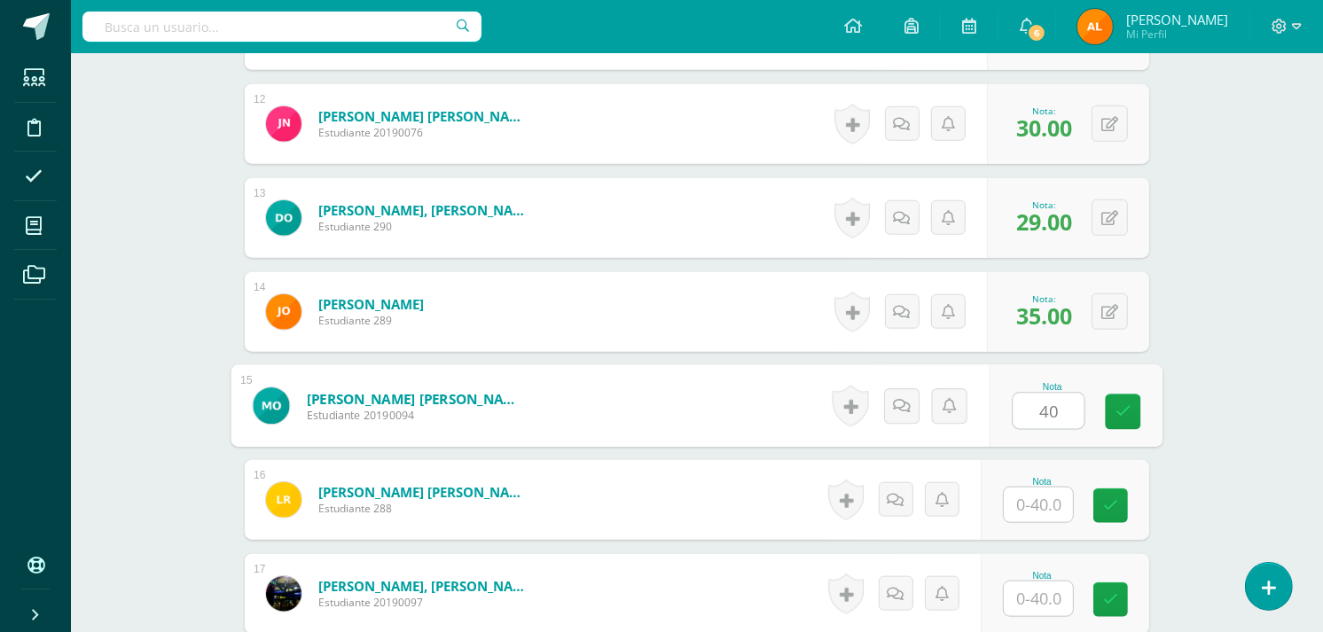
type input "40"
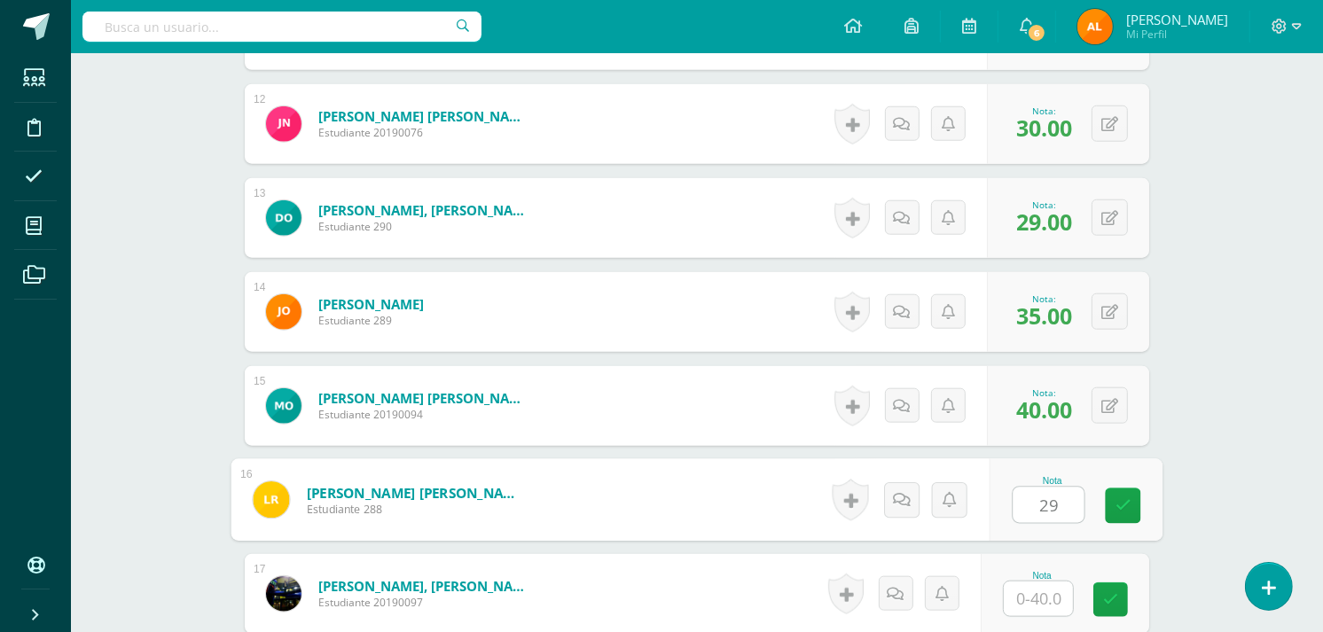
type input "29"
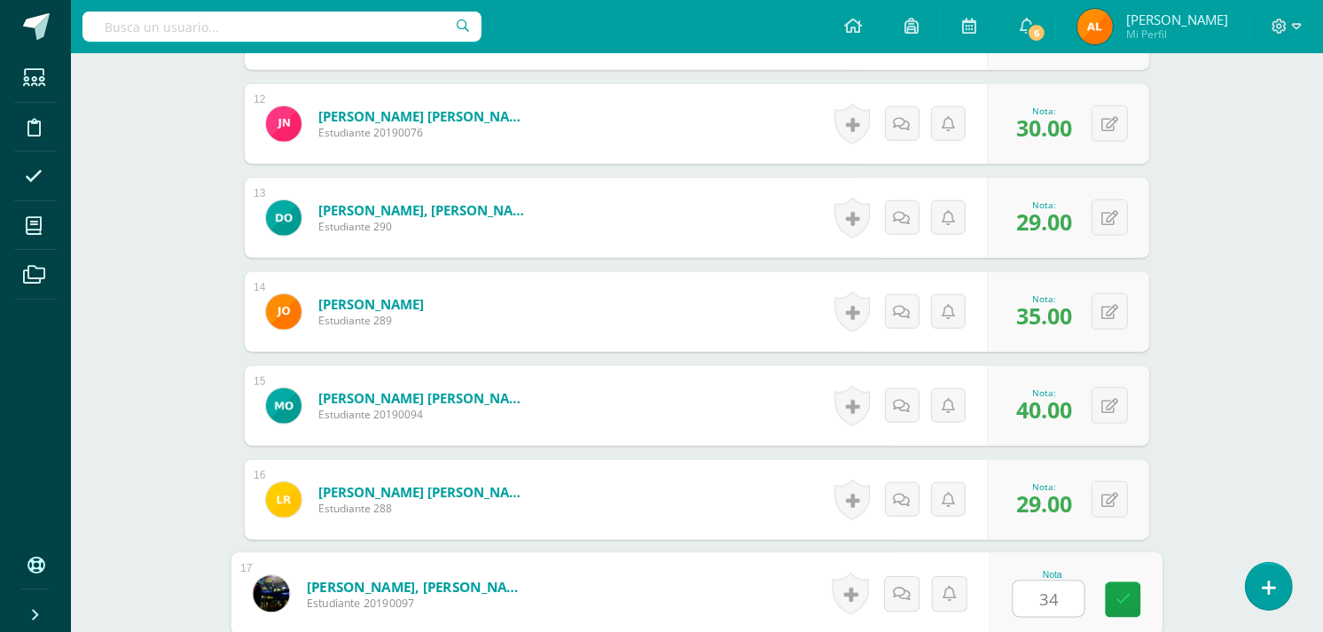
type input "34"
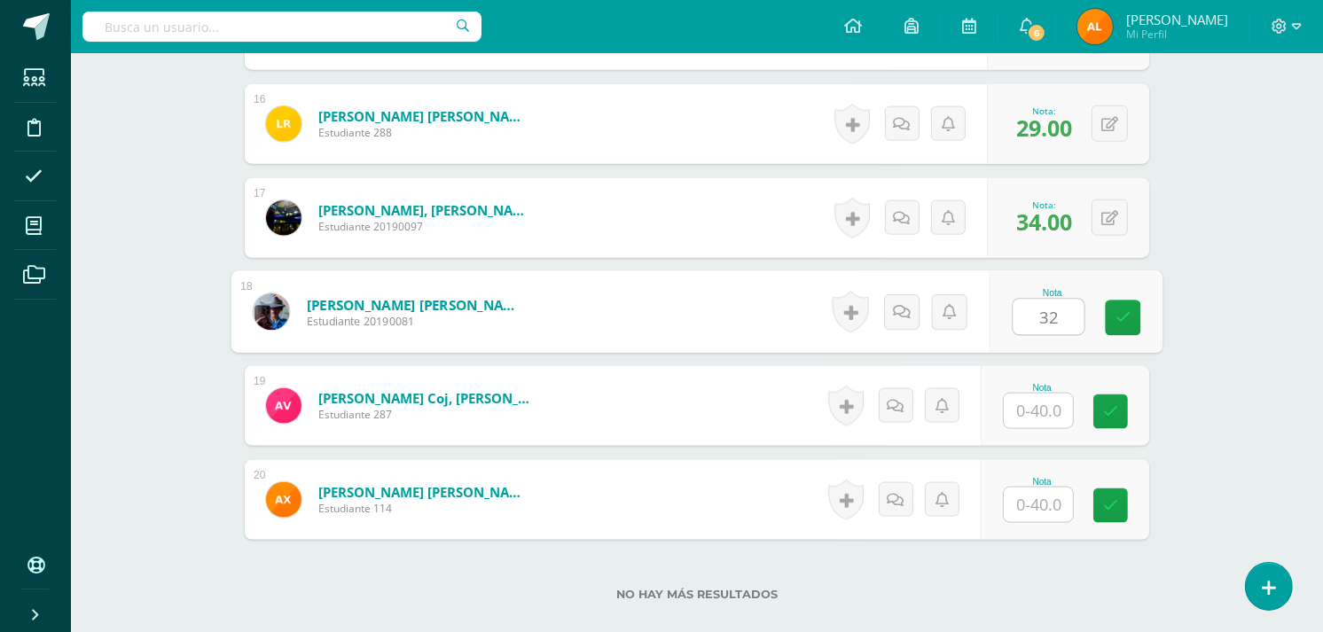
type input "32"
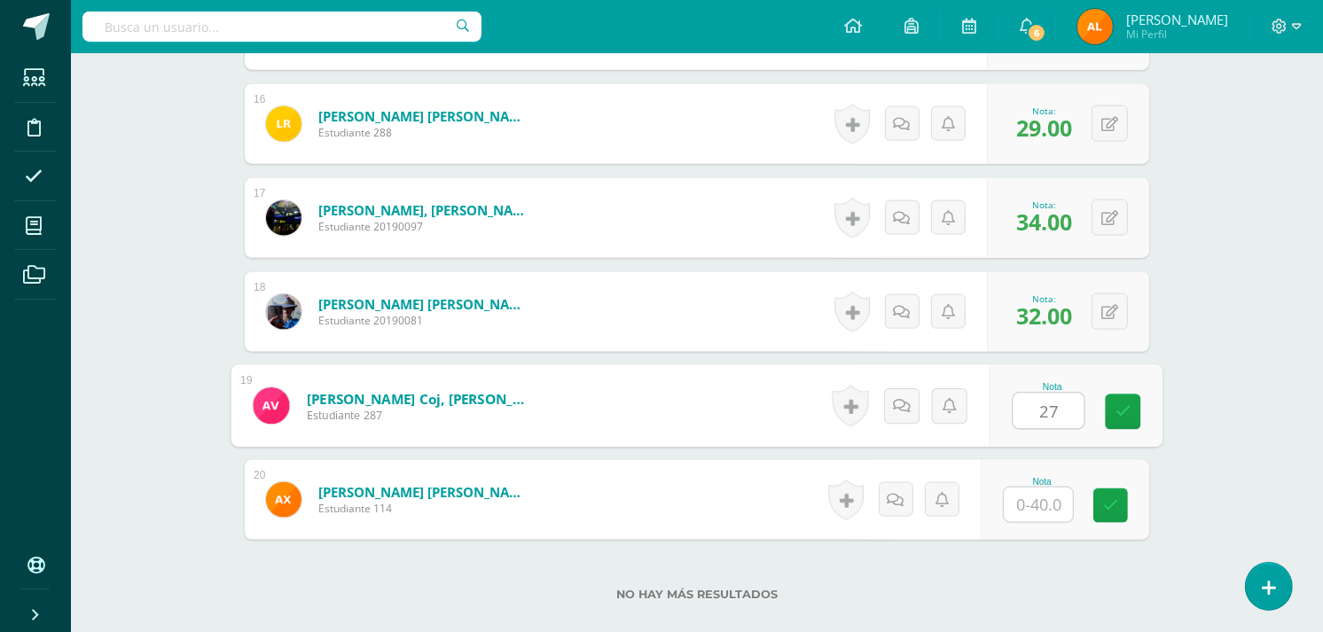
type input "27"
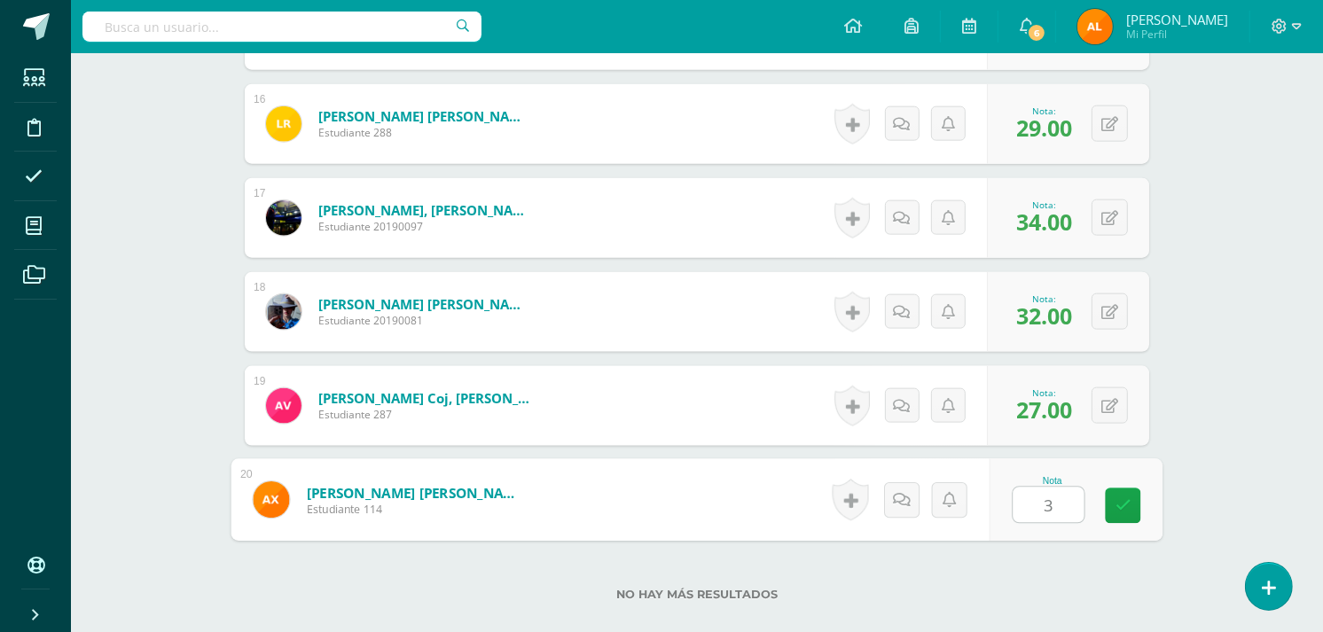
type input "34"
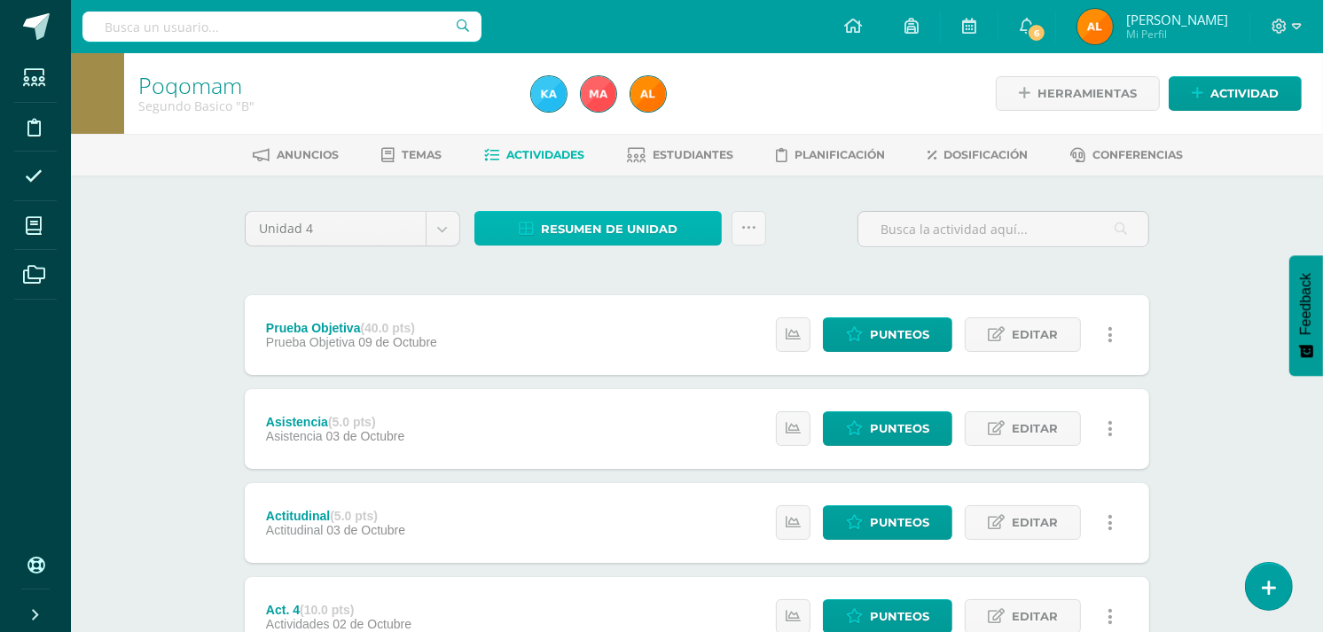
click at [553, 235] on span "Resumen de unidad" at bounding box center [609, 229] width 137 height 33
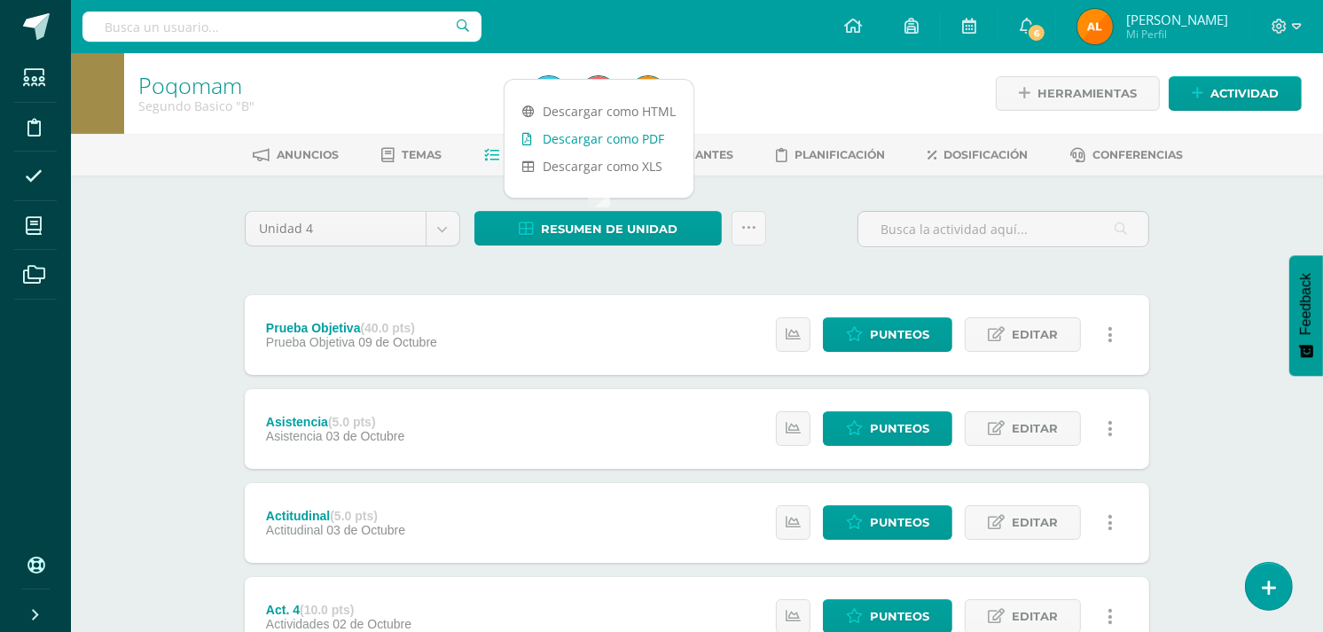
click at [579, 142] on link "Descargar como PDF" at bounding box center [599, 138] width 189 height 27
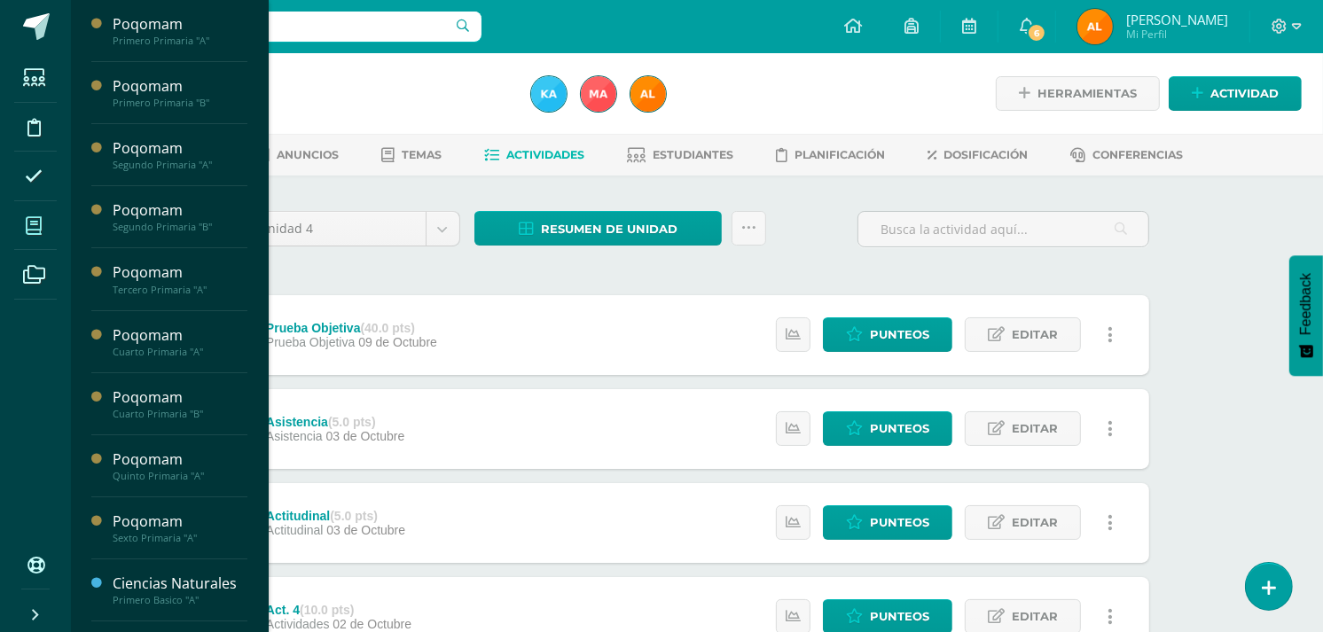
click at [39, 240] on span at bounding box center [34, 226] width 40 height 40
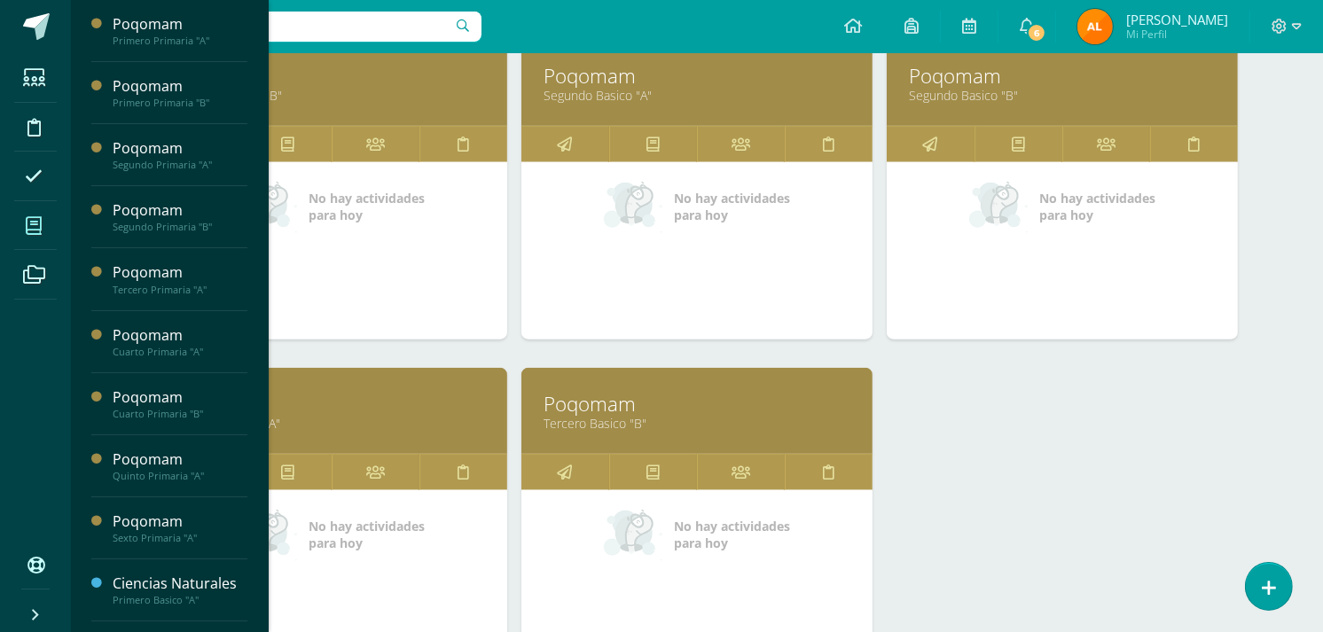
scroll to position [1618, 0]
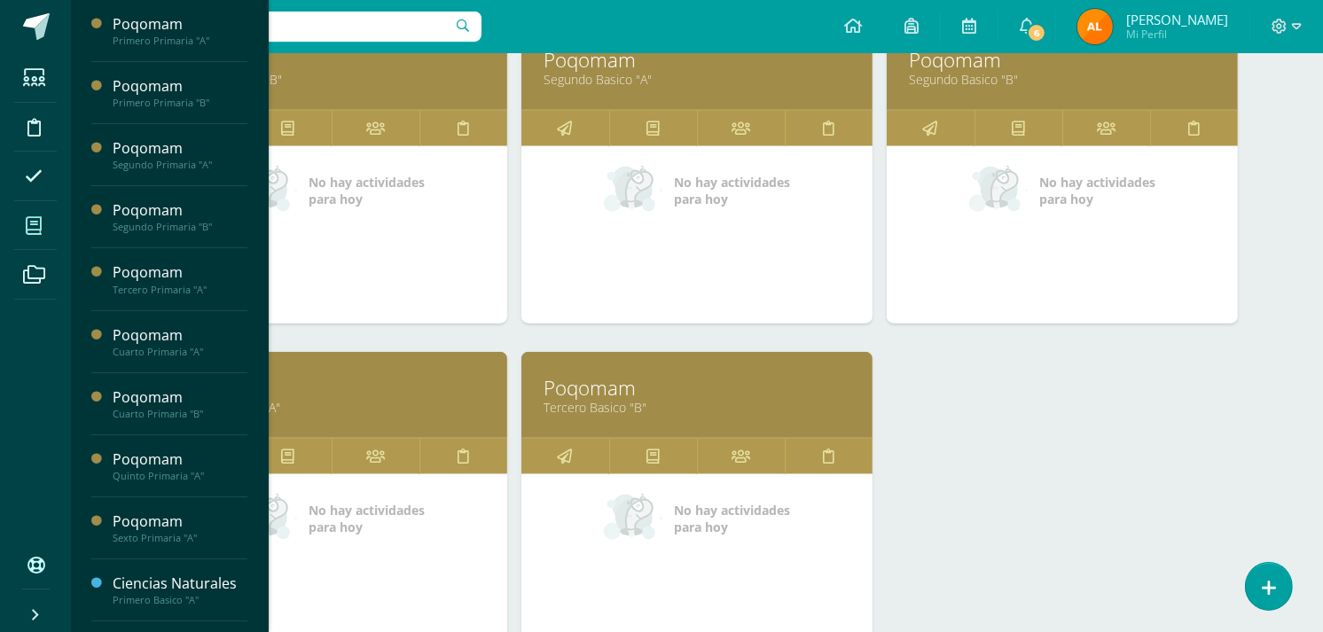
click at [296, 405] on link "Tercero Basico "A"" at bounding box center [331, 407] width 307 height 17
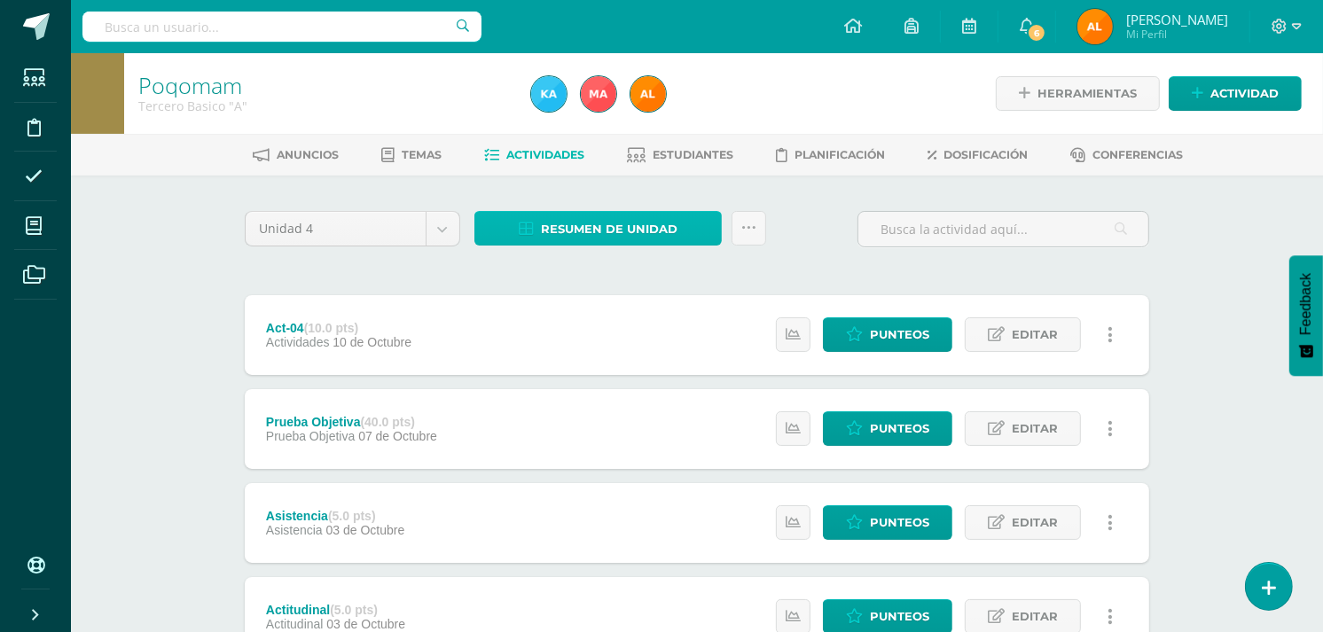
click at [657, 235] on span "Resumen de unidad" at bounding box center [609, 229] width 137 height 33
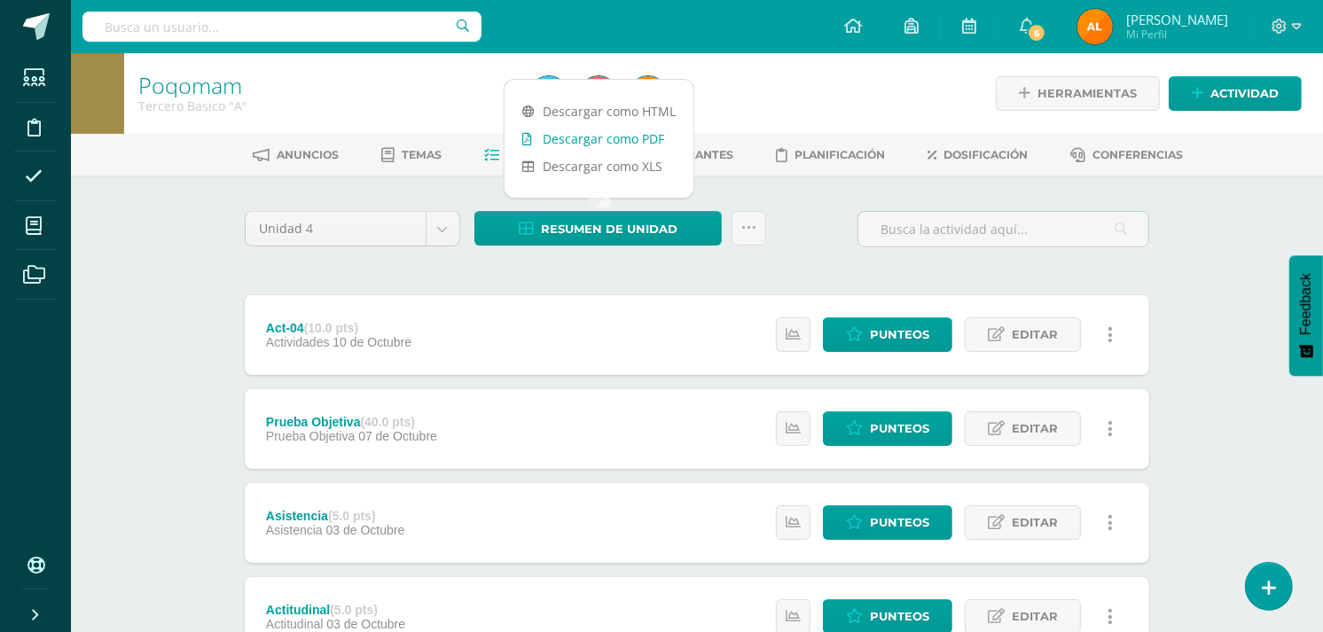
click at [606, 131] on link "Descargar como PDF" at bounding box center [599, 138] width 189 height 27
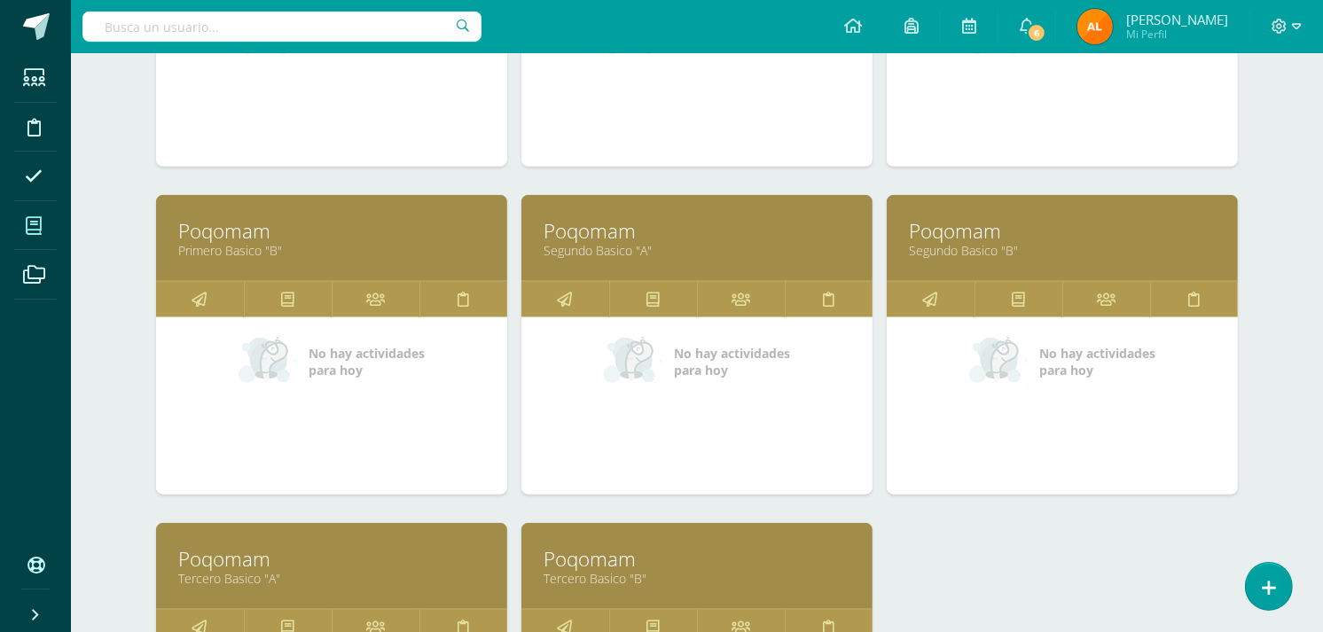
scroll to position [1786, 0]
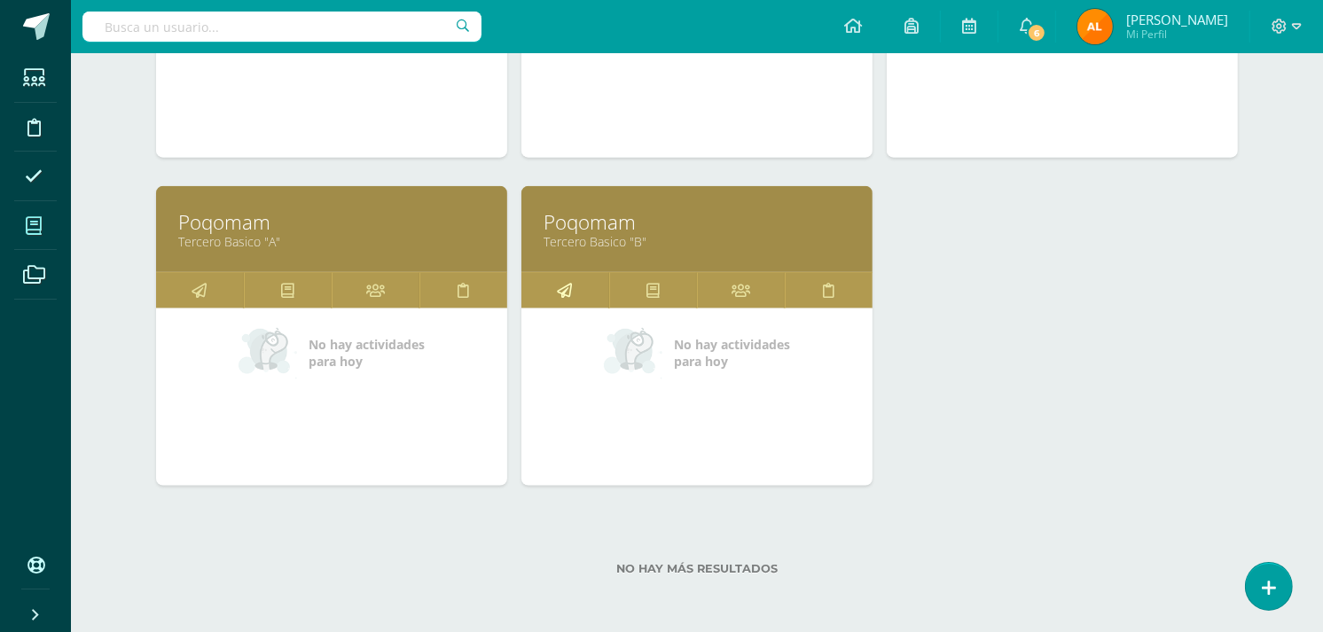
click at [568, 284] on icon at bounding box center [565, 290] width 15 height 35
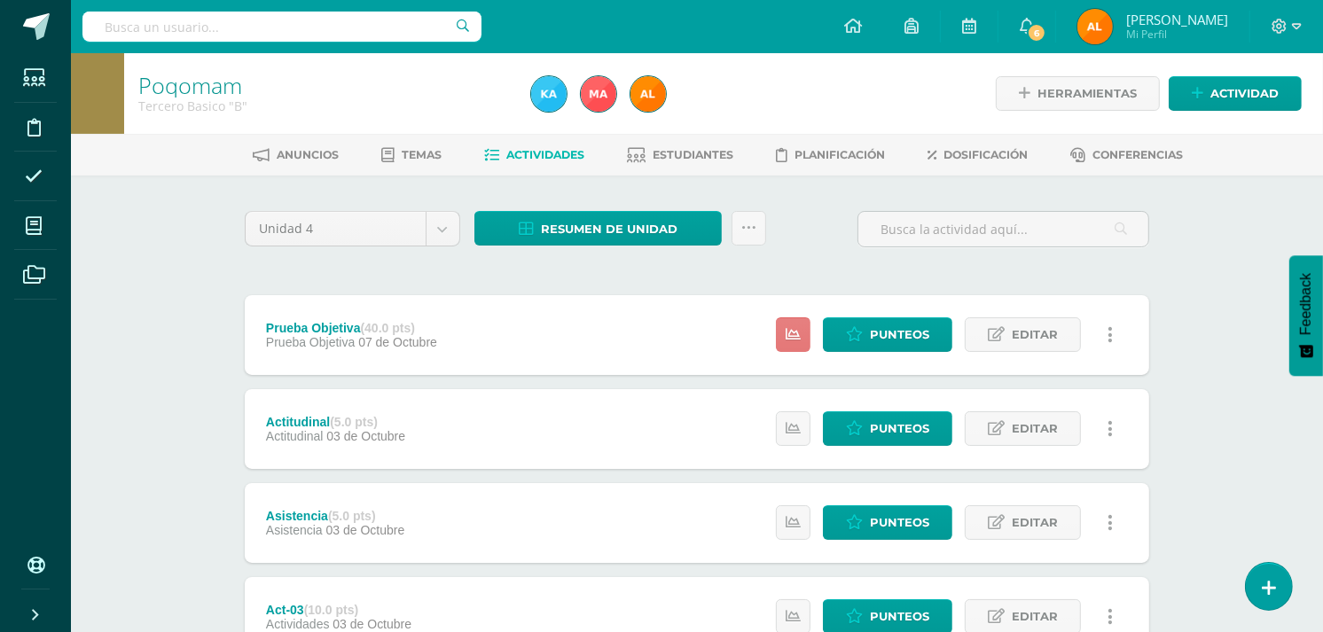
click at [795, 339] on icon at bounding box center [793, 334] width 15 height 15
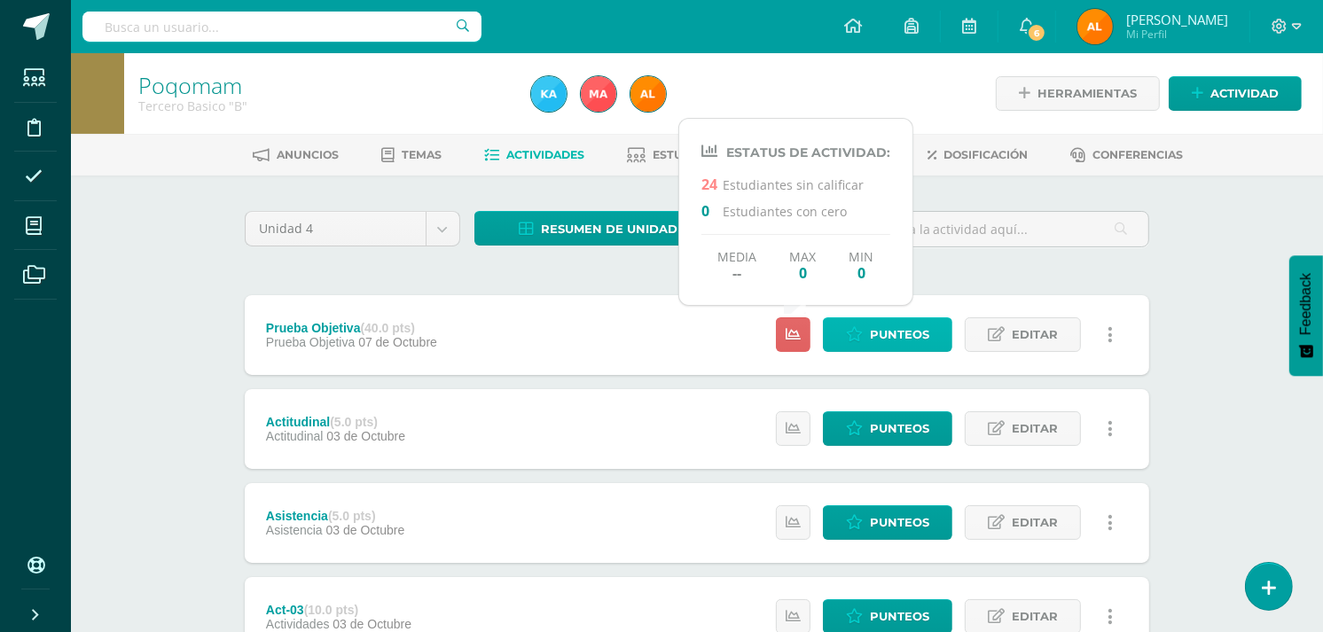
click at [891, 335] on span "Punteos" at bounding box center [899, 334] width 59 height 33
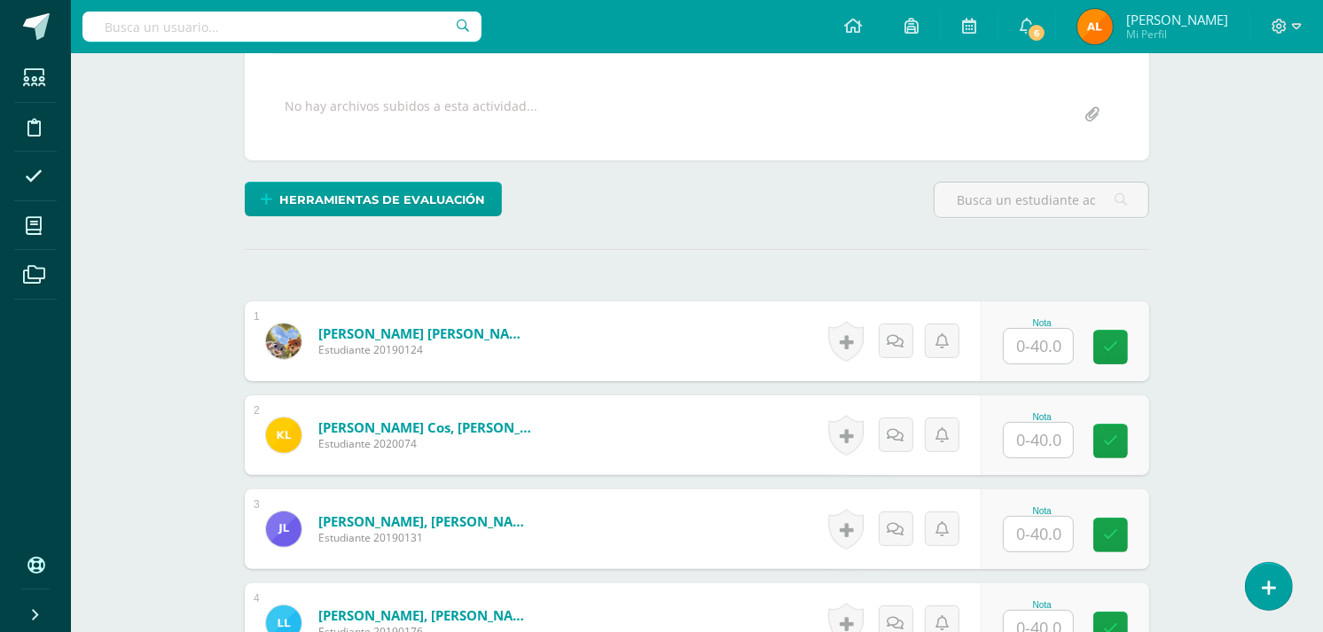
scroll to position [312, 0]
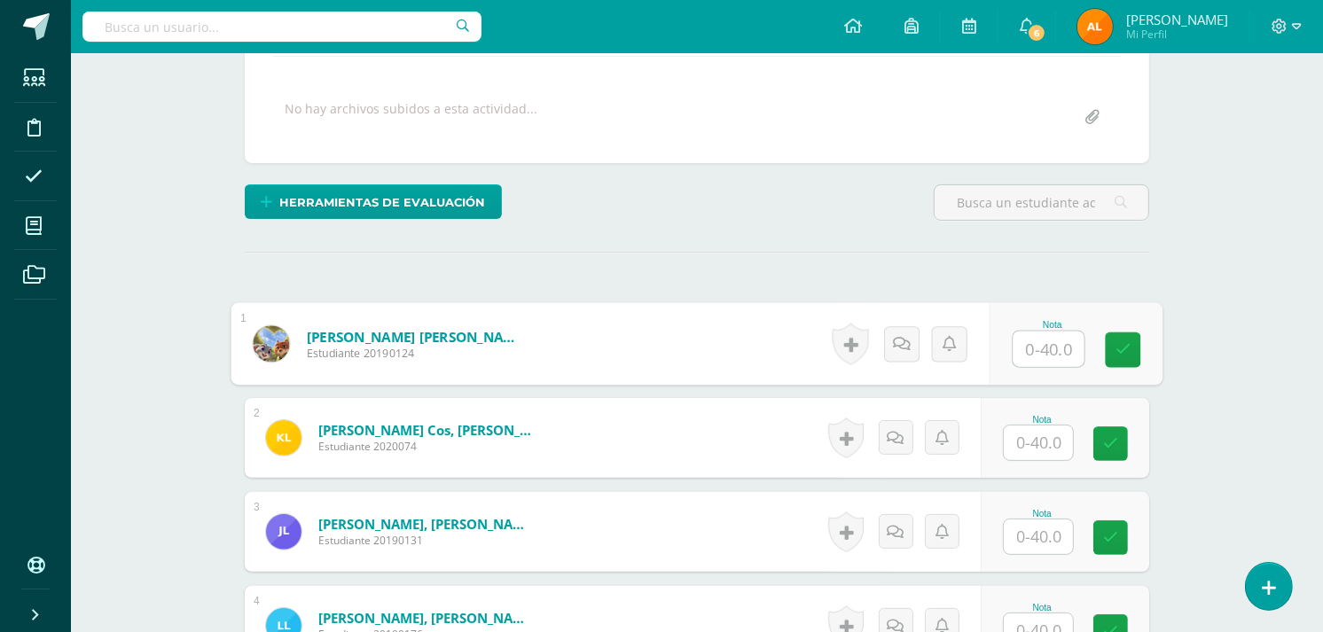
click at [1055, 348] on input "text" at bounding box center [1049, 349] width 71 height 35
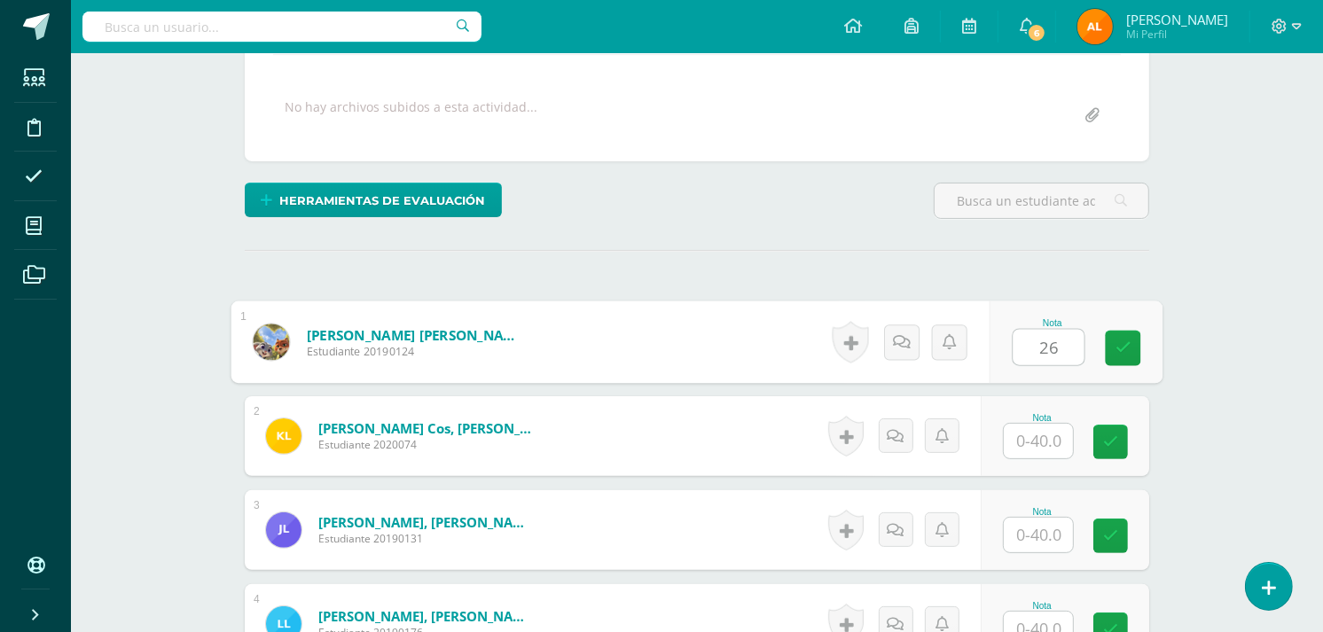
type input "26"
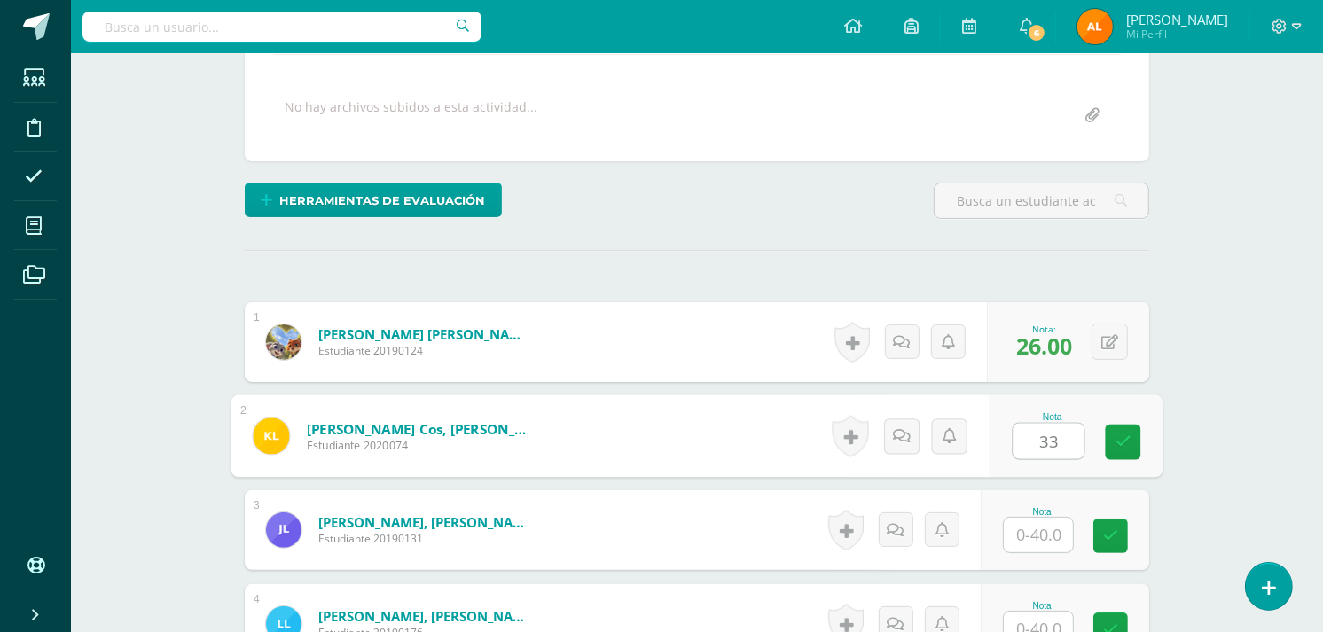
type input "33"
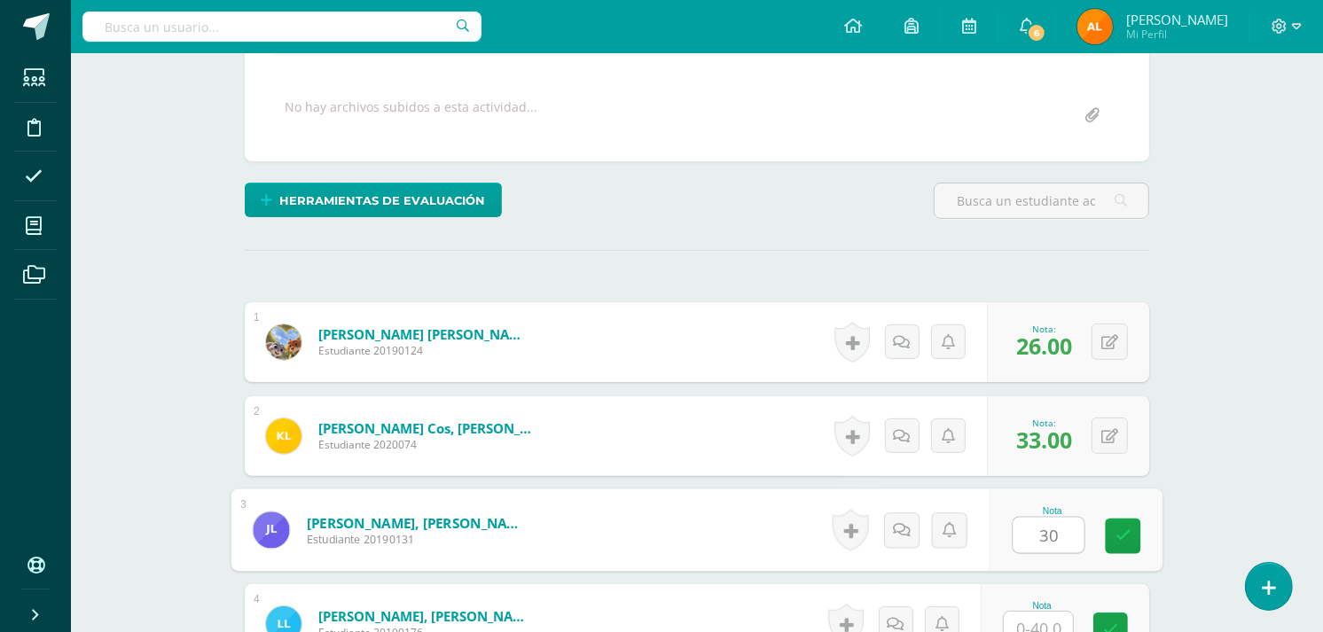
type input "30"
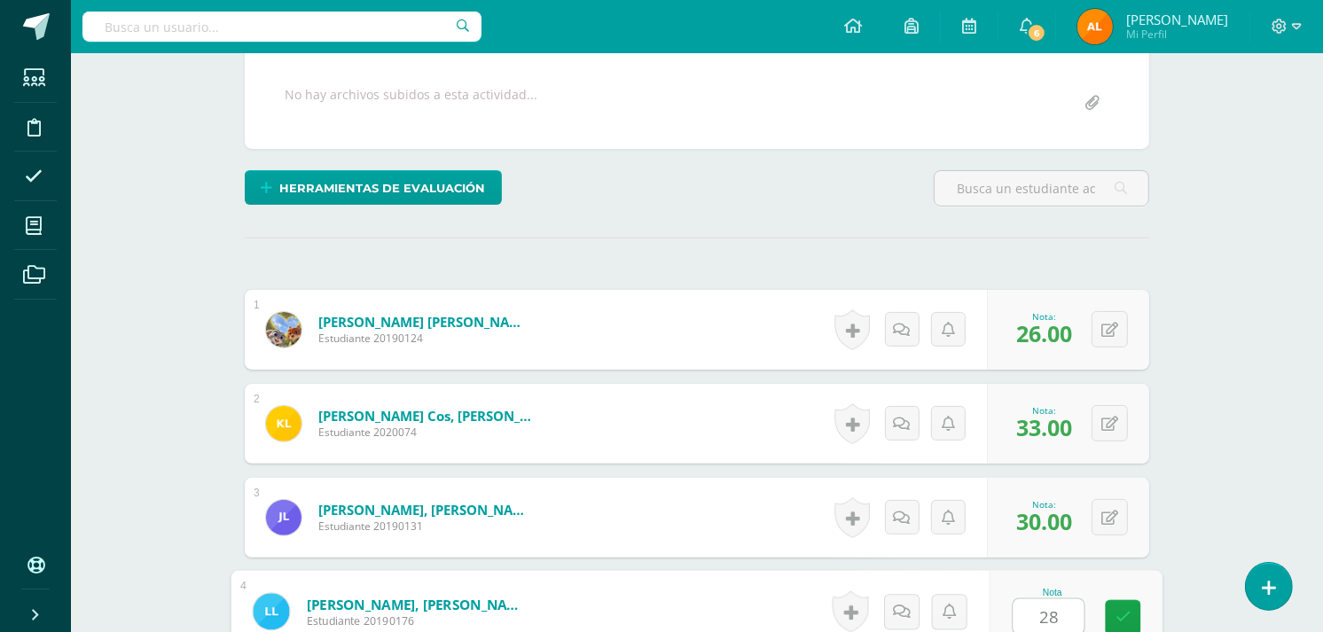
type input "28"
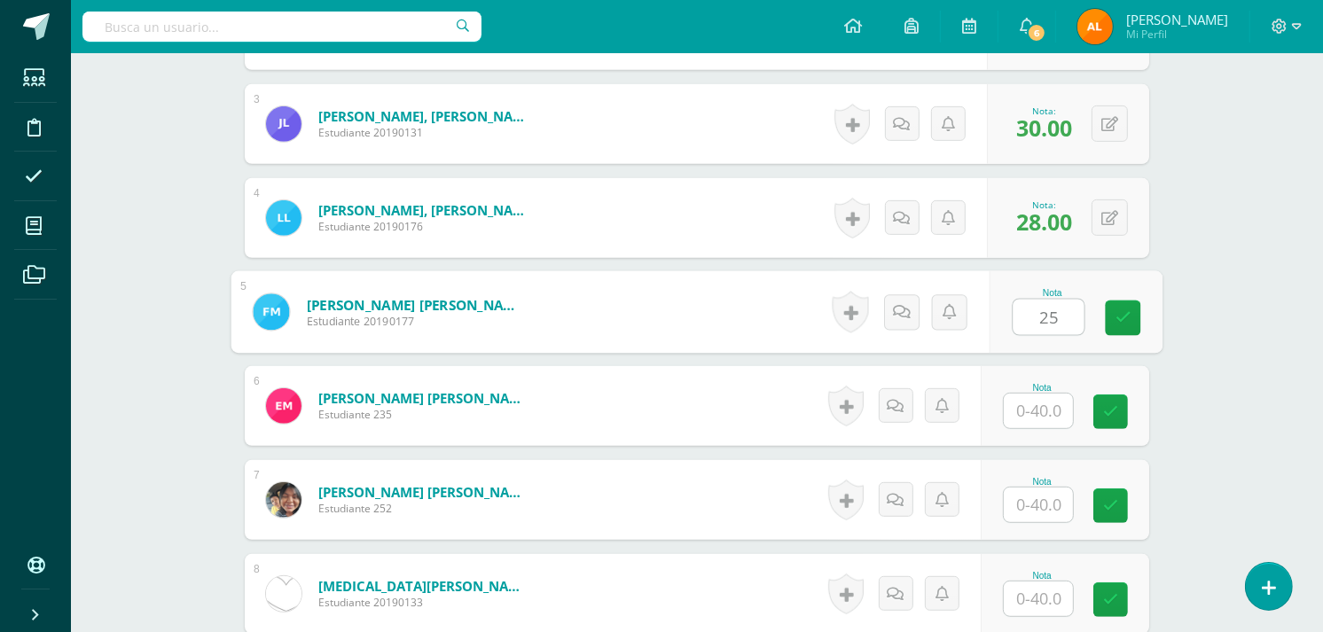
type input "25"
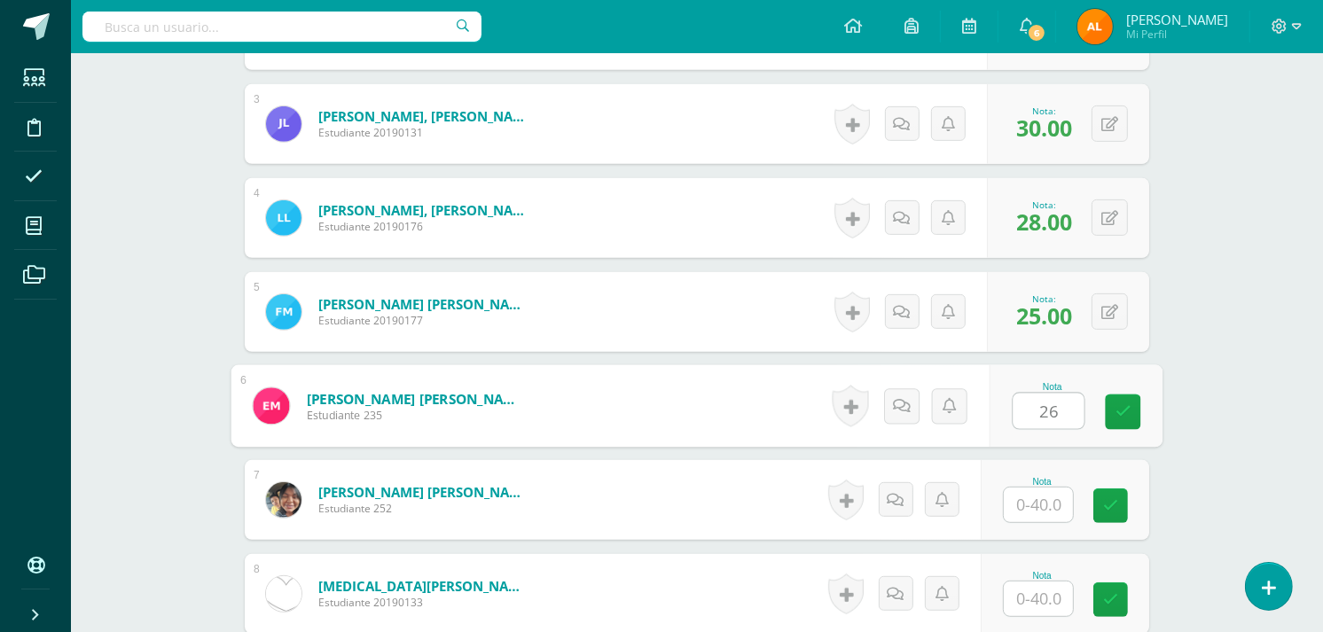
type input "26"
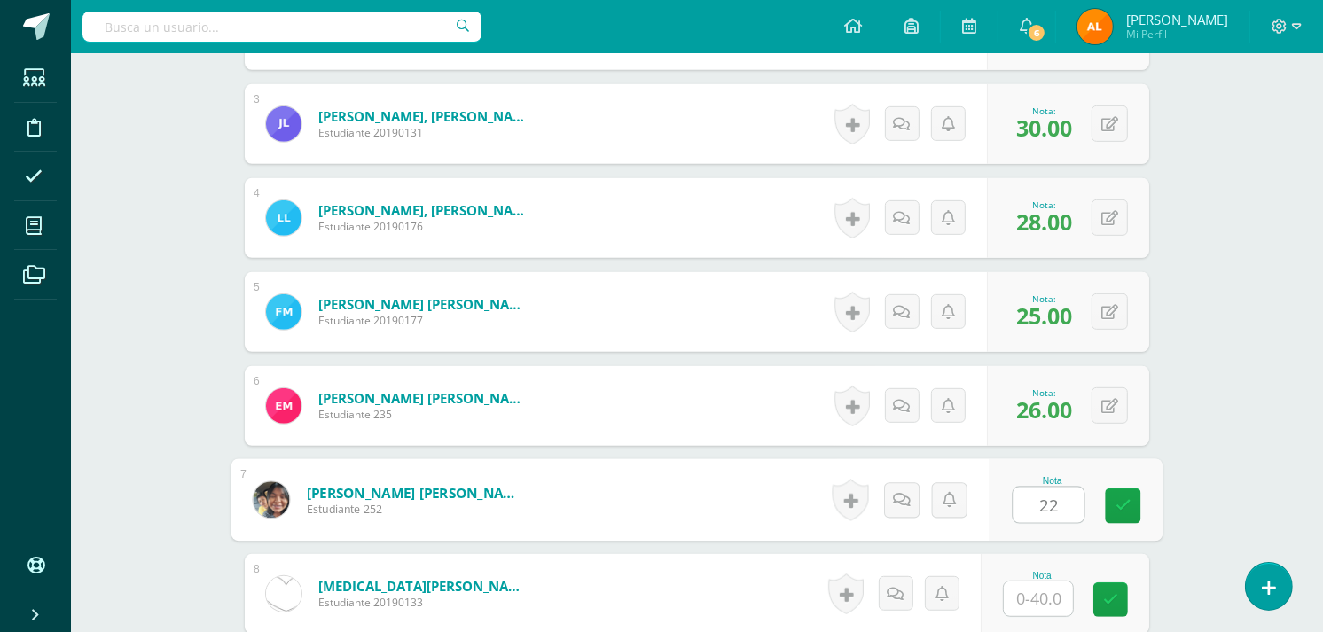
type input "22"
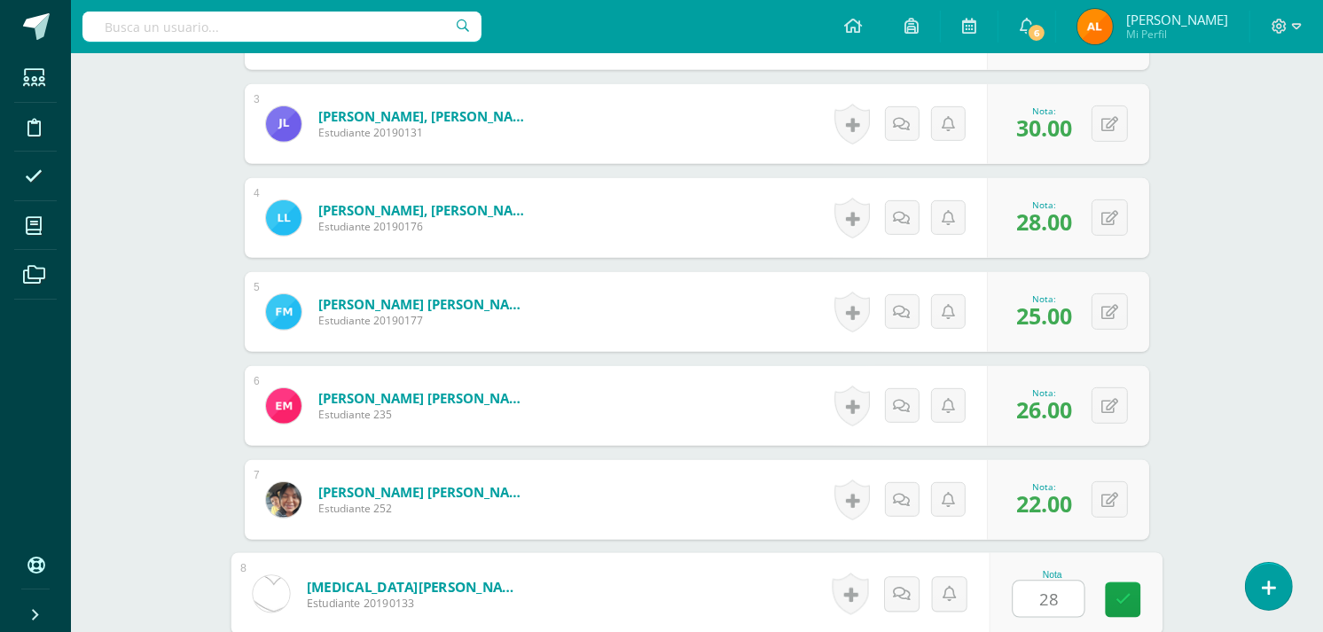
type input "28"
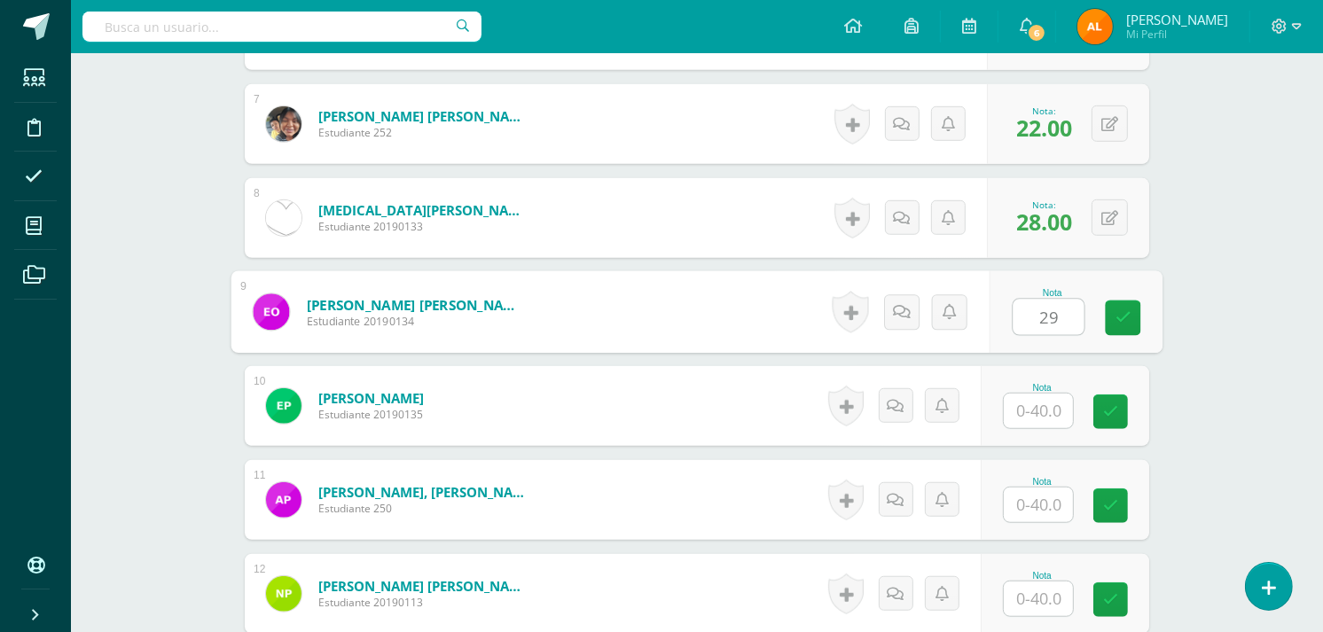
type input "29"
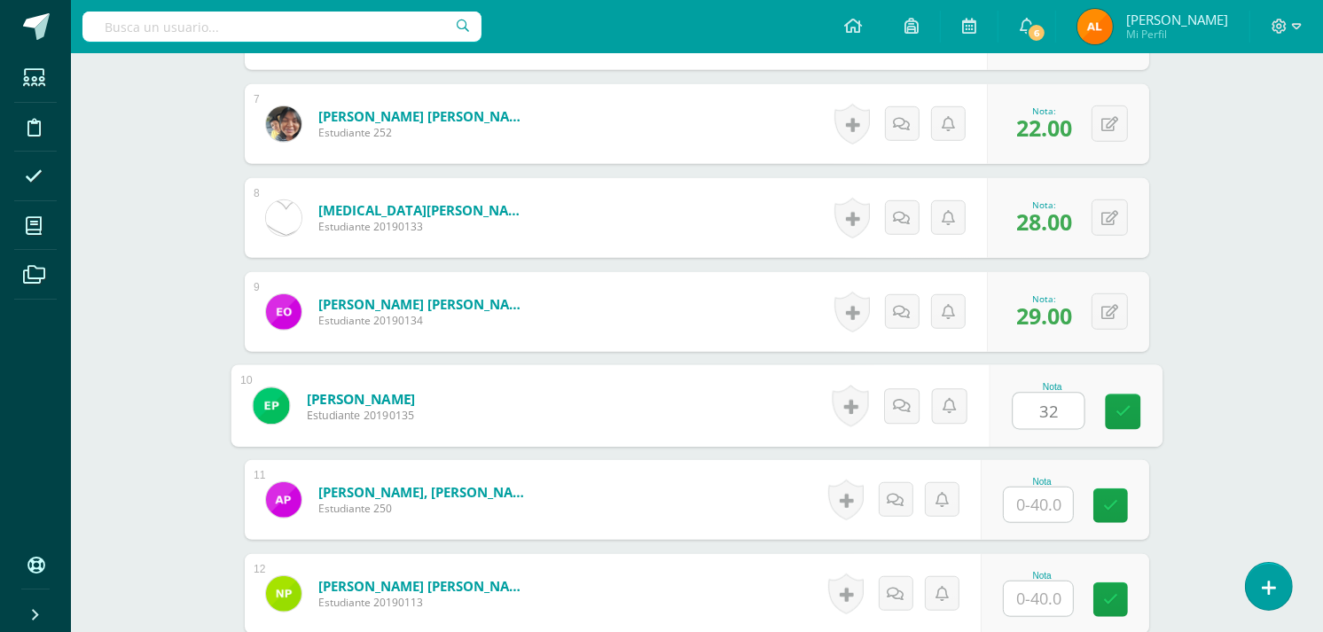
type input "32"
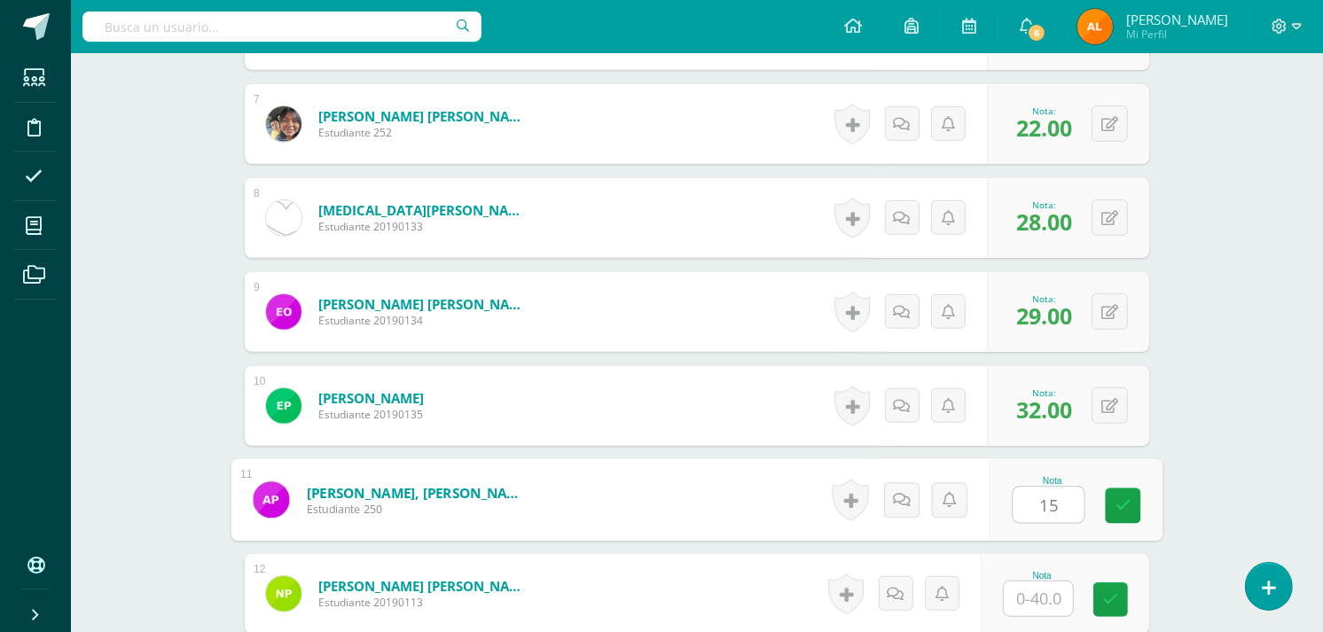
type input "15"
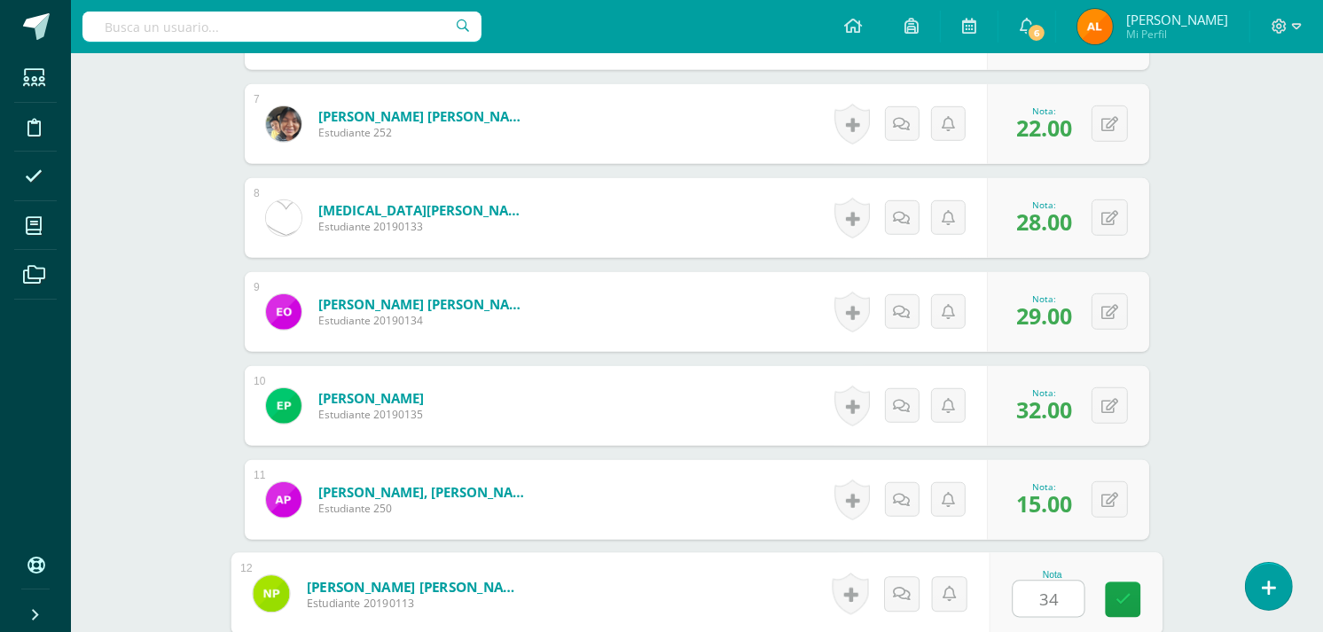
type input "34"
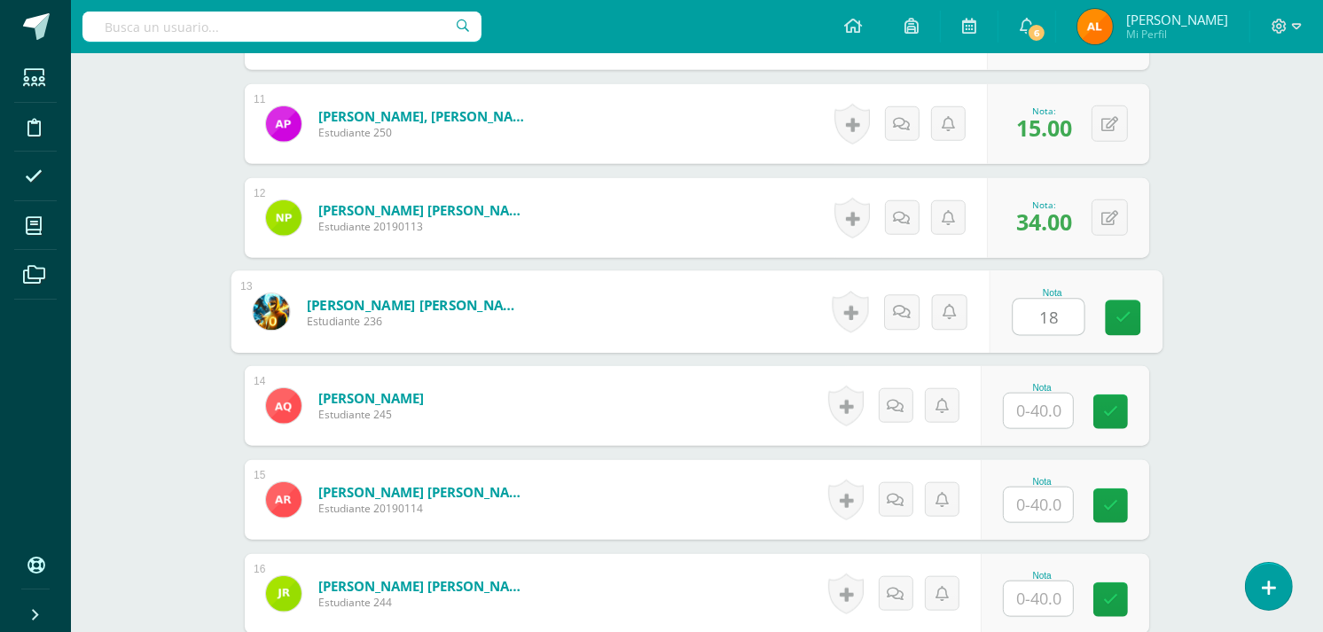
type input "18"
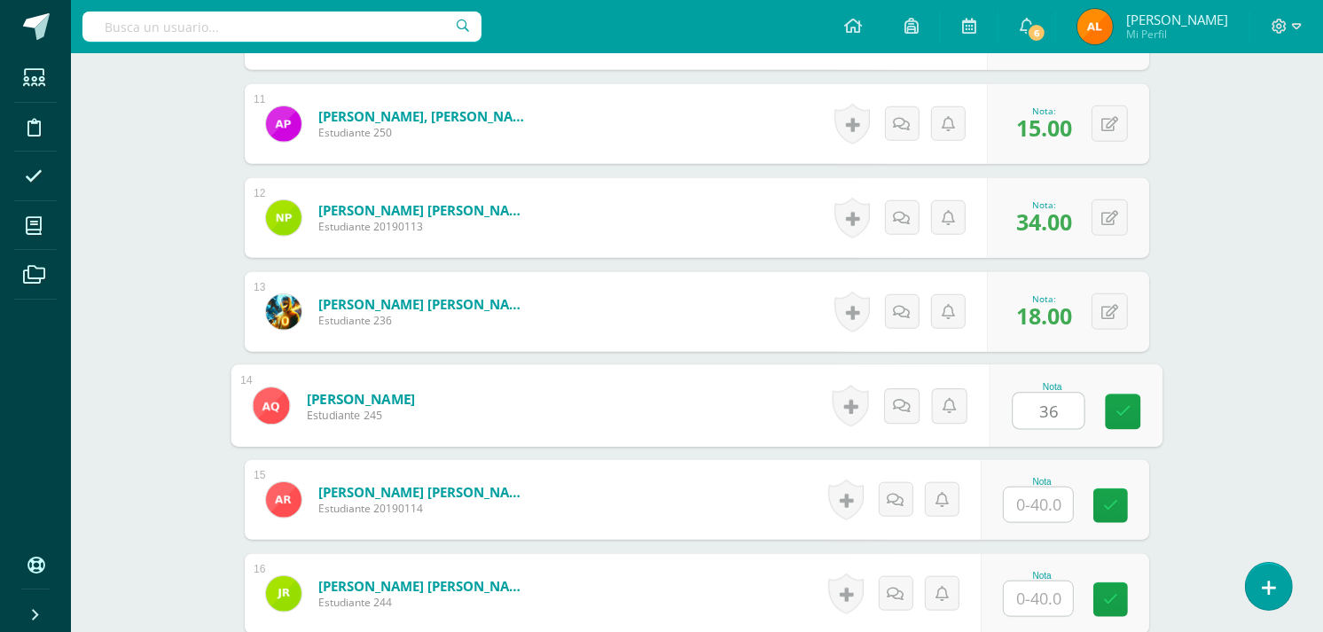
type input "36"
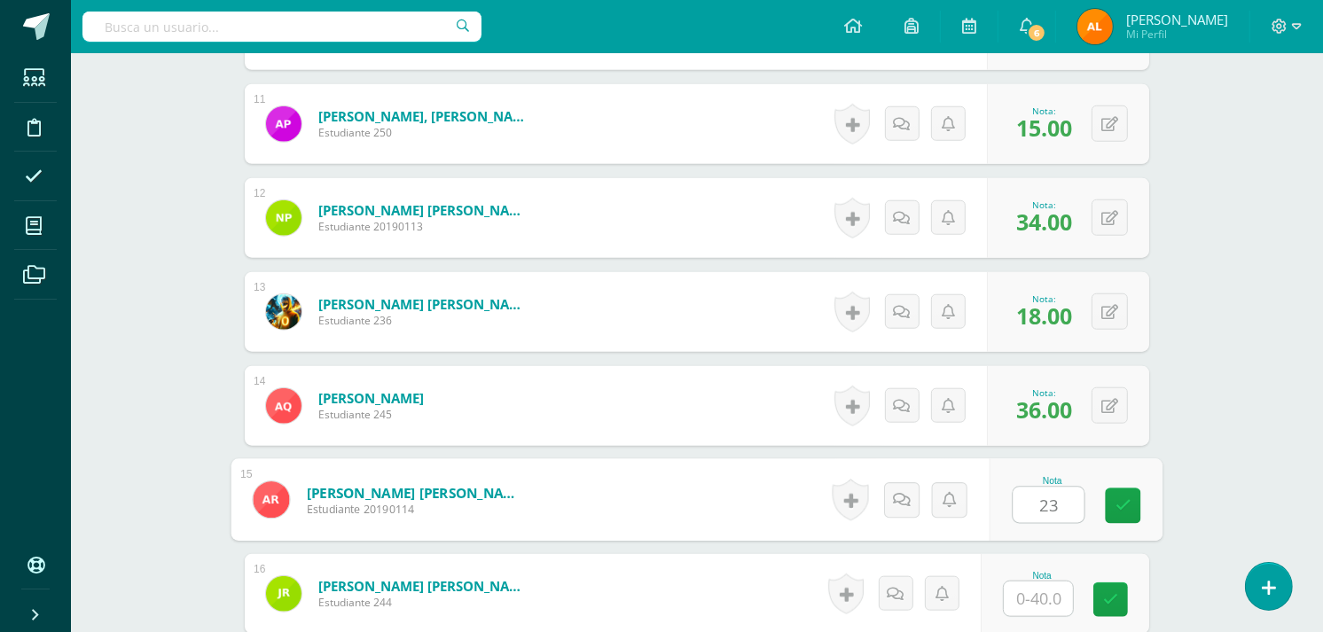
type input "23"
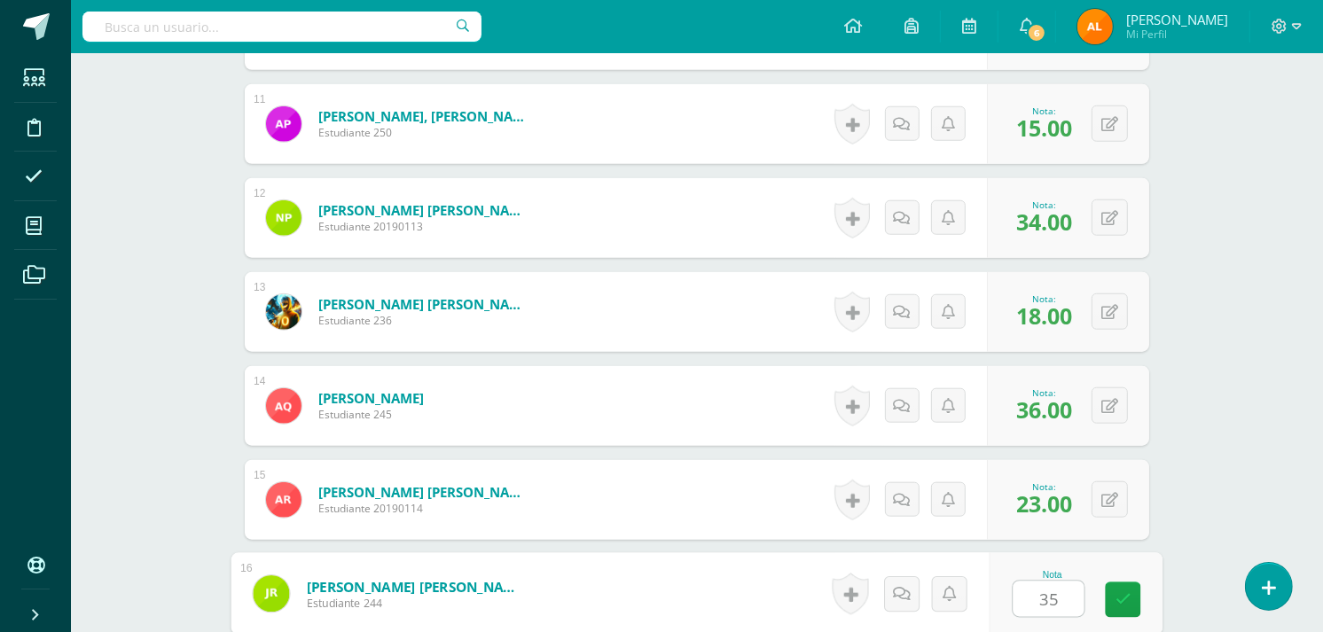
type input "35"
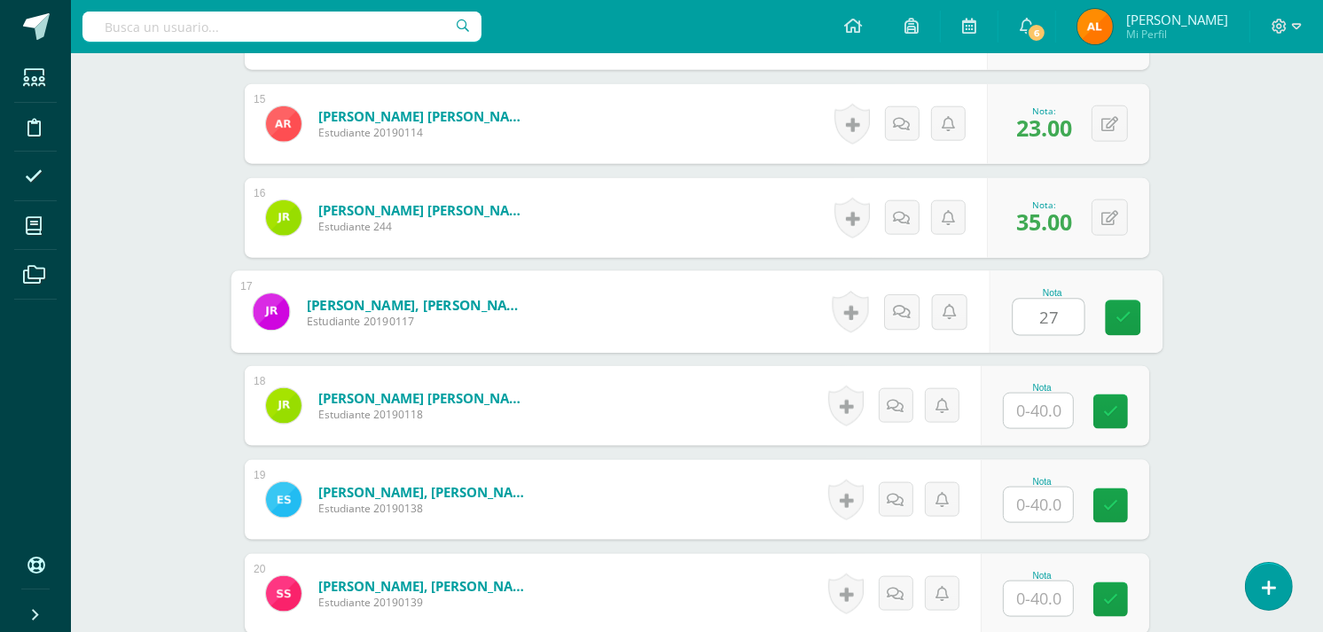
type input "27"
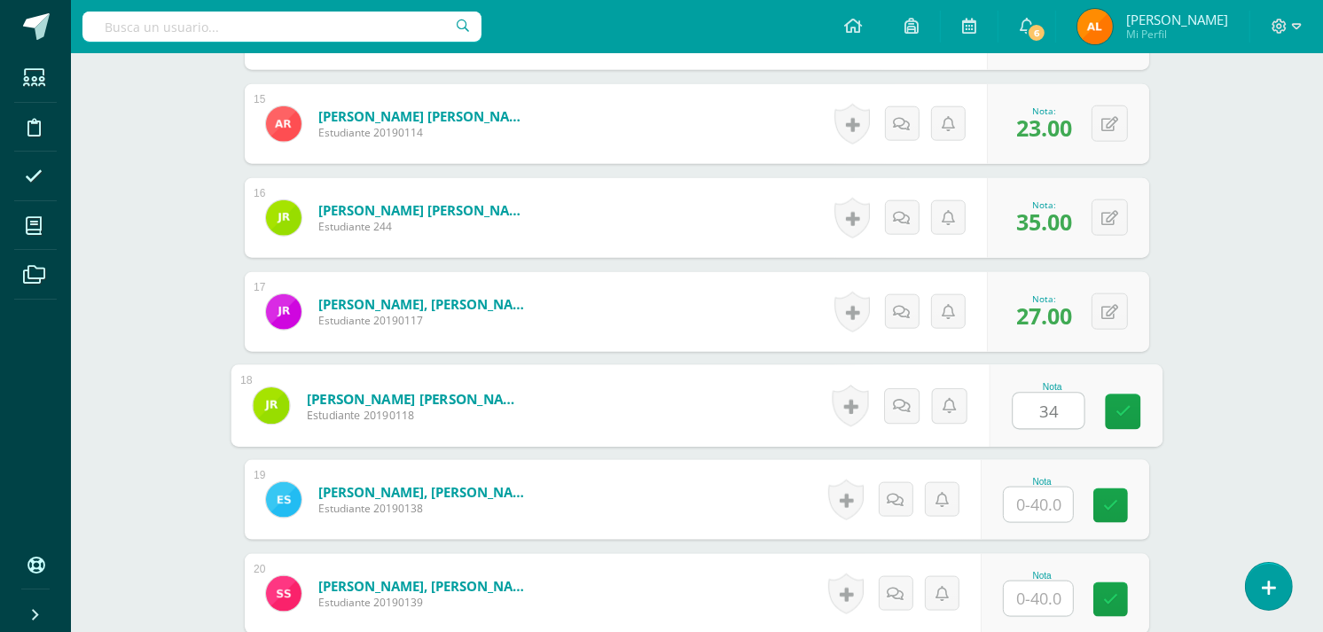
type input "34"
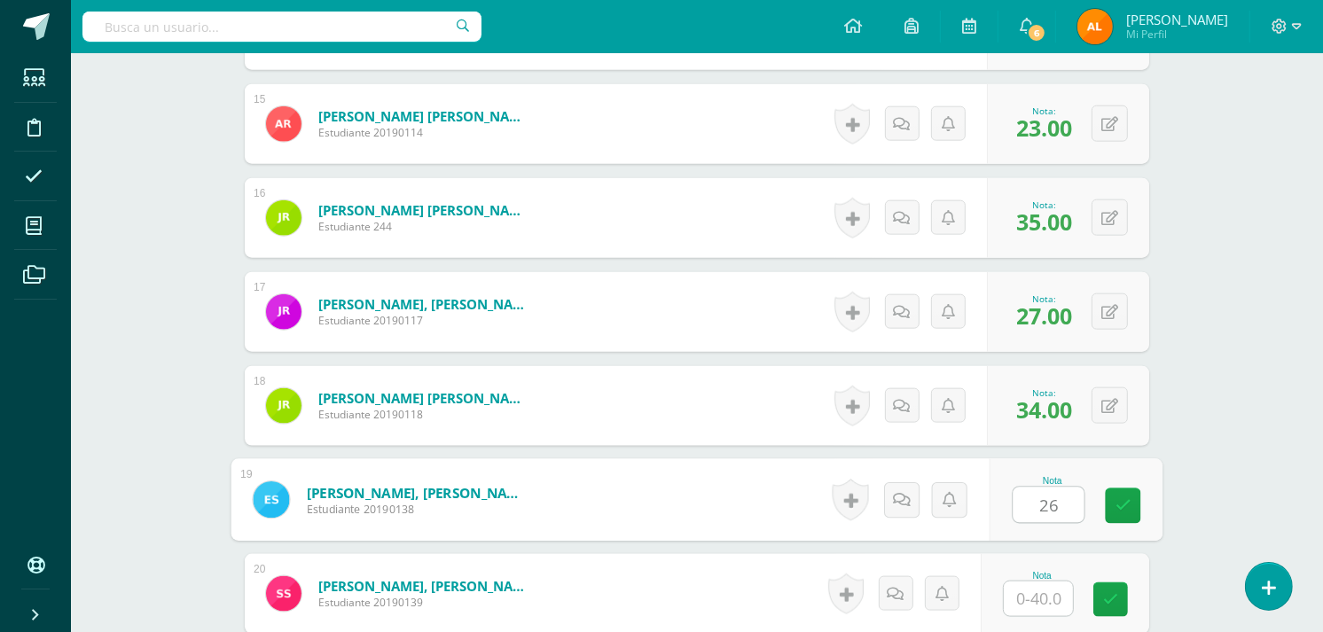
type input "26"
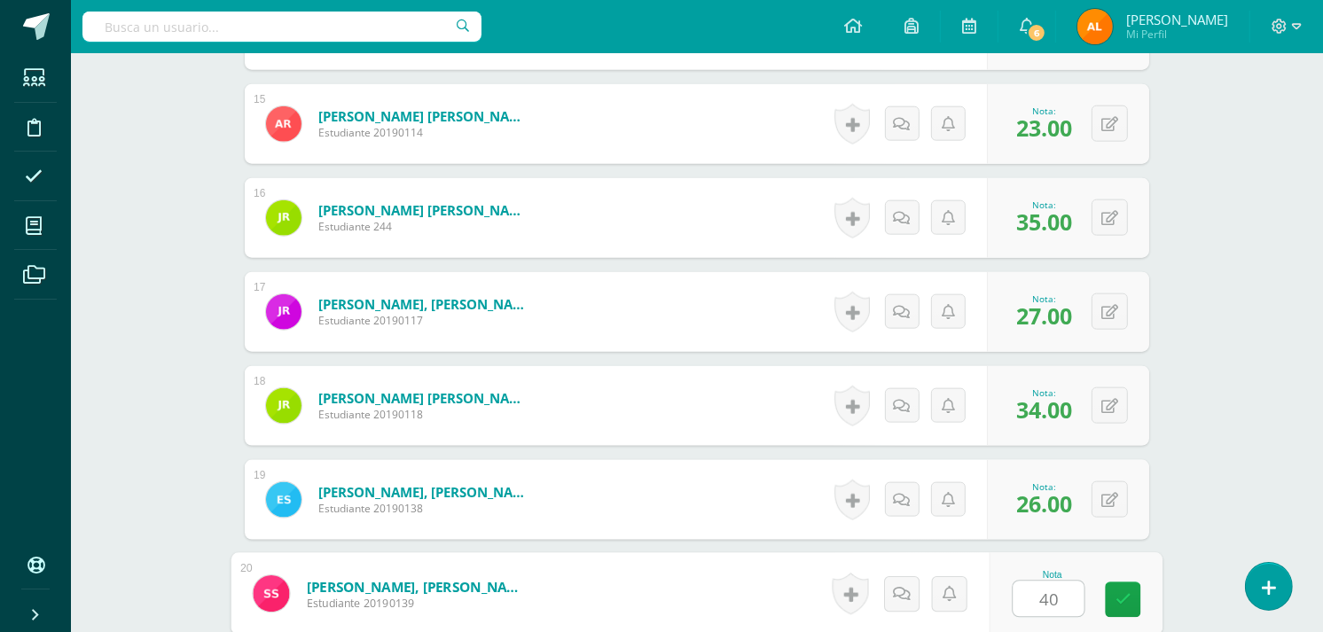
type input "40"
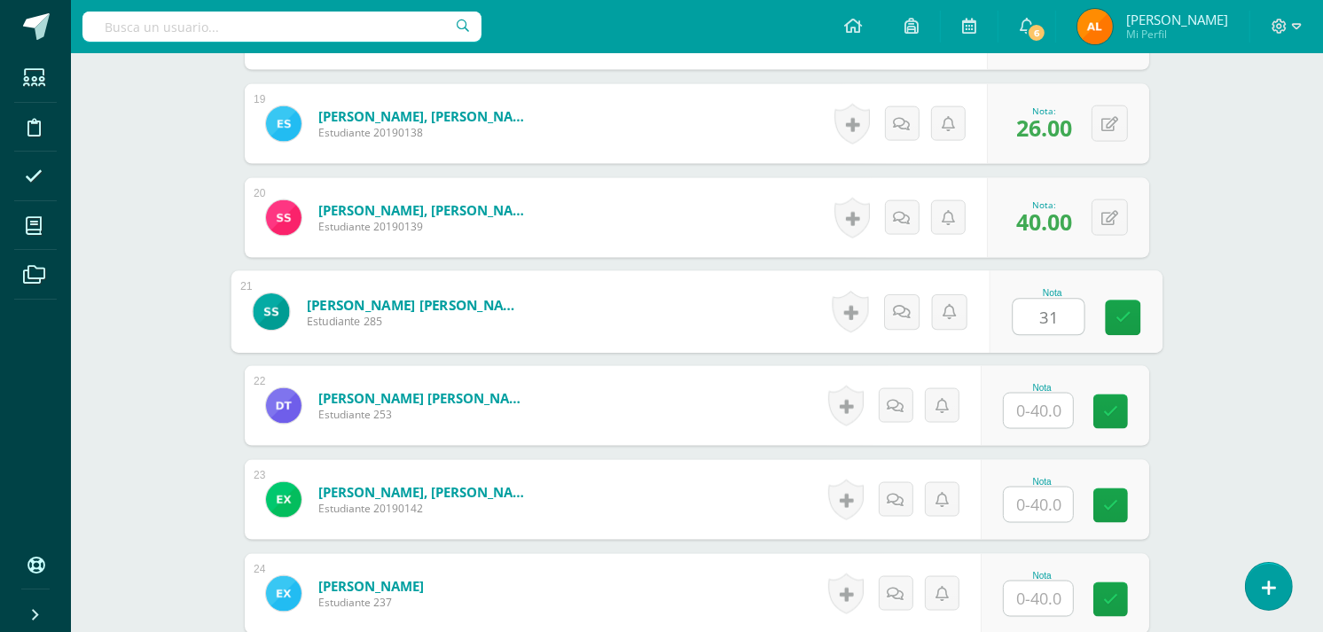
type input "31"
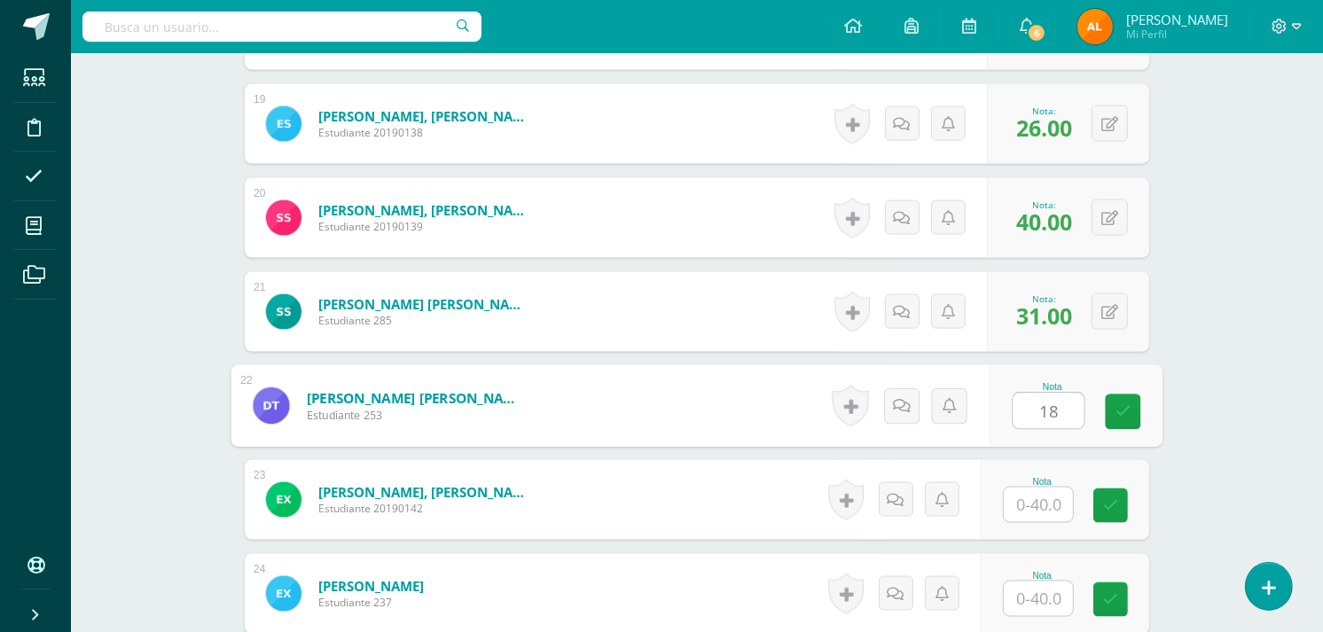
type input "18"
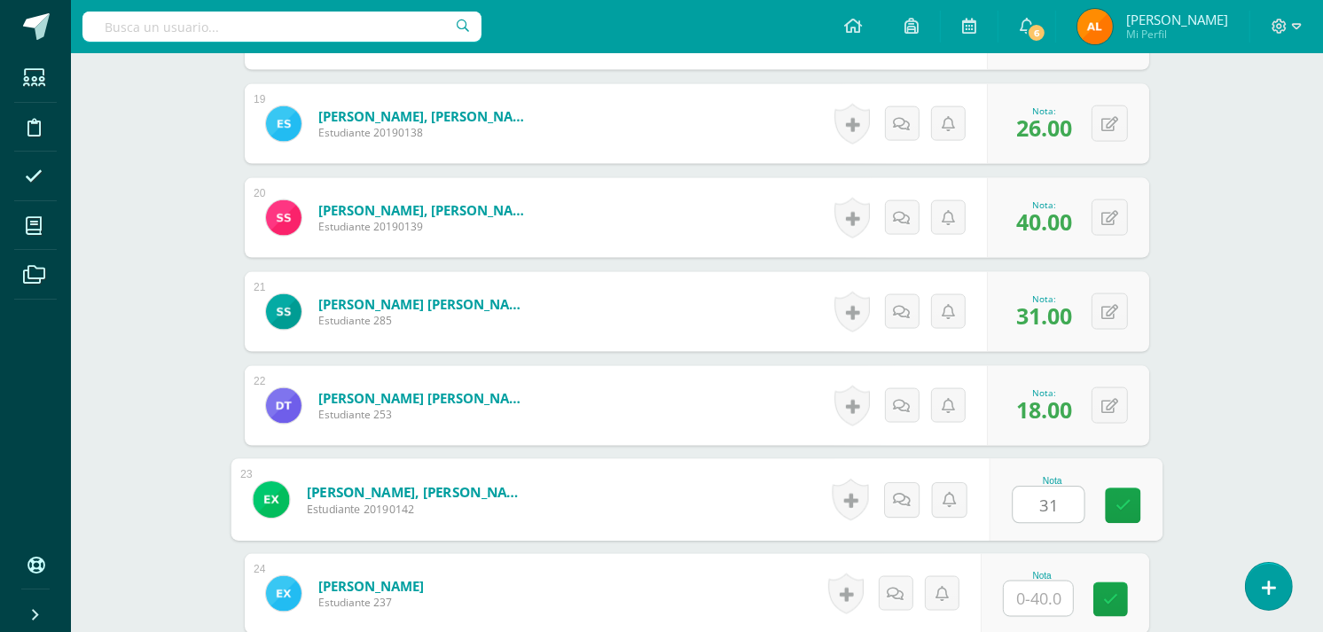
type input "31"
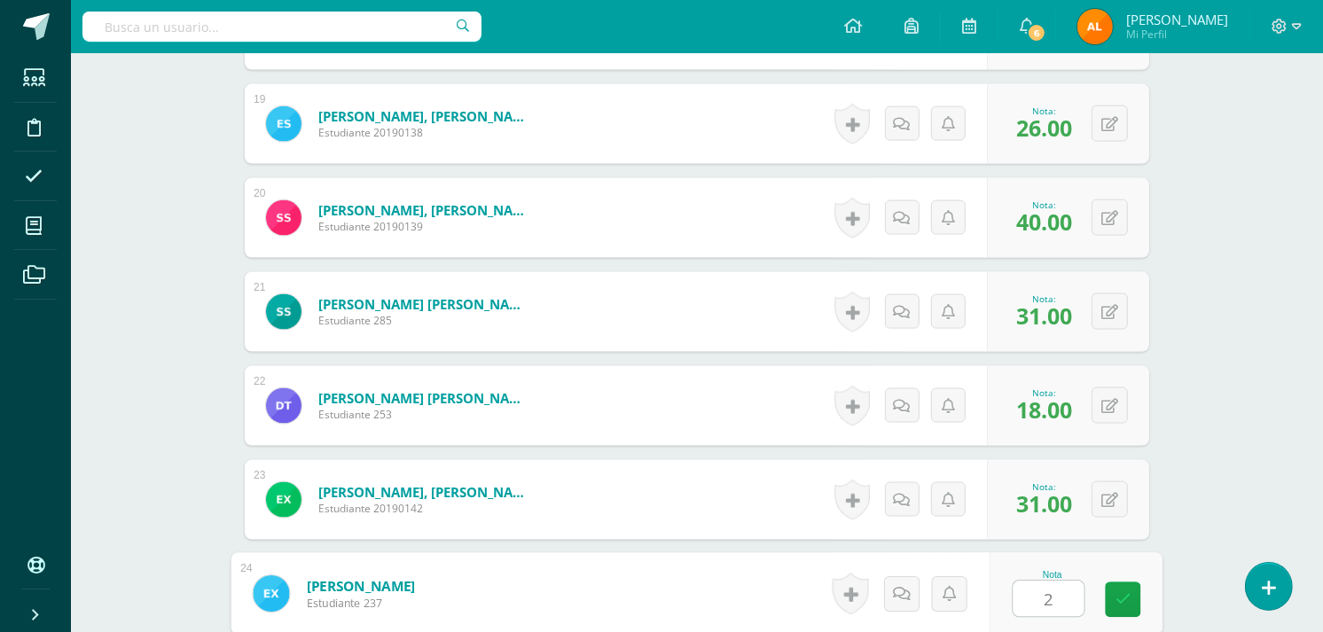
type input "24"
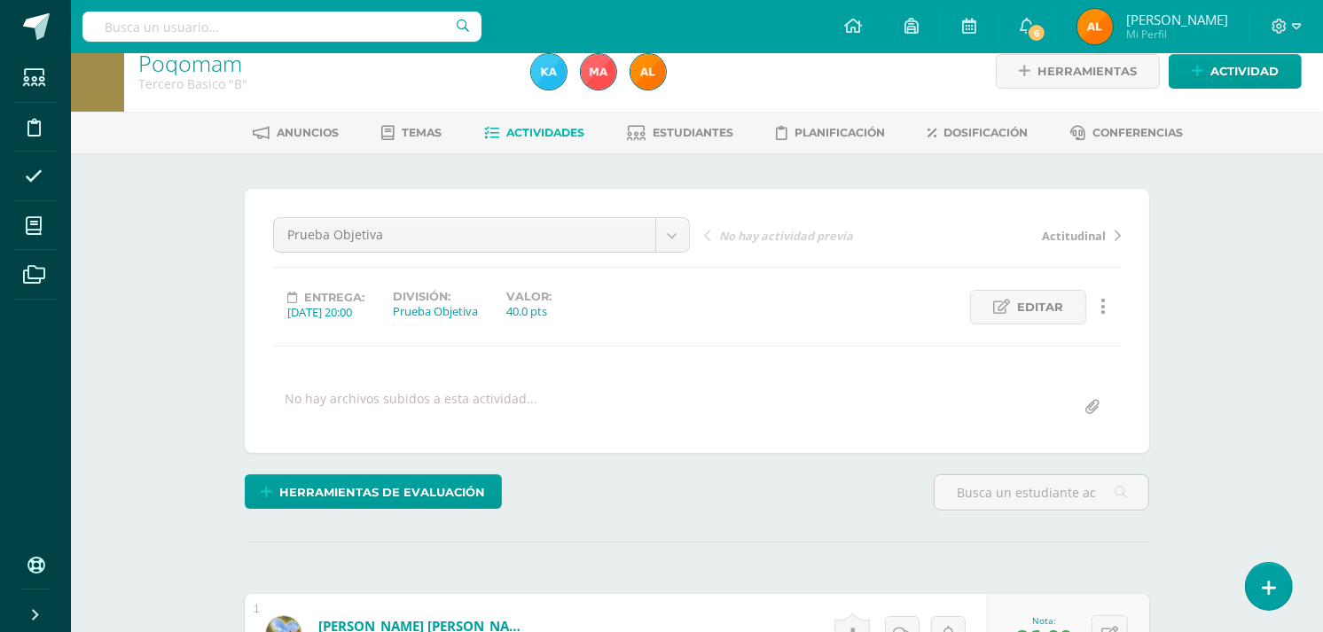
scroll to position [0, 0]
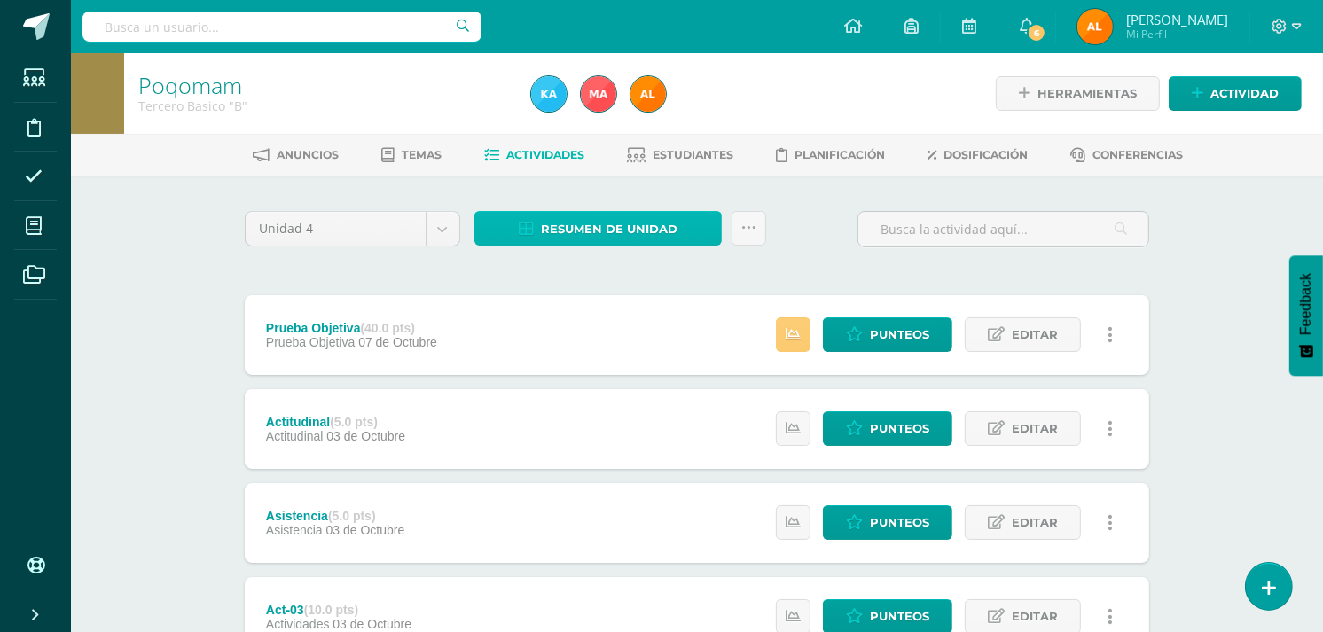
click at [607, 227] on span "Resumen de unidad" at bounding box center [609, 229] width 137 height 33
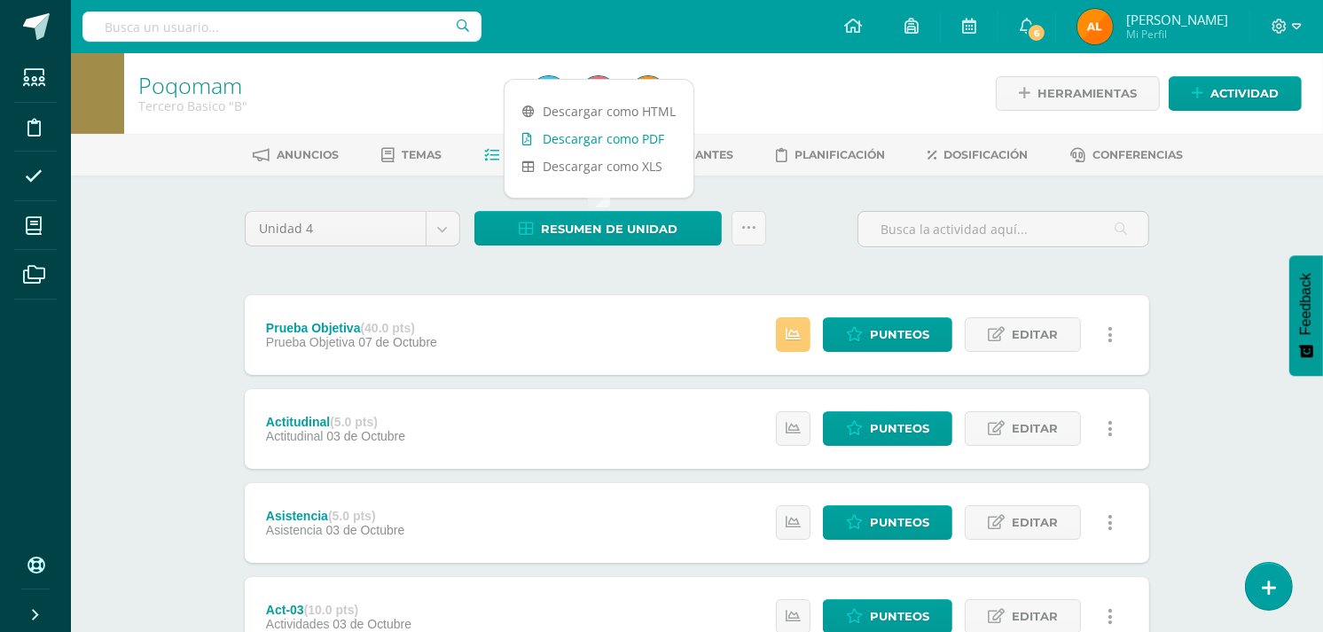
click at [599, 148] on link "Descargar como PDF" at bounding box center [599, 138] width 189 height 27
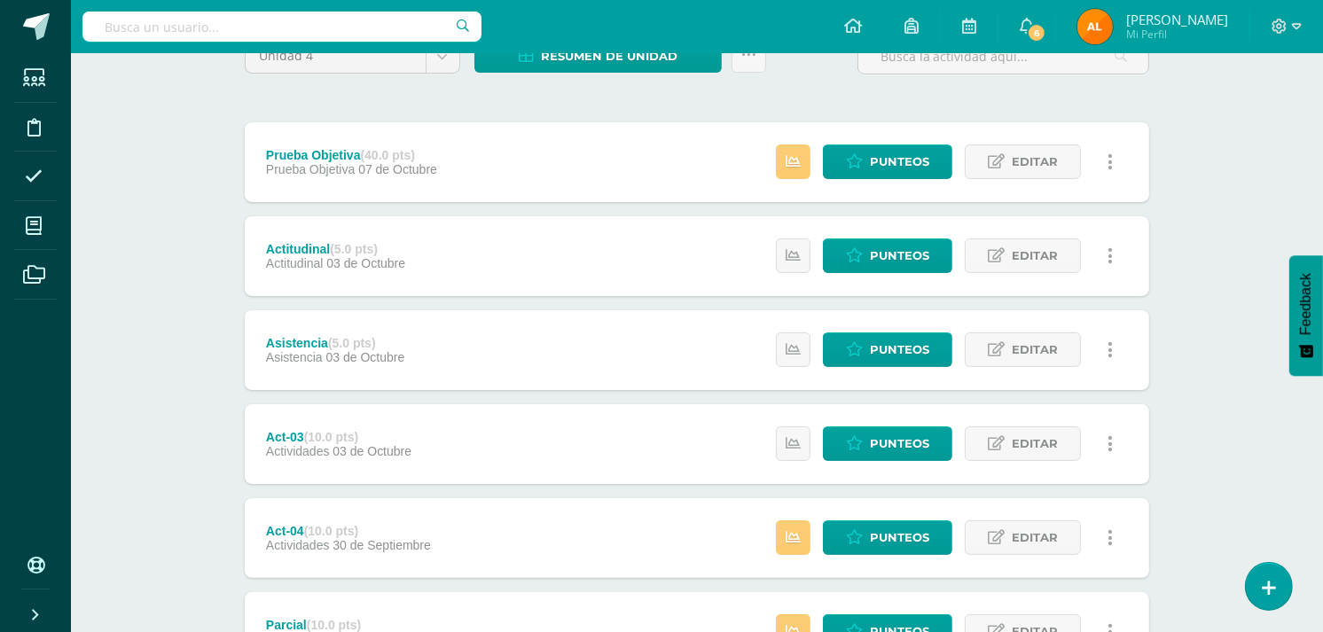
scroll to position [171, 0]
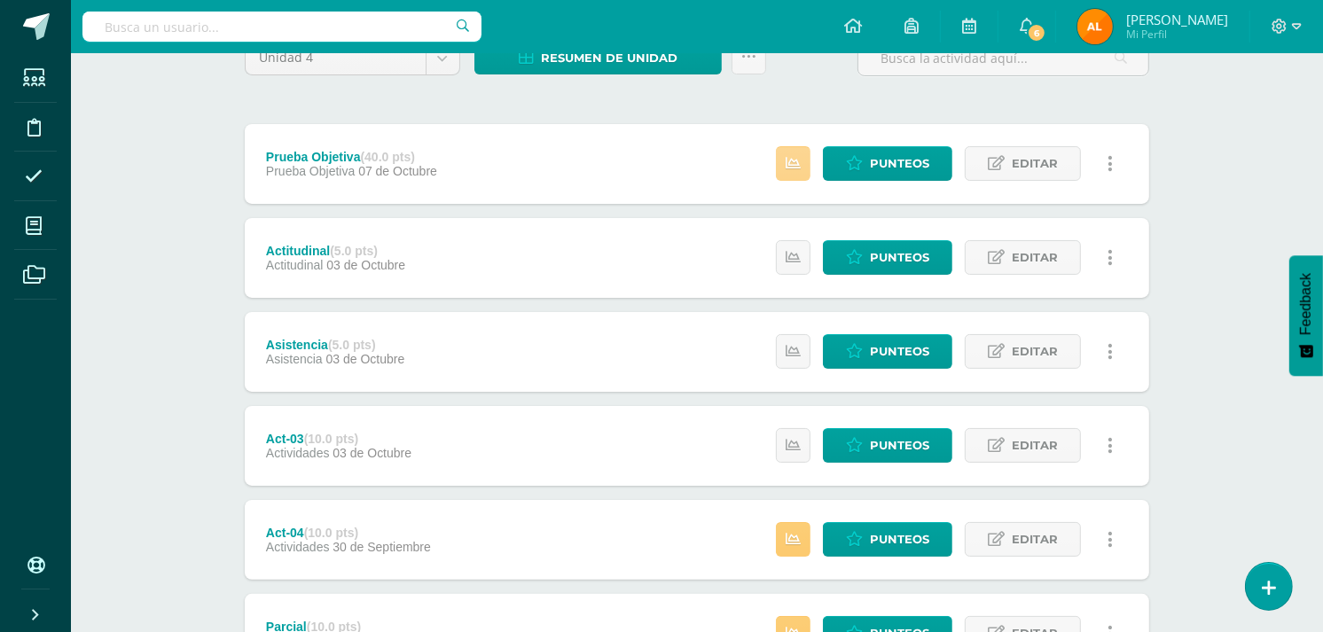
click at [789, 163] on icon at bounding box center [793, 163] width 15 height 15
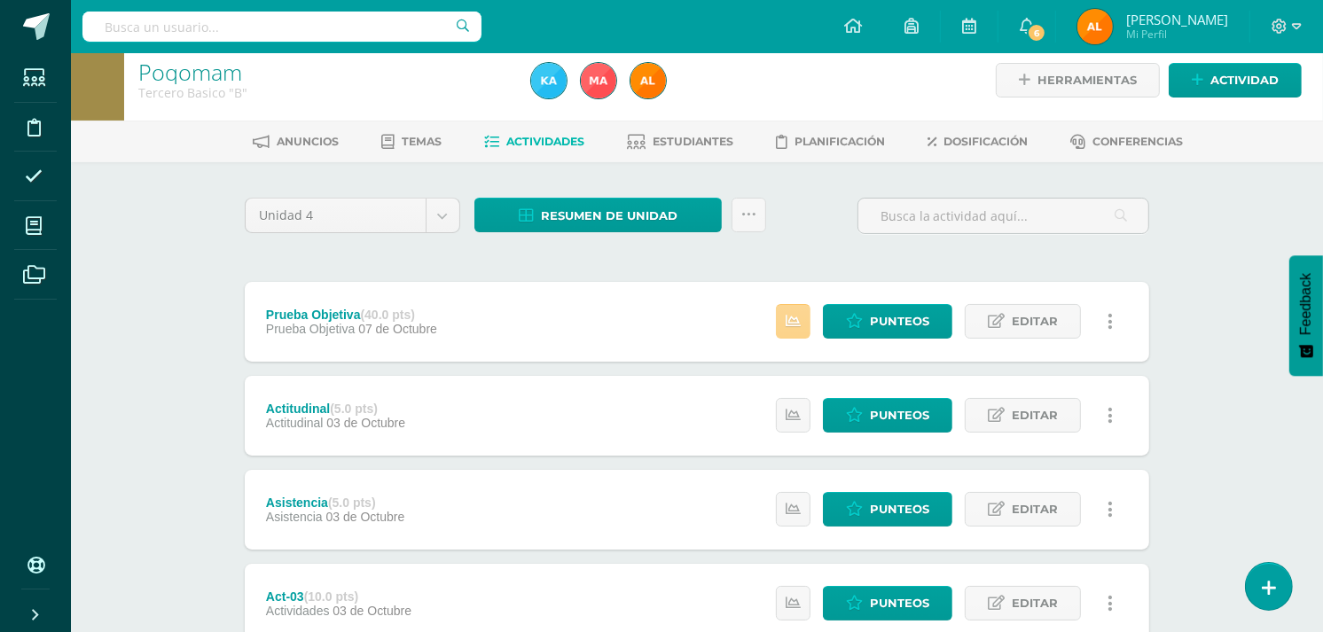
scroll to position [0, 0]
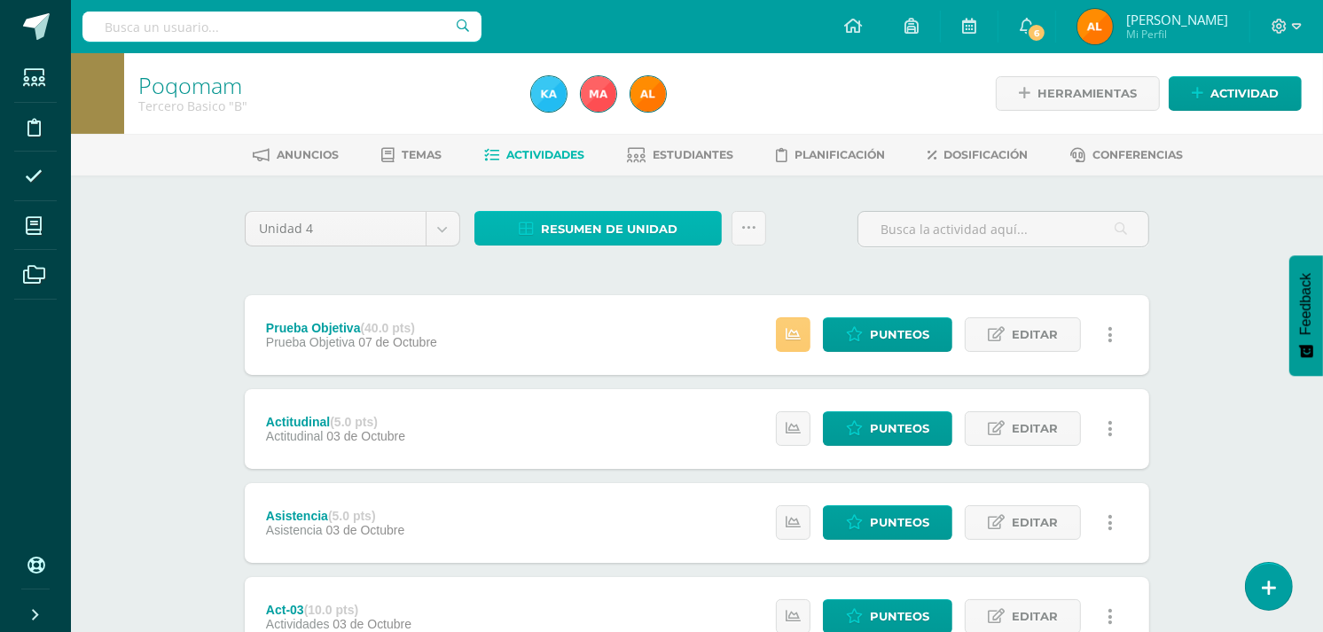
click at [636, 232] on span "Resumen de unidad" at bounding box center [609, 229] width 137 height 33
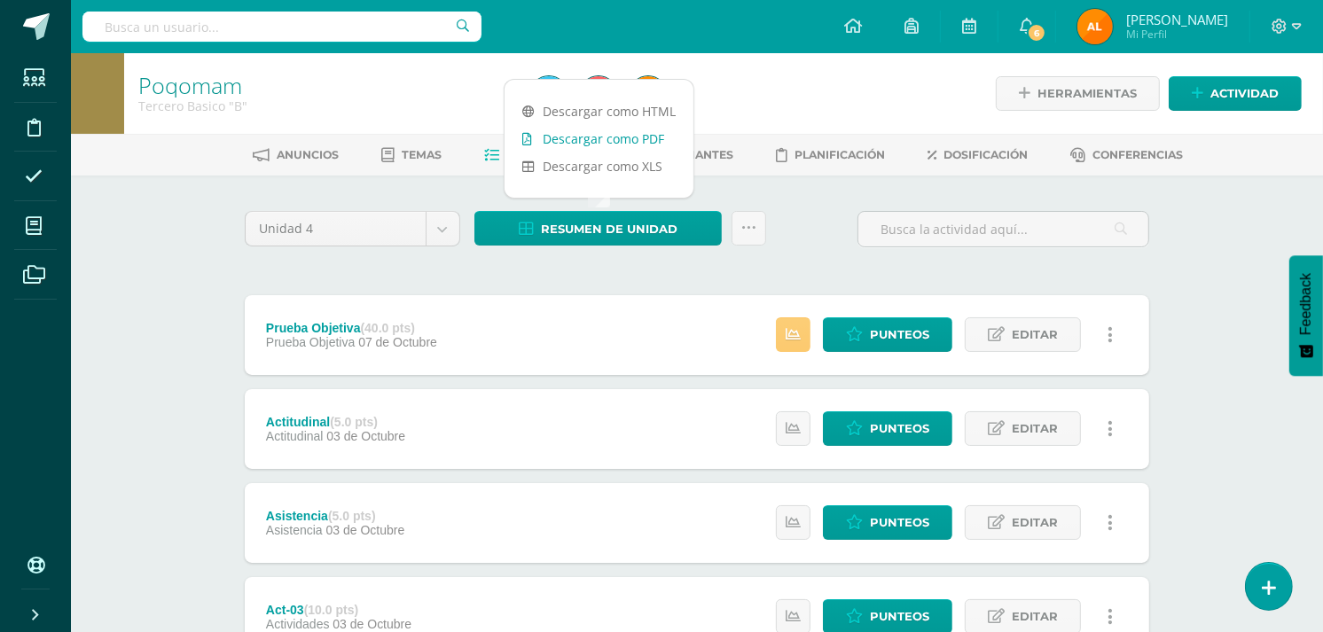
click at [635, 137] on link "Descargar como PDF" at bounding box center [599, 138] width 189 height 27
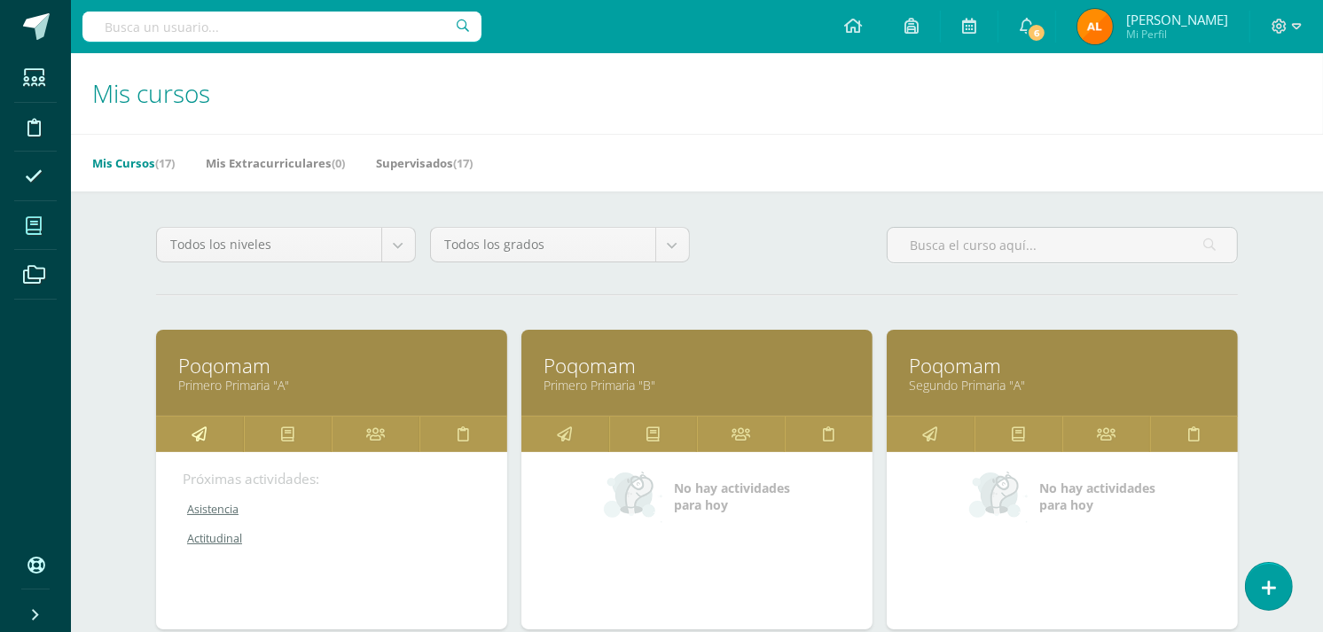
click at [192, 439] on icon at bounding box center [199, 434] width 15 height 35
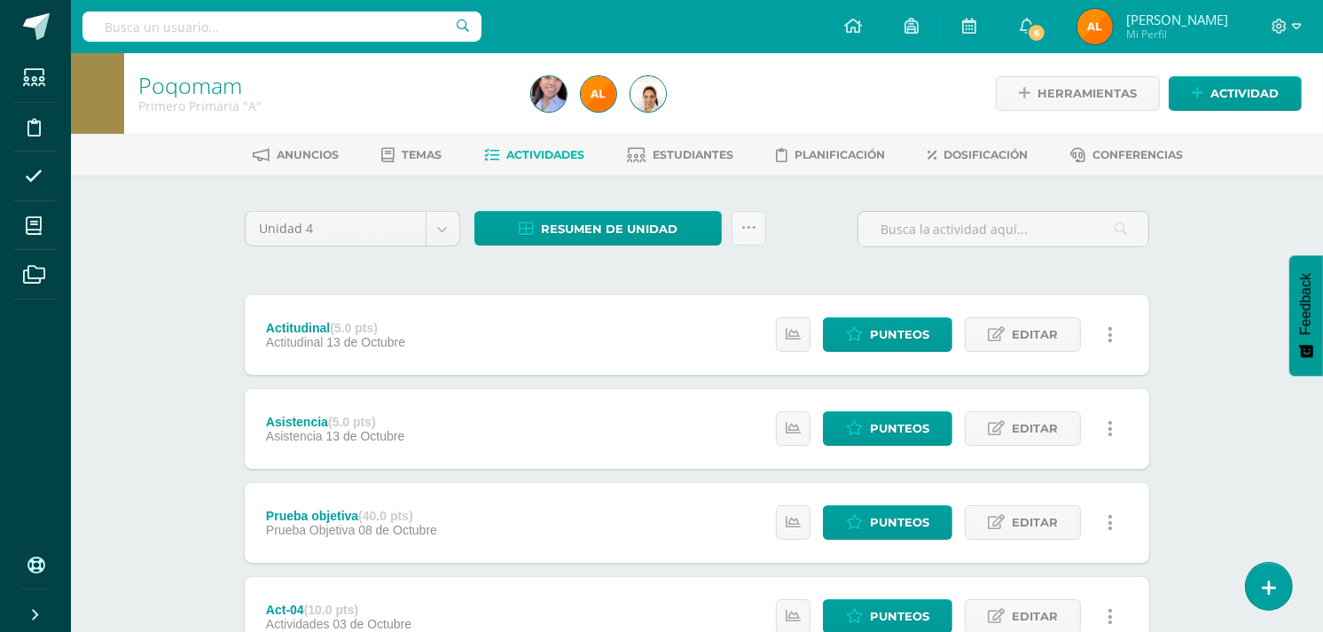
drag, startPoint x: 1316, startPoint y: 338, endPoint x: 1334, endPoint y: 325, distance: 21.6
click at [1323, 325] on html "Estudiantes Disciplina Asistencia Mis cursos Archivos Soporte Ayuda Reportar un…" at bounding box center [661, 575] width 1323 height 1151
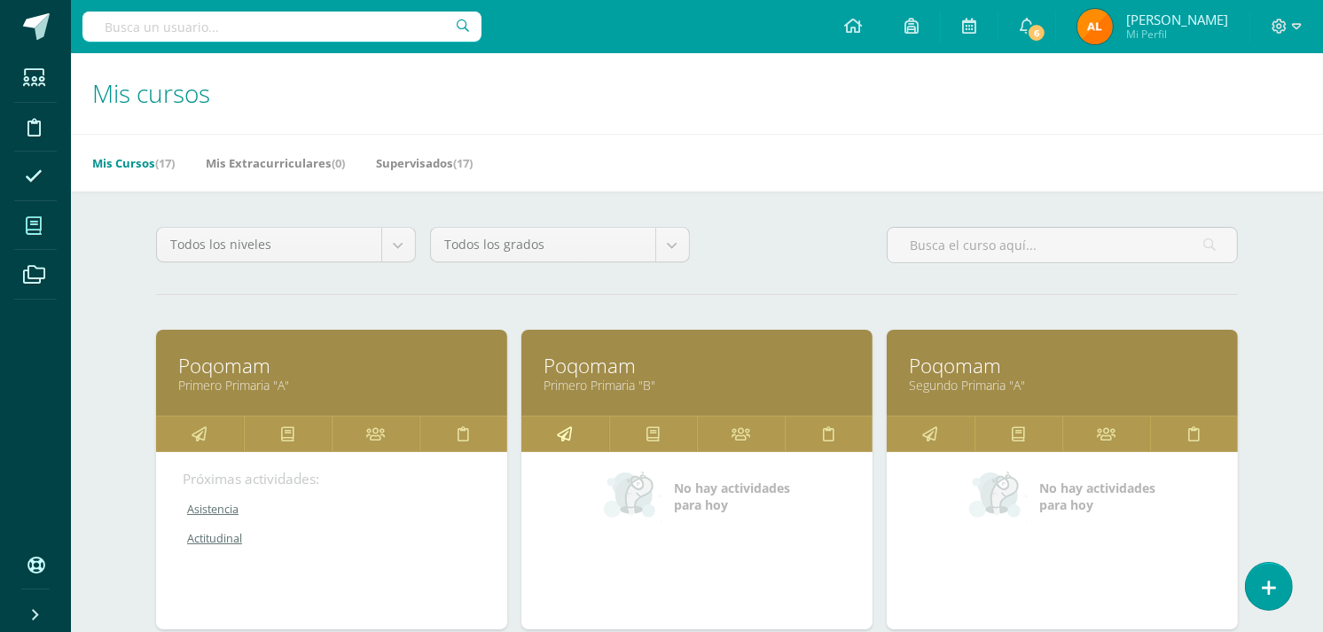
click at [578, 430] on link at bounding box center [565, 434] width 88 height 35
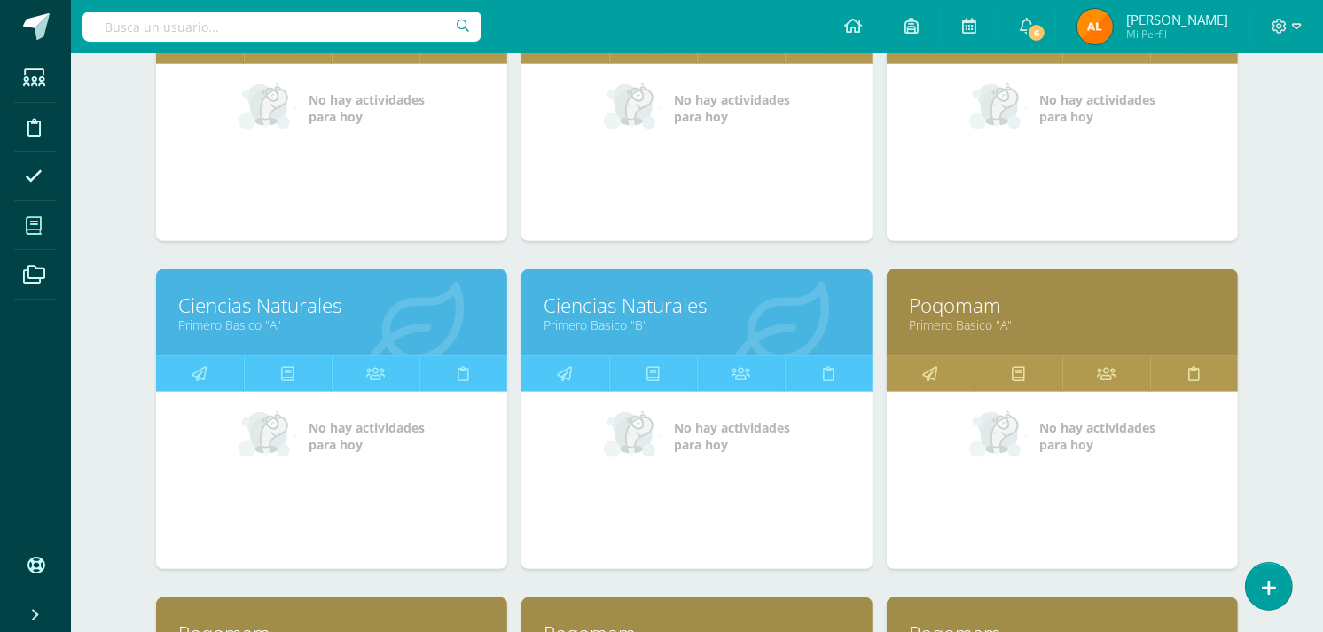
scroll to position [1047, 0]
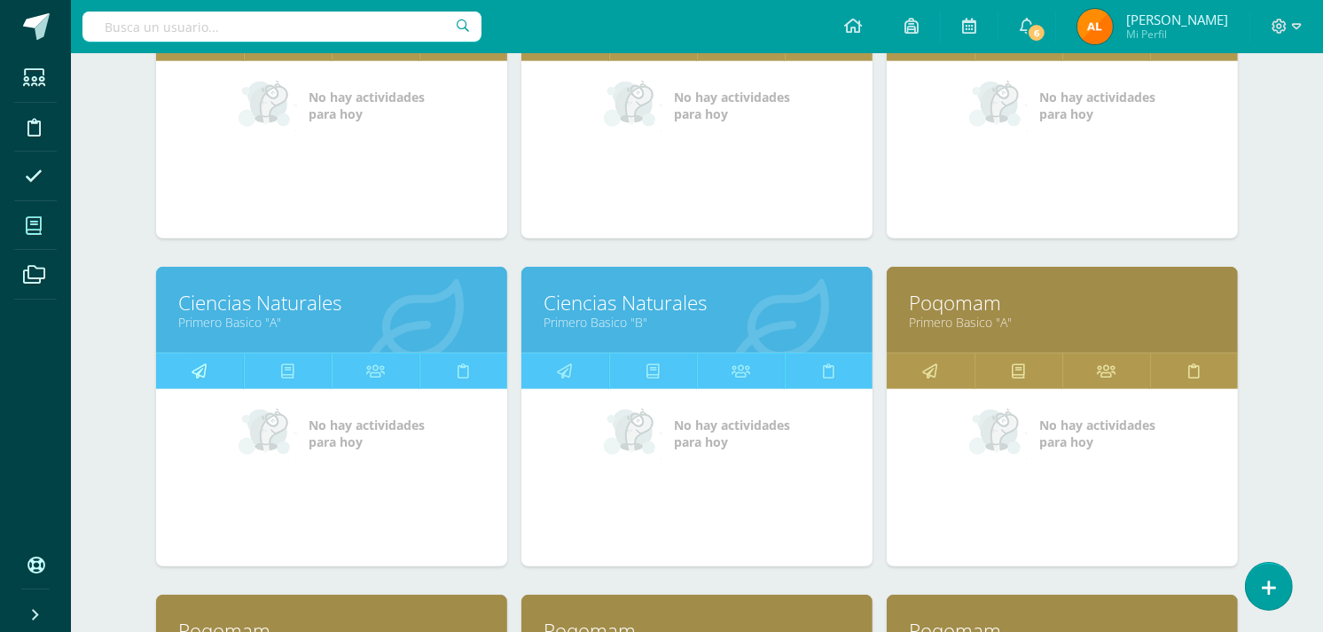
click at [198, 376] on icon at bounding box center [199, 371] width 15 height 35
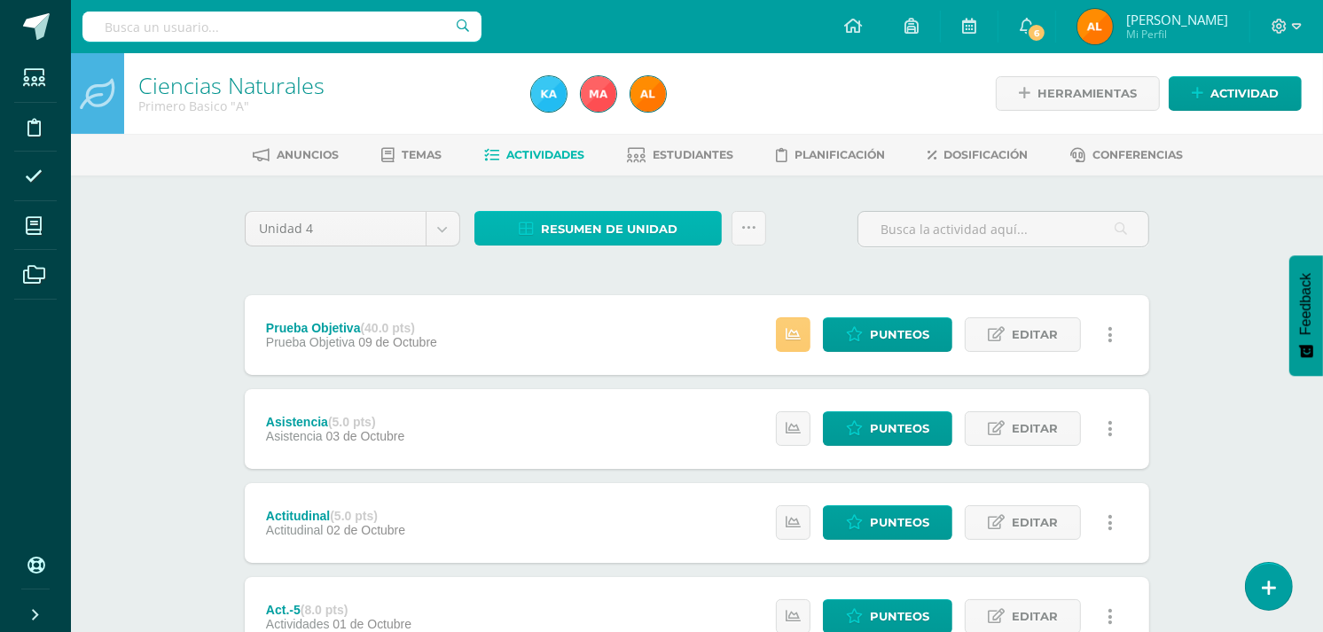
click at [626, 218] on span "Resumen de unidad" at bounding box center [609, 229] width 137 height 33
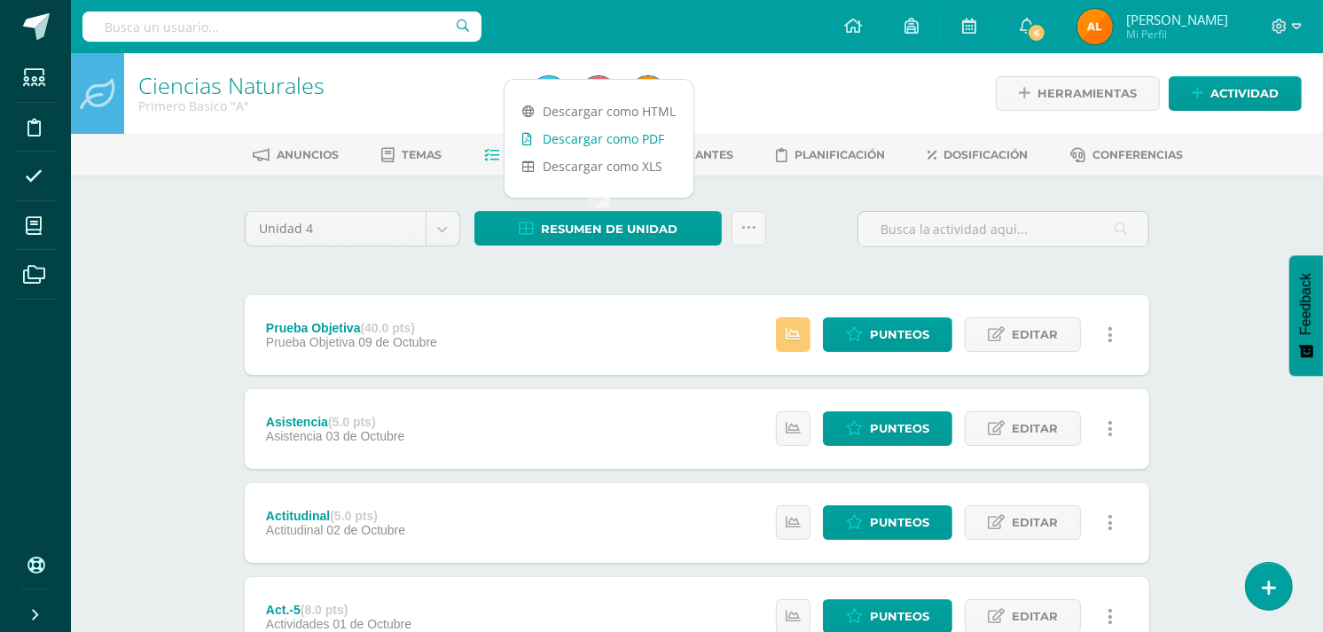
click at [623, 144] on link "Descargar como PDF" at bounding box center [599, 138] width 189 height 27
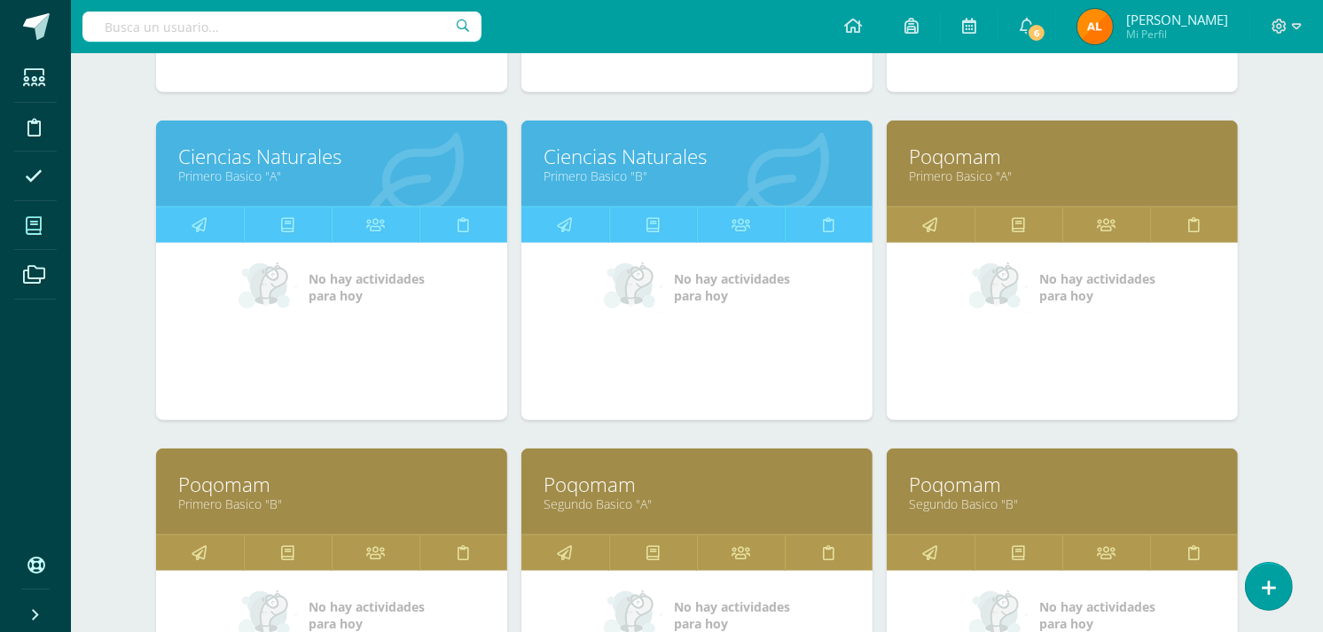
scroll to position [1201, 0]
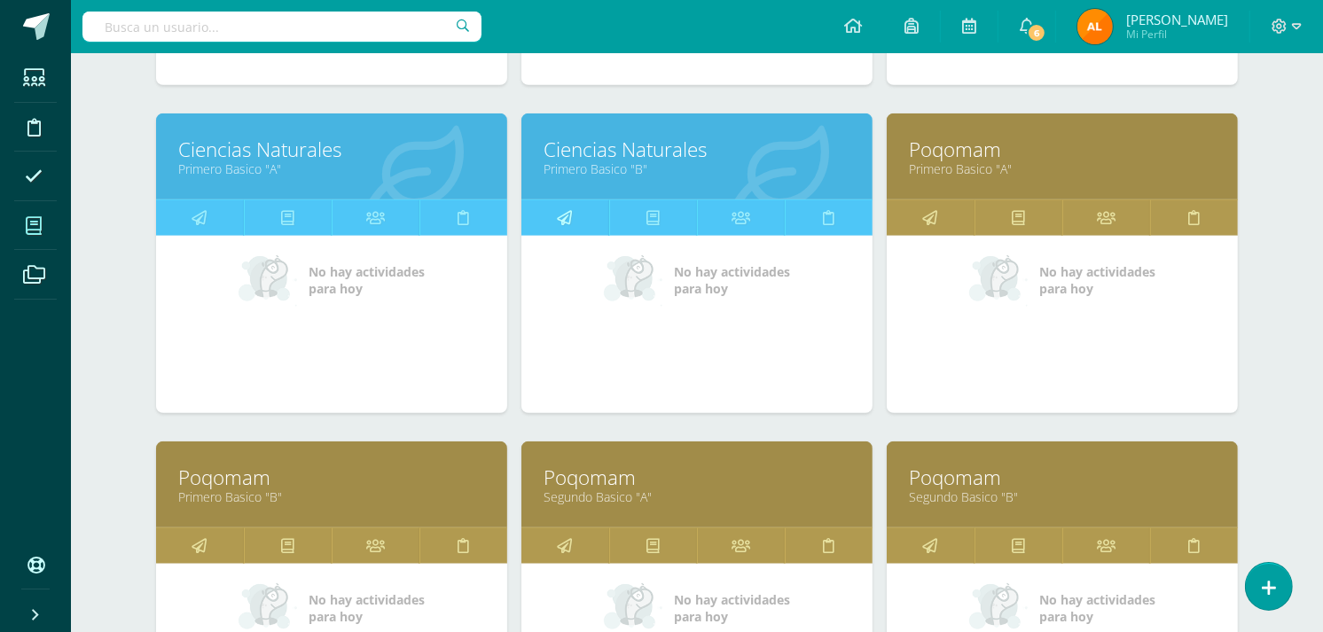
click at [570, 214] on icon at bounding box center [565, 217] width 15 height 35
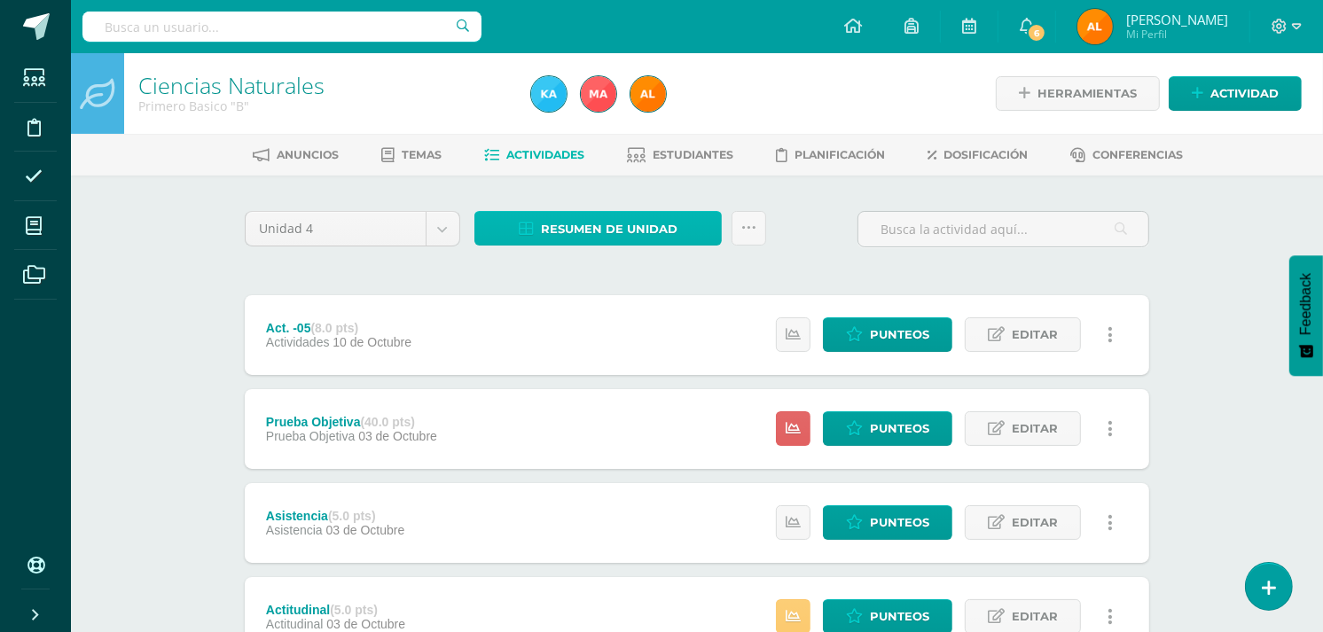
click at [591, 226] on span "Resumen de unidad" at bounding box center [609, 229] width 137 height 33
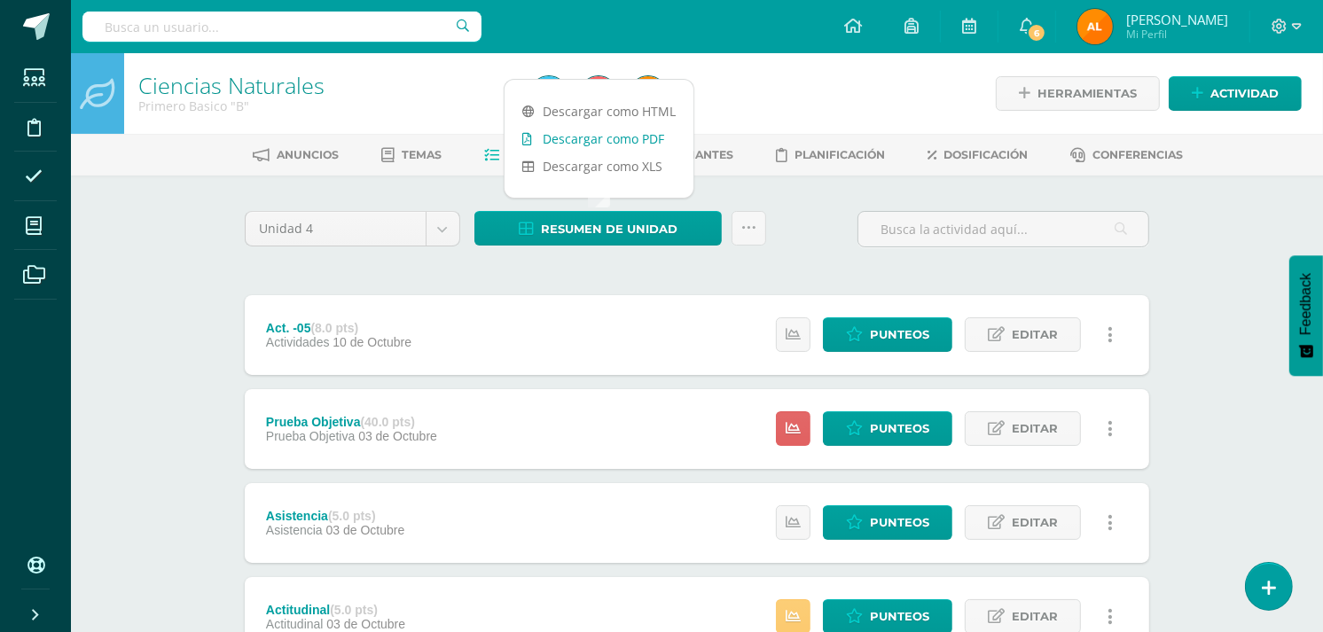
click at [595, 131] on link "Descargar como PDF" at bounding box center [599, 138] width 189 height 27
click at [785, 438] on link at bounding box center [793, 428] width 35 height 35
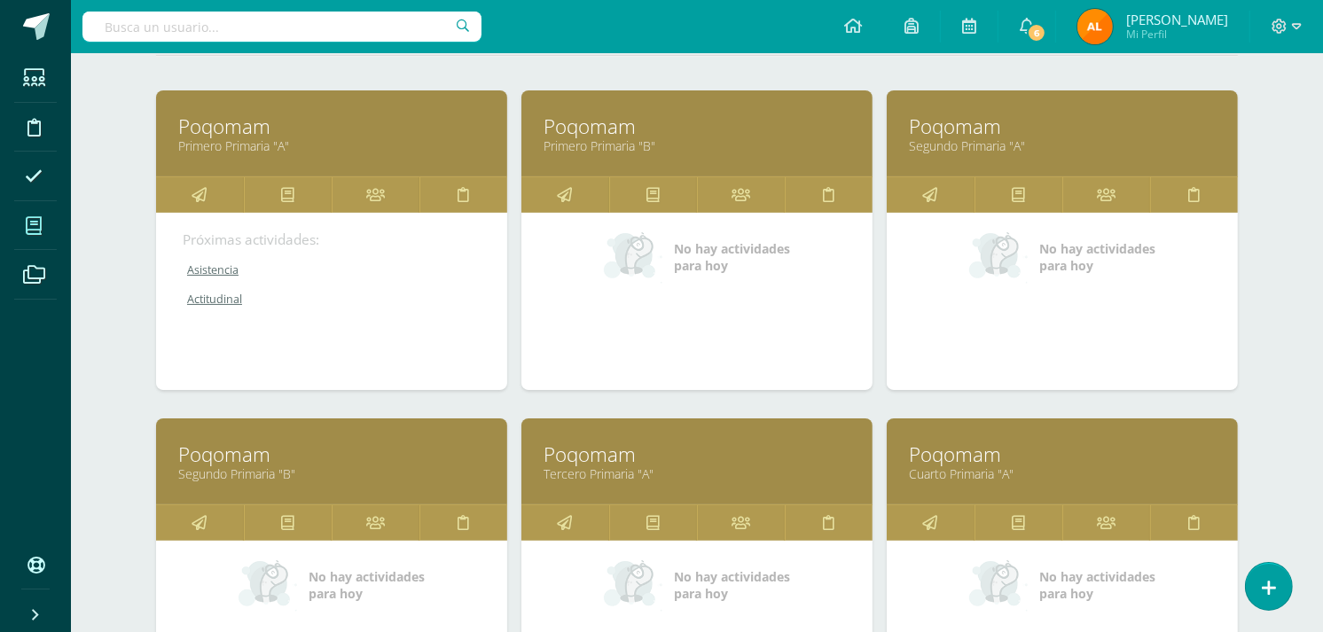
scroll to position [223, 0]
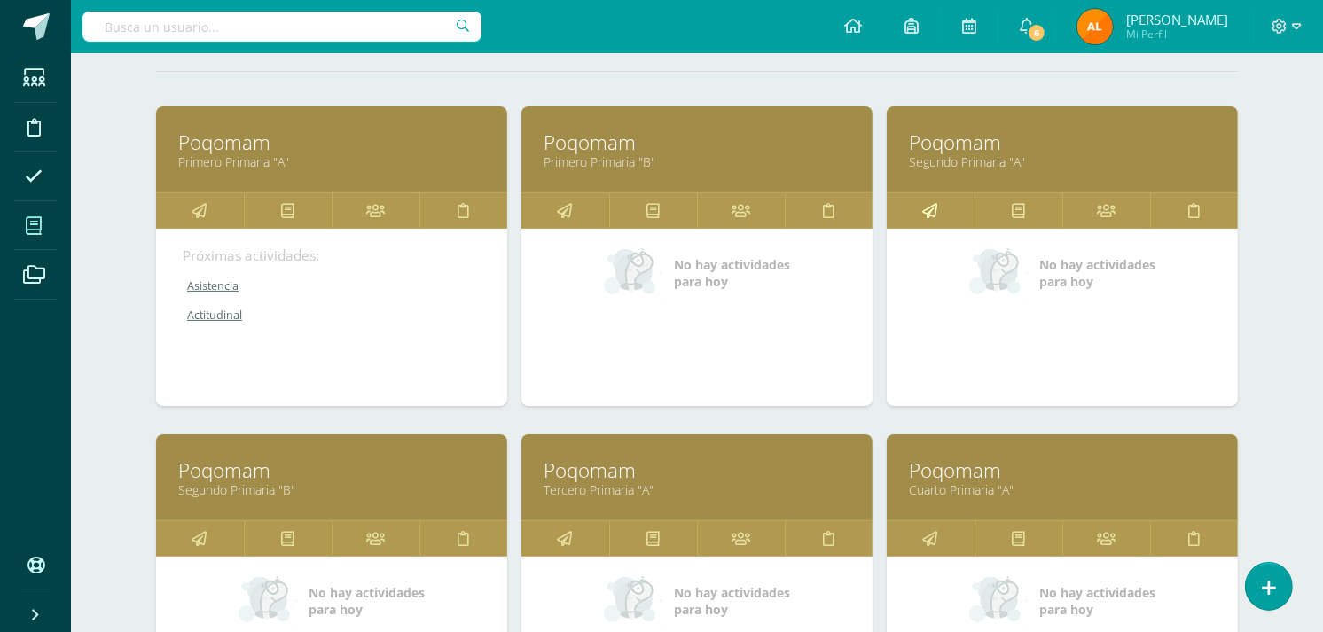
click at [942, 208] on link at bounding box center [931, 210] width 88 height 35
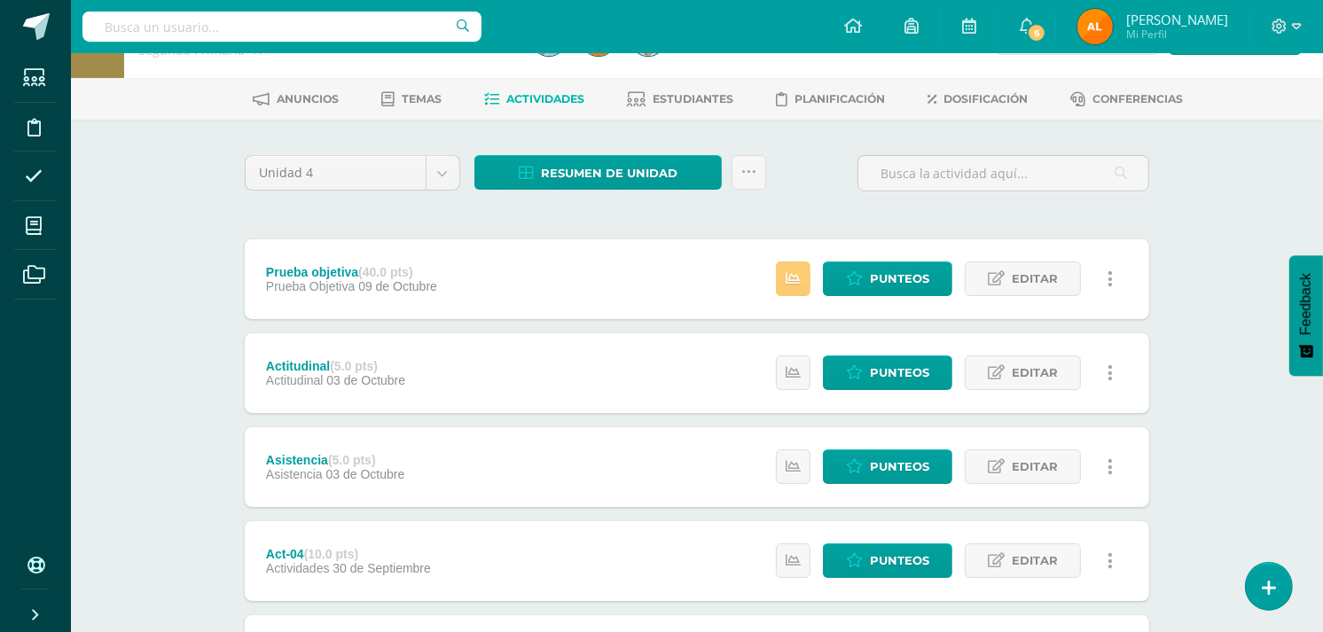
scroll to position [21, 0]
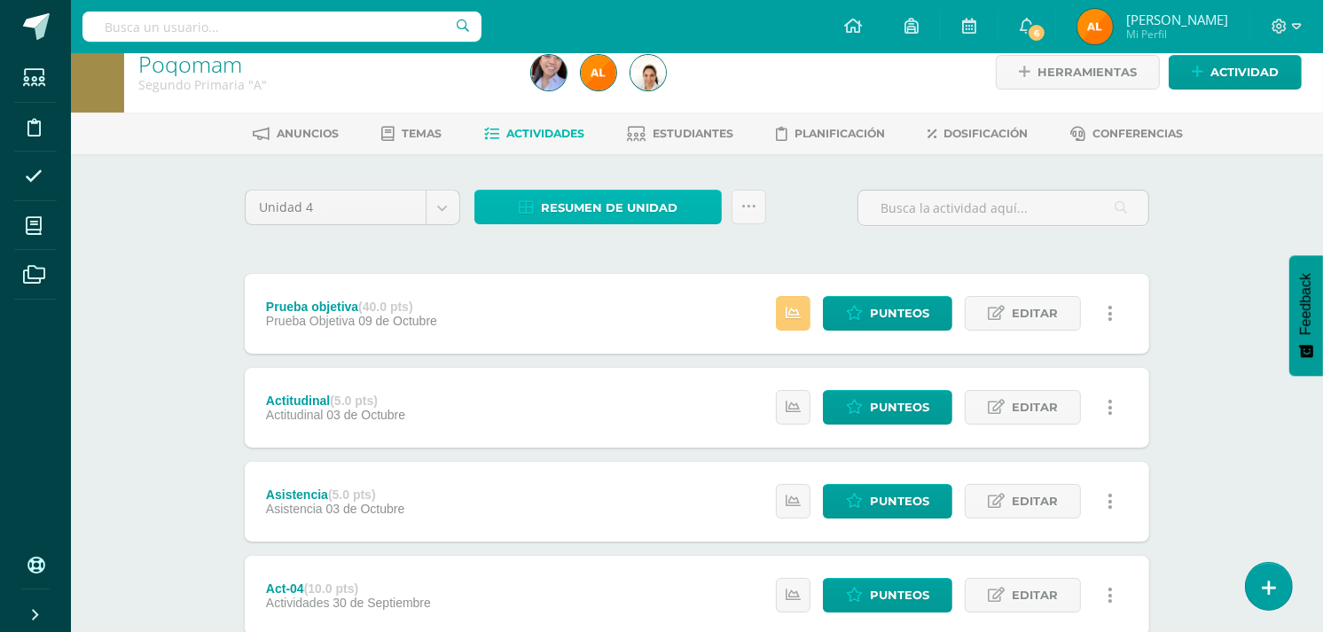
click at [577, 204] on span "Resumen de unidad" at bounding box center [609, 208] width 137 height 33
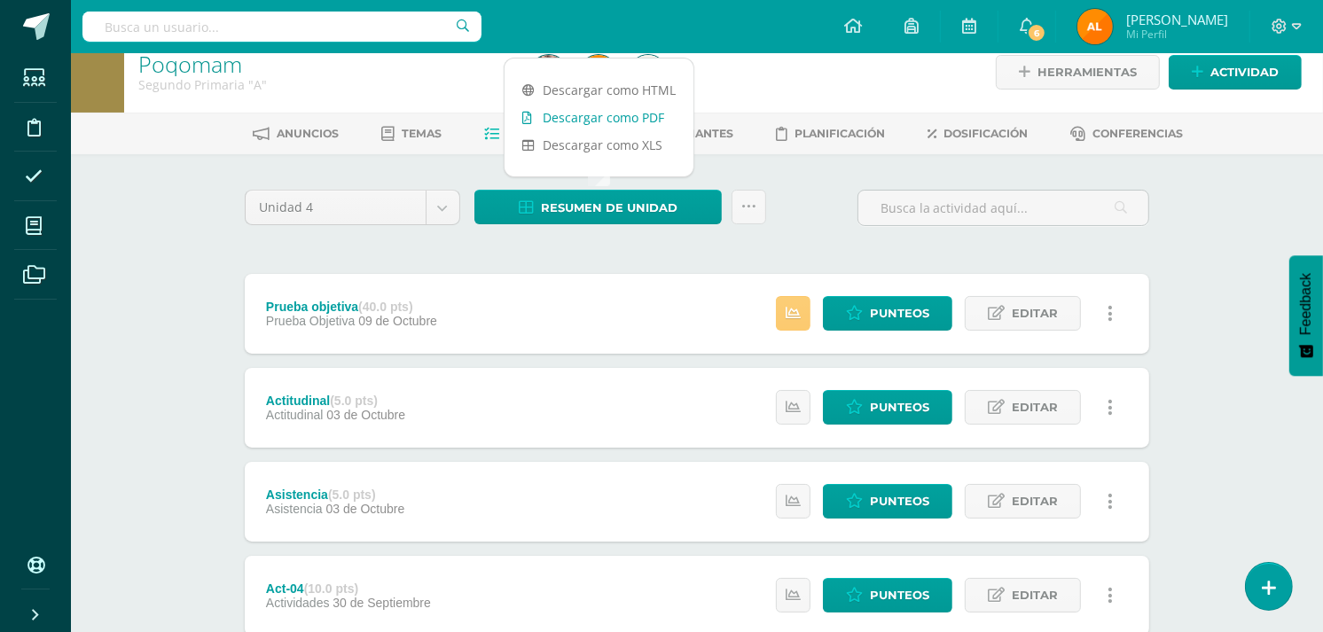
click at [598, 119] on link "Descargar como PDF" at bounding box center [599, 117] width 189 height 27
